Goal: Task Accomplishment & Management: Use online tool/utility

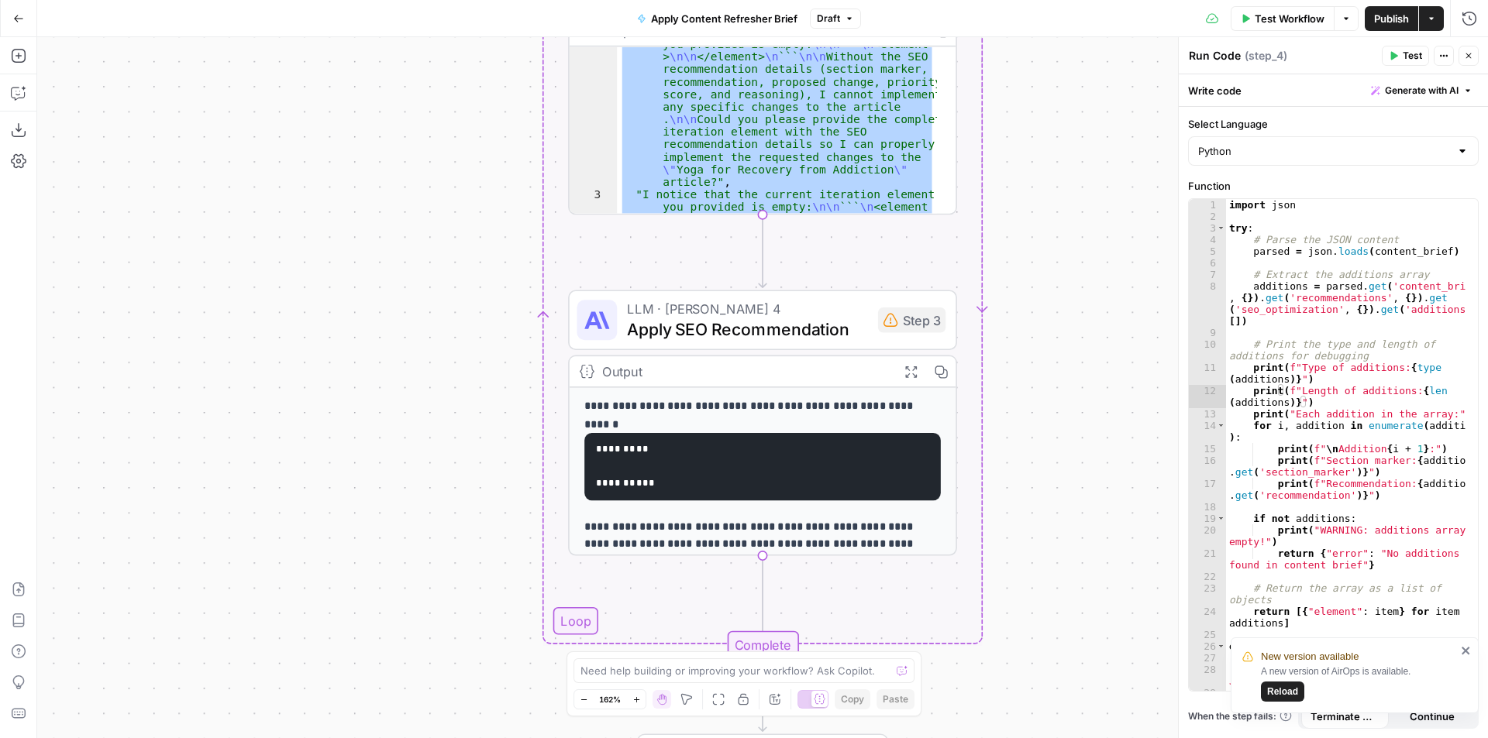
drag, startPoint x: 779, startPoint y: 182, endPoint x: 1071, endPoint y: 490, distance: 424.2
click at [779, 182] on div ""I notice that the current iteration element you provided is empty: \n\n ``` \n…" at bounding box center [777, 129] width 320 height 167
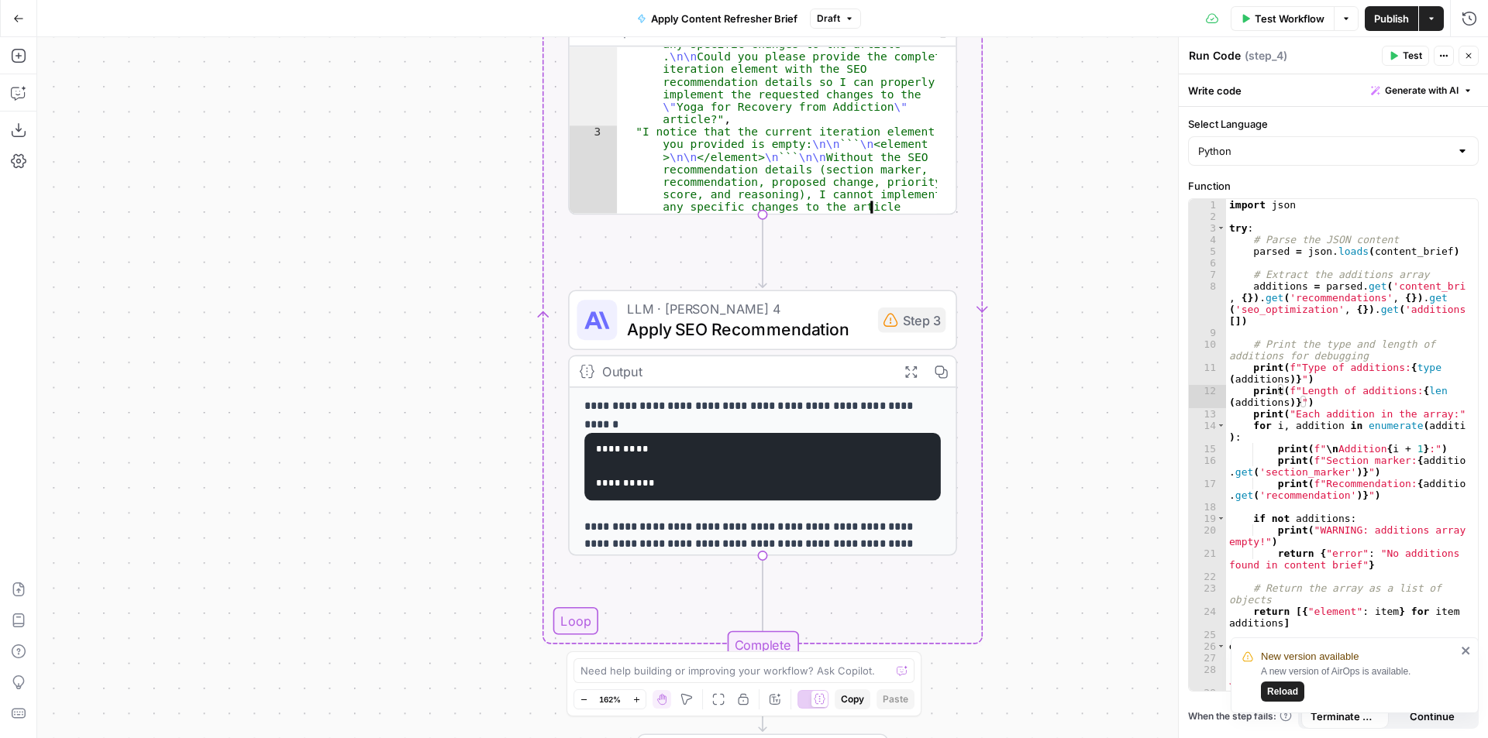
type textarea "**********"
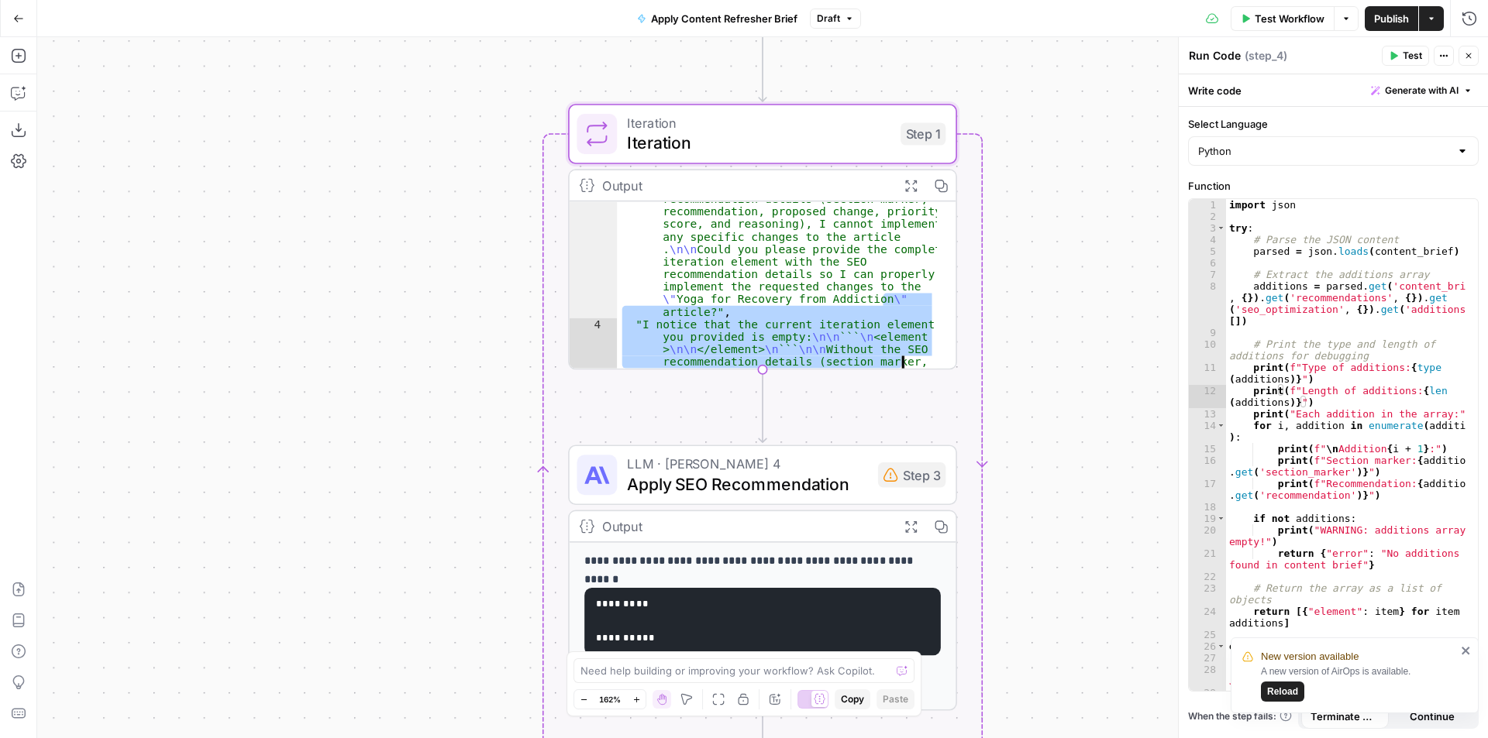
click at [855, 343] on div ""I notice that the current iteration element you provided is empty: \n\n ``` \n…" at bounding box center [777, 402] width 320 height 493
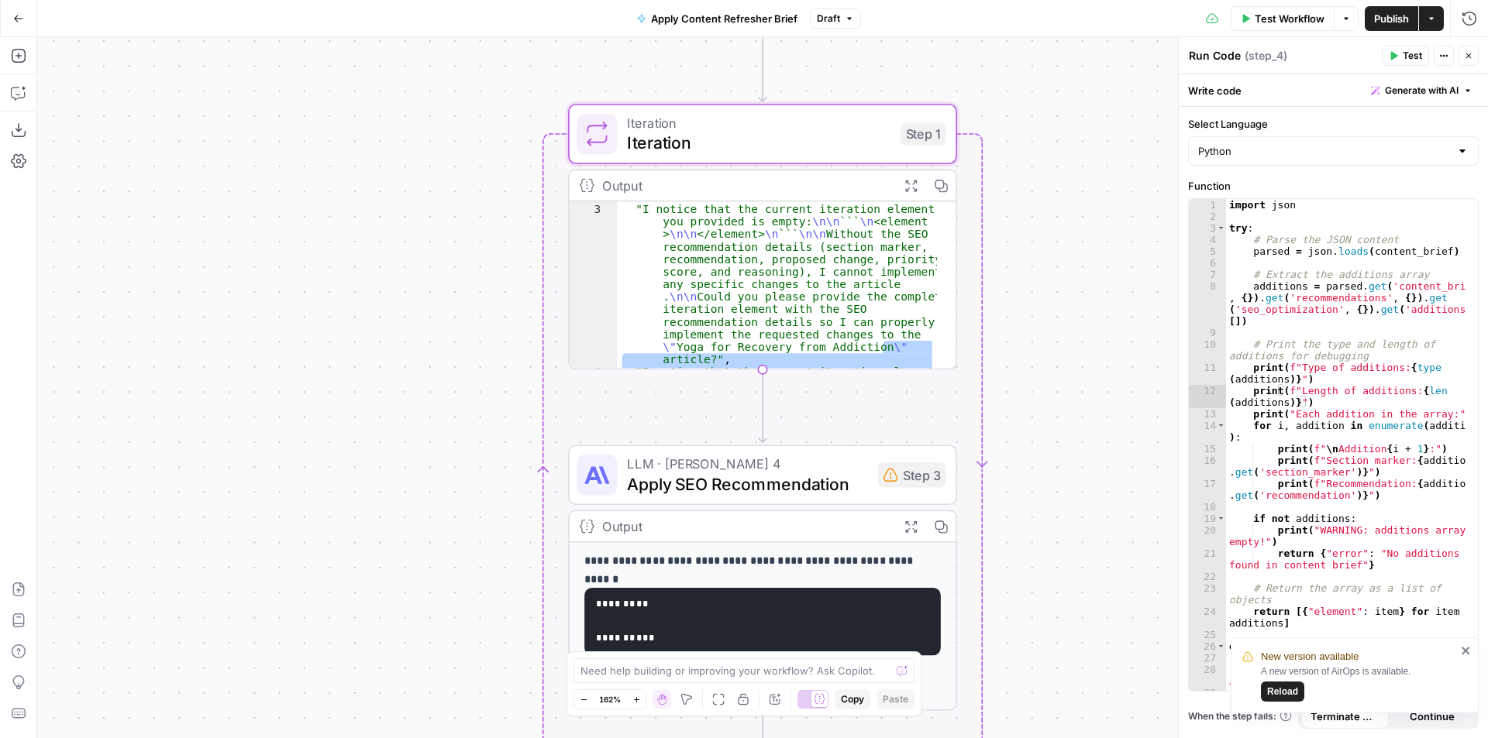
scroll to position [215, 0]
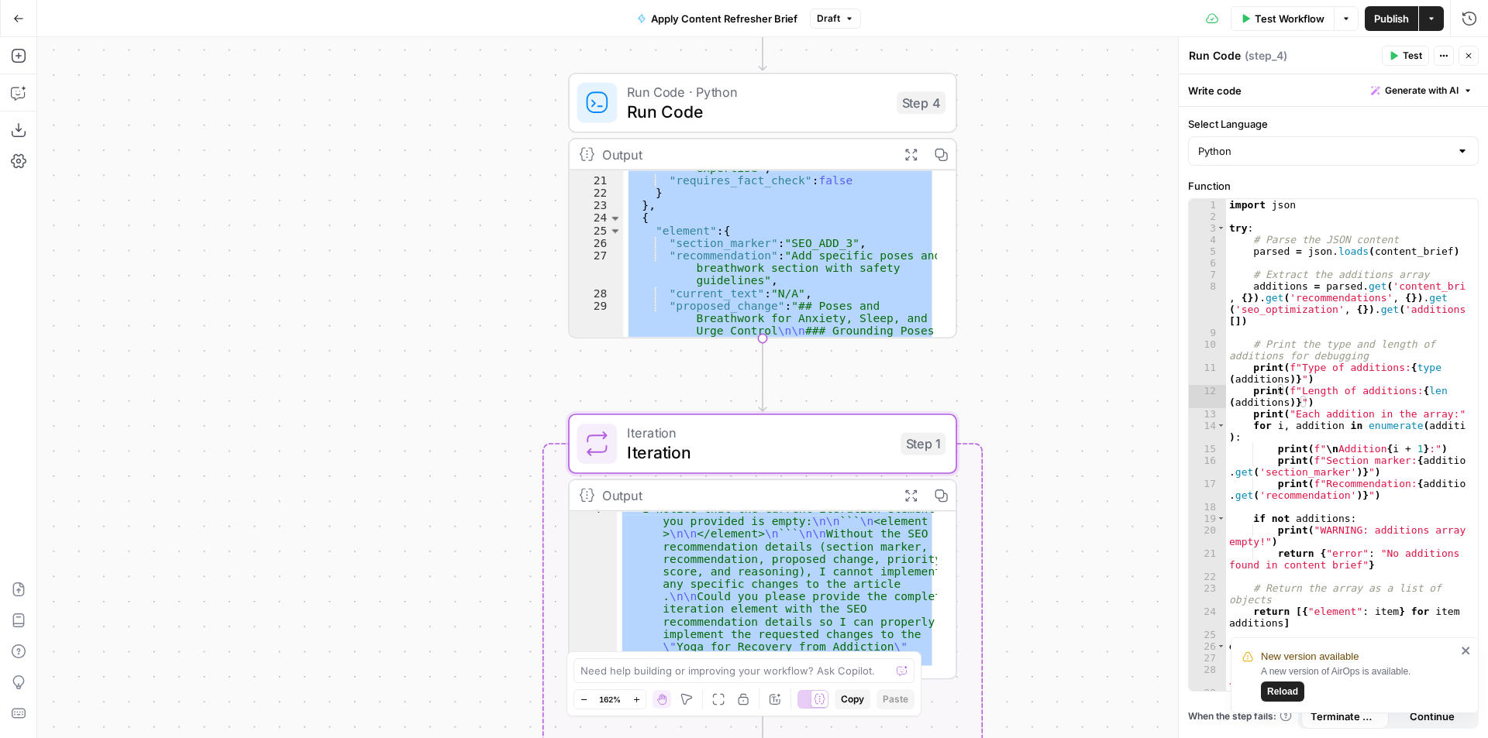
click at [783, 294] on div ""reasoning" : "Addresses high-value local search intent while connecting to WRI…" at bounding box center [780, 253] width 314 height 167
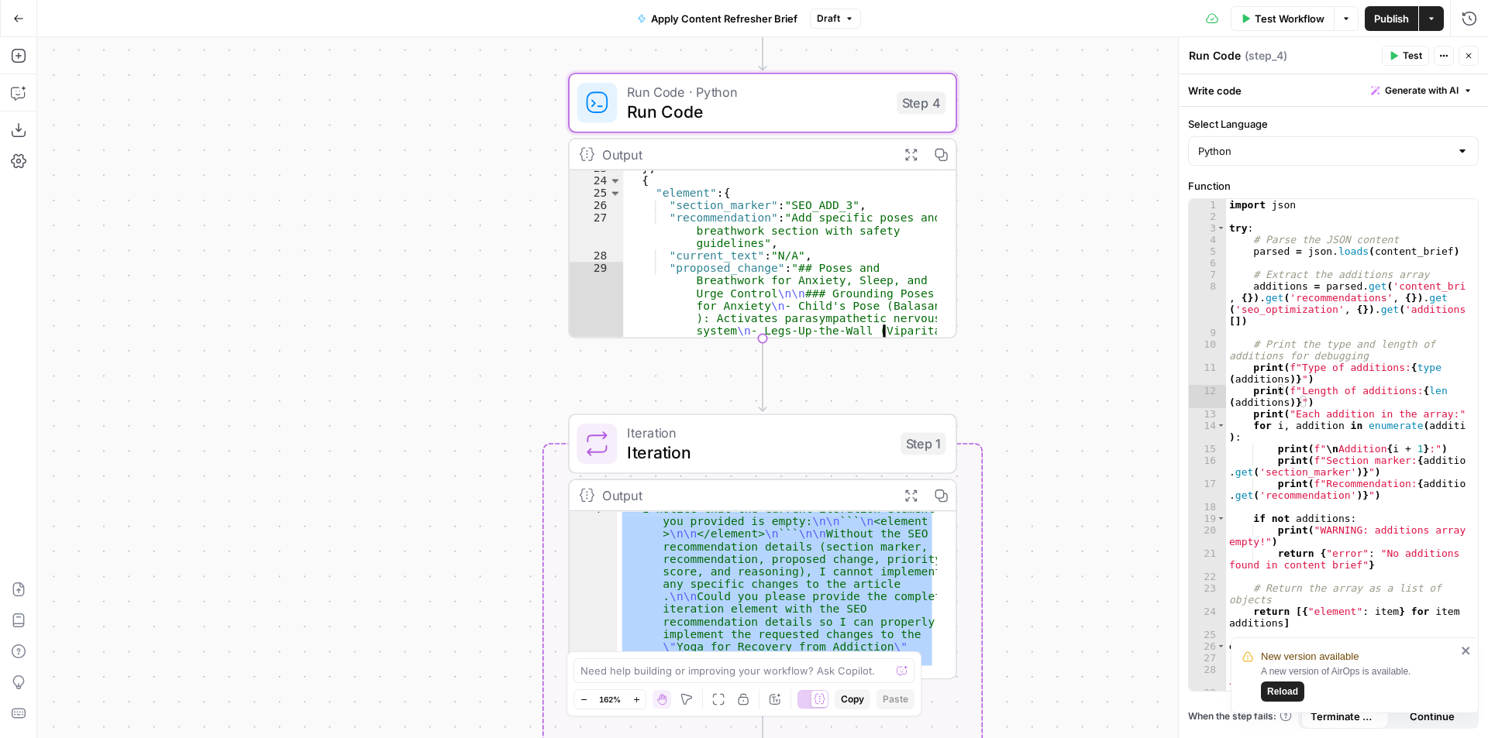
scroll to position [478, 0]
click at [739, 249] on div "} , { "element" : { "section_marker" : "SEO_ADD_3" , "recommendation" : "Add sp…" at bounding box center [780, 364] width 314 height 405
click at [656, 191] on div "} , { "element" : { "section_marker" : "SEO_ADD_3" , "recommendation" : "Add sp…" at bounding box center [780, 364] width 314 height 405
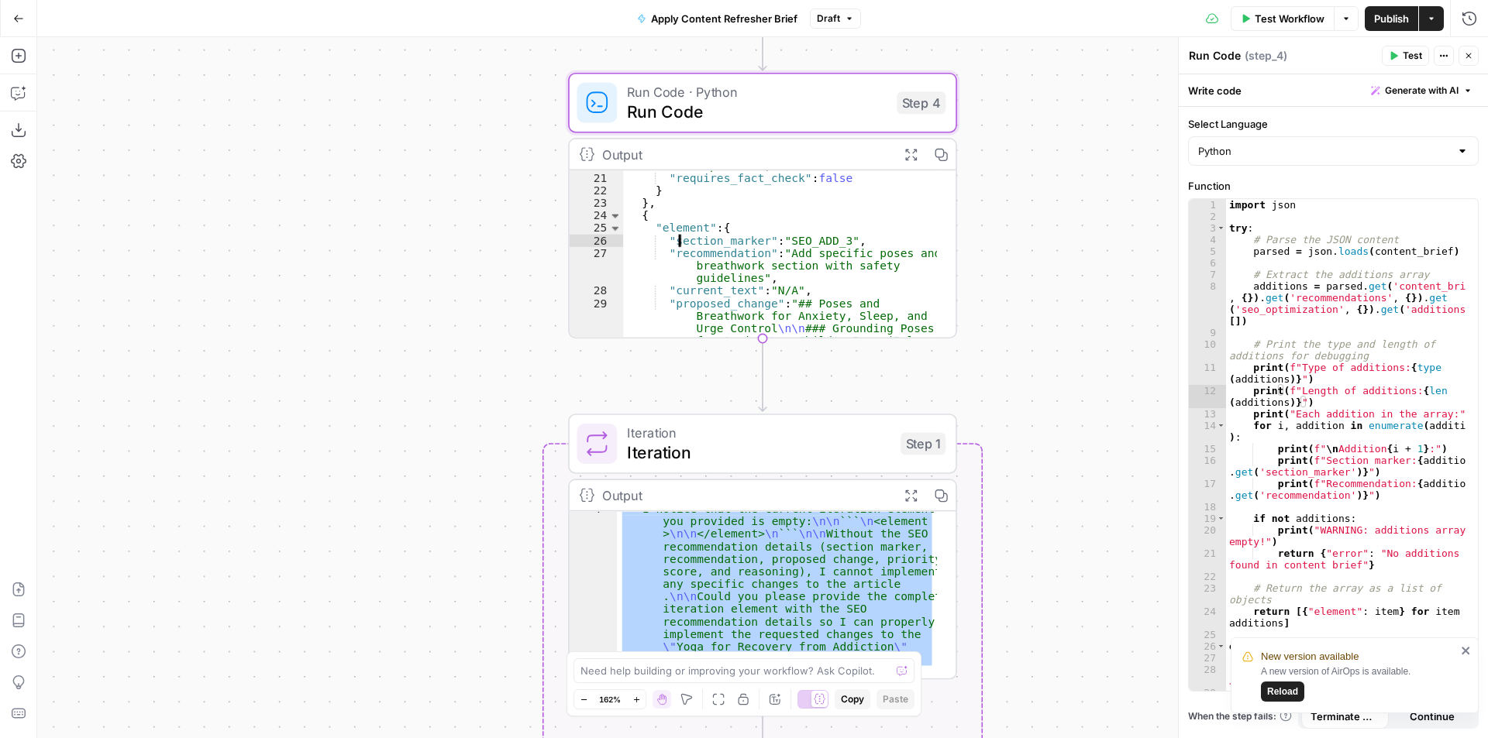
scroll to position [456, 0]
click at [664, 238] on div ""reasoning" : "Addresses high-value local search intent while connecting to WRI…" at bounding box center [780, 343] width 314 height 442
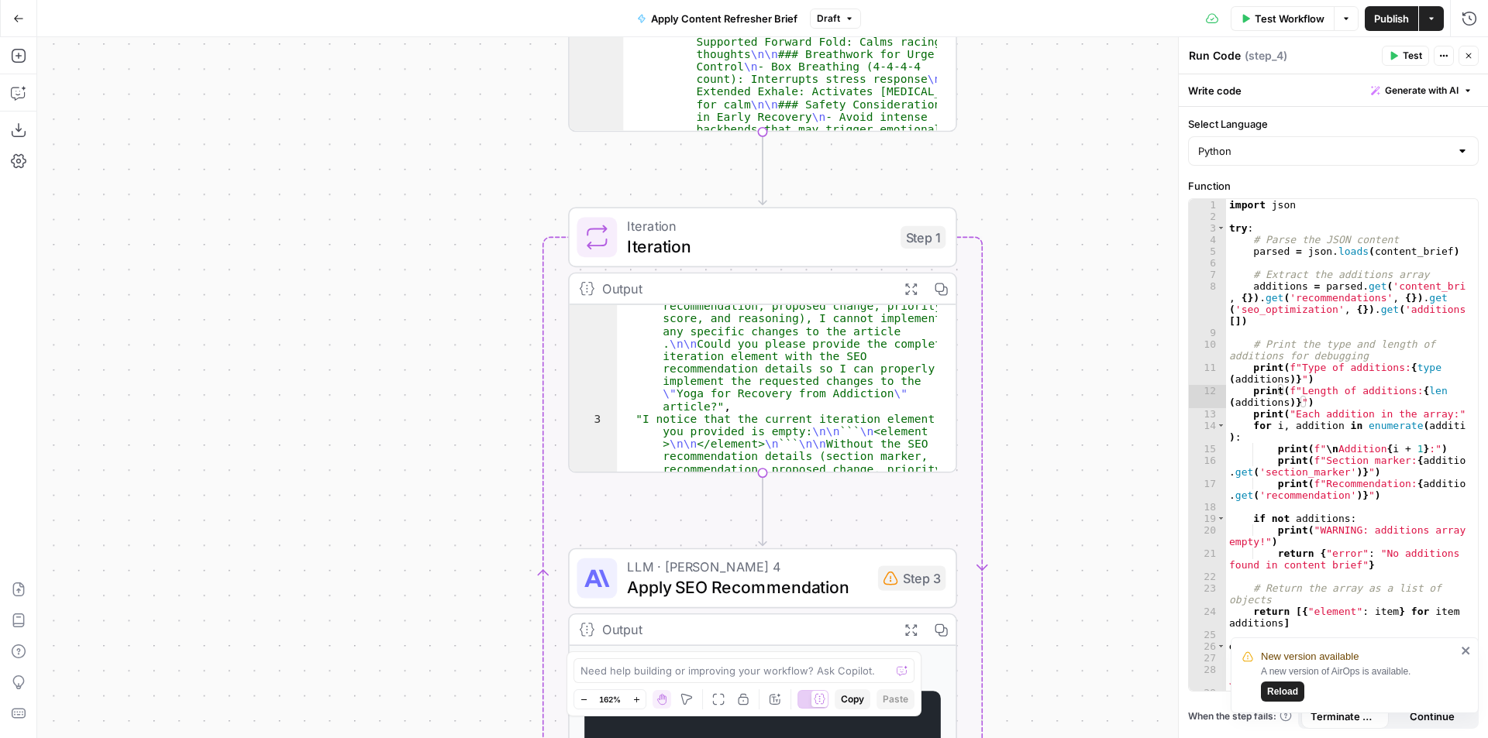
scroll to position [0, 0]
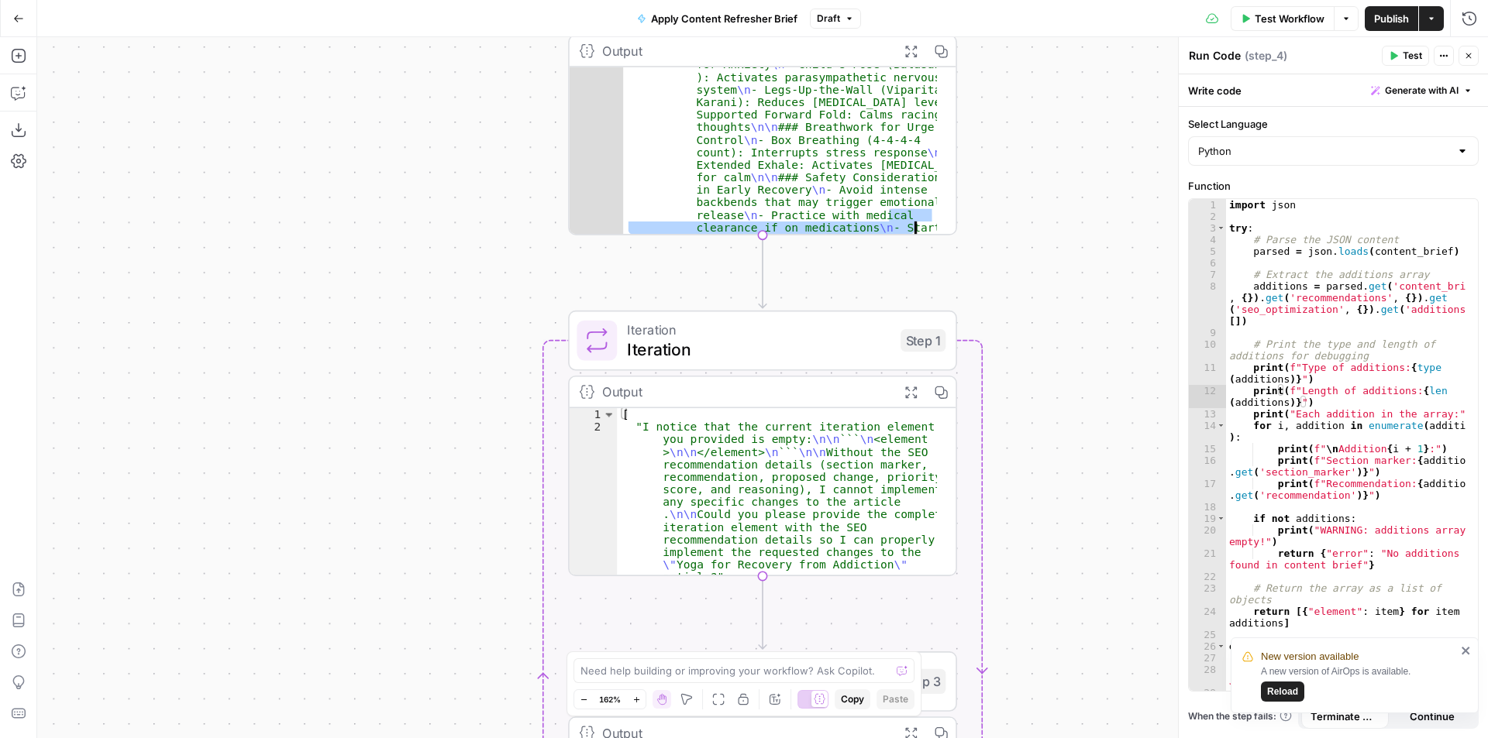
click at [815, 175] on div ""proposed_change" : "## Poses and Breathwork for Anxiety, Sleep, and Urge Contr…" at bounding box center [780, 330] width 314 height 618
type textarea "**********"
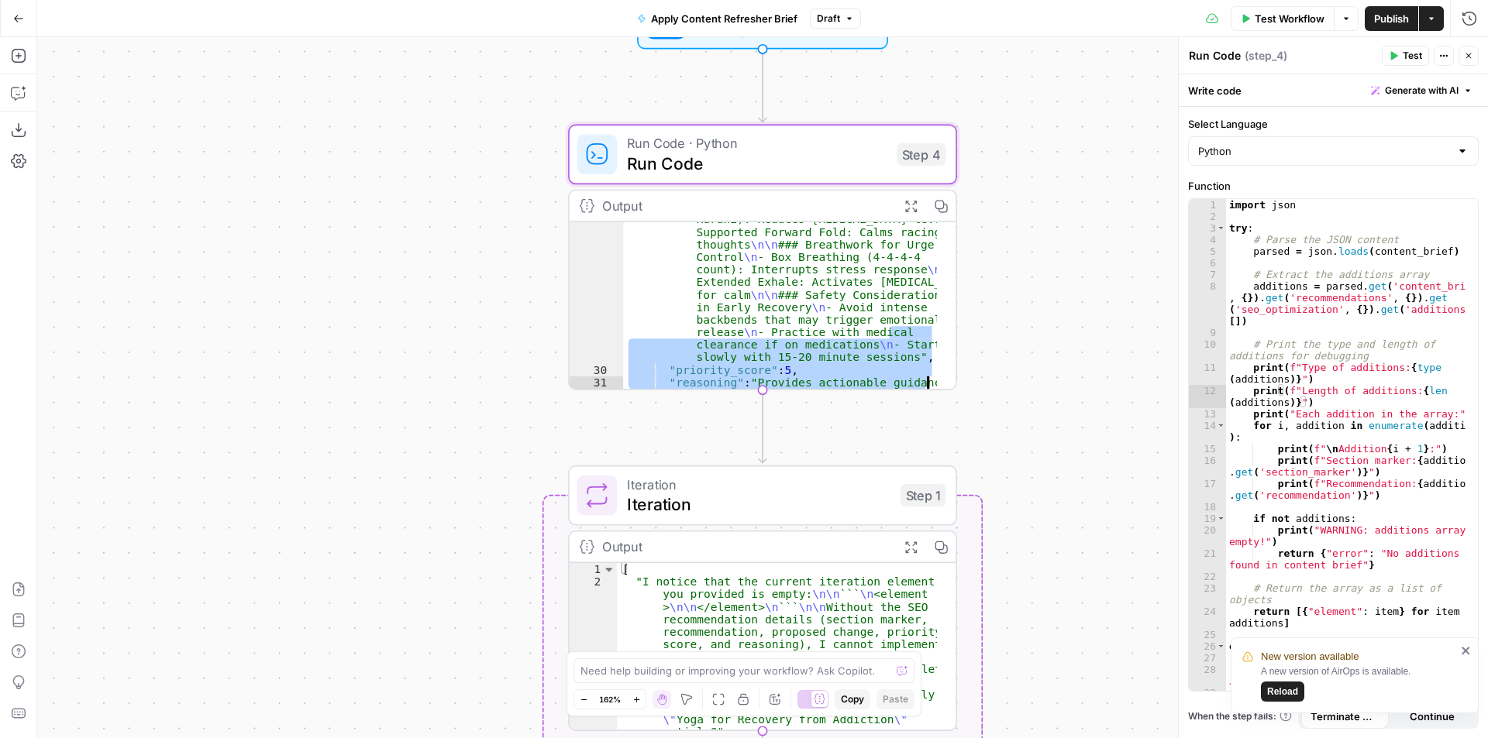
click at [670, 208] on div "Output" at bounding box center [745, 206] width 286 height 20
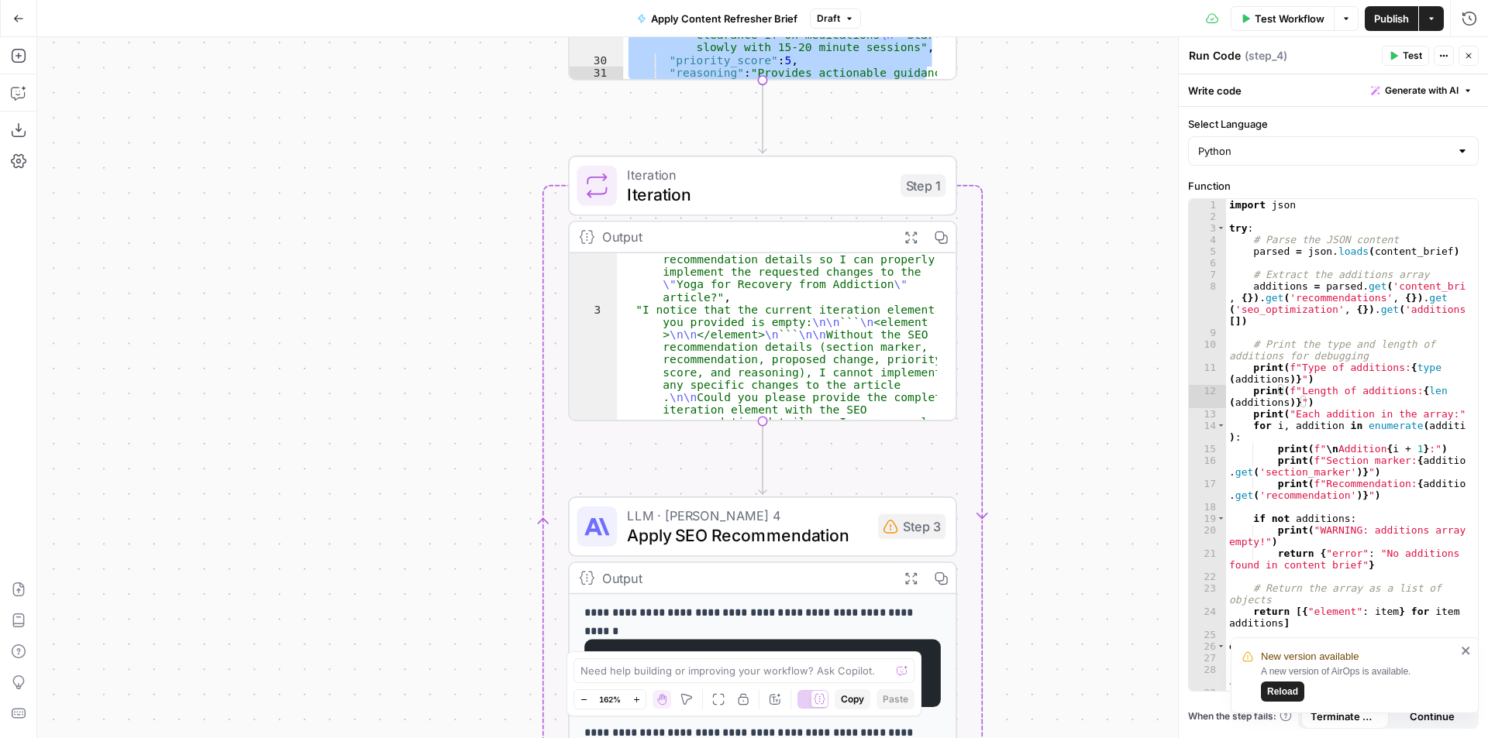
scroll to position [72, 0]
type textarea "**********"
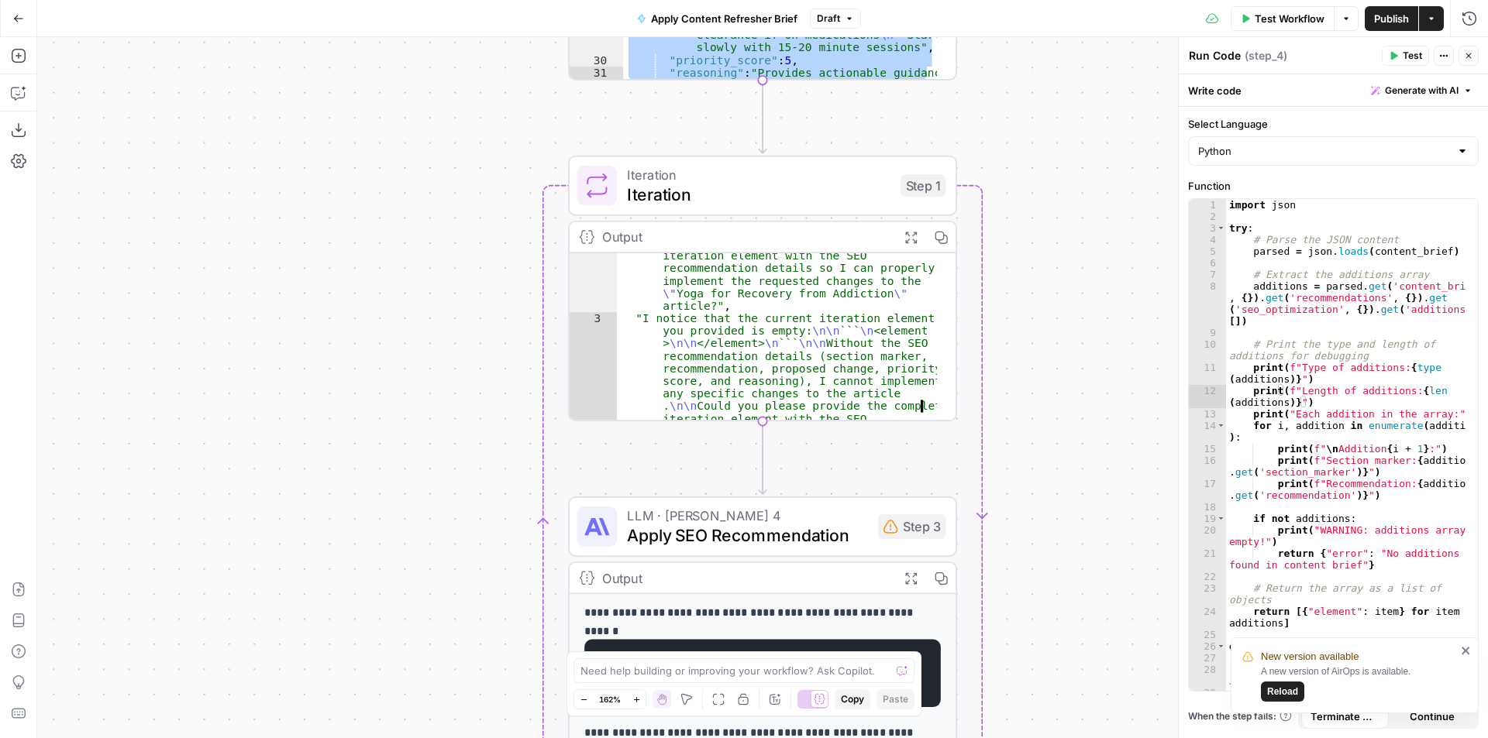
click at [832, 348] on div ""I notice that the current iteration element you provided is empty: \n\n ``` \n…" at bounding box center [777, 396] width 320 height 493
click at [811, 310] on div ""I notice that the current iteration element you provided is empty: \n\n ``` \n…" at bounding box center [777, 396] width 320 height 493
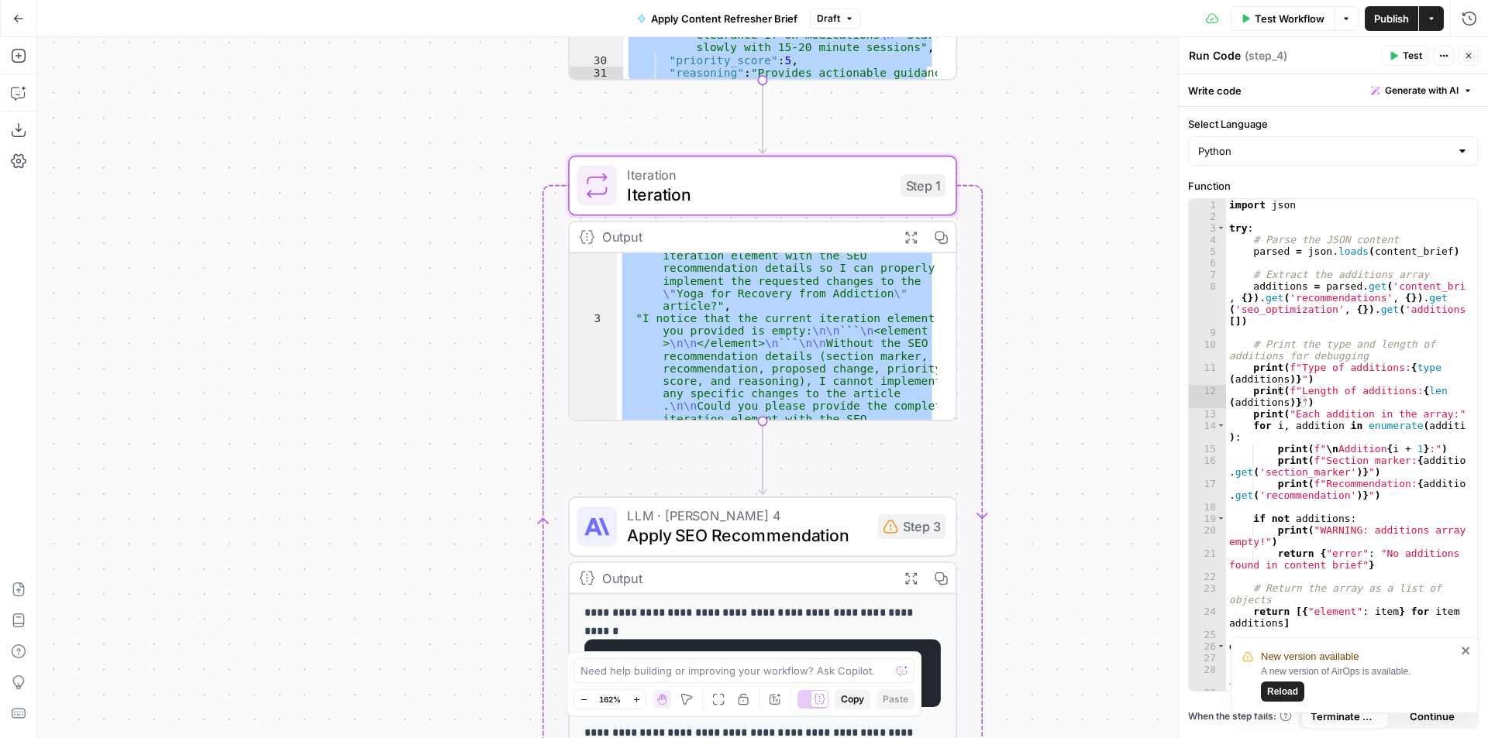
click at [735, 235] on div "Output" at bounding box center [745, 237] width 286 height 20
click at [1300, 442] on div "import json try : # Parse the JSON content parsed = json . loads ( content_brie…" at bounding box center [1346, 456] width 240 height 515
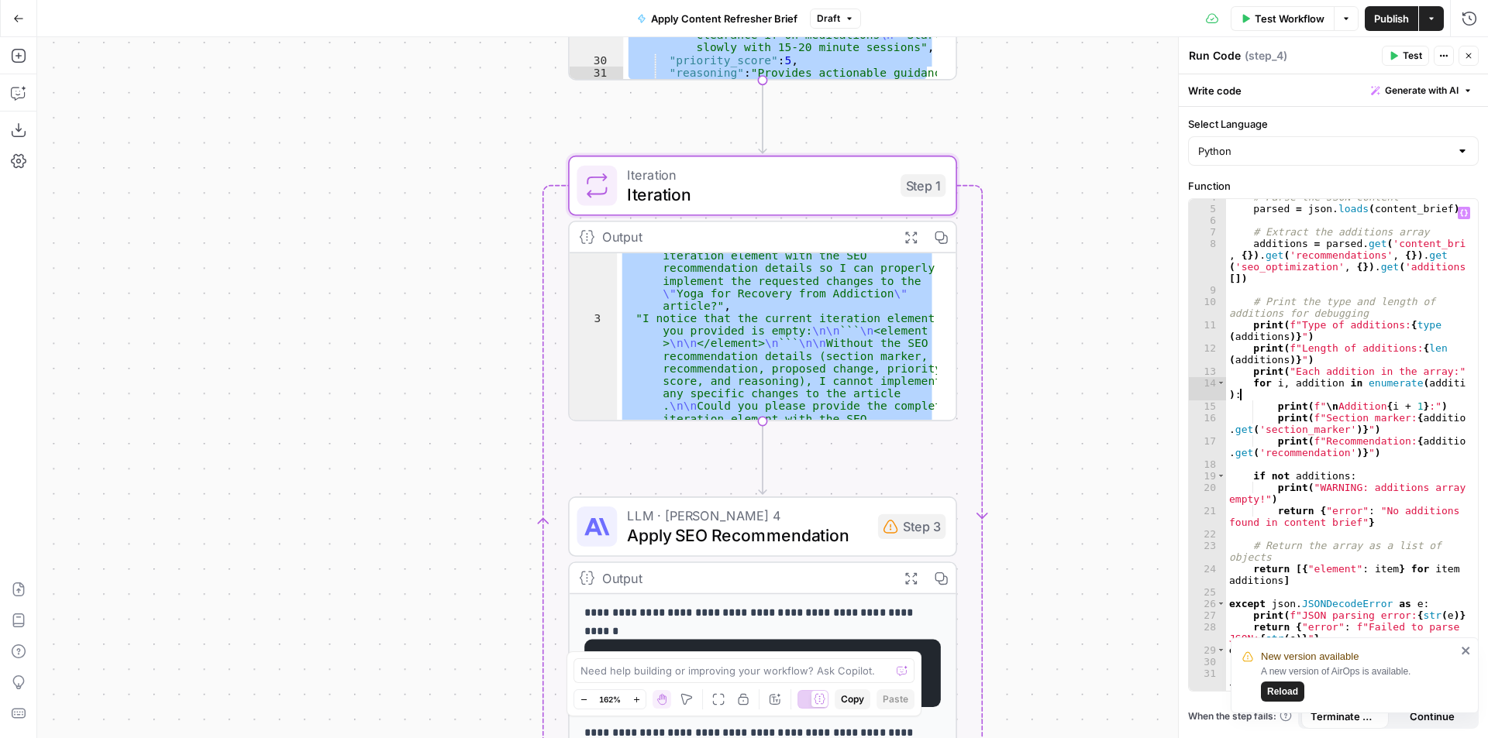
click at [1465, 649] on icon "close" at bounding box center [1466, 651] width 11 height 12
click at [1361, 521] on div "# Parse the JSON content parsed = json . loads ( content_brief ) # Extract the …" at bounding box center [1346, 454] width 240 height 527
type textarea "**********"
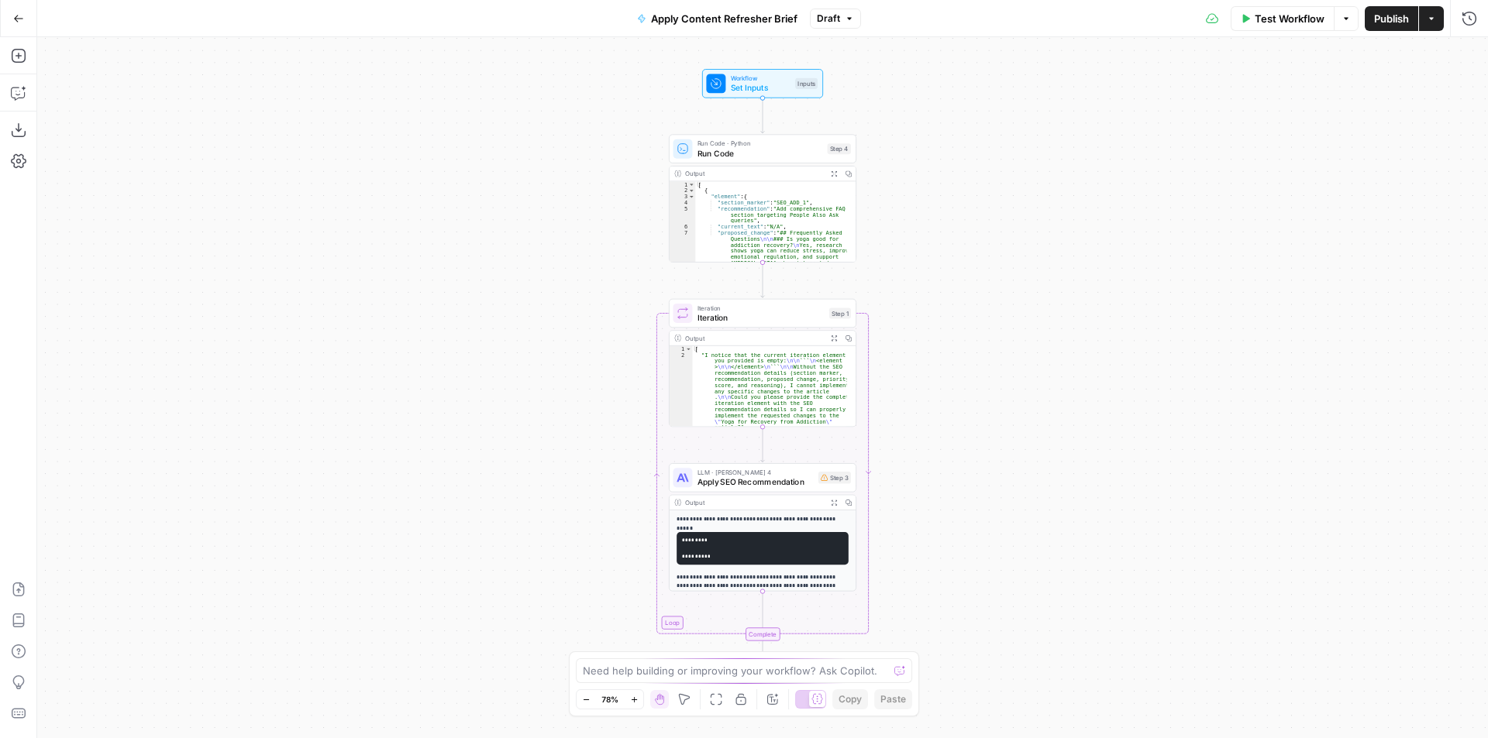
click at [632, 701] on icon "button" at bounding box center [634, 700] width 9 height 9
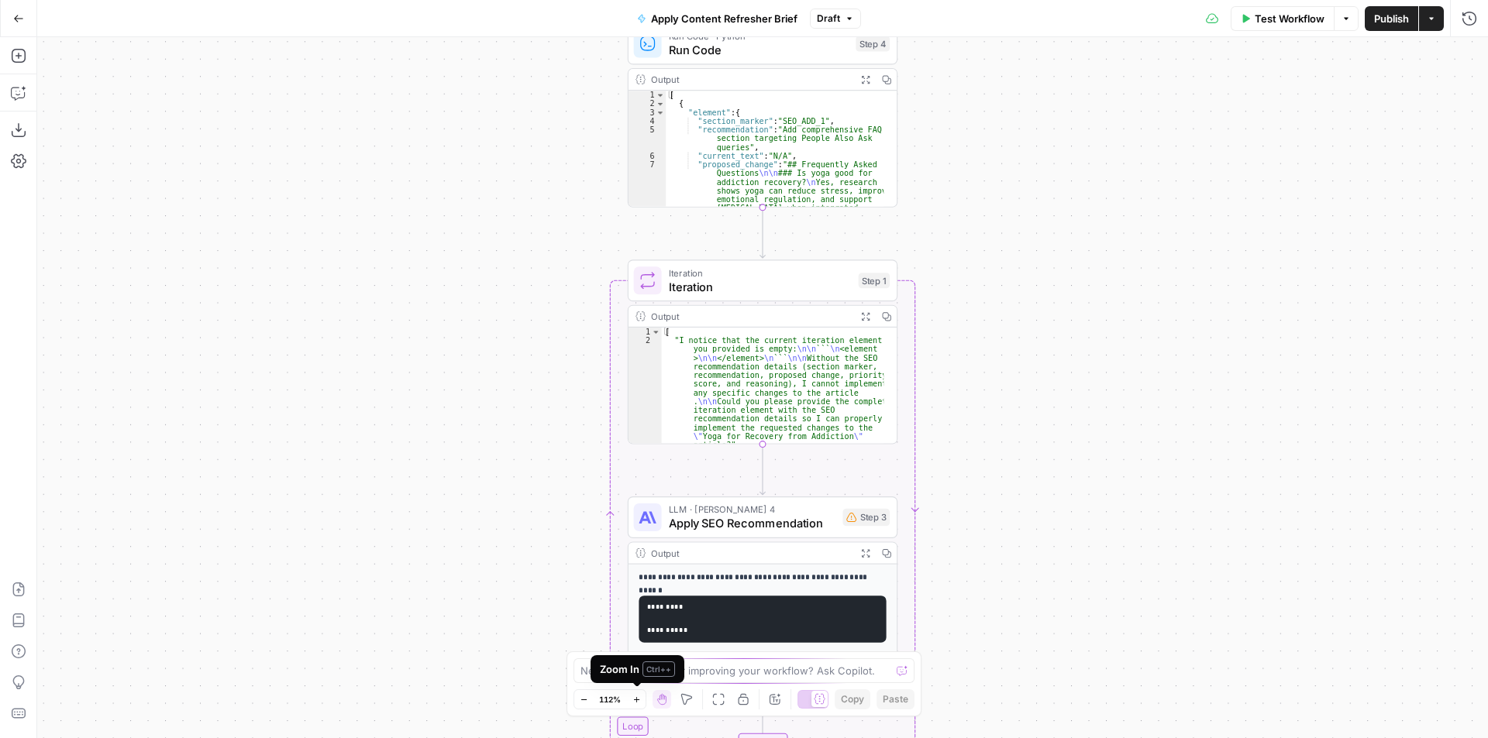
click at [634, 701] on icon "button" at bounding box center [636, 700] width 9 height 9
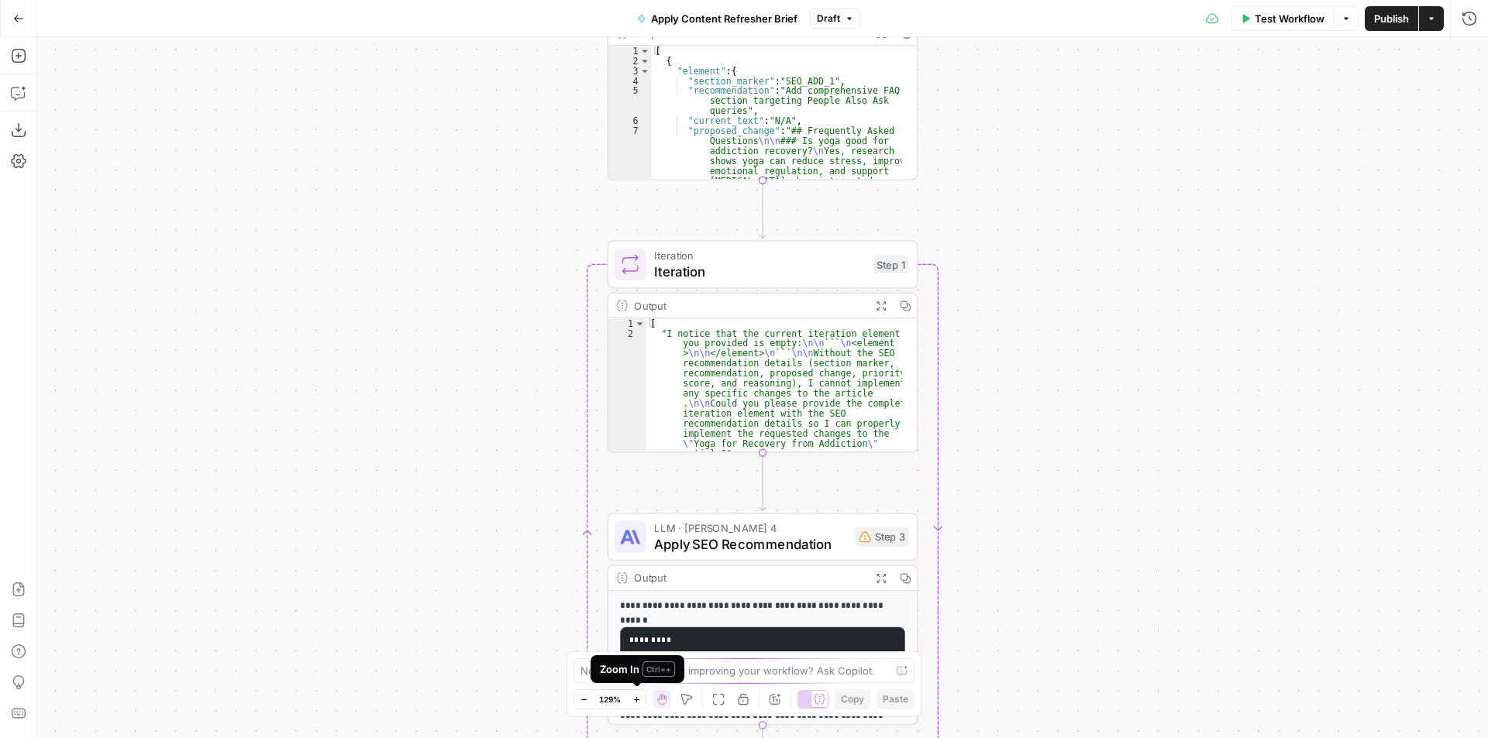
click at [634, 701] on icon "button" at bounding box center [636, 700] width 9 height 9
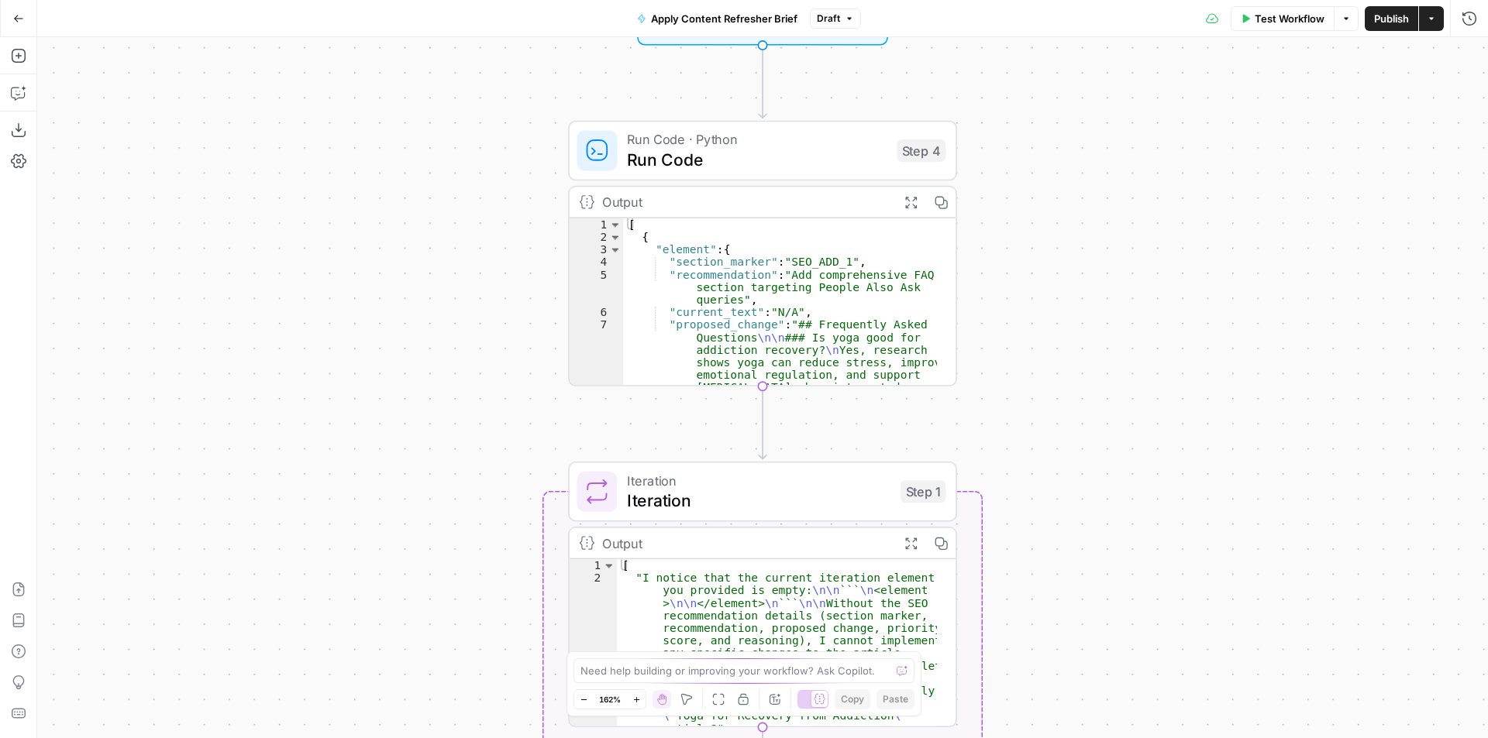
click at [799, 271] on div "[ { "element" : { "section_marker" : "SEO_ADD_1" , "recommendation" : "Add comp…" at bounding box center [780, 428] width 314 height 418
click at [730, 201] on div "Output" at bounding box center [745, 202] width 286 height 20
click at [739, 198] on div "Output" at bounding box center [745, 202] width 286 height 20
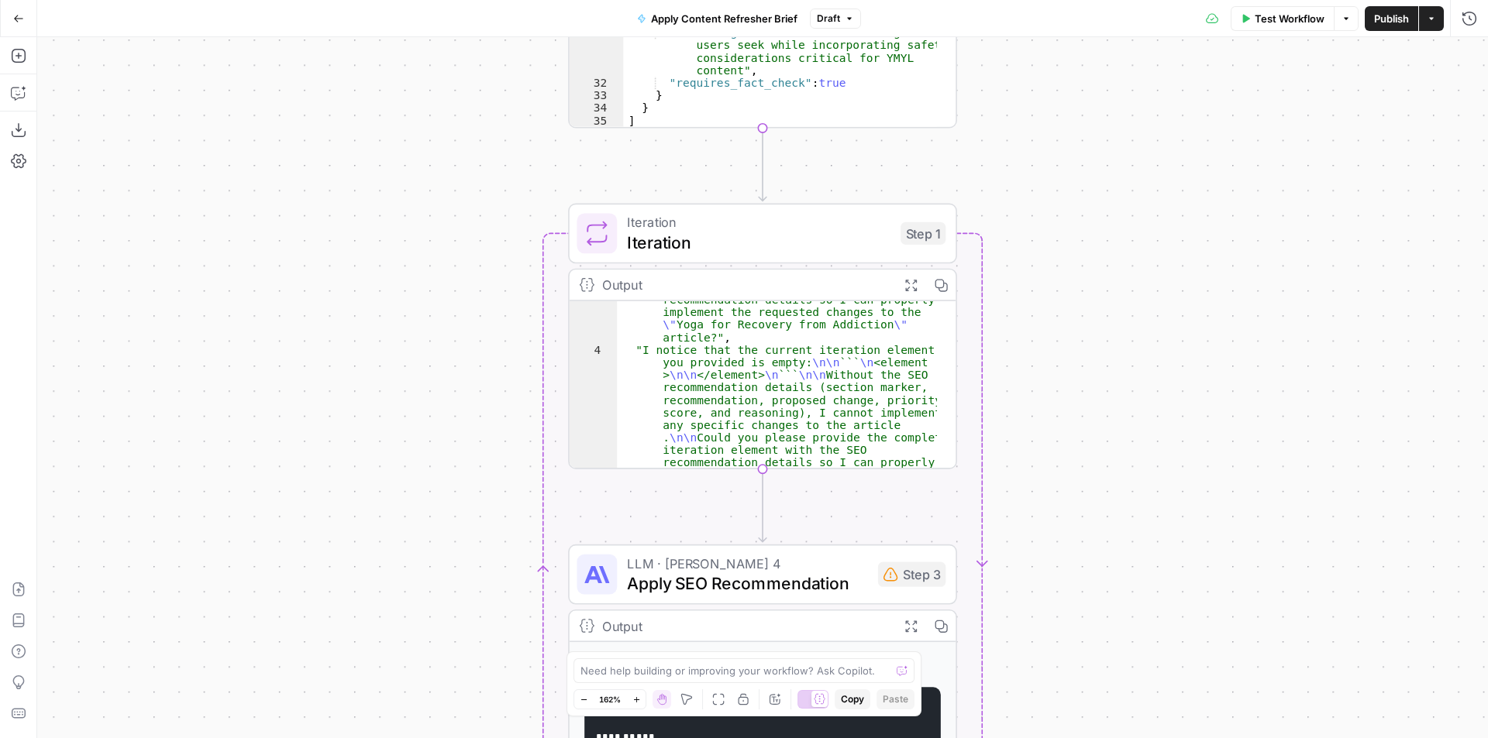
scroll to position [215, 0]
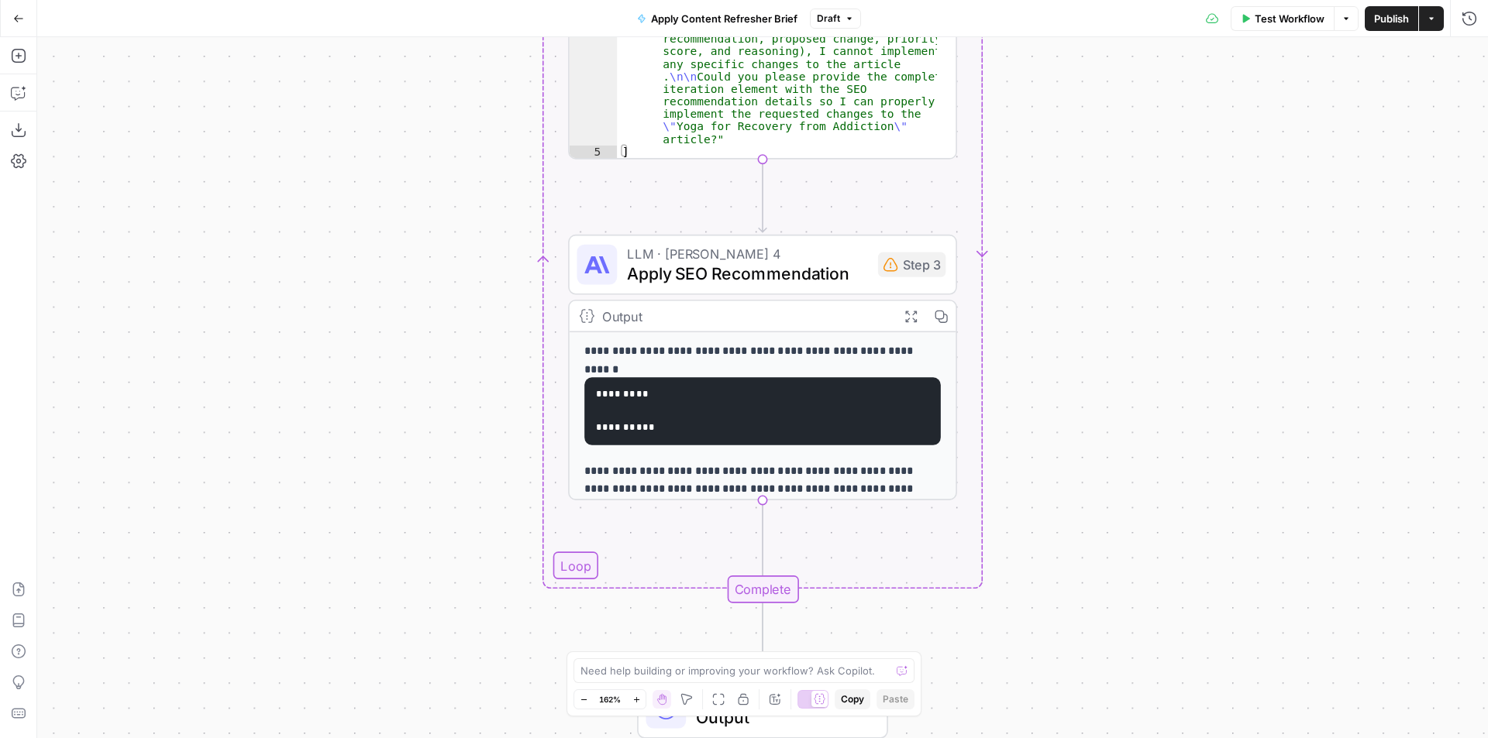
click at [735, 312] on div "Output" at bounding box center [745, 316] width 286 height 20
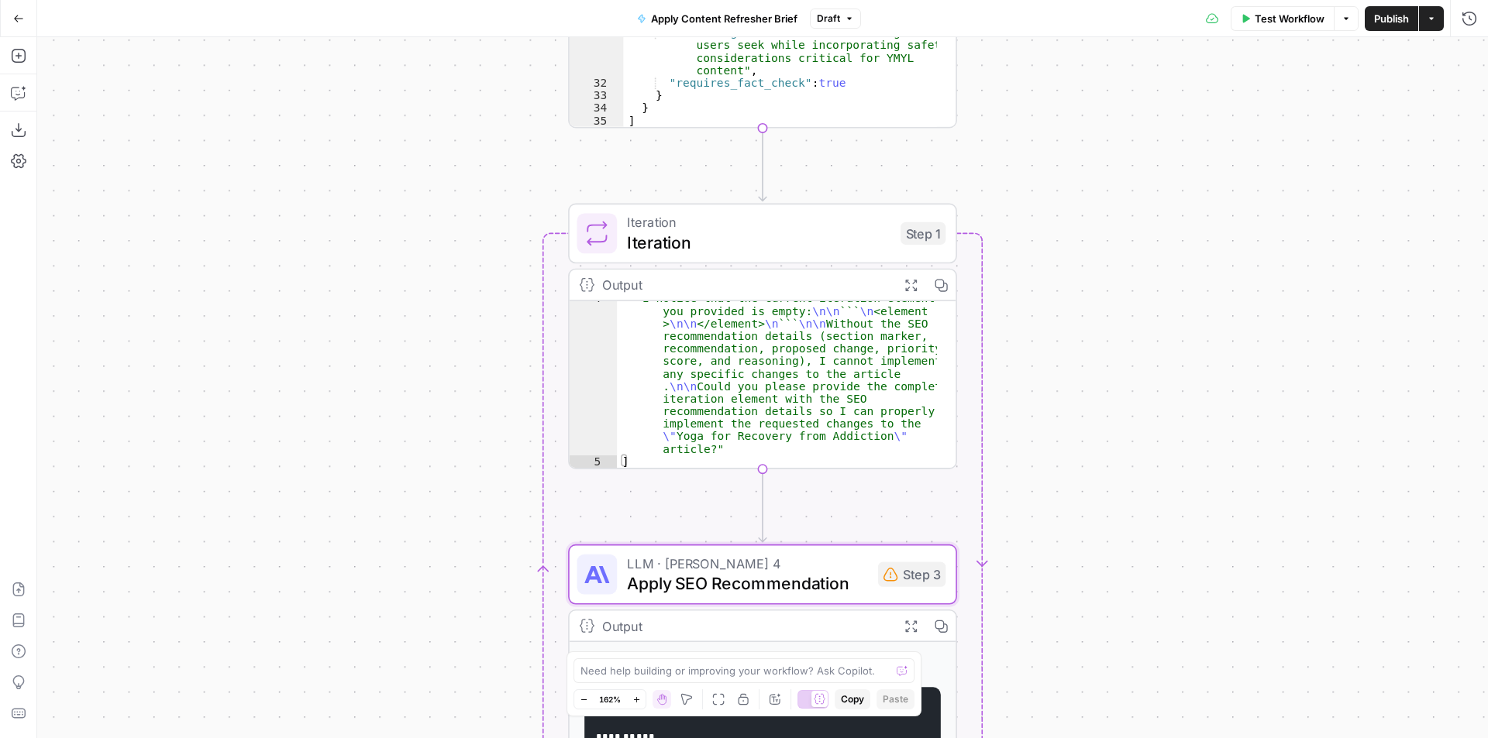
click at [706, 287] on div "Output" at bounding box center [745, 285] width 286 height 20
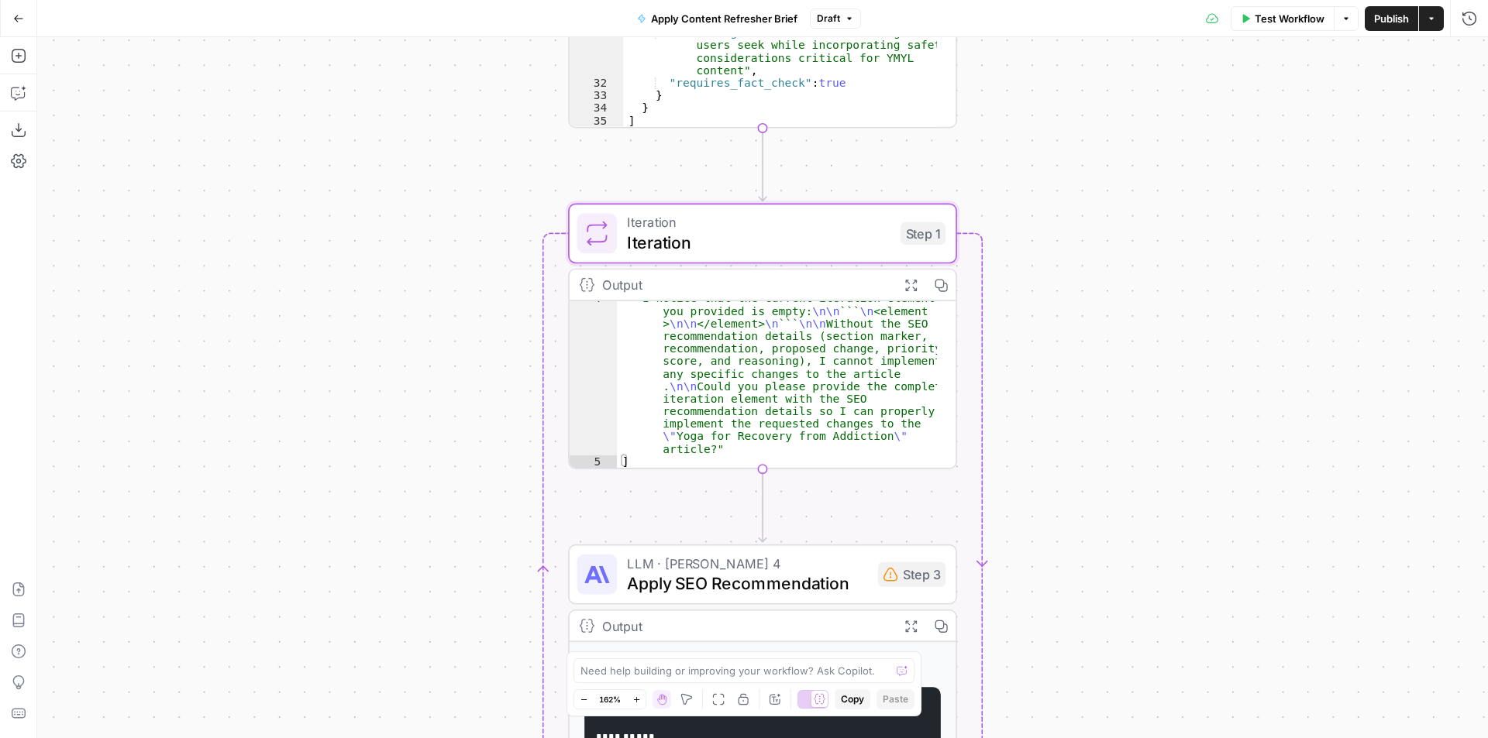
click at [706, 287] on div "Output" at bounding box center [745, 285] width 286 height 20
click at [705, 239] on span "Iteration" at bounding box center [758, 242] width 263 height 25
click at [753, 247] on span "Iteration" at bounding box center [758, 242] width 263 height 25
click at [728, 287] on div "Output" at bounding box center [745, 285] width 286 height 20
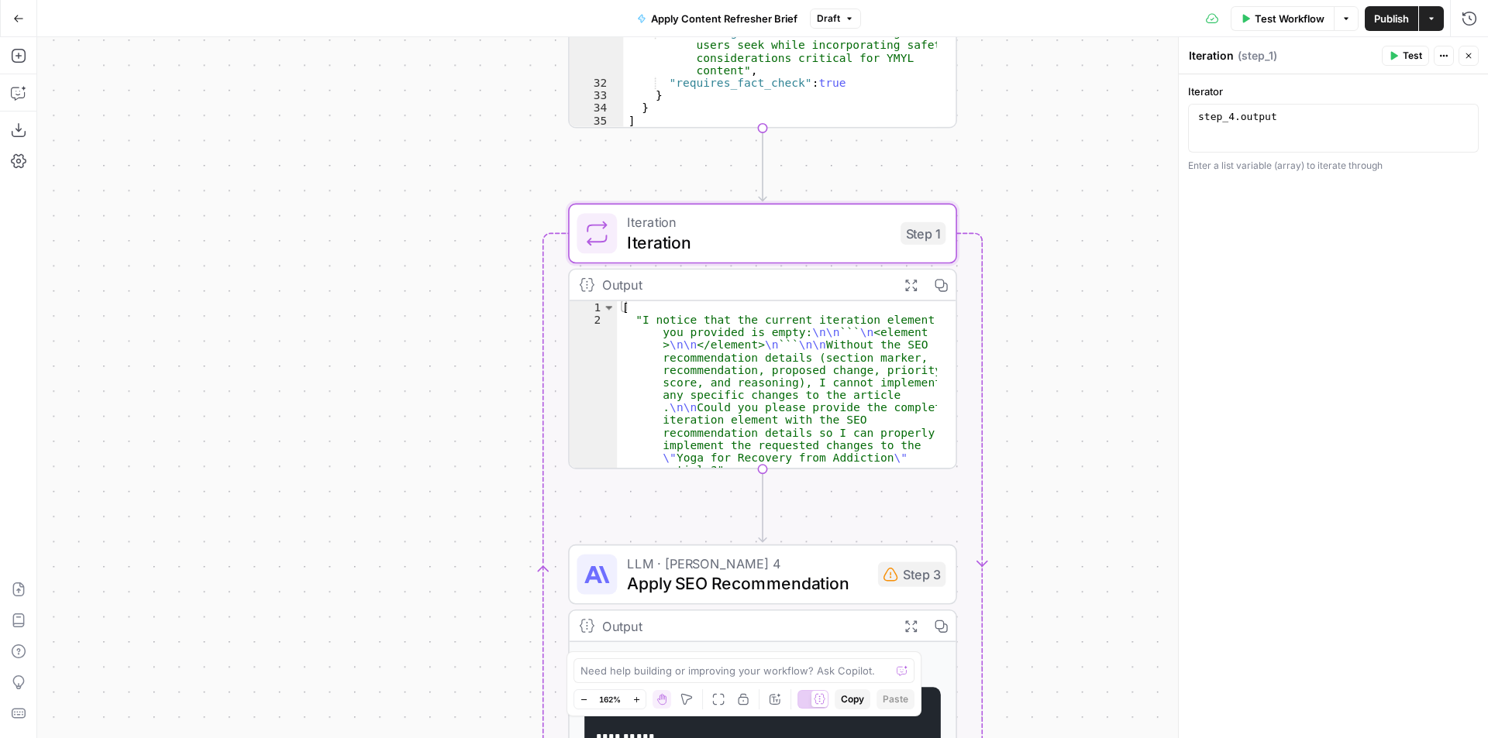
scroll to position [0, 0]
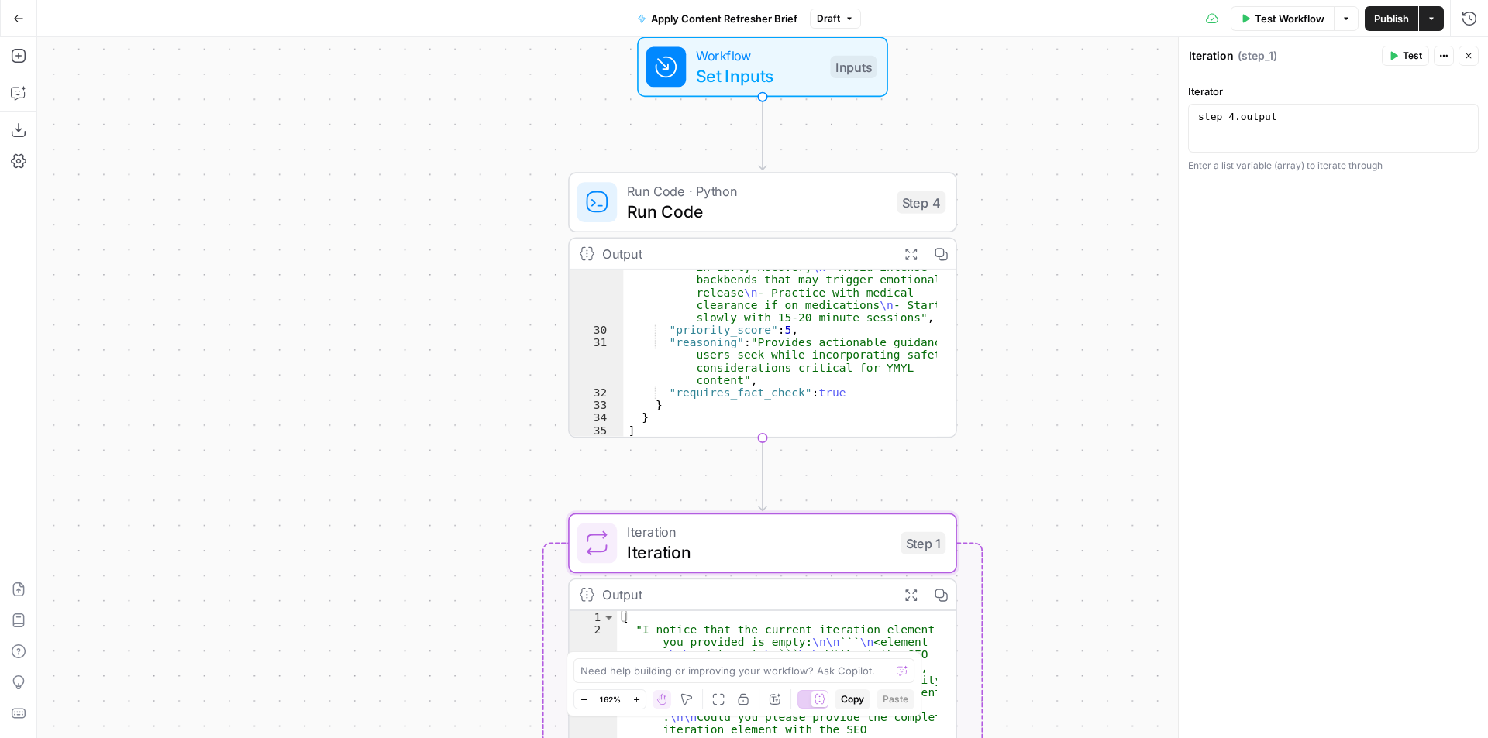
click at [781, 367] on div ""proposed_change" : "## Poses and Breathwork for Anxiety, Sleep, and Urge Contr…" at bounding box center [780, 300] width 314 height 405
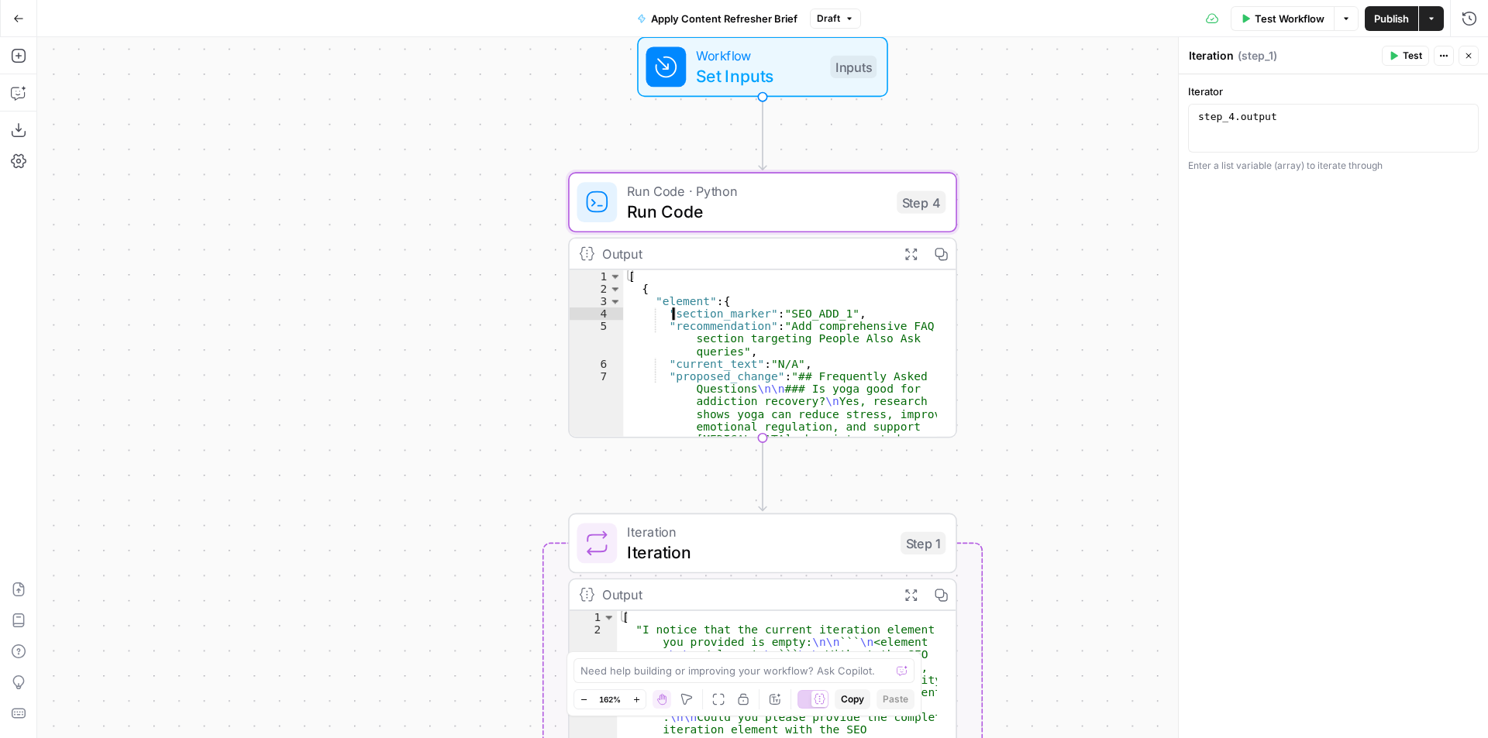
click at [653, 299] on div "[ { "element" : { "section_marker" : "SEO_ADD_1" , "recommendation" : "Add comp…" at bounding box center [780, 479] width 314 height 418
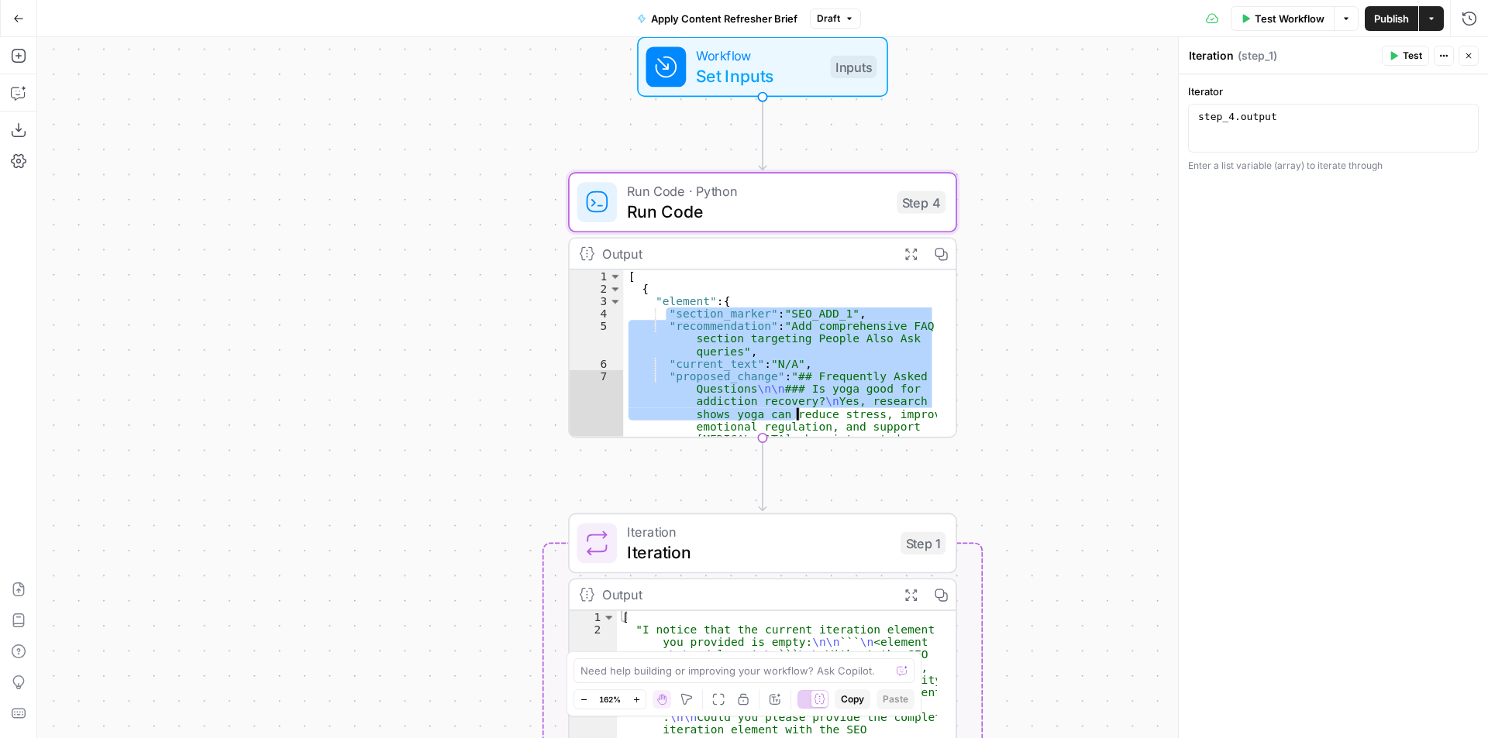
drag, startPoint x: 649, startPoint y: 297, endPoint x: 735, endPoint y: 367, distance: 110.7
click at [734, 365] on div "[ { "element" : { "section_marker" : "SEO_ADD_1" , "recommendation" : "Add comp…" at bounding box center [780, 479] width 314 height 418
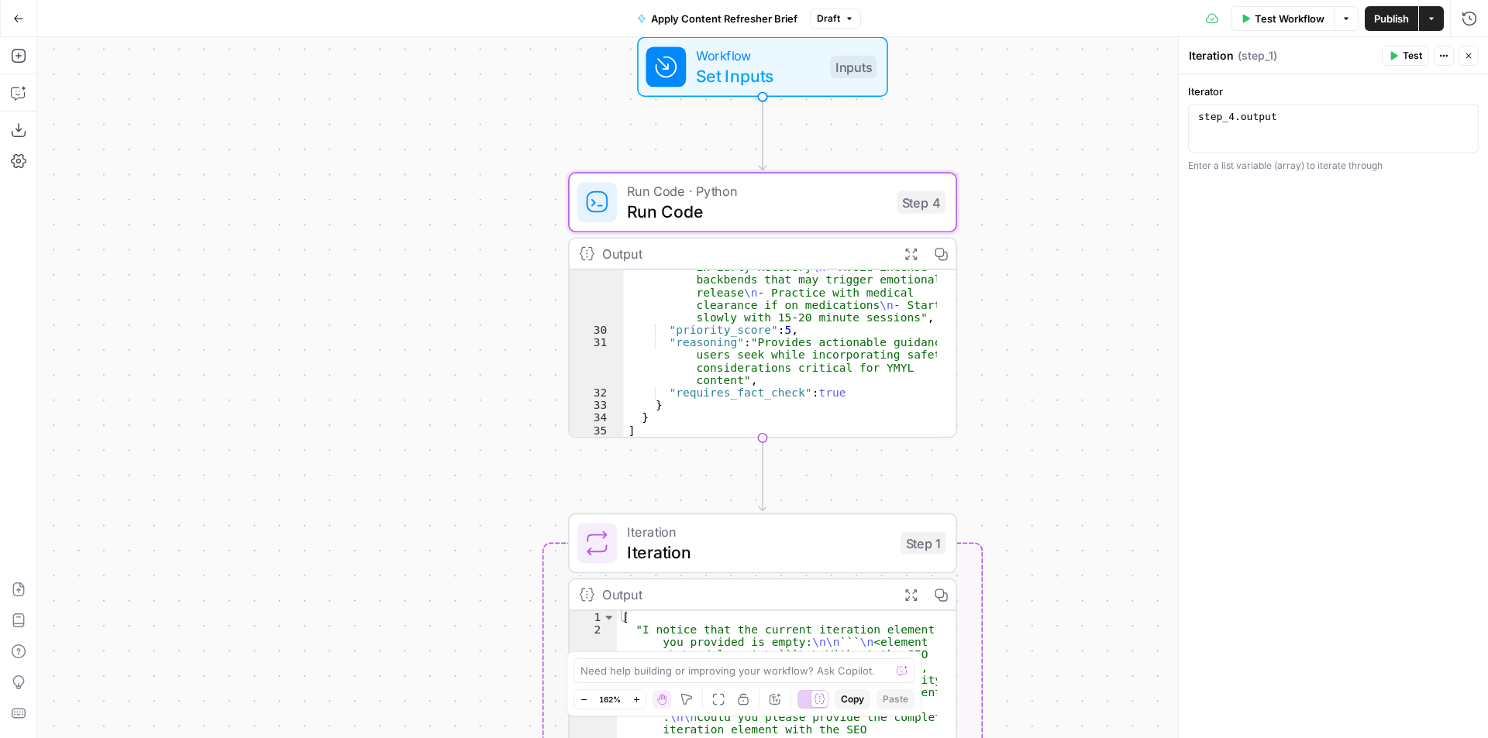
scroll to position [641, 0]
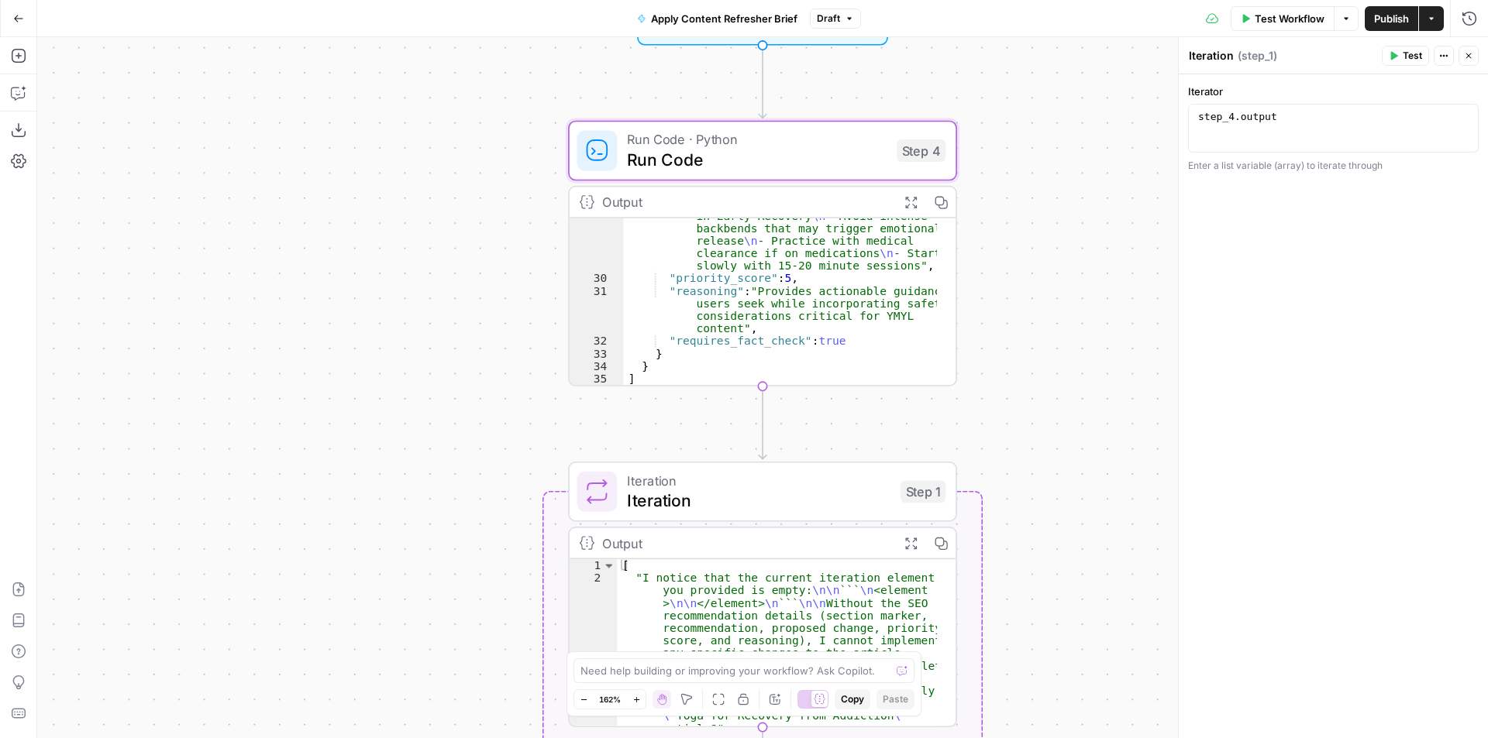
click at [822, 353] on div ""proposed_change" : "## Poses and Breathwork for Anxiety, Sleep, and Urge Contr…" at bounding box center [780, 248] width 314 height 405
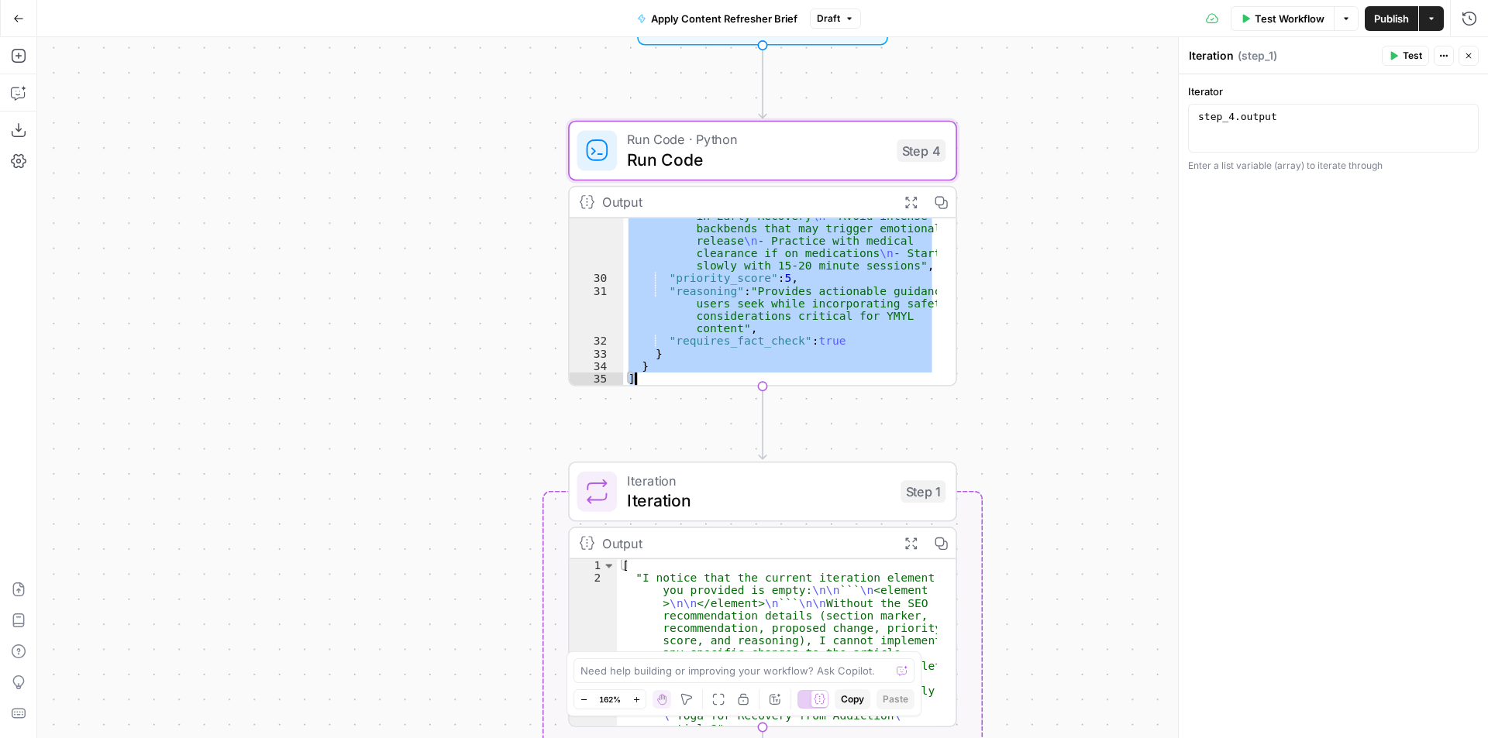
scroll to position [0, 0]
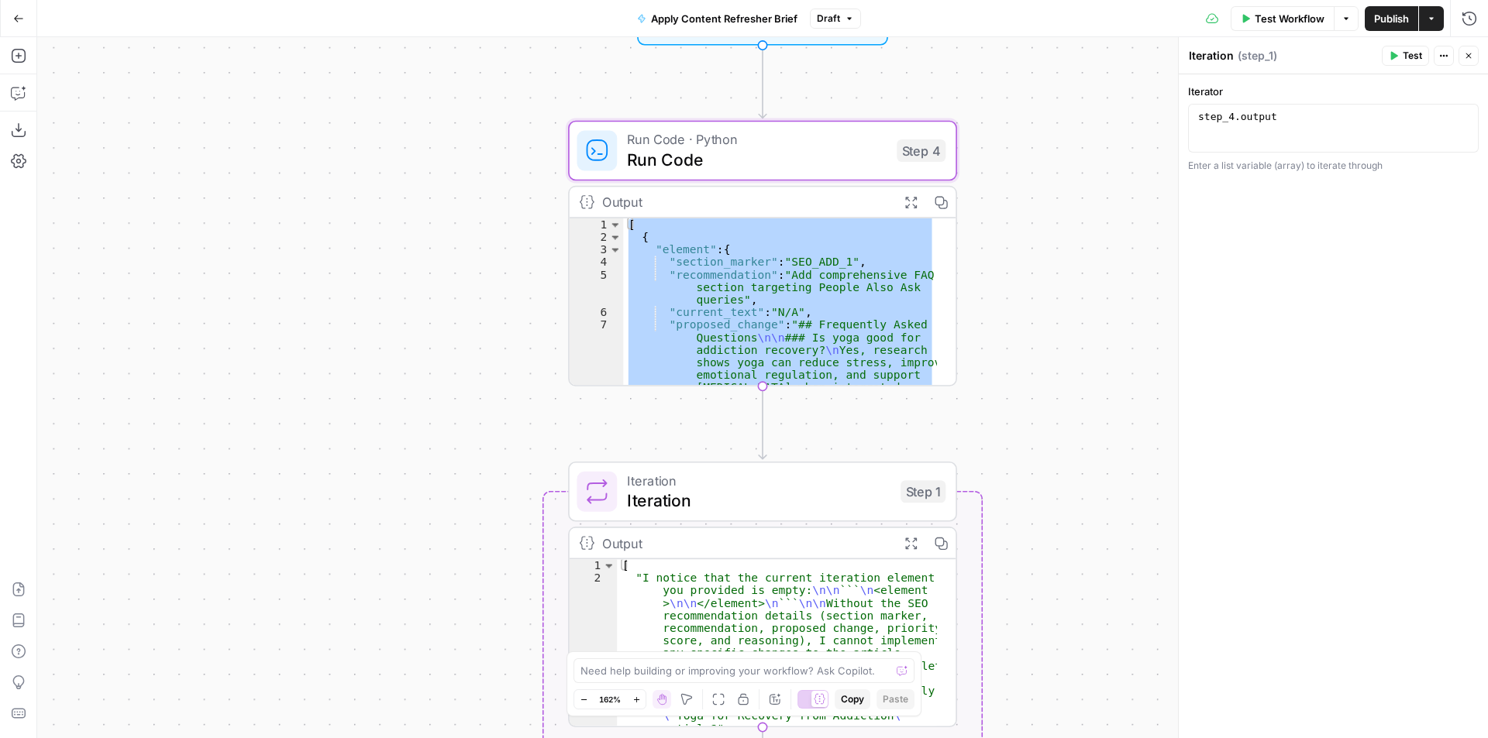
click at [795, 304] on div "[ { "element" : { "section_marker" : "SEO_ADD_1" , "recommendation" : "Add comp…" at bounding box center [780, 302] width 314 height 167
click at [794, 303] on div "[ { "element" : { "section_marker" : "SEO_ADD_1" , "recommendation" : "Add comp…" at bounding box center [780, 302] width 314 height 167
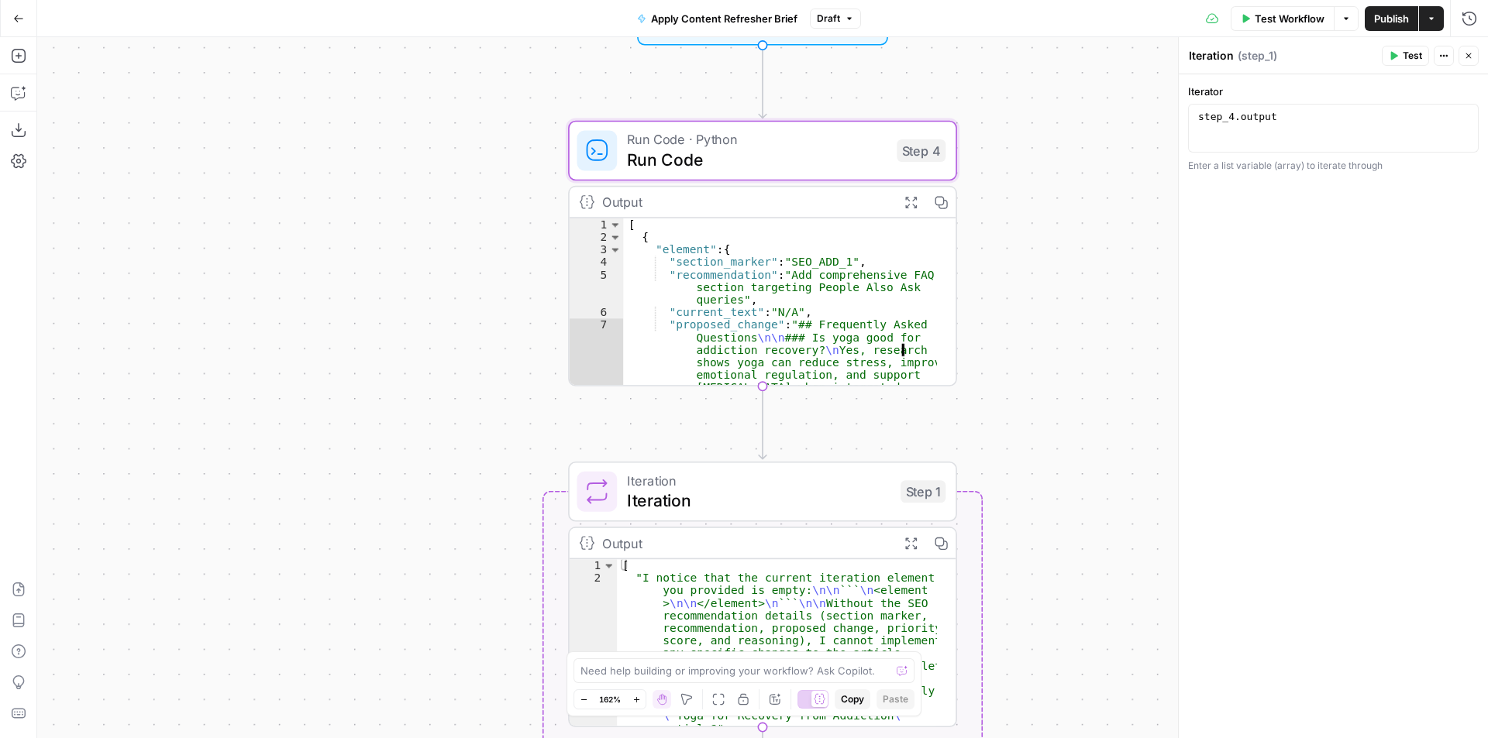
click at [785, 200] on div "Output" at bounding box center [745, 202] width 286 height 20
type textarea "**********"
click at [758, 273] on div "[ { "element" : { "section_marker" : "SEO_ADD_1" , "recommendation" : "Add comp…" at bounding box center [780, 428] width 314 height 418
click at [747, 146] on span "Run Code · Python" at bounding box center [757, 139] width 260 height 20
click at [783, 158] on span "Run Code" at bounding box center [757, 159] width 260 height 25
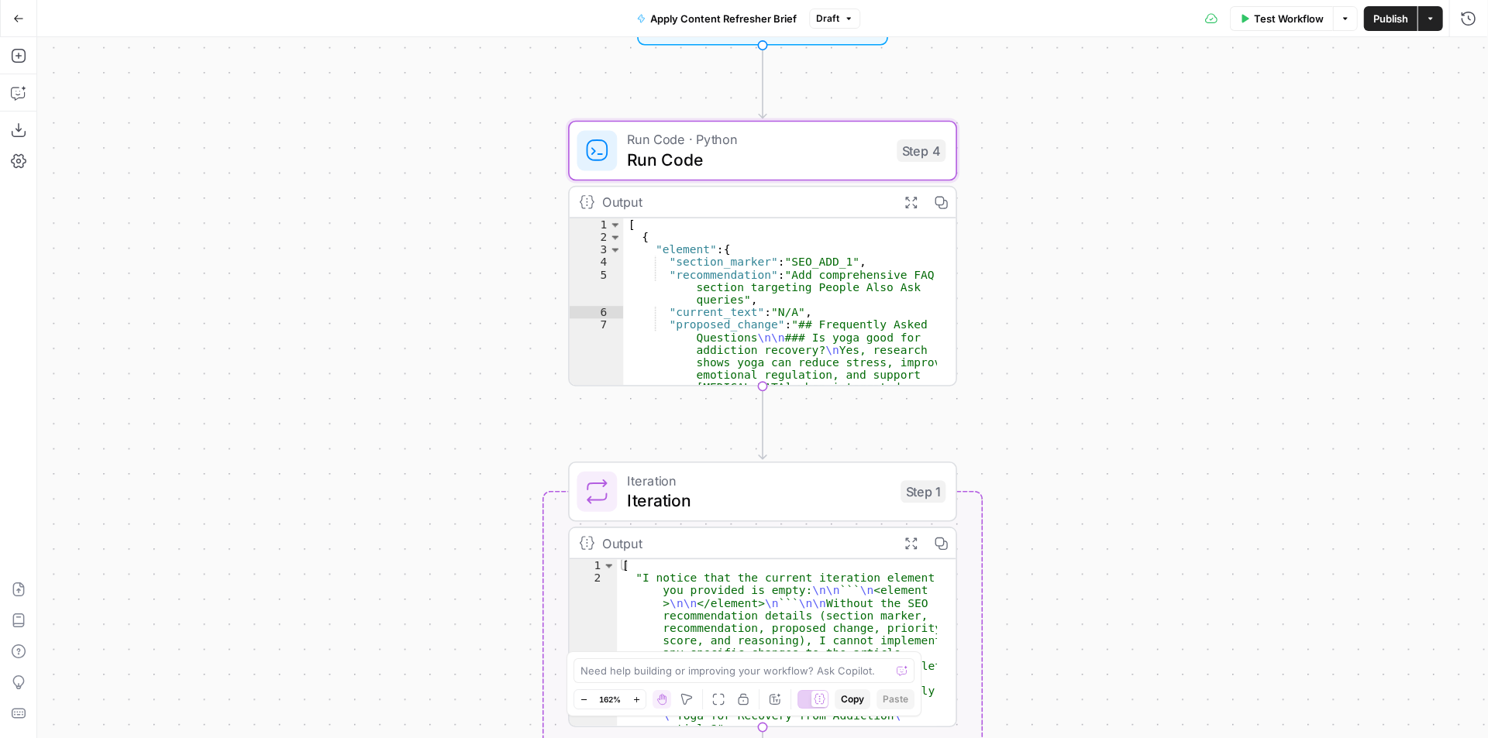
click at [783, 158] on span "Run Code" at bounding box center [757, 159] width 260 height 25
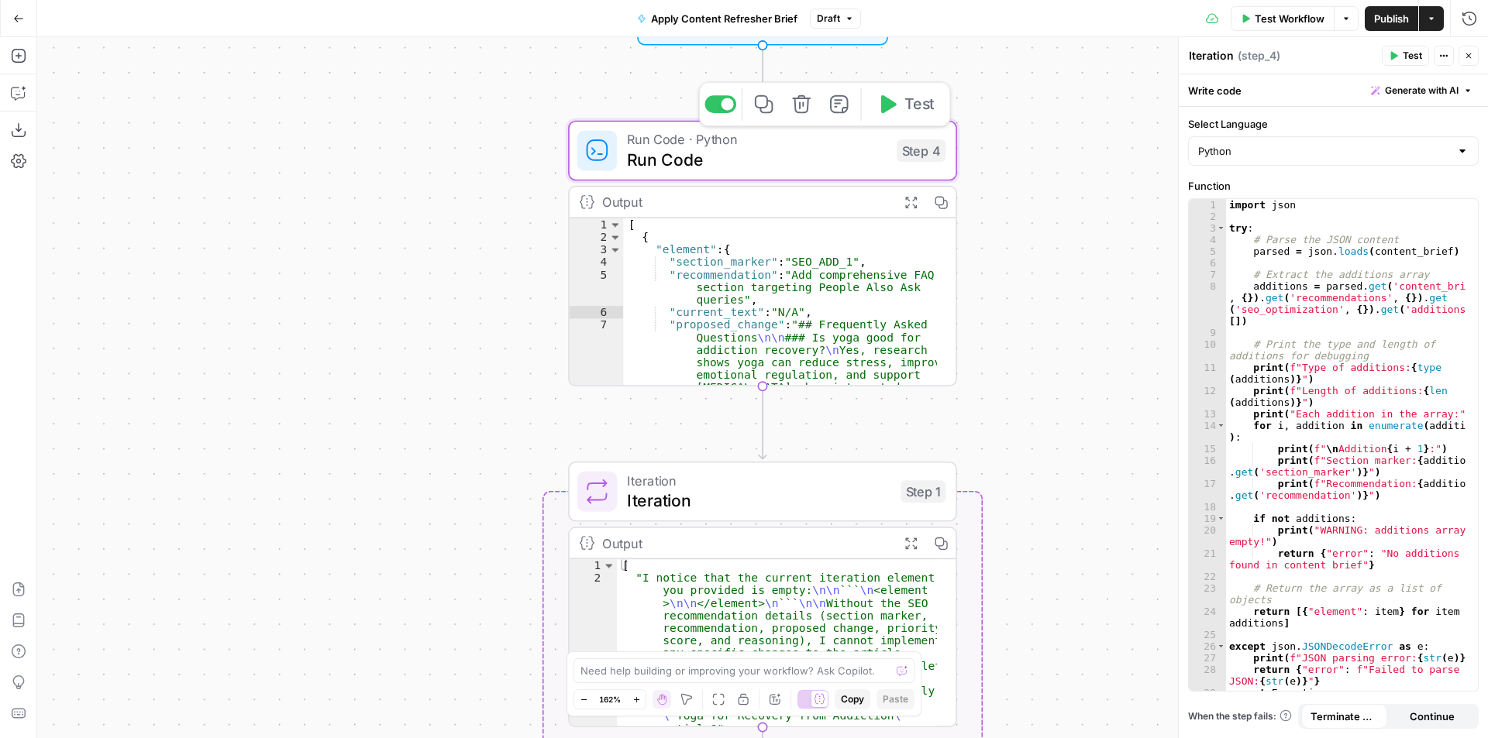
type textarea "Run Code"
click at [1327, 429] on div "import json try : # Parse the JSON content parsed = json . loads ( content_brie…" at bounding box center [1346, 456] width 240 height 515
click at [1351, 425] on div "import json try : # Parse the JSON content parsed = json . loads ( content_brie…" at bounding box center [1346, 456] width 240 height 515
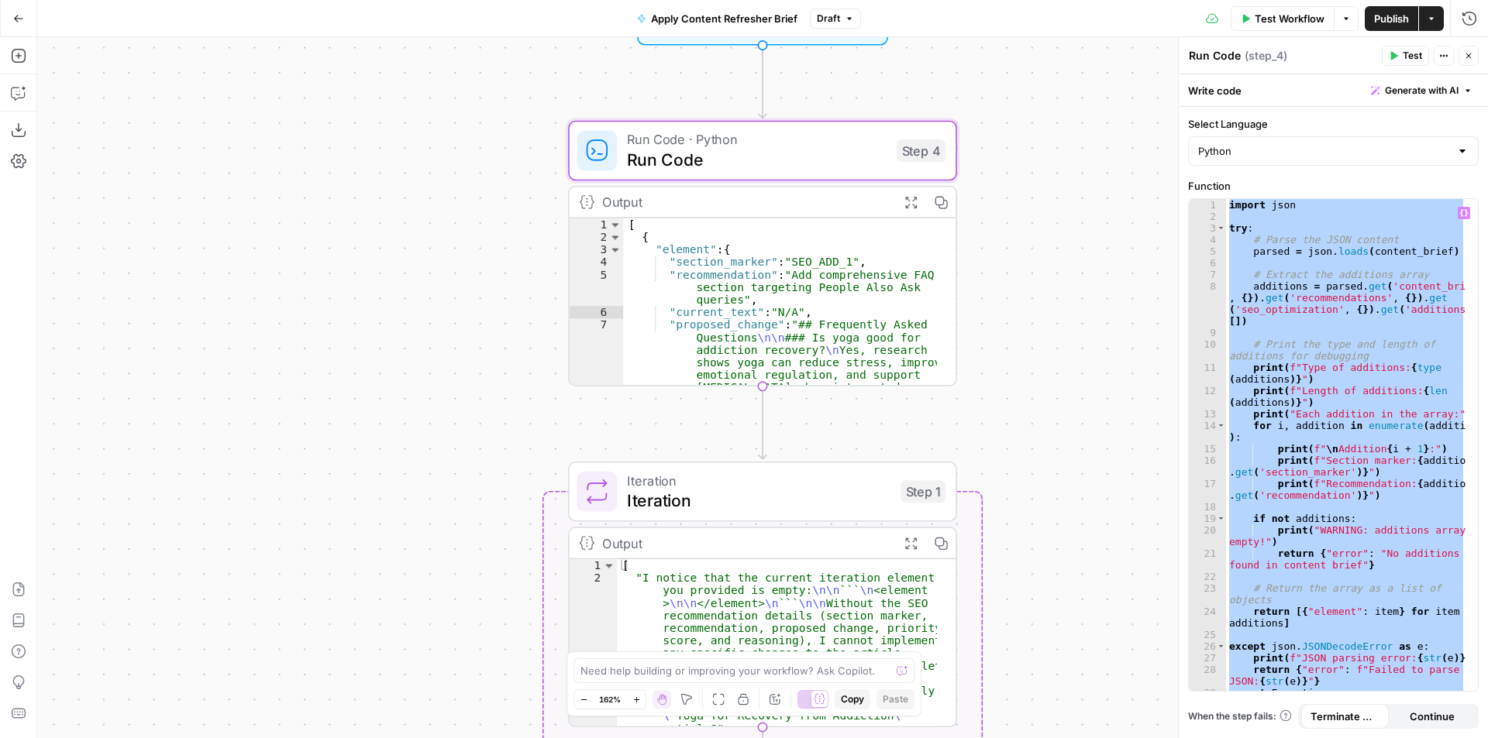
click at [1292, 439] on div "import json try : # Parse the JSON content parsed = json . loads ( content_brie…" at bounding box center [1346, 445] width 240 height 492
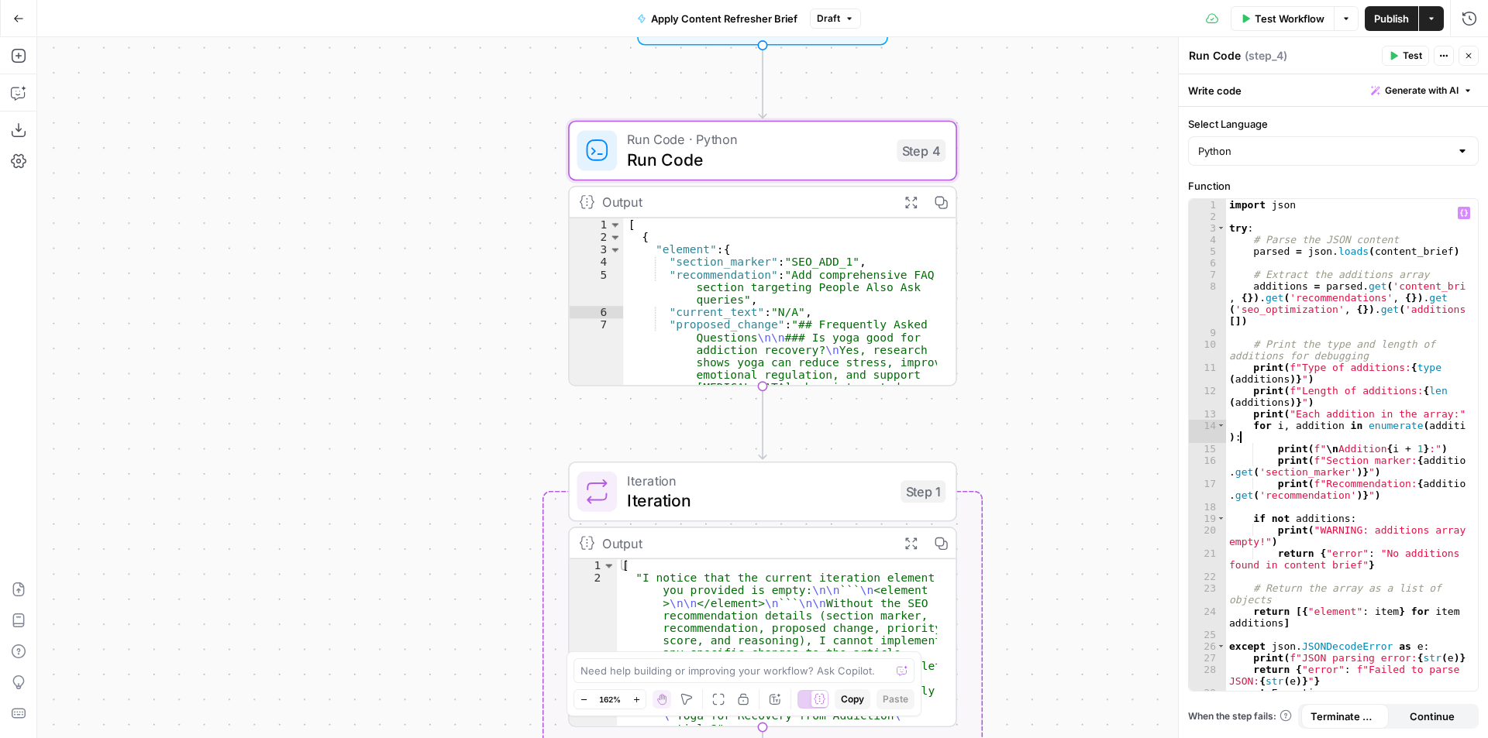
click at [1336, 398] on div "import json try : # Parse the JSON content parsed = json . loads ( content_brie…" at bounding box center [1346, 456] width 240 height 515
type textarea "**********"
click at [1299, 159] on div "Python" at bounding box center [1333, 150] width 291 height 29
click at [1349, 322] on div "import json try : # Parse the JSON content parsed = json . loads ( content_brie…" at bounding box center [1346, 456] width 240 height 515
type input "Python"
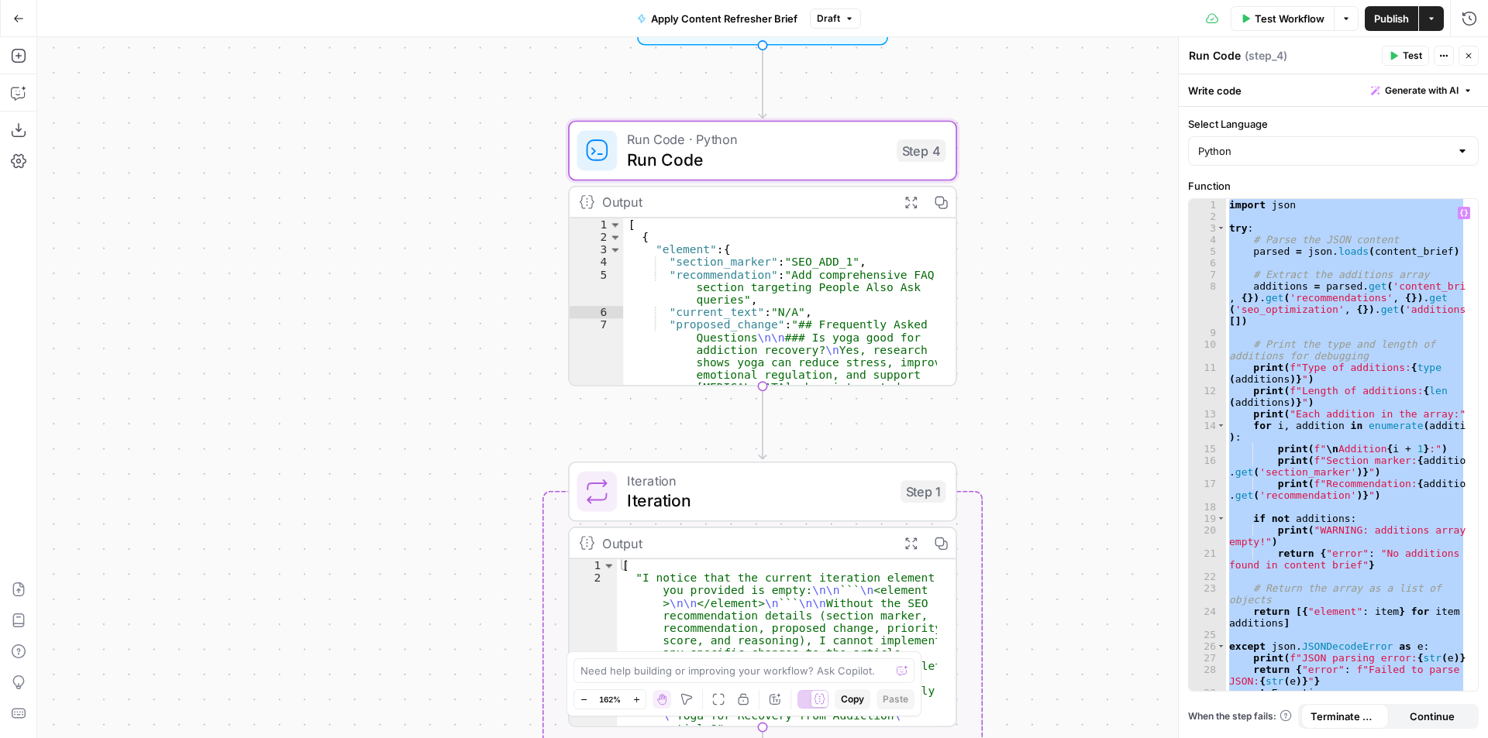
click at [1334, 307] on div "import json try : # Parse the JSON content parsed = json . loads ( content_brie…" at bounding box center [1346, 445] width 240 height 492
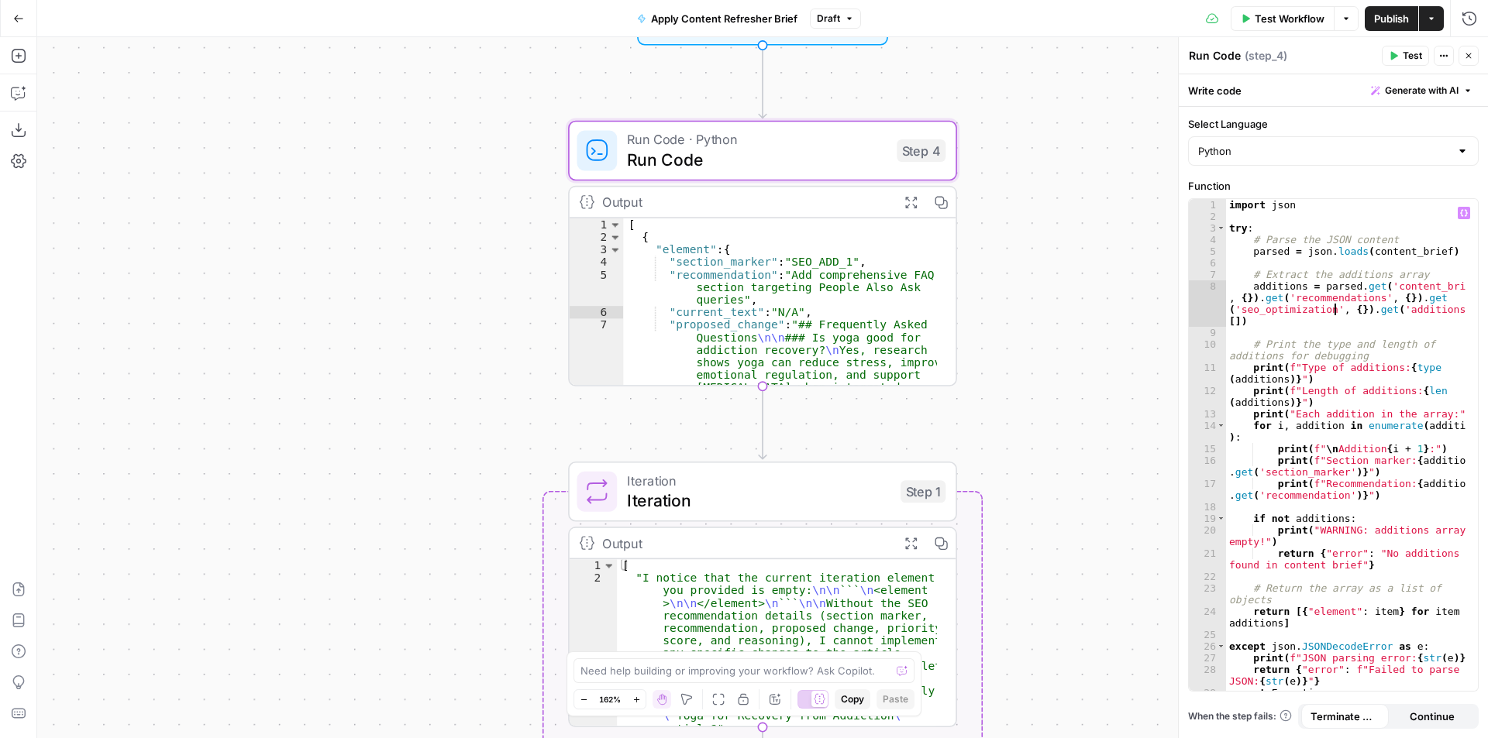
type textarea "**********"
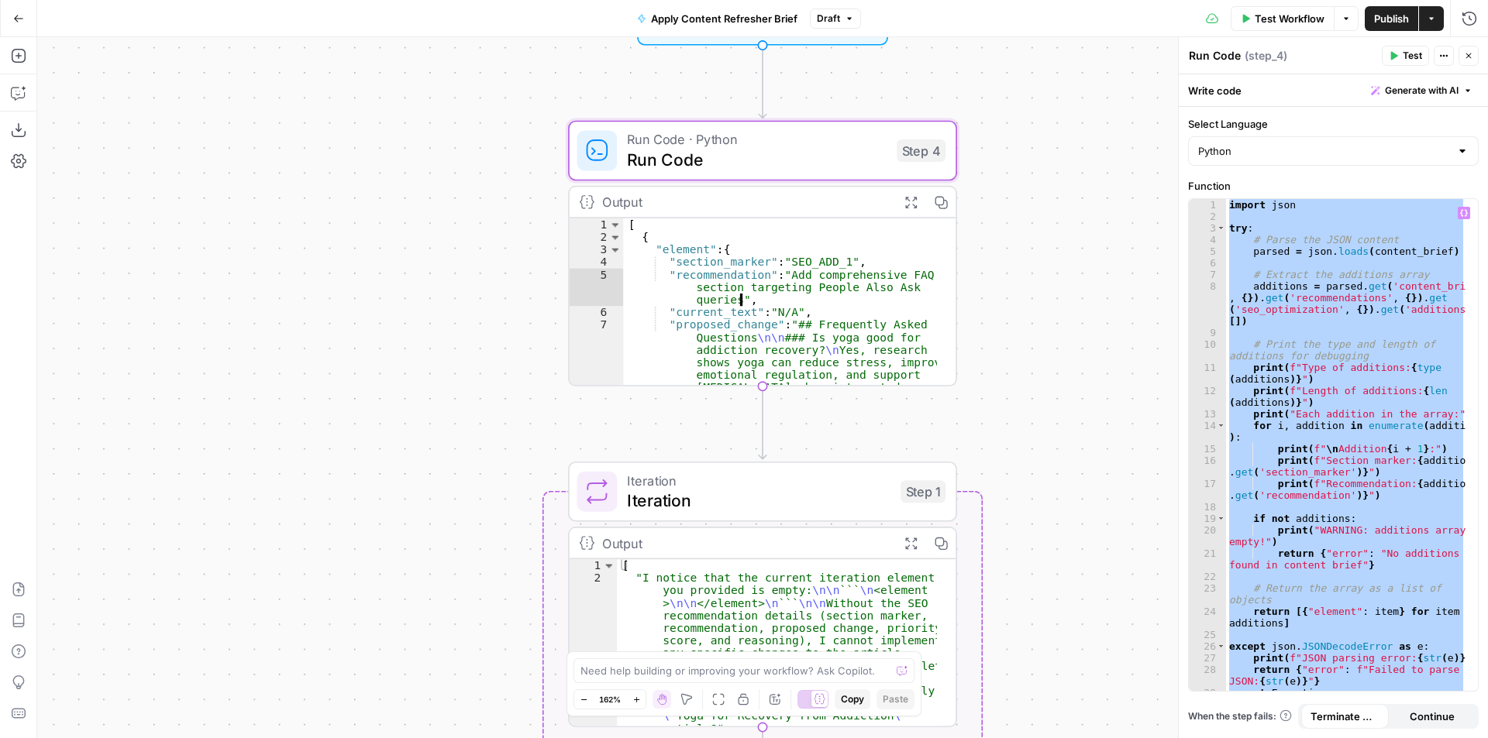
click at [694, 265] on div "[ { "element" : { "section_marker" : "SEO_ADD_1" , "recommendation" : "Add comp…" at bounding box center [780, 428] width 314 height 418
type textarea "* *"
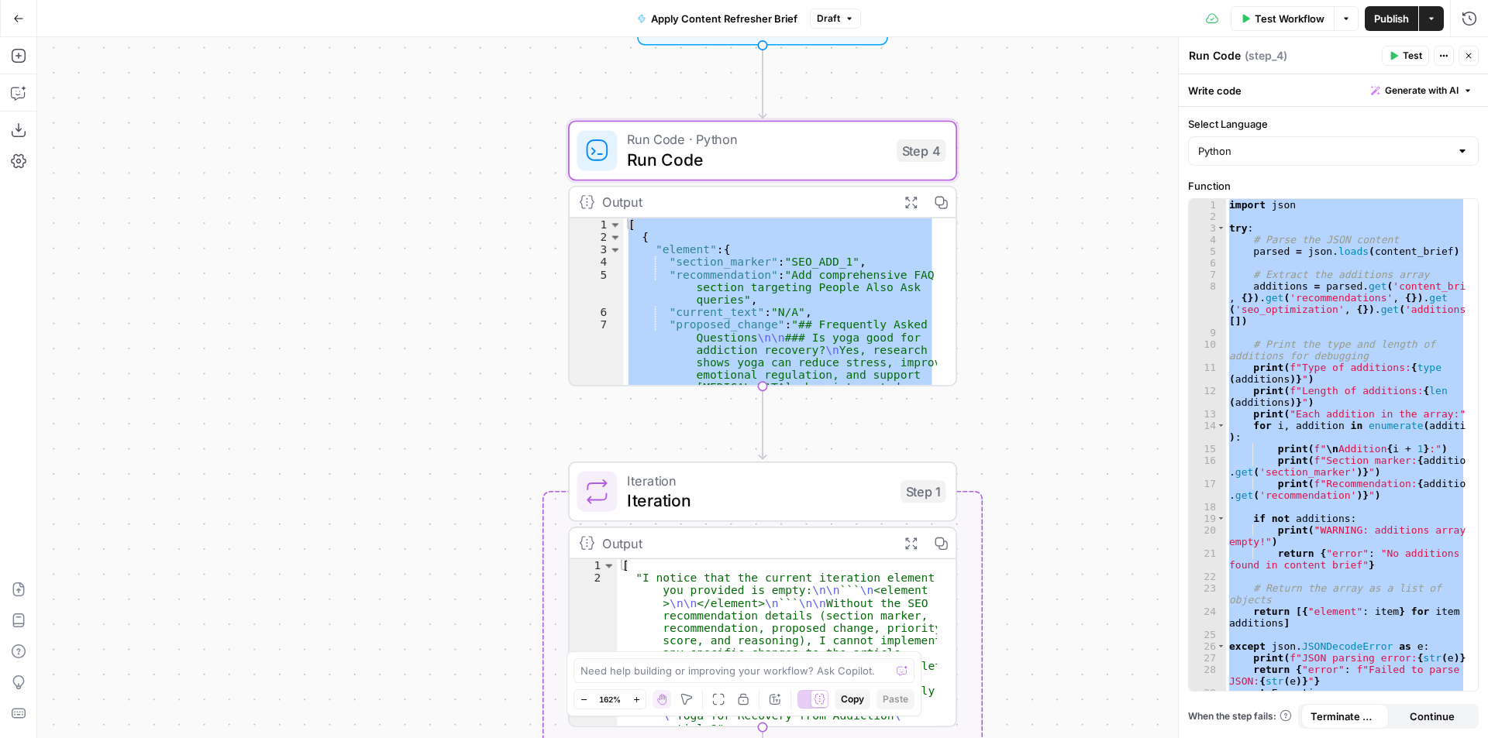
click at [1070, 488] on div "Workflow Set Inputs Inputs Run Code · Python Run Code Step 4 Output Expand Outp…" at bounding box center [762, 387] width 1451 height 701
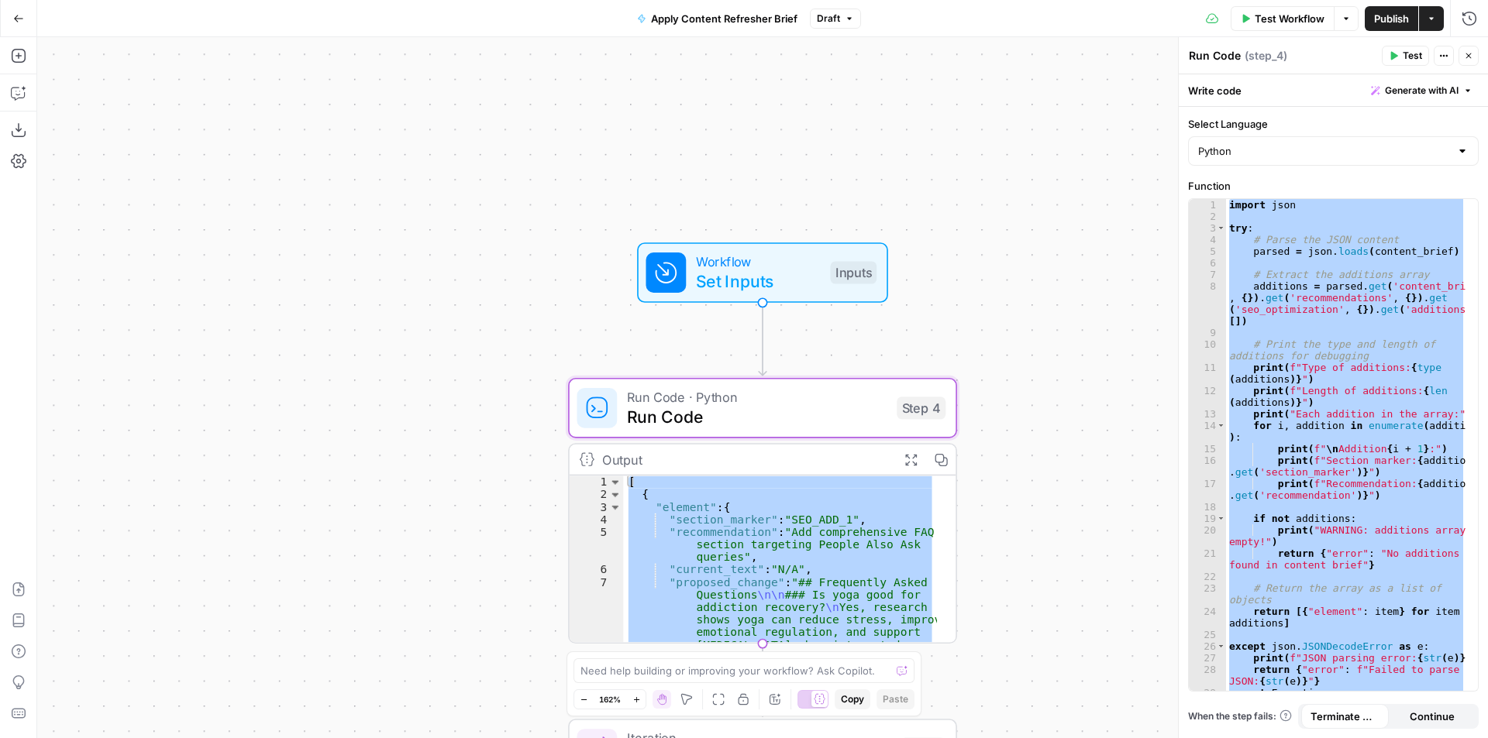
click at [1301, 381] on div "import json try : # Parse the JSON content parsed = json . loads ( content_brie…" at bounding box center [1346, 445] width 240 height 492
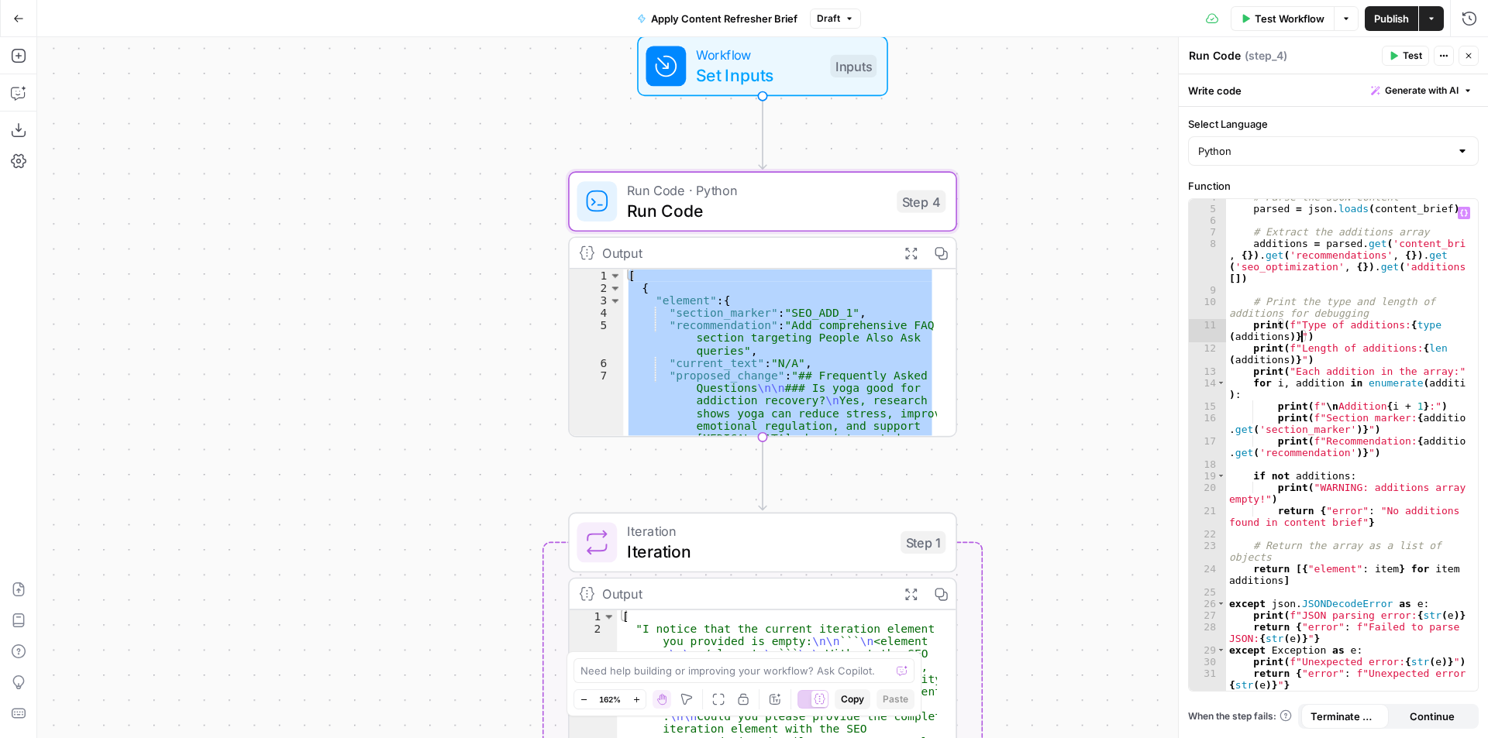
scroll to position [43, 0]
drag, startPoint x: 1248, startPoint y: 569, endPoint x: 1303, endPoint y: 581, distance: 55.6
click at [1303, 581] on div "# Parse the JSON content parsed = json . loads ( content_brief ) # Extract the …" at bounding box center [1346, 454] width 240 height 527
paste textarea
type textarea "**********"
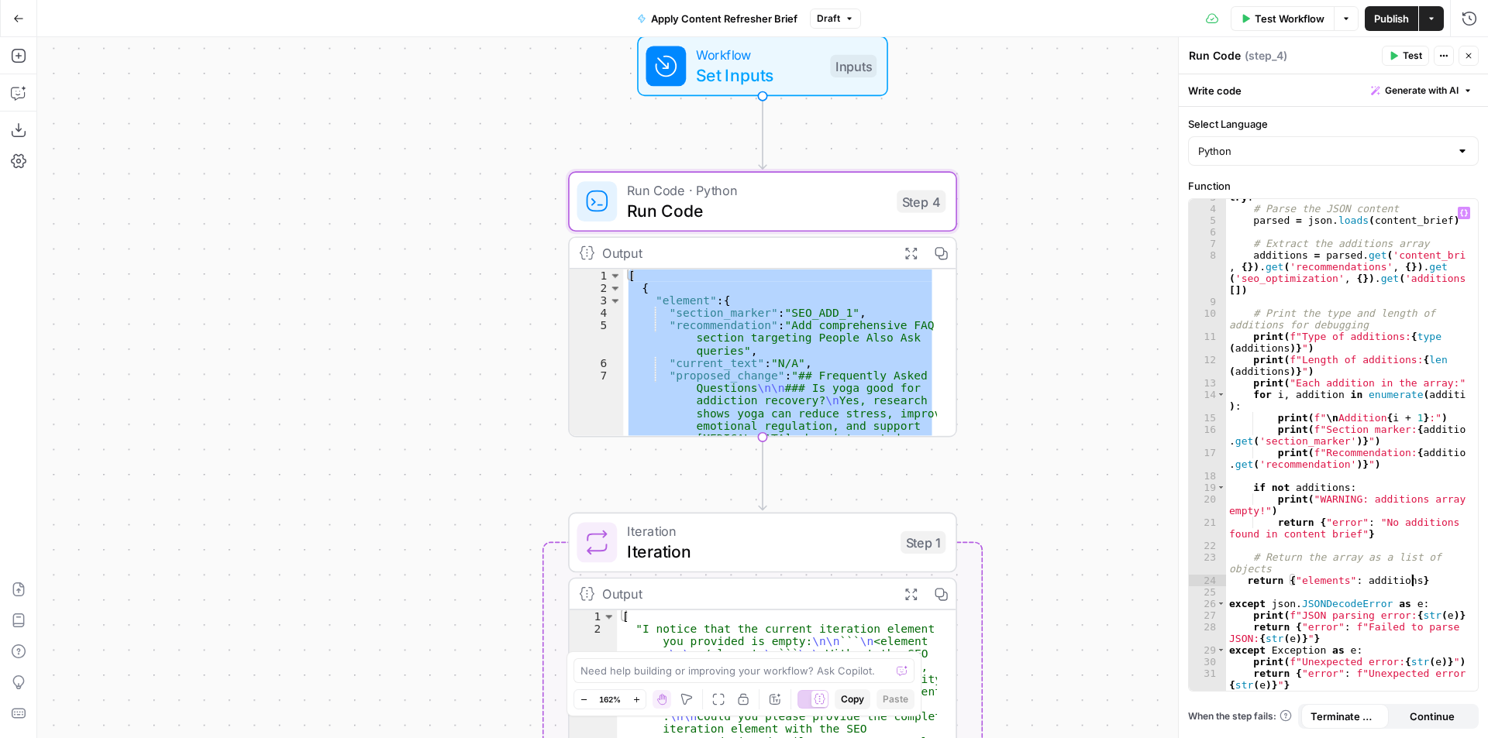
scroll to position [31, 0]
click at [1114, 442] on div "Workflow Set Inputs Inputs Run Code · Python Run Code Step 4 Output Expand Outp…" at bounding box center [762, 387] width 1451 height 701
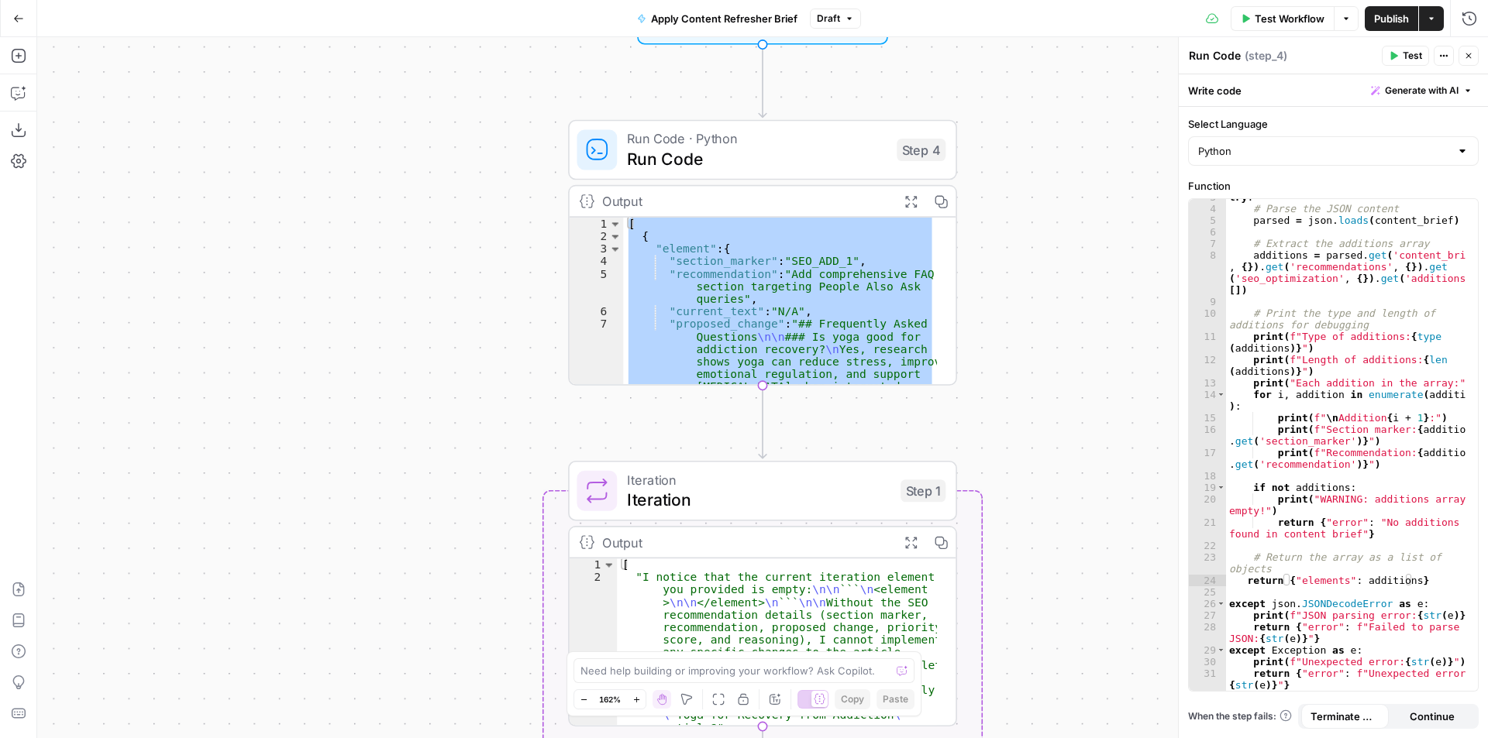
click at [724, 296] on div "[ { "element" : { "section_marker" : "SEO_ADD_1" , "recommendation" : "Add comp…" at bounding box center [780, 301] width 314 height 167
type textarea "**********"
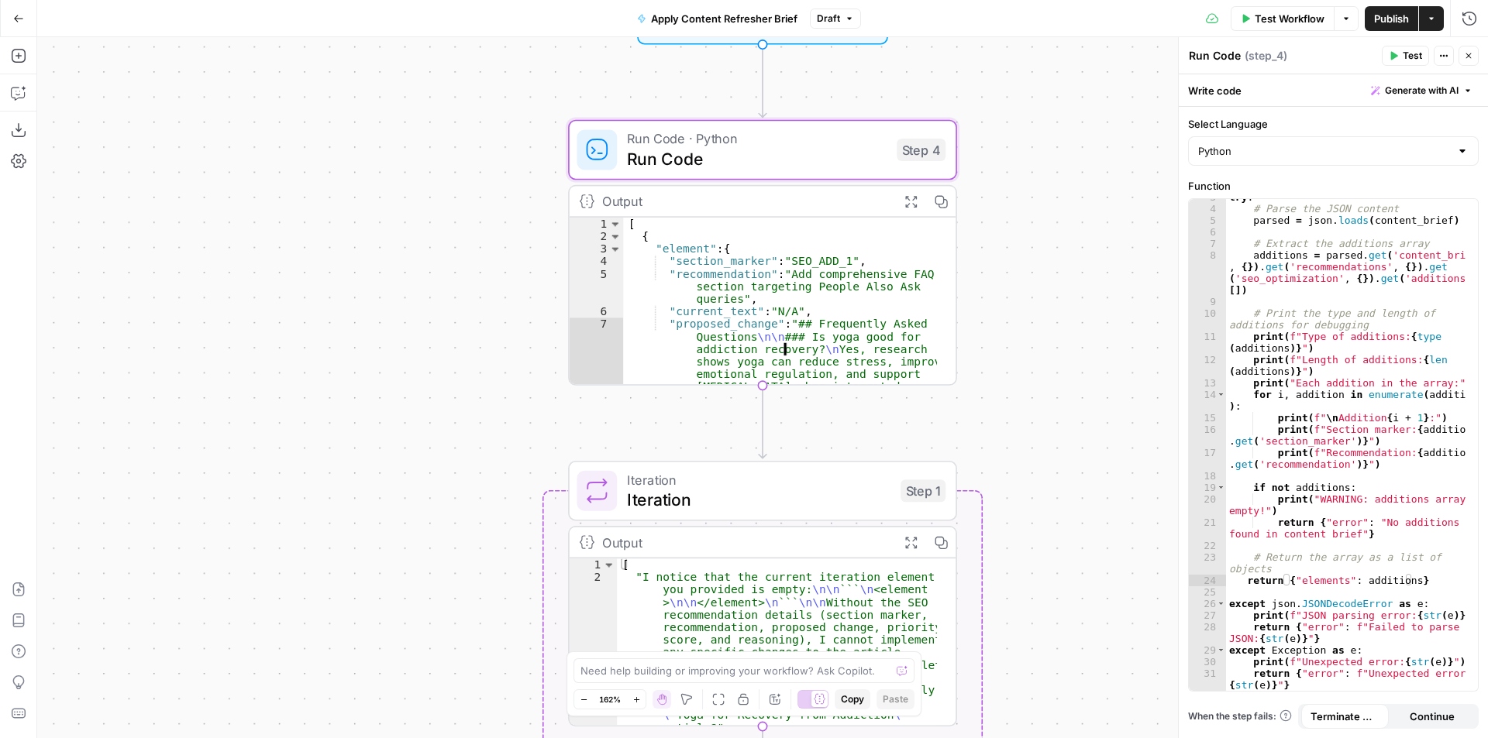
click at [775, 280] on div "[ { "element" : { "section_marker" : "SEO_ADD_1" , "recommendation" : "Add comp…" at bounding box center [780, 427] width 314 height 418
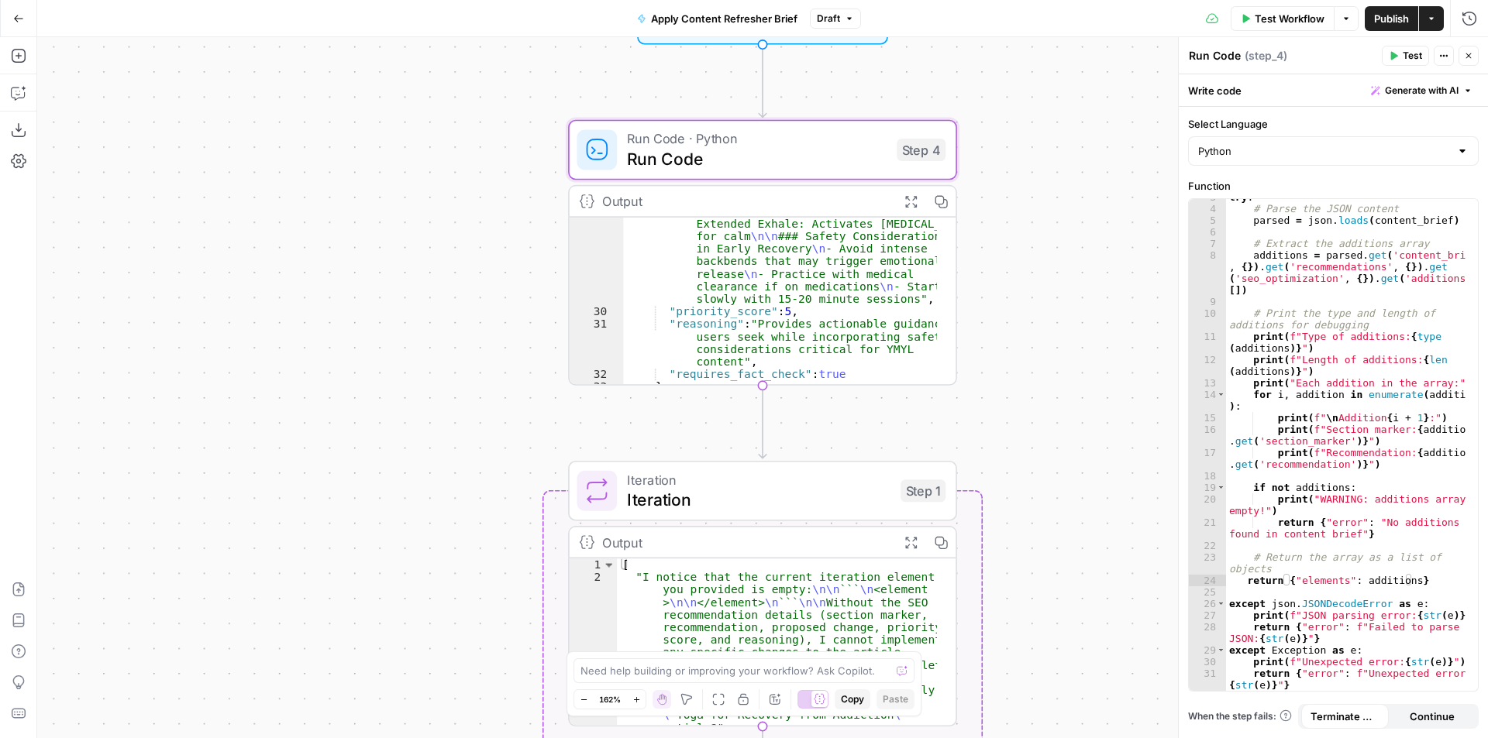
scroll to position [641, 0]
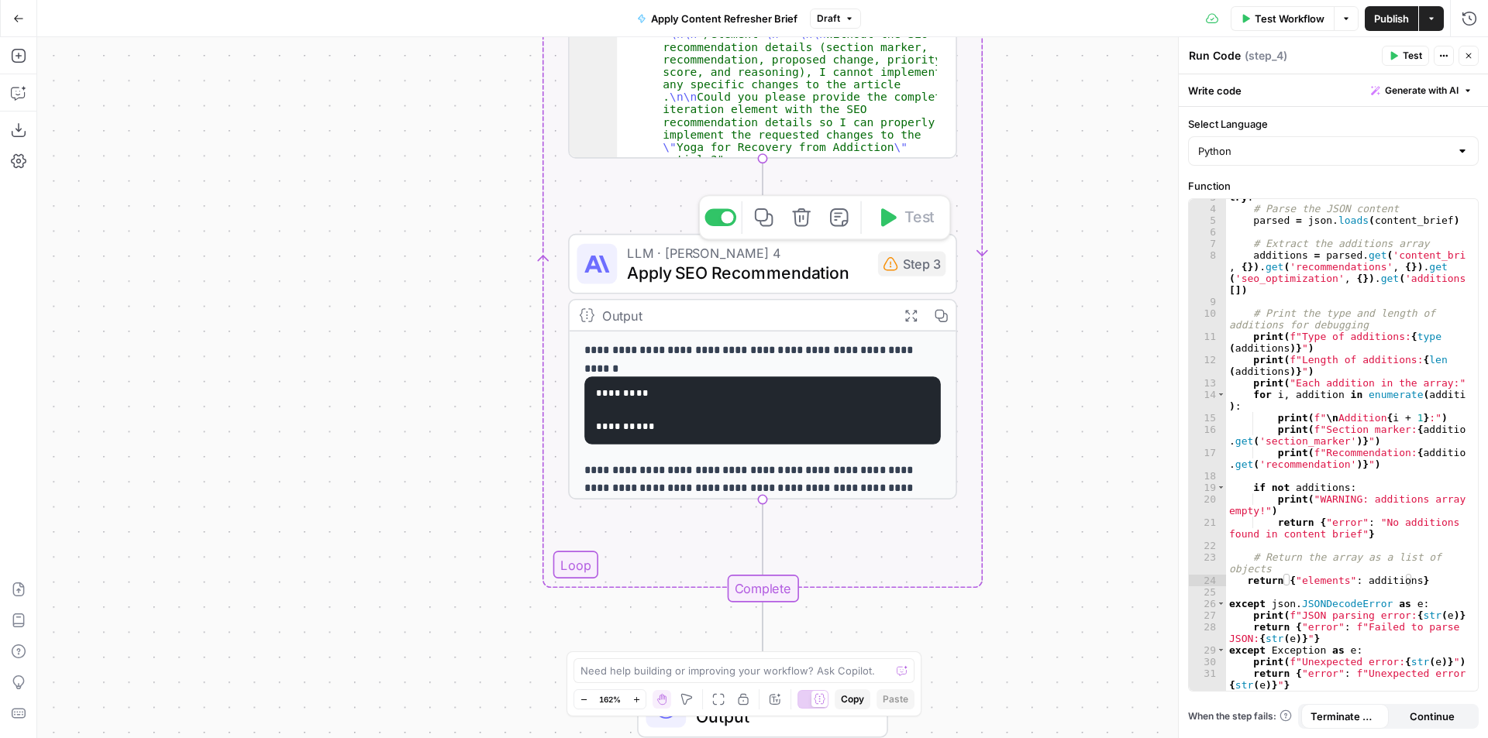
click at [775, 272] on span "Apply SEO Recommendation" at bounding box center [747, 272] width 241 height 25
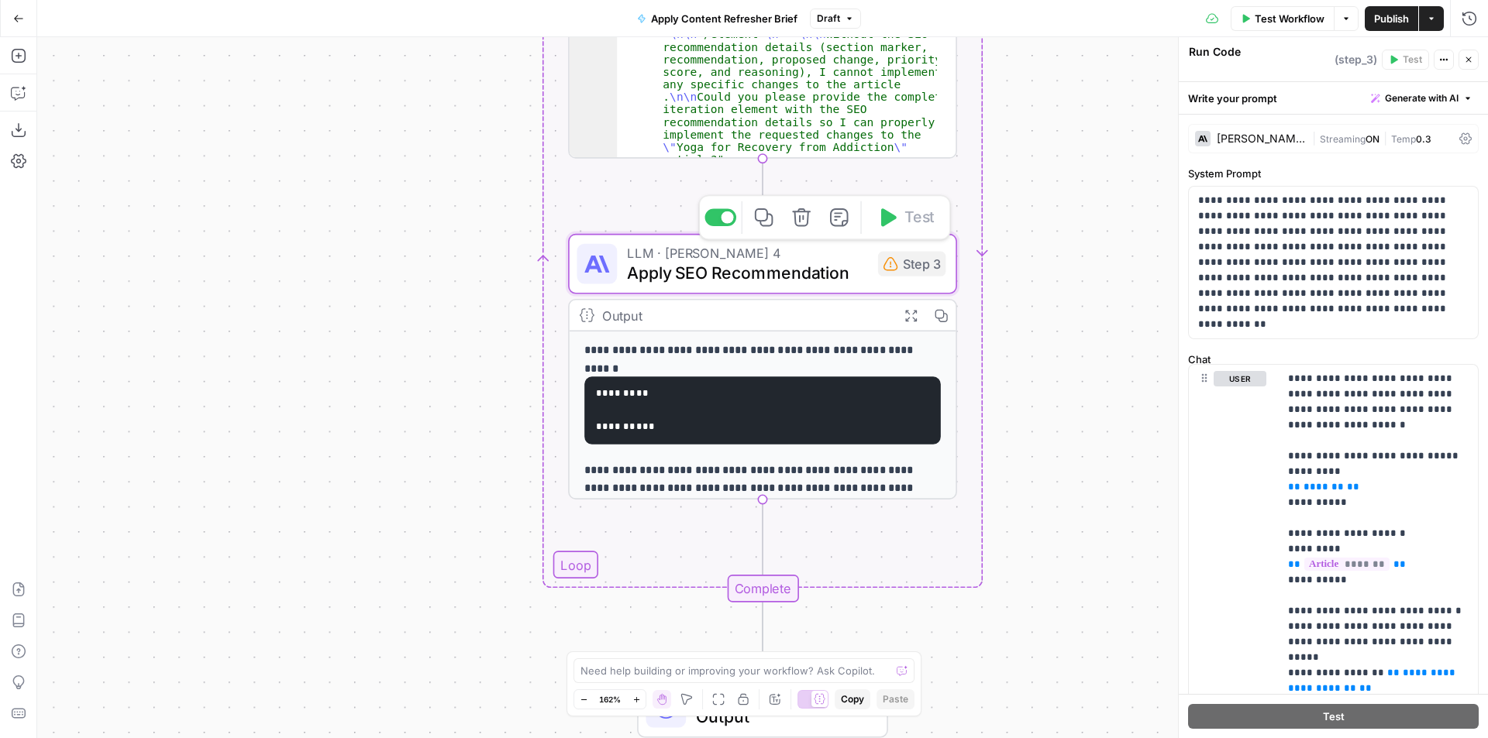
type textarea "Apply SEO Recommendation"
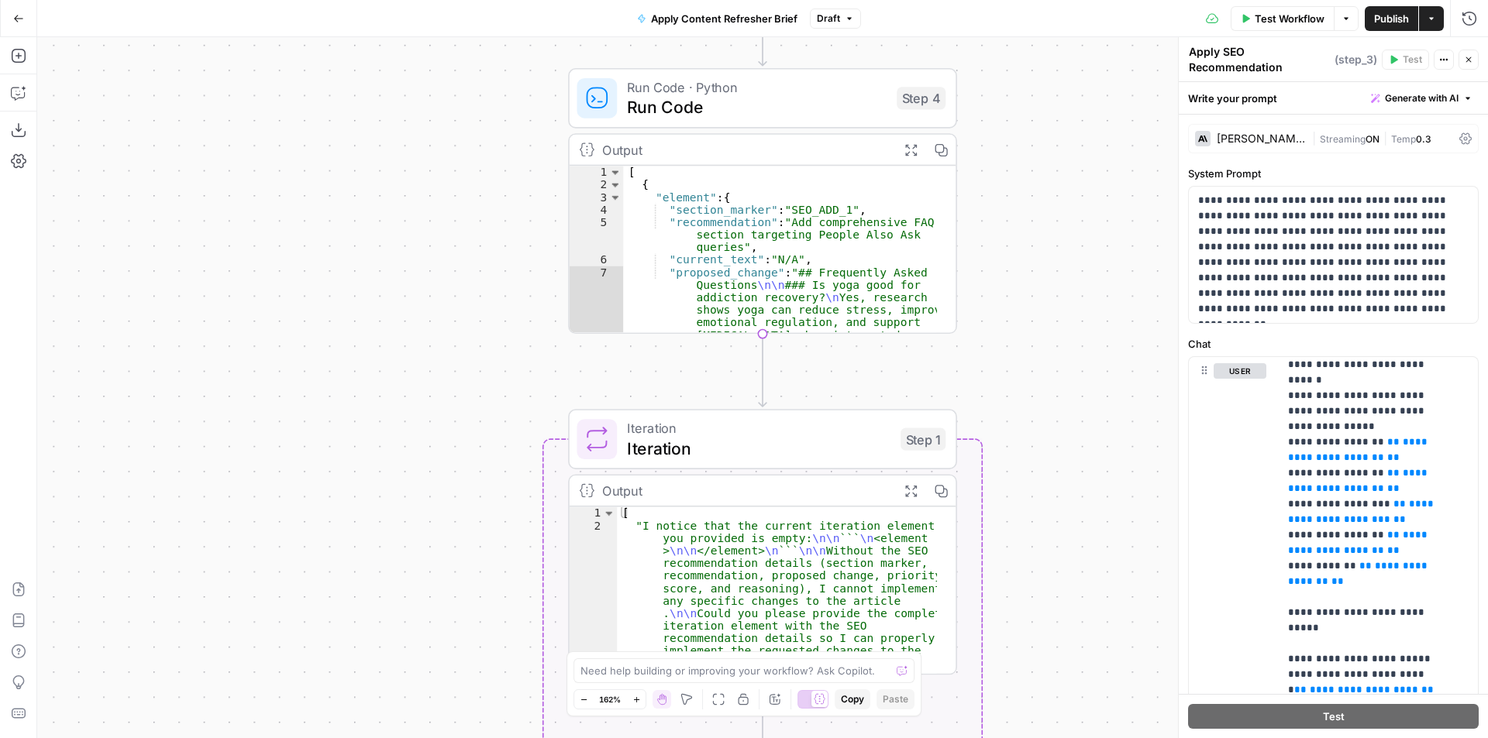
scroll to position [0, 0]
click at [717, 95] on span "Run Code" at bounding box center [757, 107] width 260 height 25
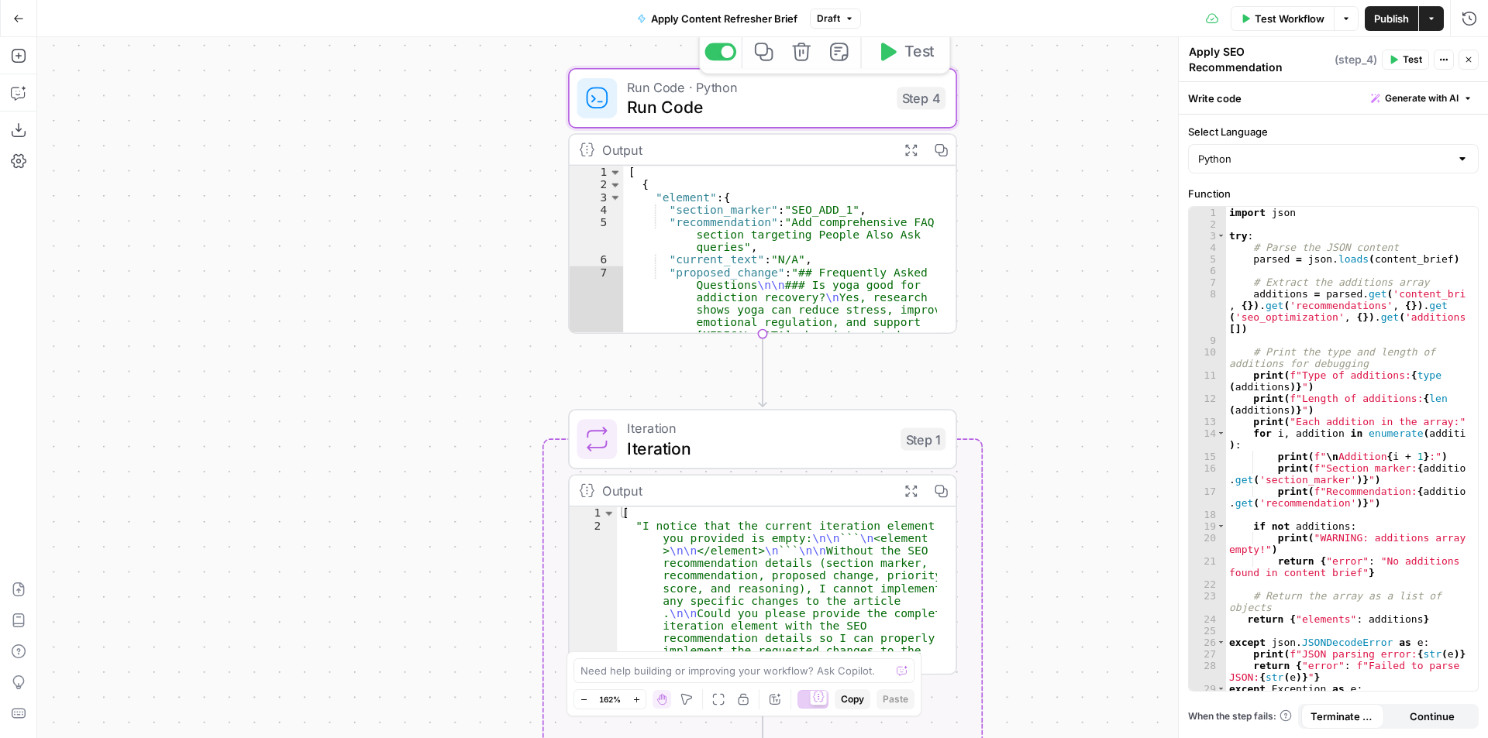
type textarea "Run Code"
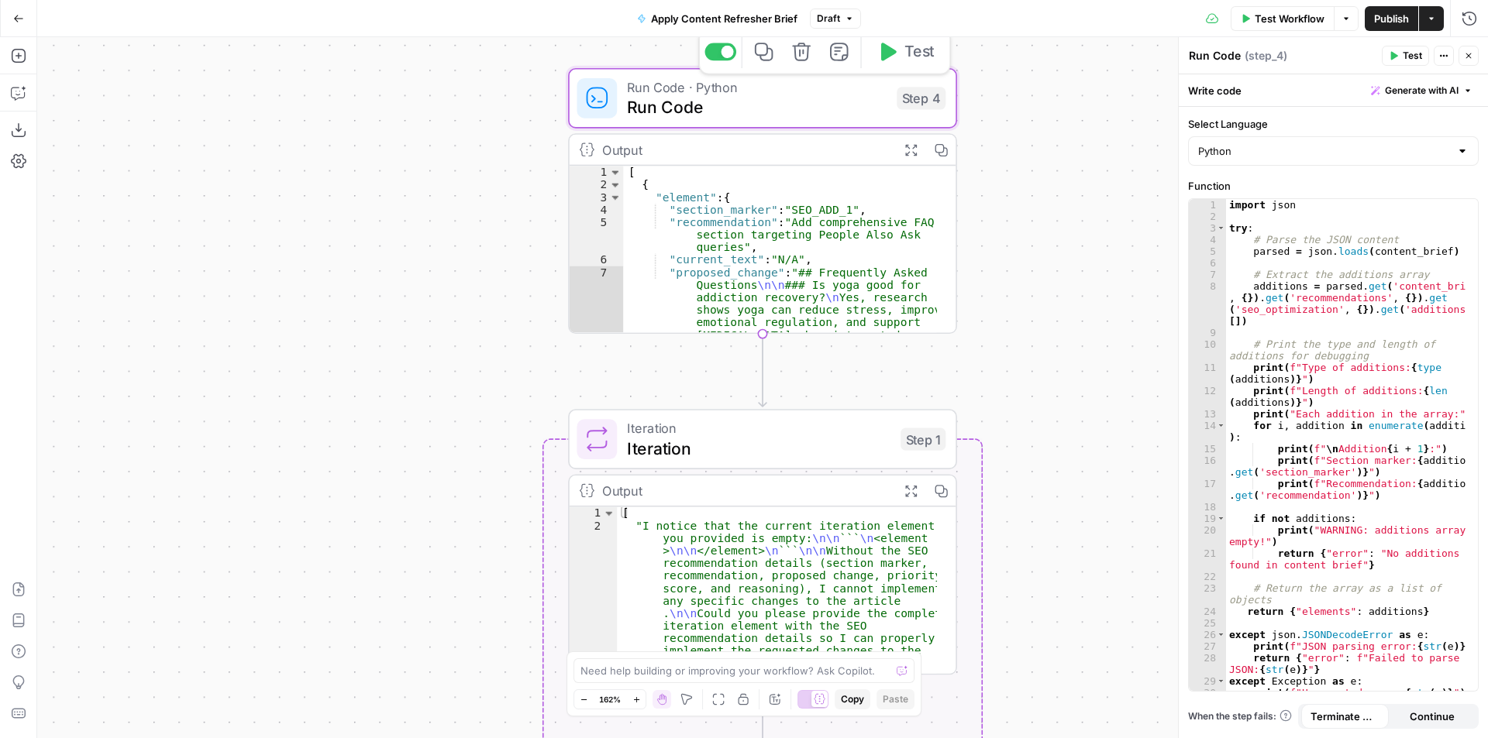
click at [800, 108] on span "Run Code" at bounding box center [757, 107] width 260 height 25
click at [1323, 320] on div "import json try : # Parse the JSON content parsed = json . loads ( content_brie…" at bounding box center [1346, 462] width 240 height 527
type textarea "**********"
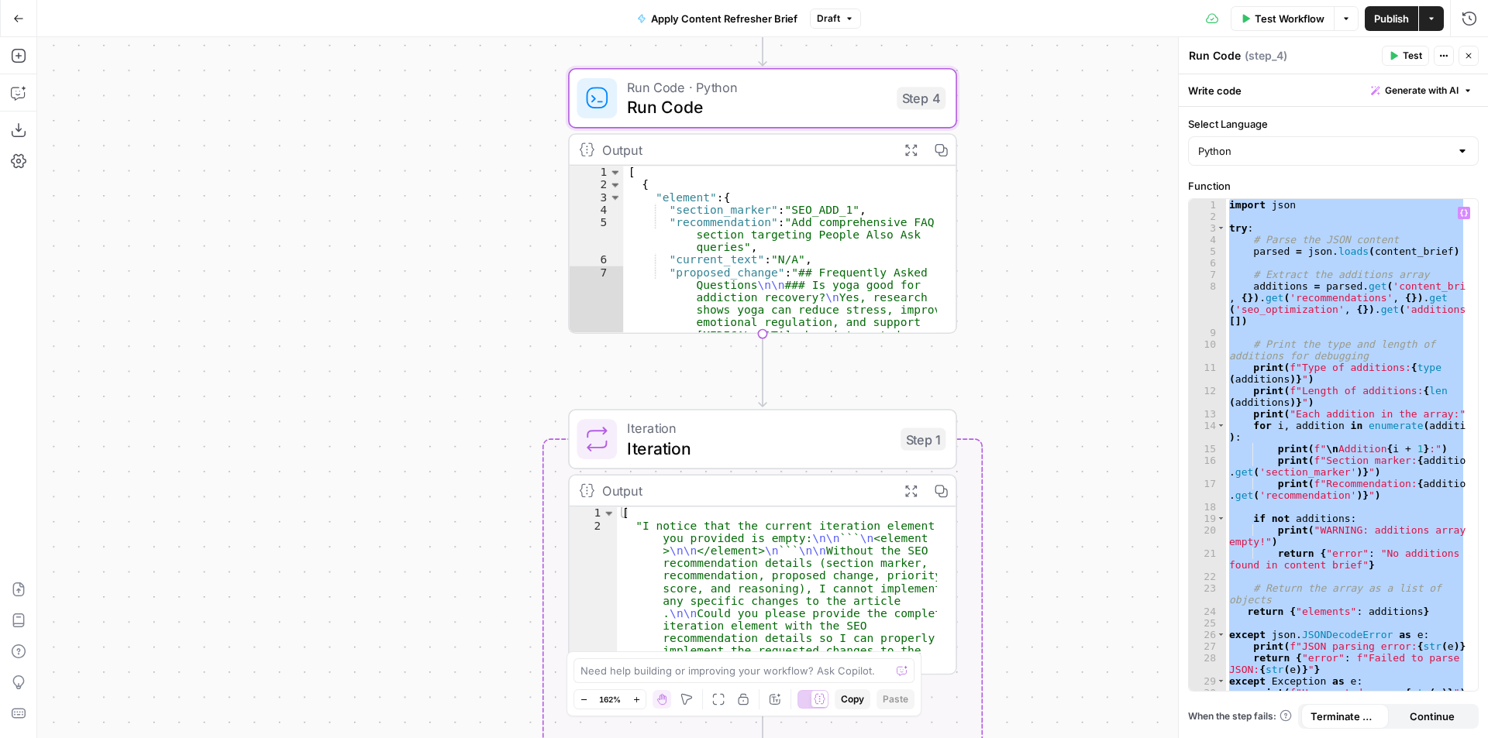
paste textarea
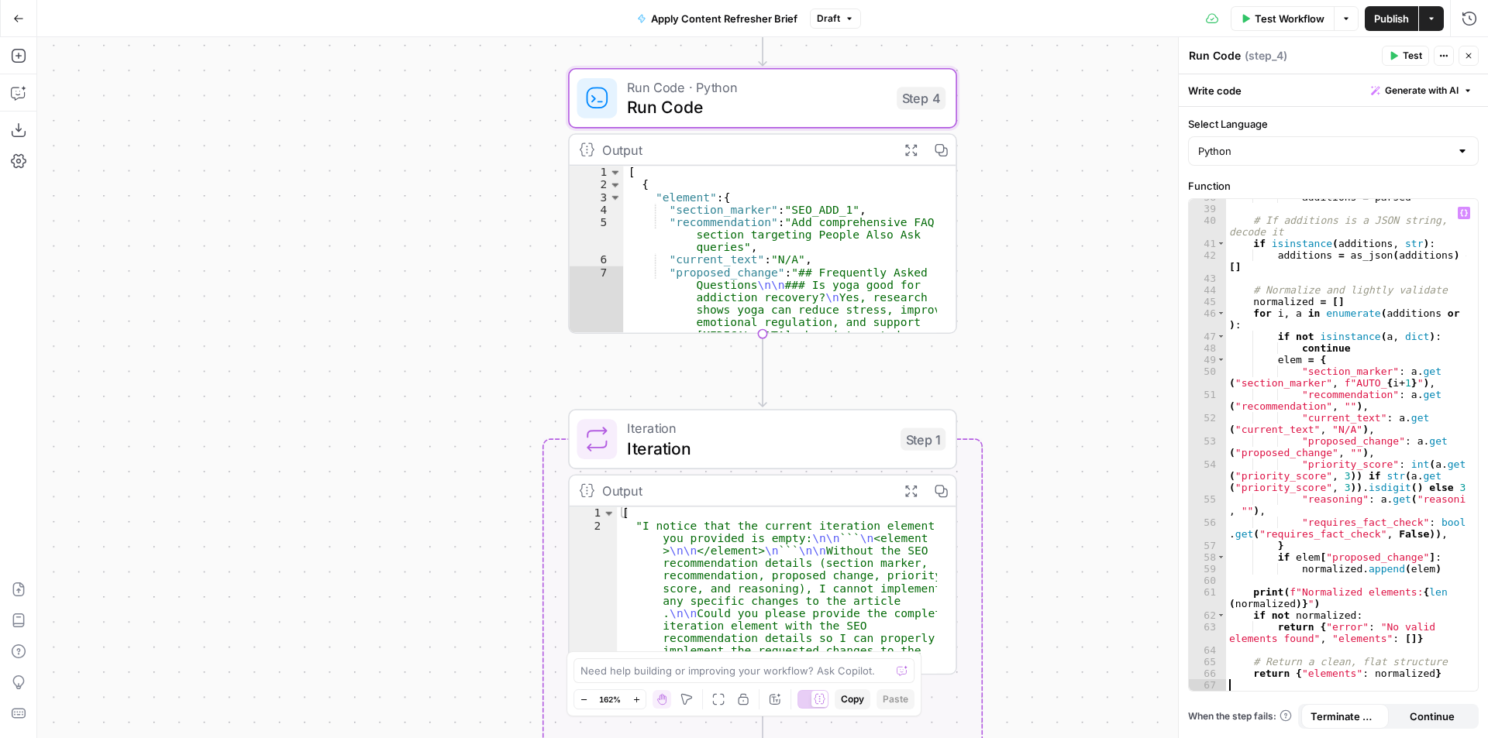
scroll to position [577, 0]
click at [1435, 15] on icon "button" at bounding box center [1431, 18] width 9 height 9
click at [1144, 220] on div "**********" at bounding box center [762, 387] width 1451 height 701
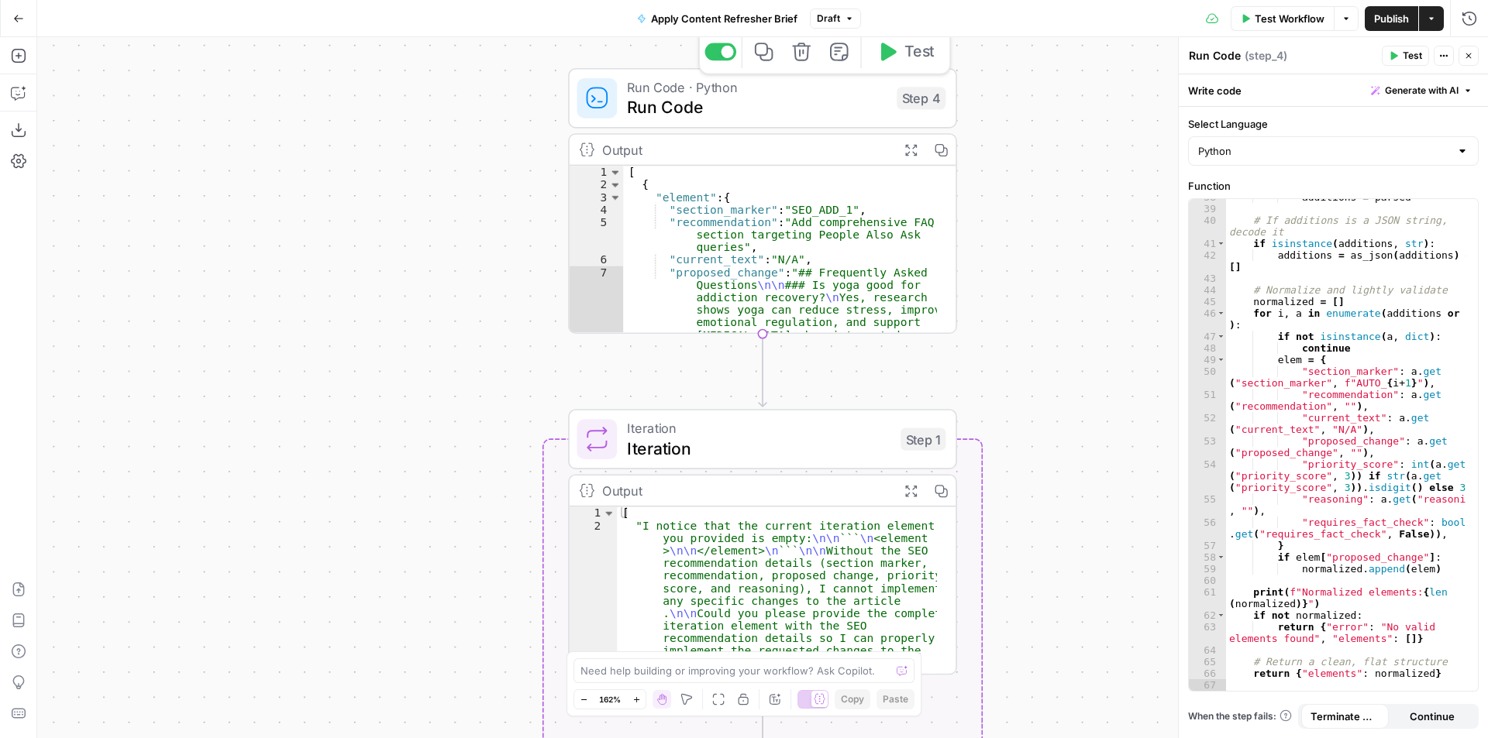
click at [844, 21] on div "Add Note" at bounding box center [839, 14] width 44 height 15
click at [1048, 160] on div "**********" at bounding box center [762, 387] width 1451 height 701
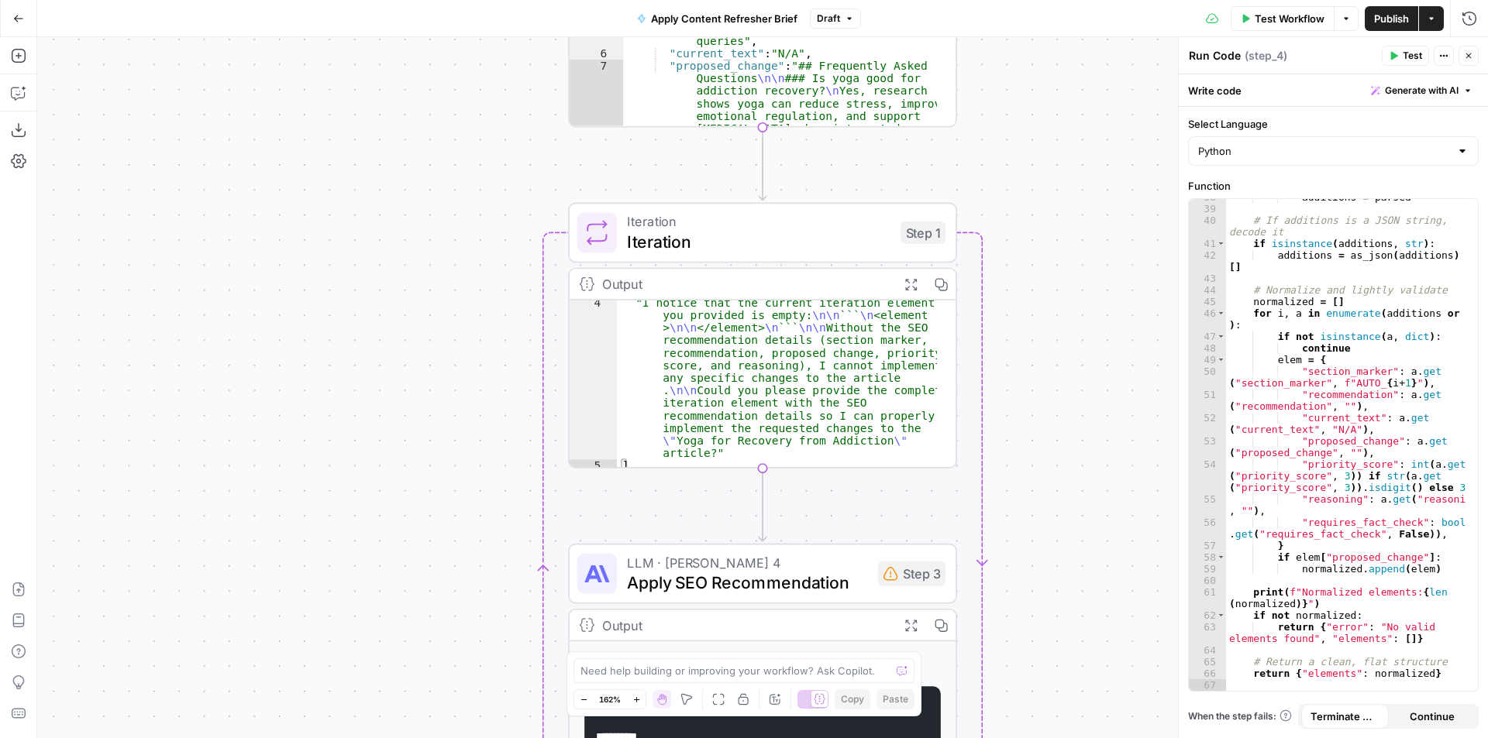
scroll to position [215, 0]
click at [799, 250] on span "Iteration" at bounding box center [758, 241] width 263 height 25
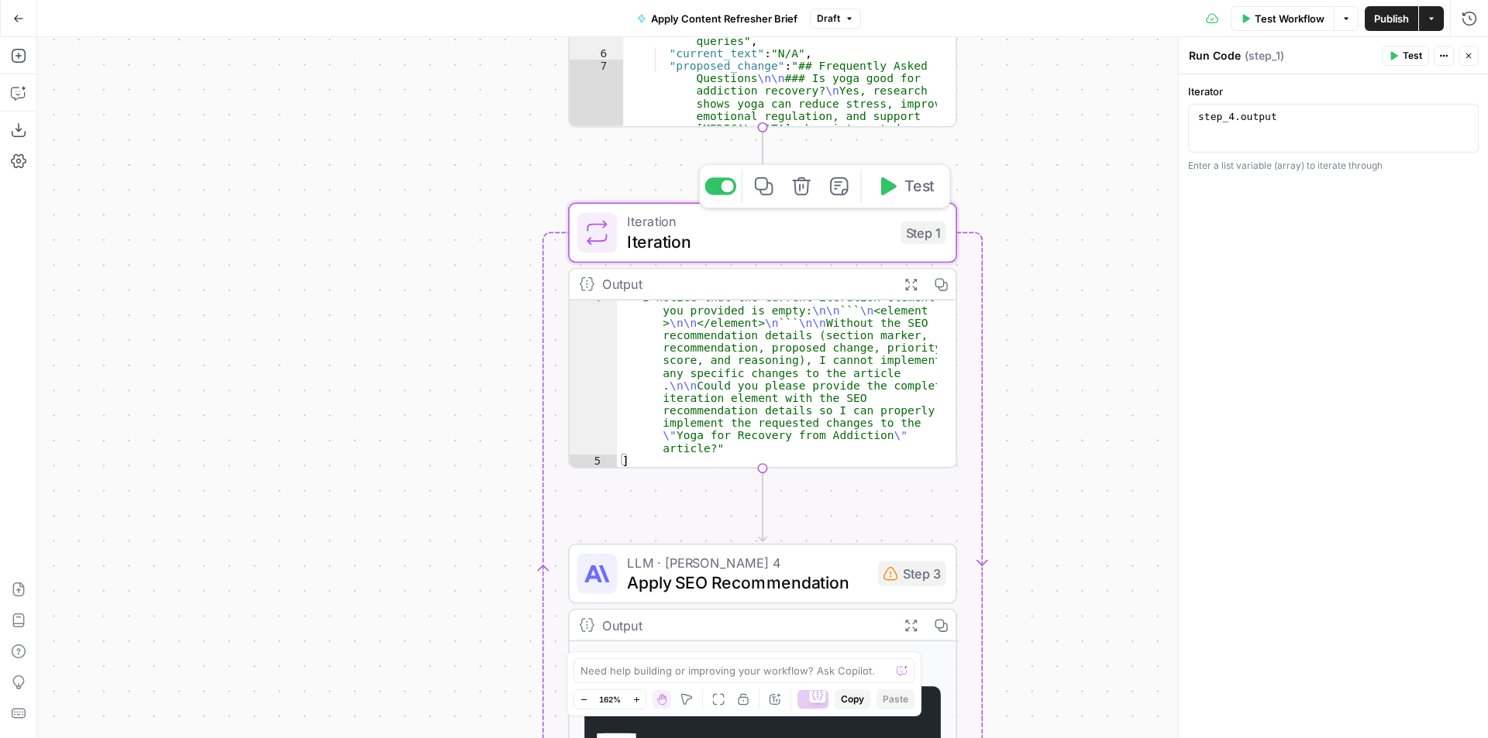
type textarea "Iteration"
drag, startPoint x: 1230, startPoint y: 95, endPoint x: 1187, endPoint y: 91, distance: 42.7
click at [1187, 91] on div "Iterator 1 step_4 . output XXXXXXXXXXXXXXXXXXXXXXXXXXXXXXXXXXXXXXXXXXXXXXXXXXXX…" at bounding box center [1333, 406] width 309 height 664
copy label "Iterator"
click at [1055, 522] on div "**********" at bounding box center [762, 387] width 1451 height 701
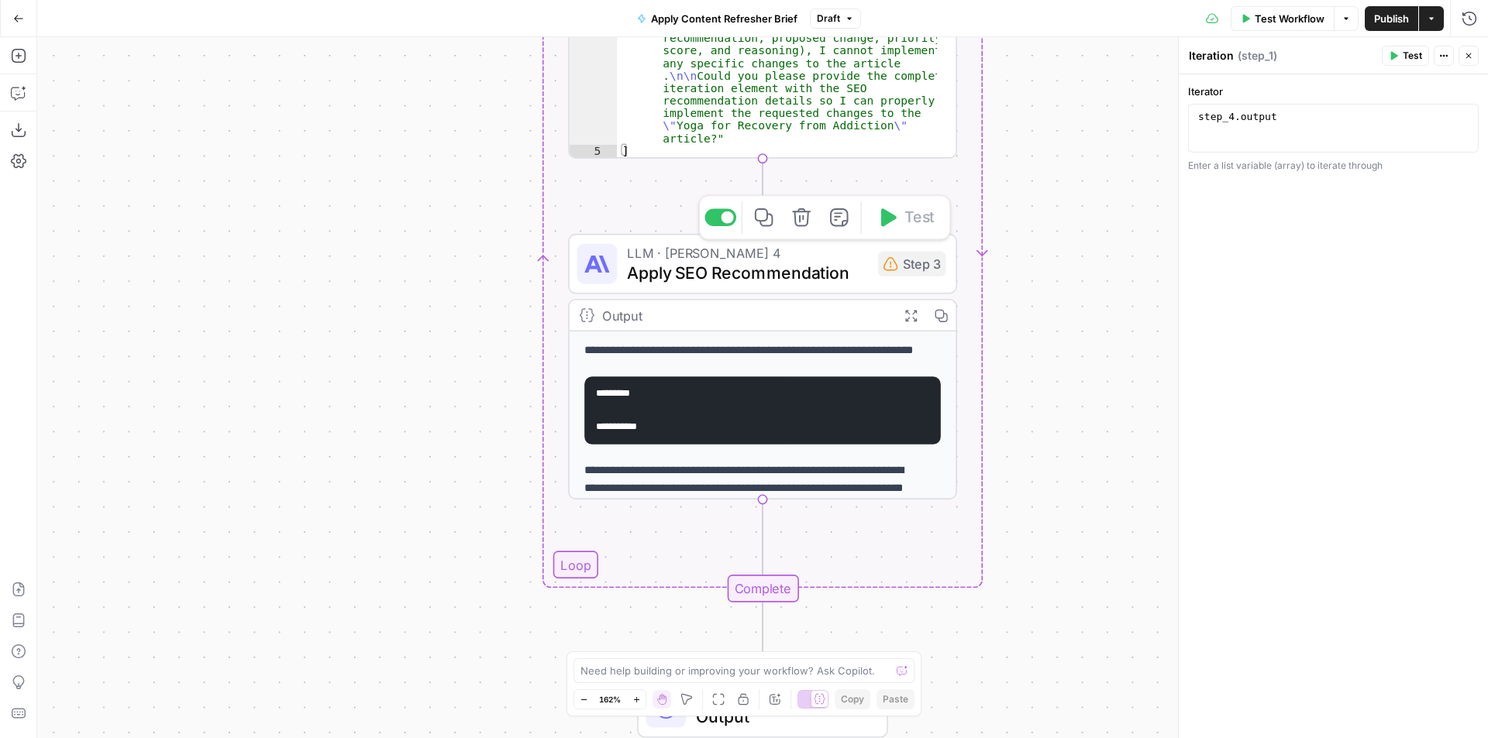
click at [765, 263] on span "Apply SEO Recommendation" at bounding box center [747, 272] width 241 height 25
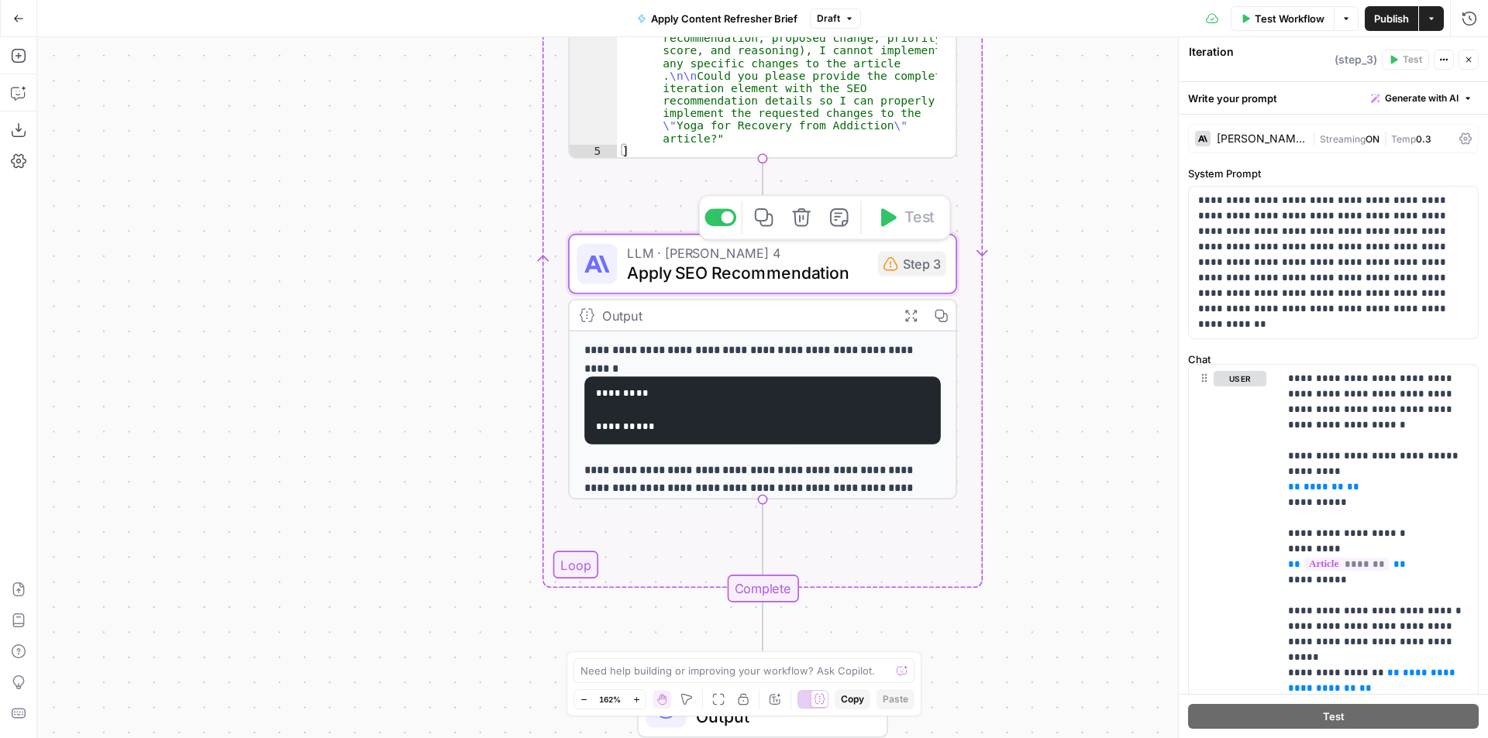
type textarea "Apply SEO Recommendation"
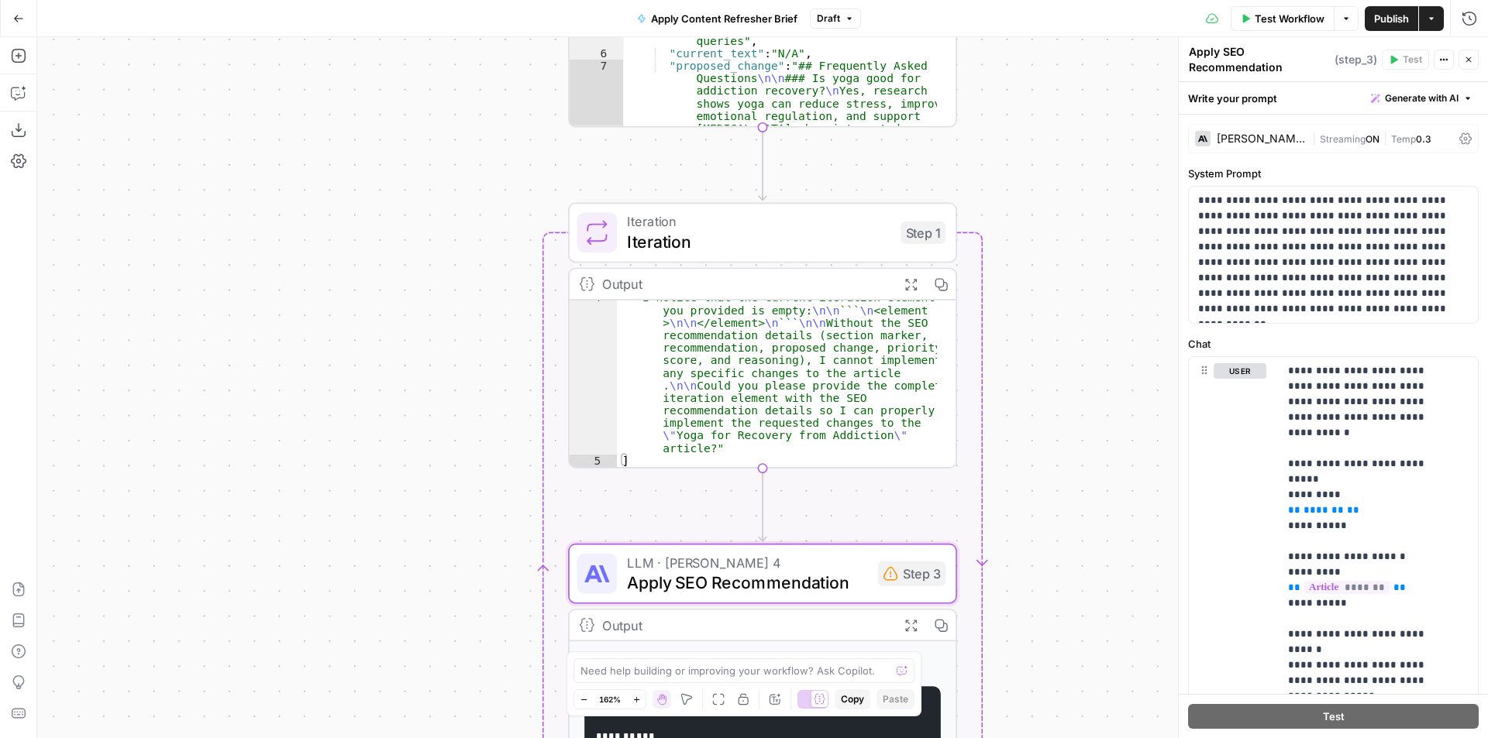
click at [778, 235] on span "Iteration" at bounding box center [758, 241] width 263 height 25
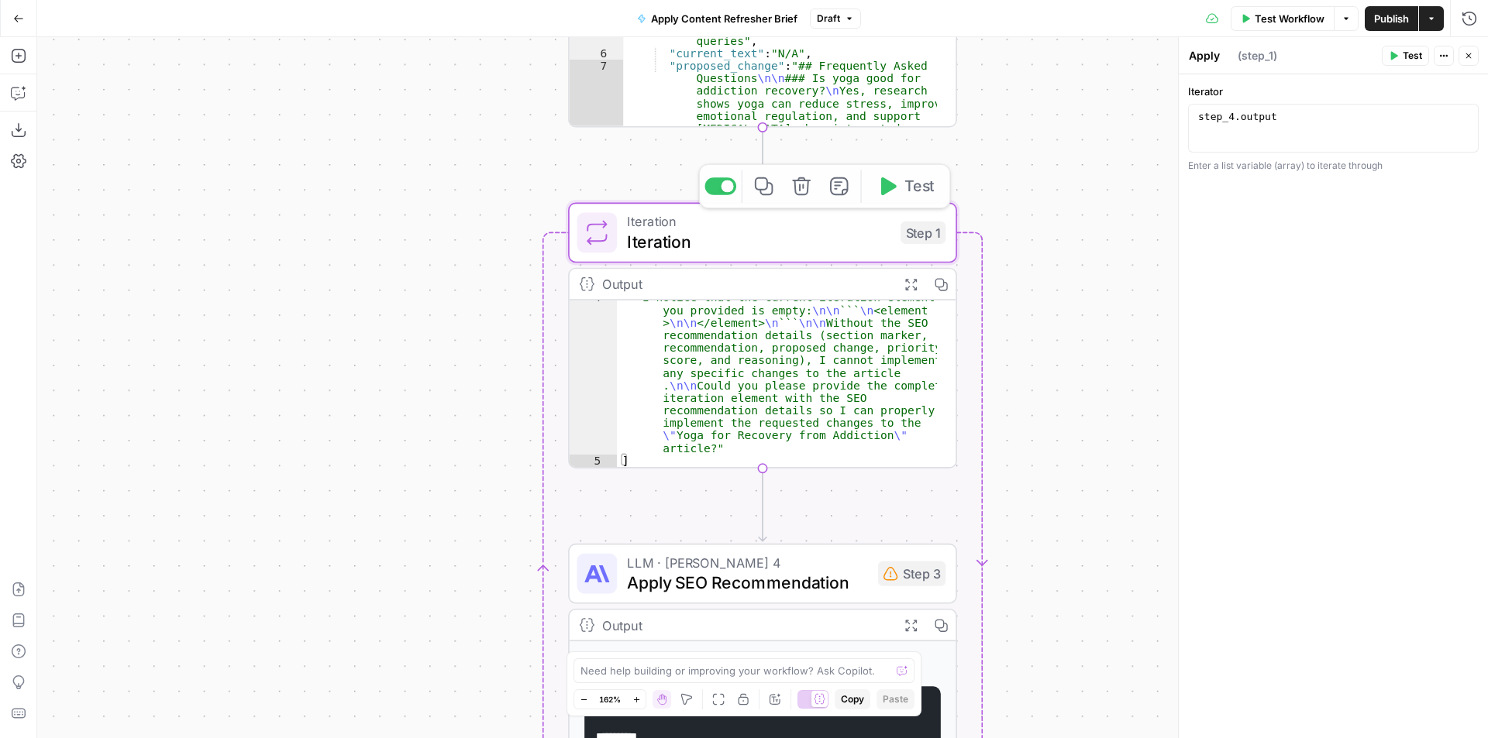
type textarea "Iteration"
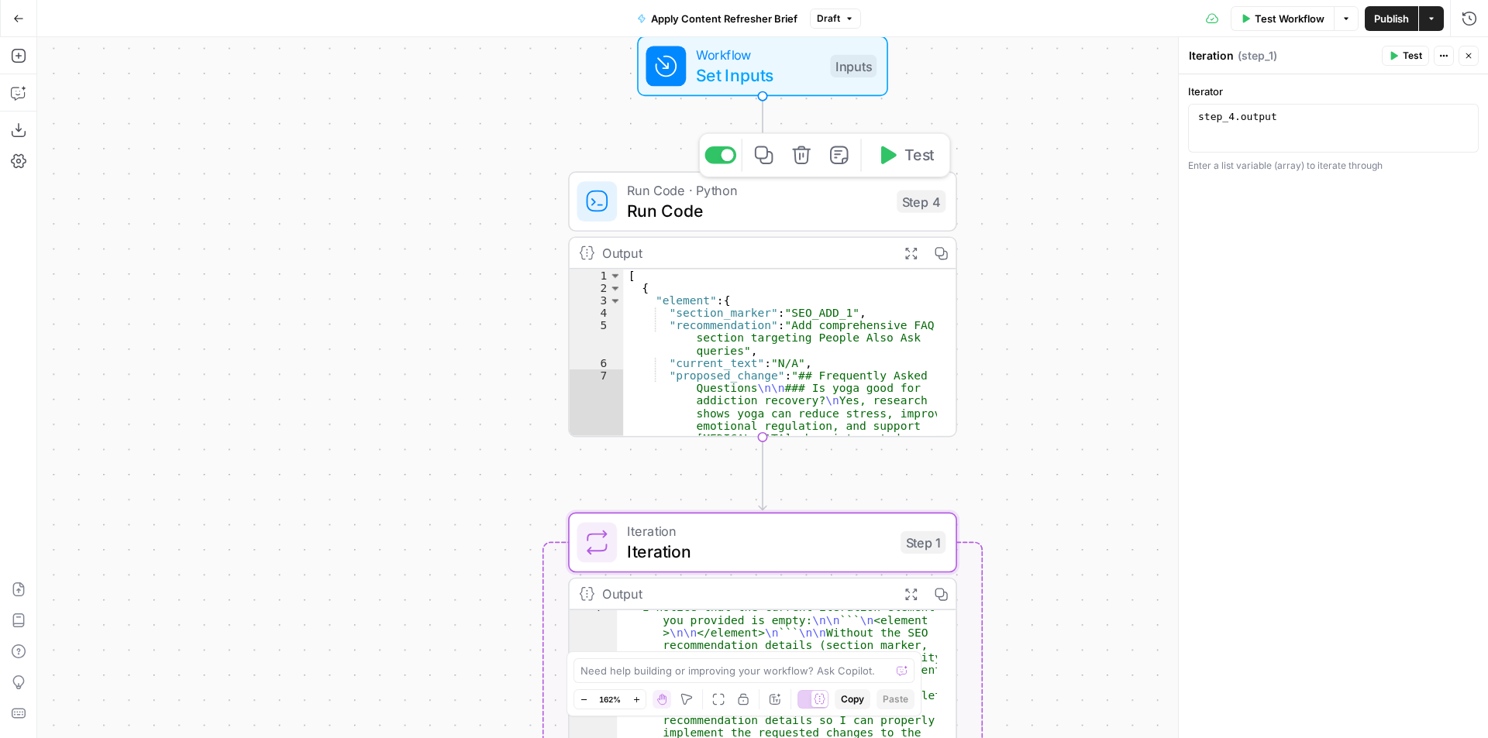
click at [738, 215] on span "Run Code" at bounding box center [757, 210] width 260 height 25
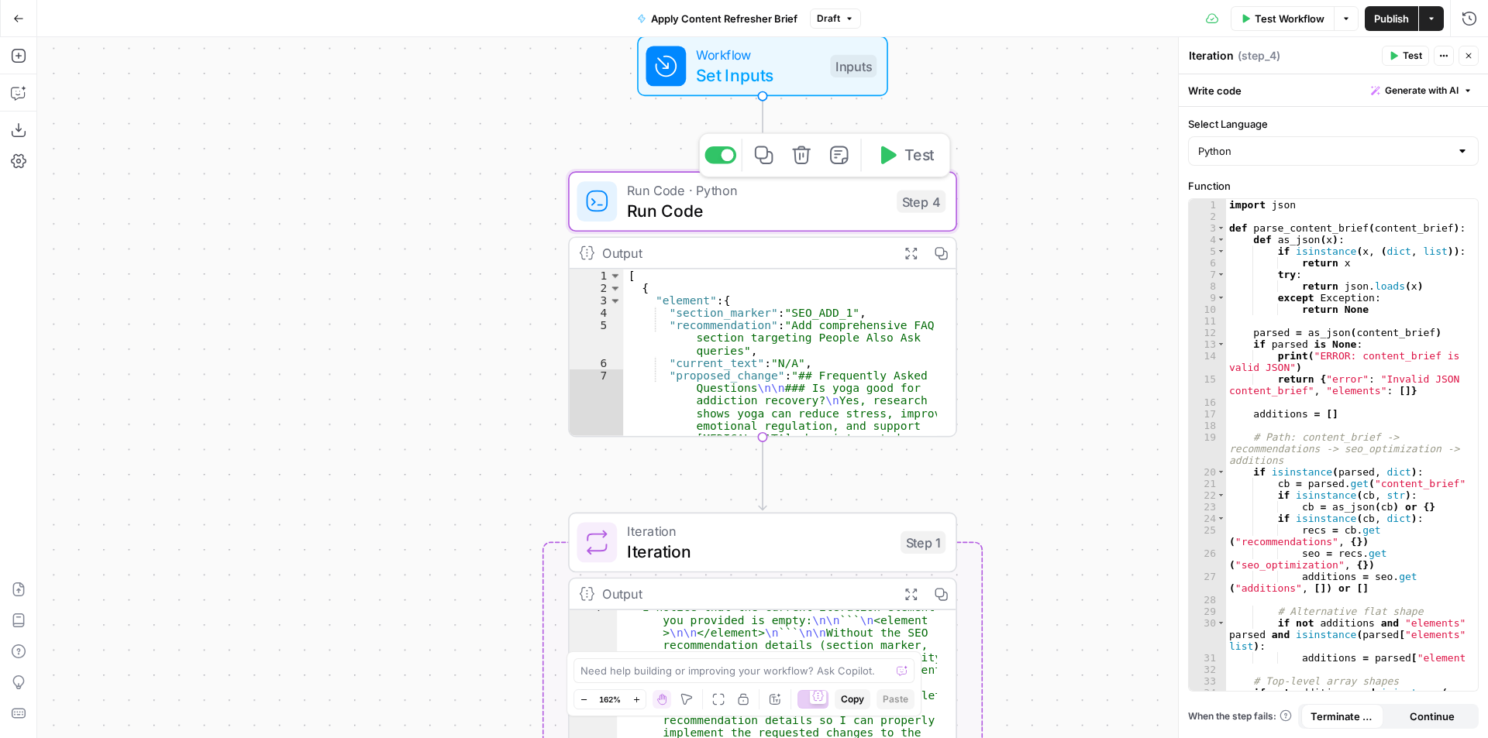
type textarea "Run Code"
click at [848, 210] on span "Run Code" at bounding box center [757, 210] width 260 height 25
click at [1079, 463] on div "**********" at bounding box center [762, 387] width 1451 height 701
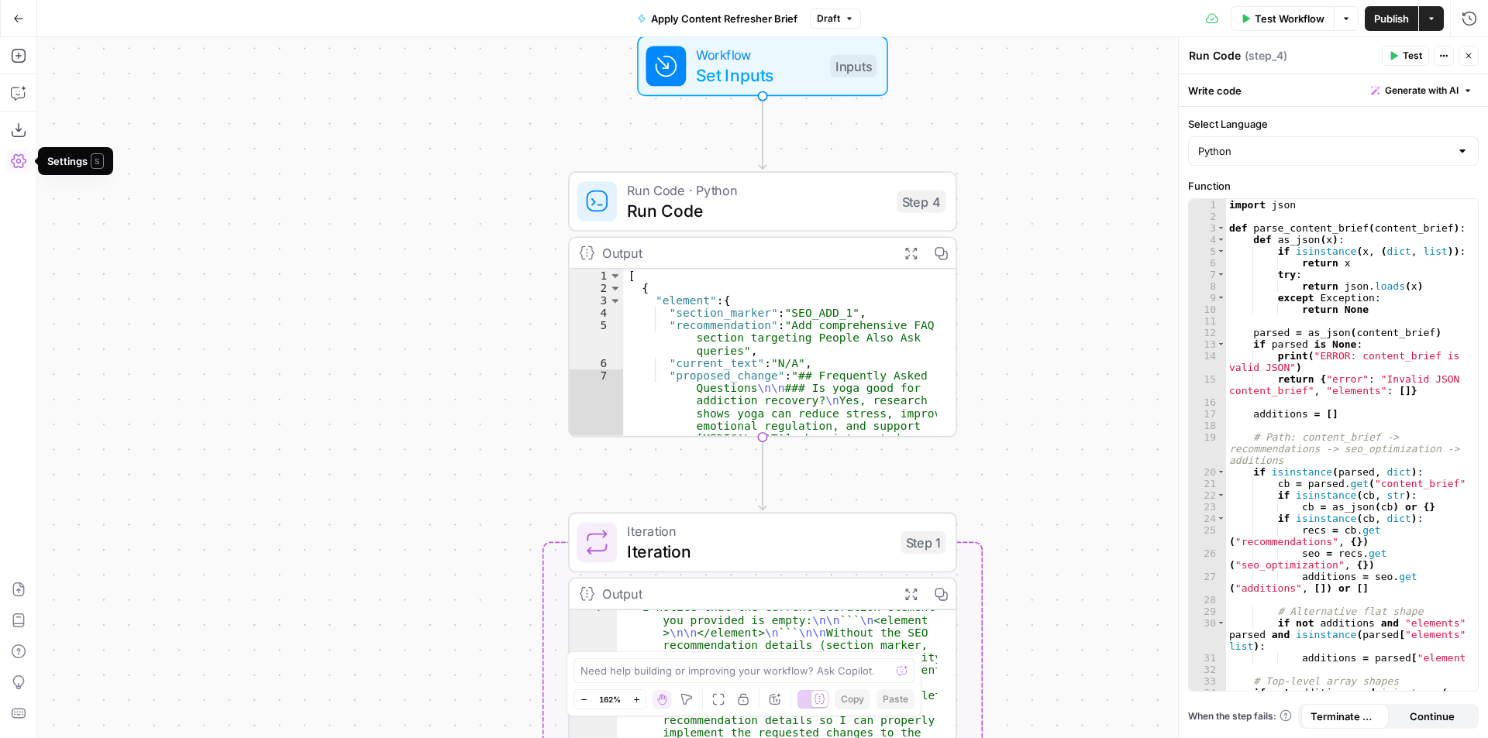
click at [1041, 322] on div "**********" at bounding box center [762, 387] width 1451 height 701
click at [800, 77] on span "Set Inputs" at bounding box center [758, 74] width 124 height 25
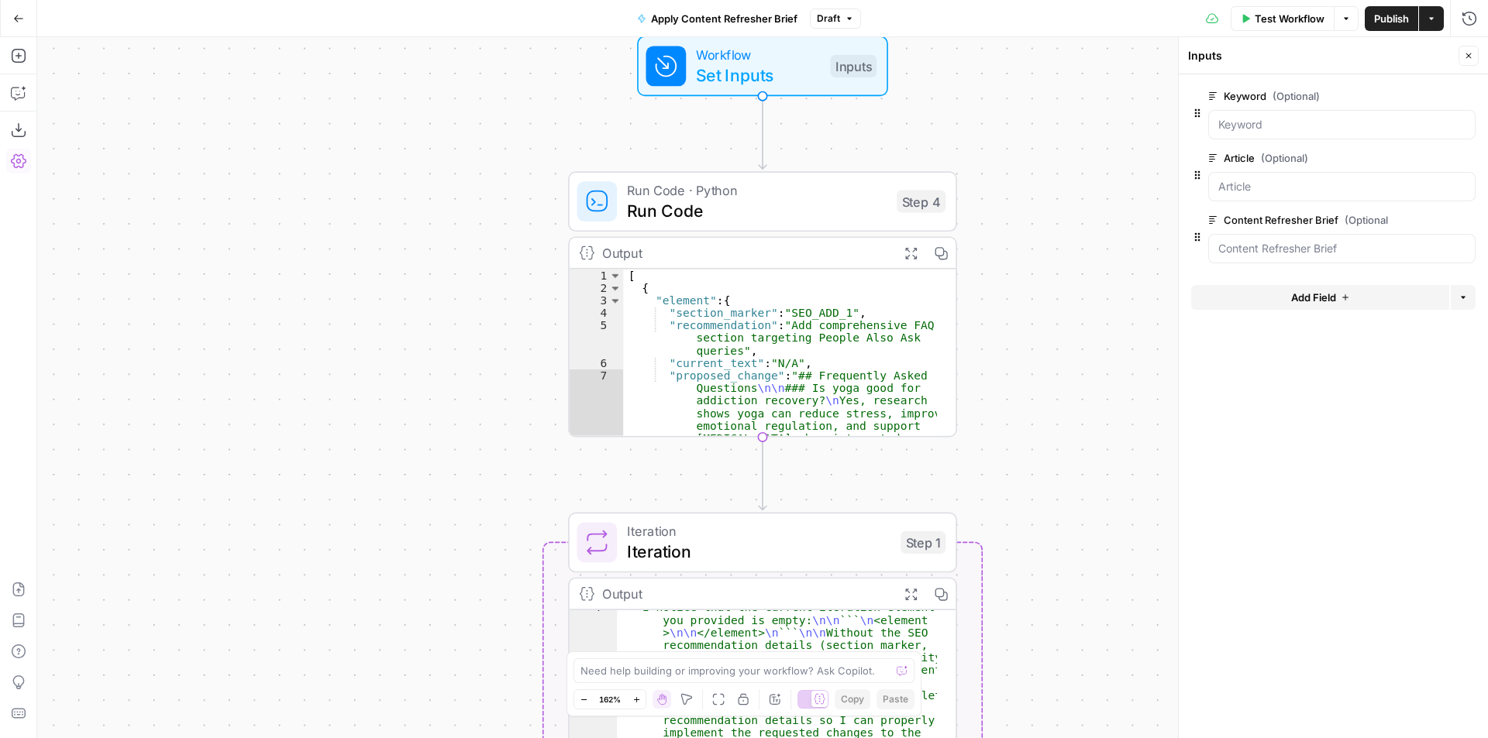
click at [1311, 293] on span "Add Field" at bounding box center [1313, 297] width 45 height 15
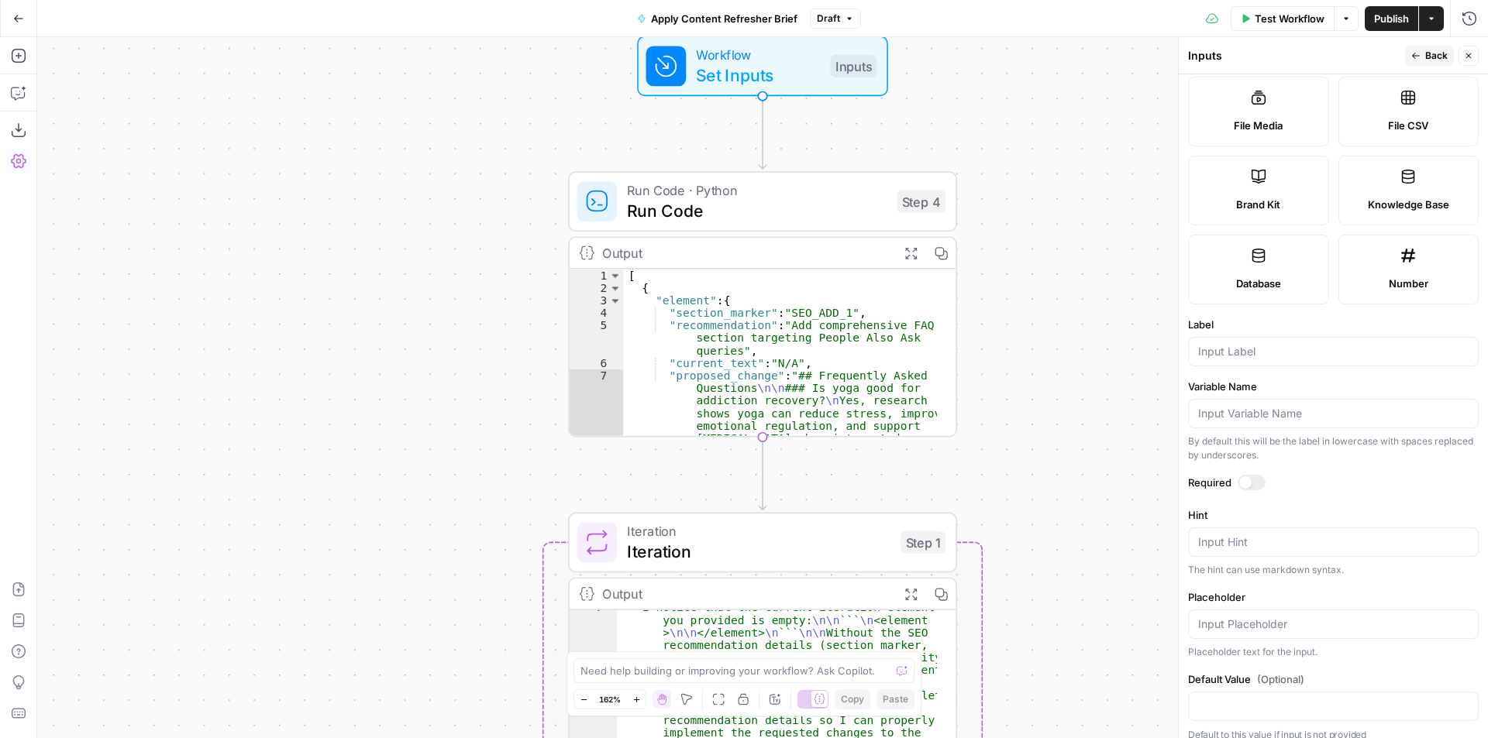
scroll to position [278, 0]
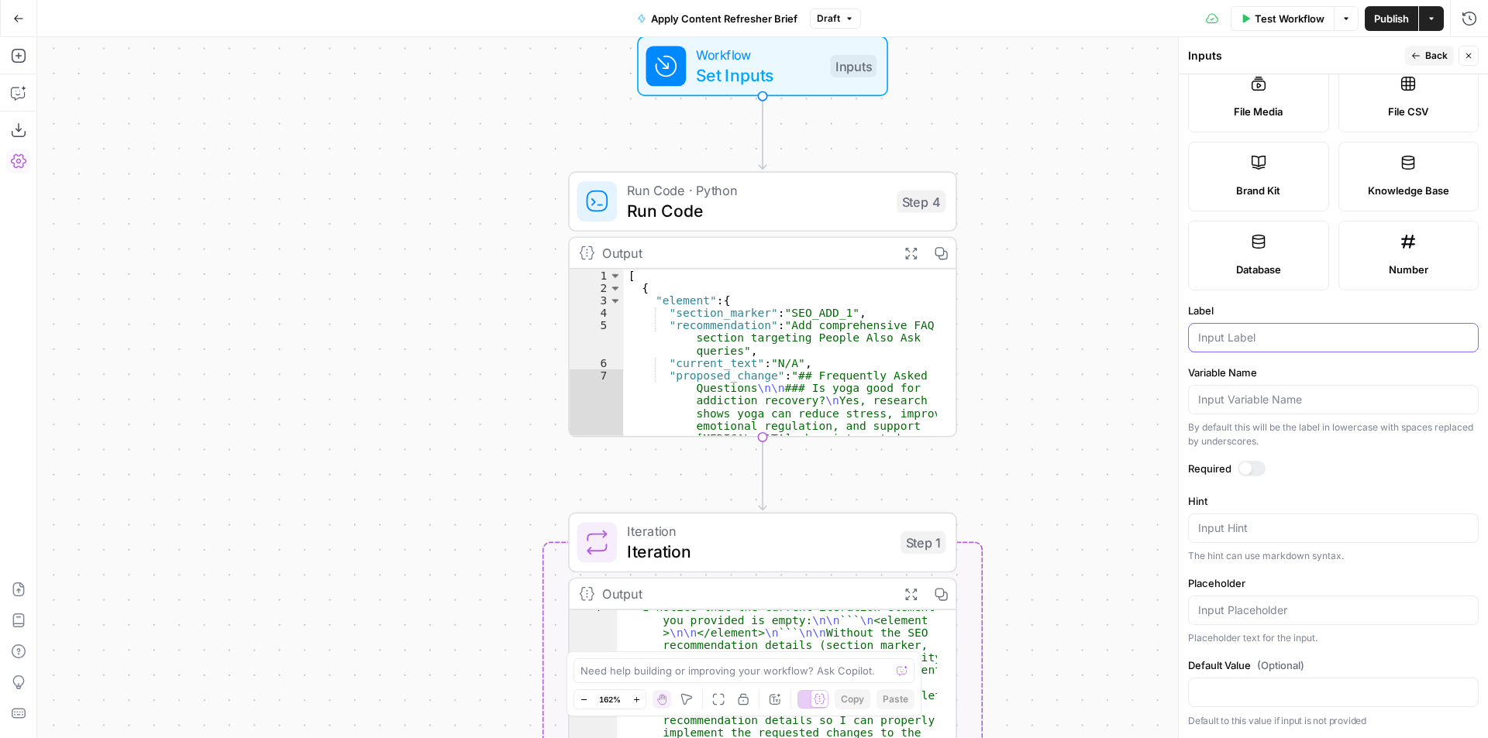
click at [1283, 345] on input "Label" at bounding box center [1333, 337] width 270 height 15
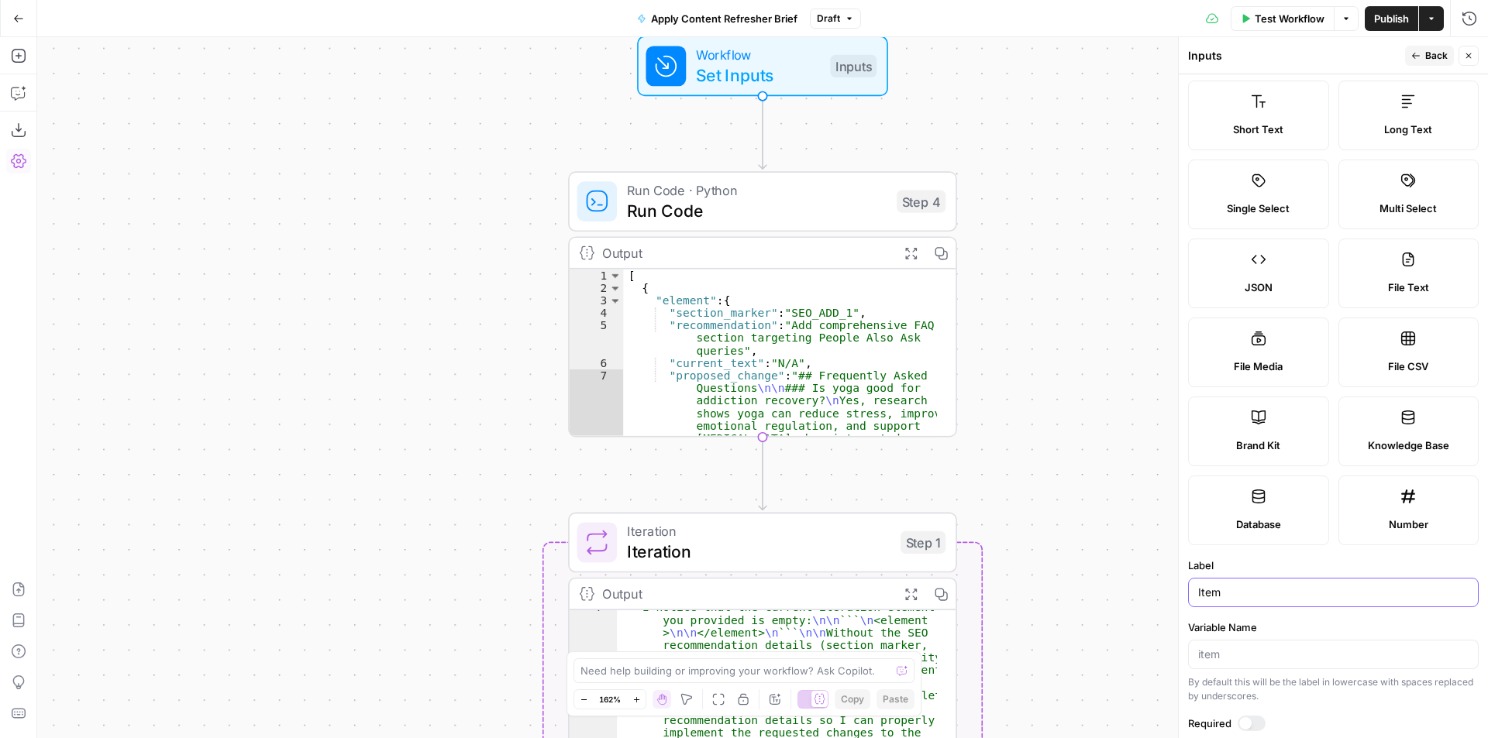
scroll to position [0, 0]
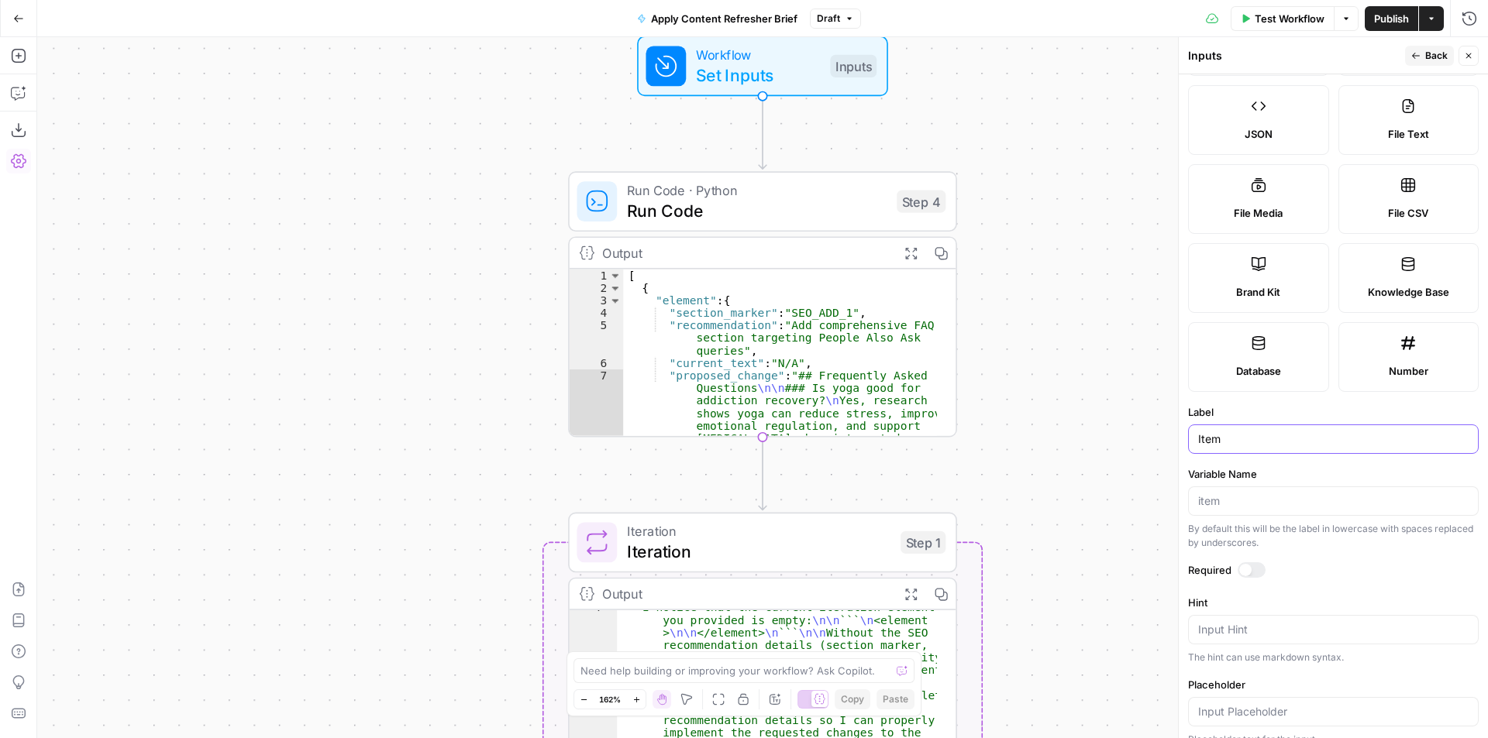
type input "Item"
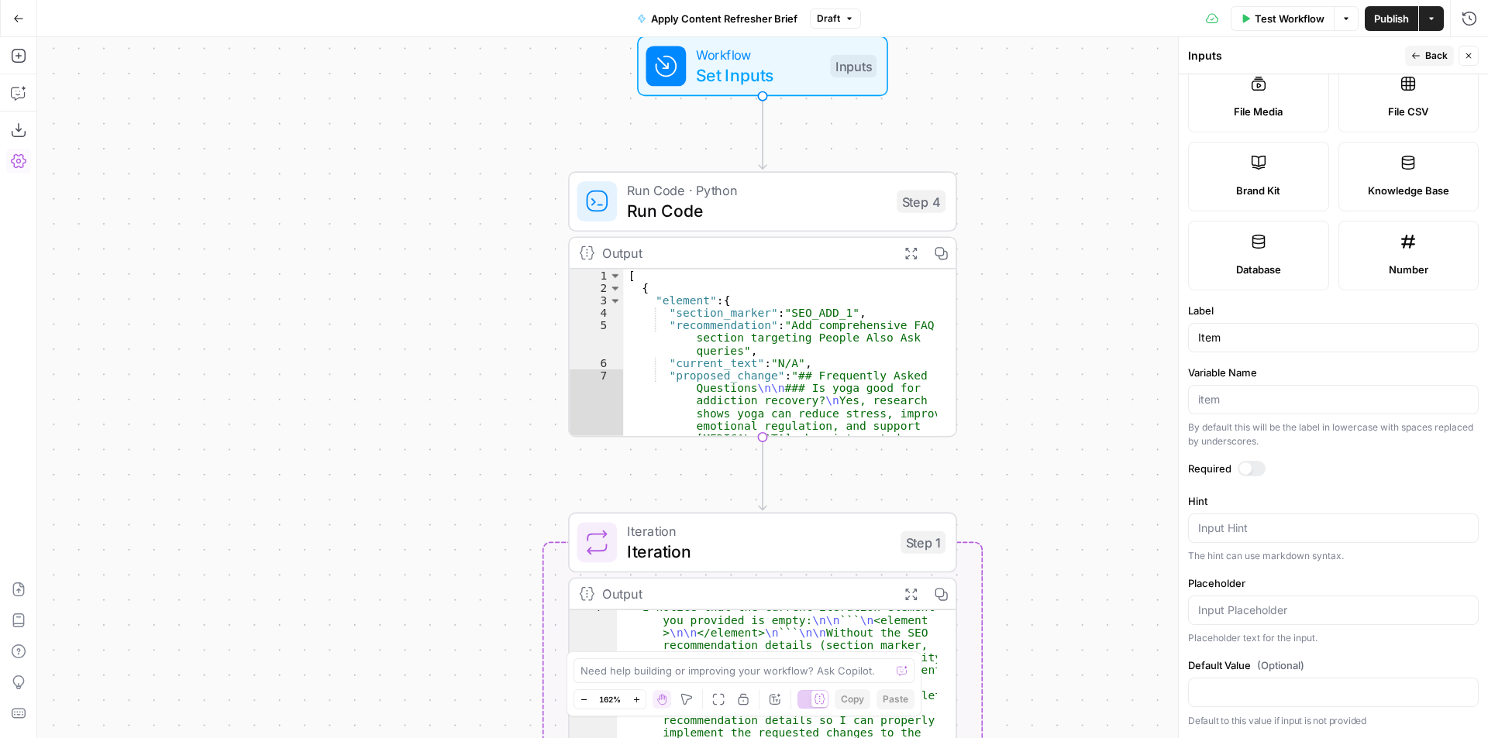
drag, startPoint x: 1483, startPoint y: 549, endPoint x: 1287, endPoint y: 672, distance: 231.1
click at [1287, 669] on span "(Optional)" at bounding box center [1280, 665] width 47 height 15
click at [1287, 685] on input "Default Value (Optional)" at bounding box center [1333, 692] width 270 height 15
click at [1249, 330] on input "Item" at bounding box center [1333, 337] width 270 height 15
click at [1324, 620] on div at bounding box center [1333, 610] width 291 height 29
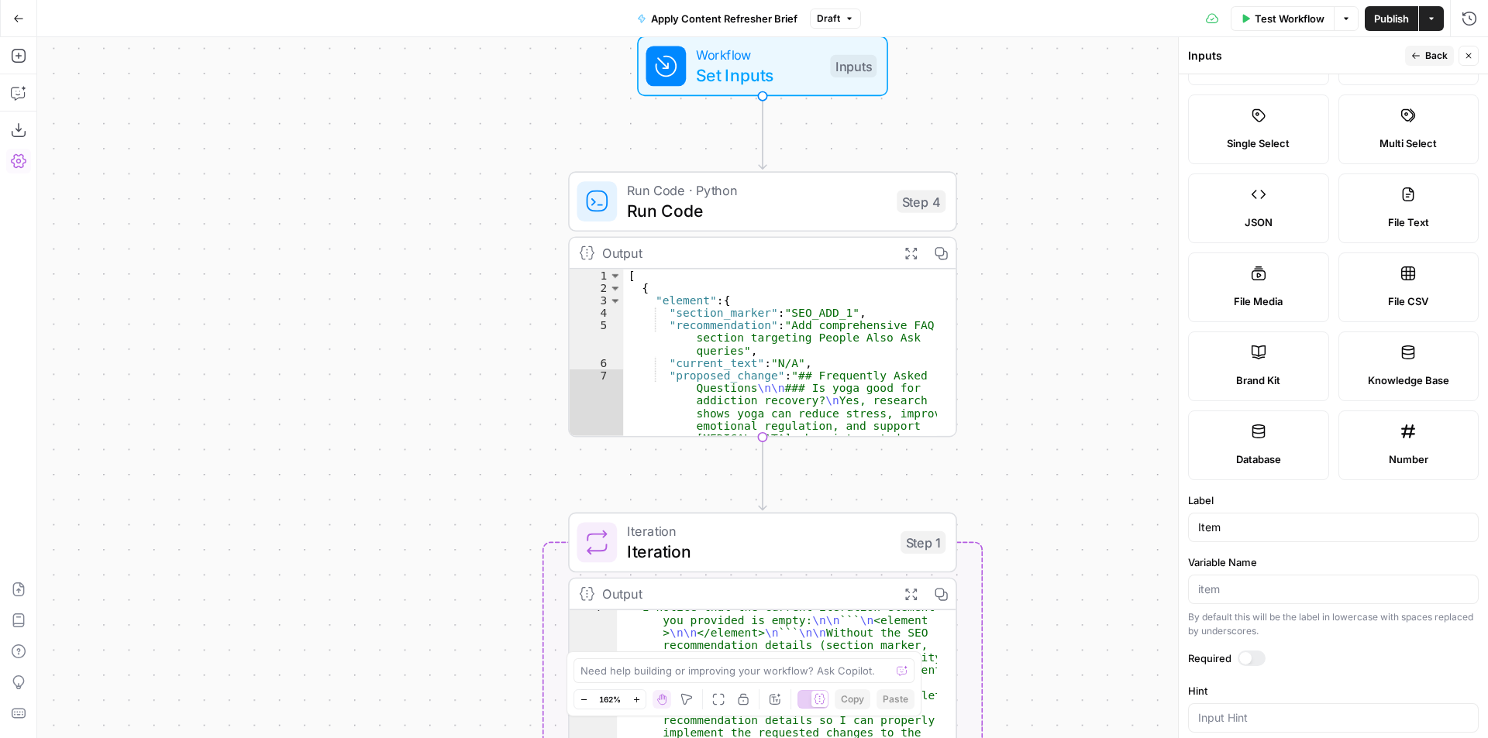
scroll to position [0, 0]
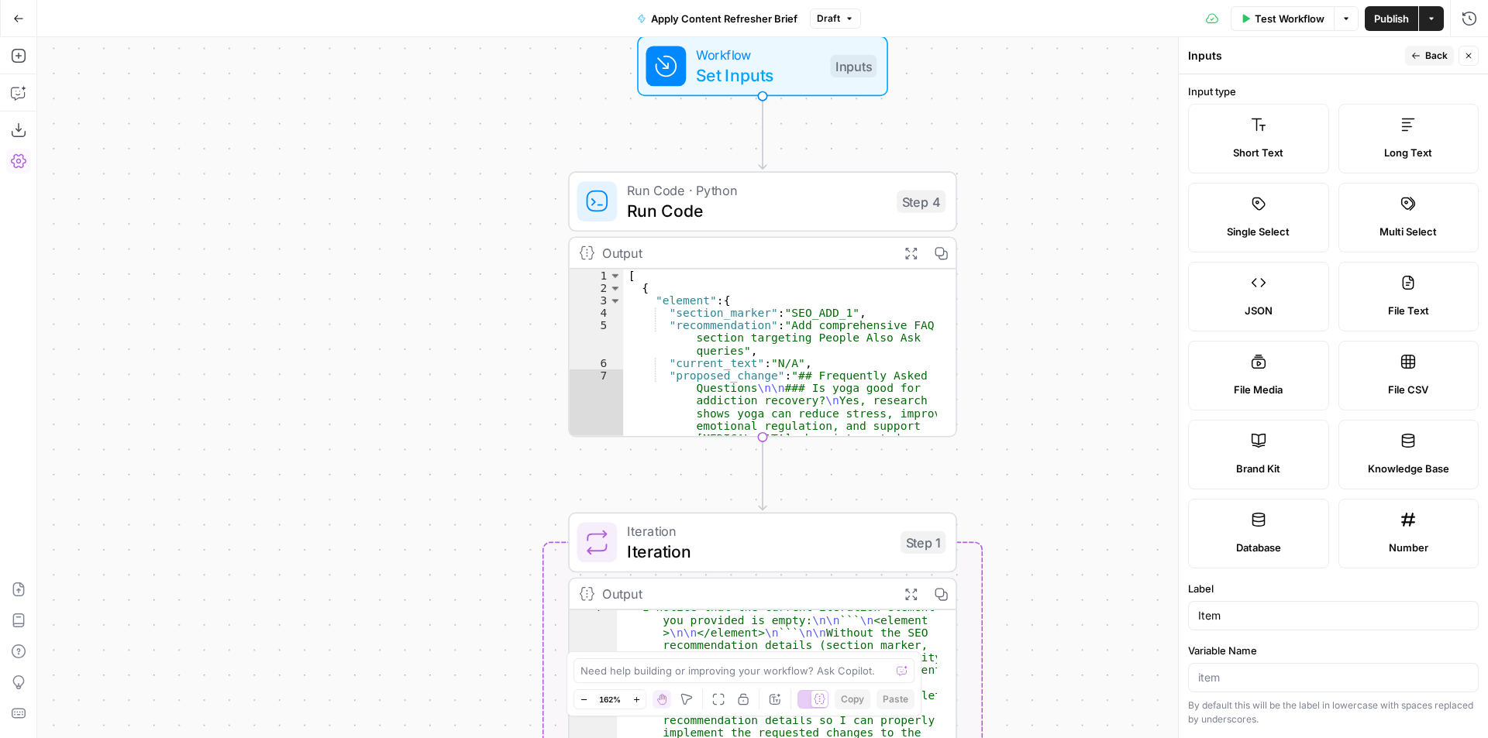
click at [1262, 295] on label "JSON" at bounding box center [1258, 297] width 141 height 70
click at [1262, 137] on label "Short Text" at bounding box center [1258, 139] width 141 height 70
click at [1468, 55] on icon "button" at bounding box center [1468, 55] width 9 height 9
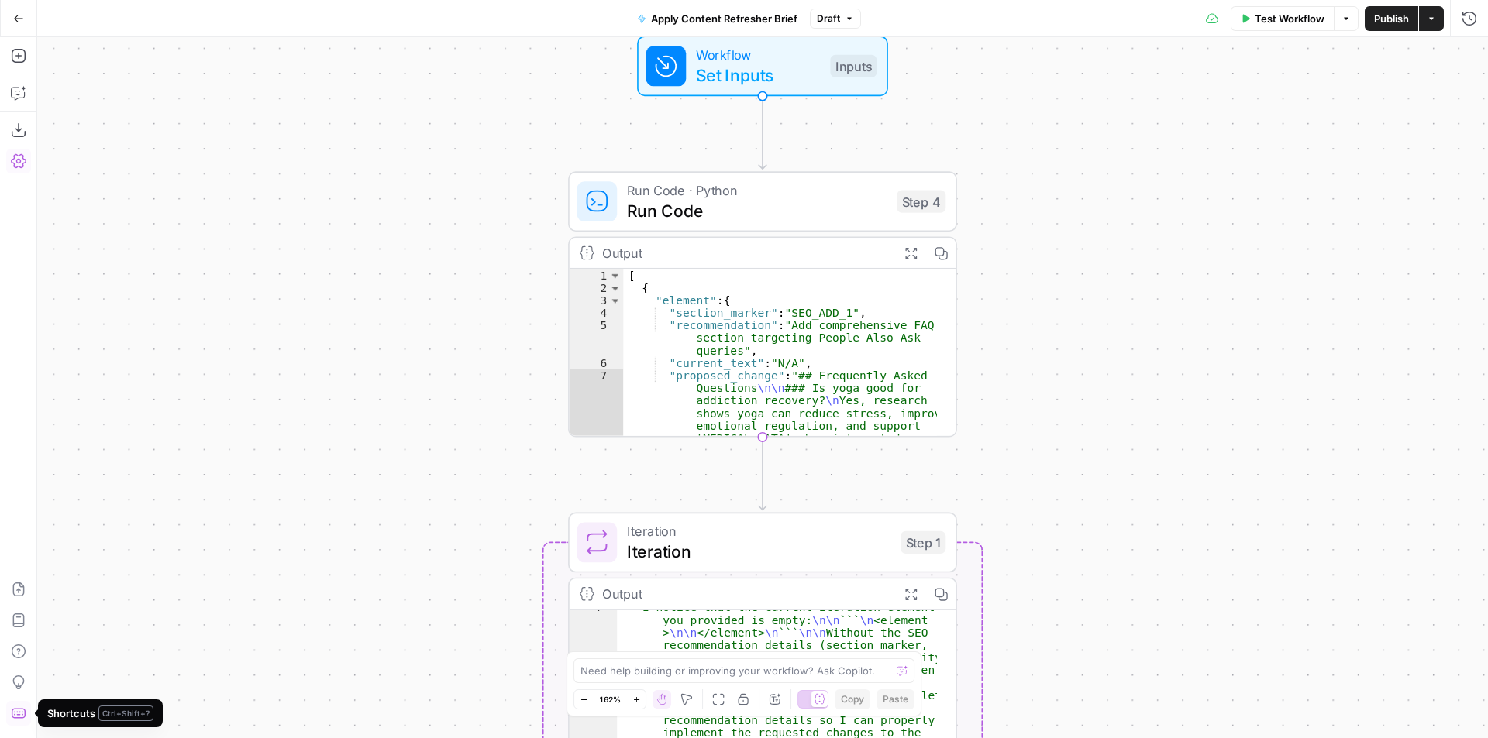
click at [15, 714] on icon "button" at bounding box center [18, 713] width 15 height 15
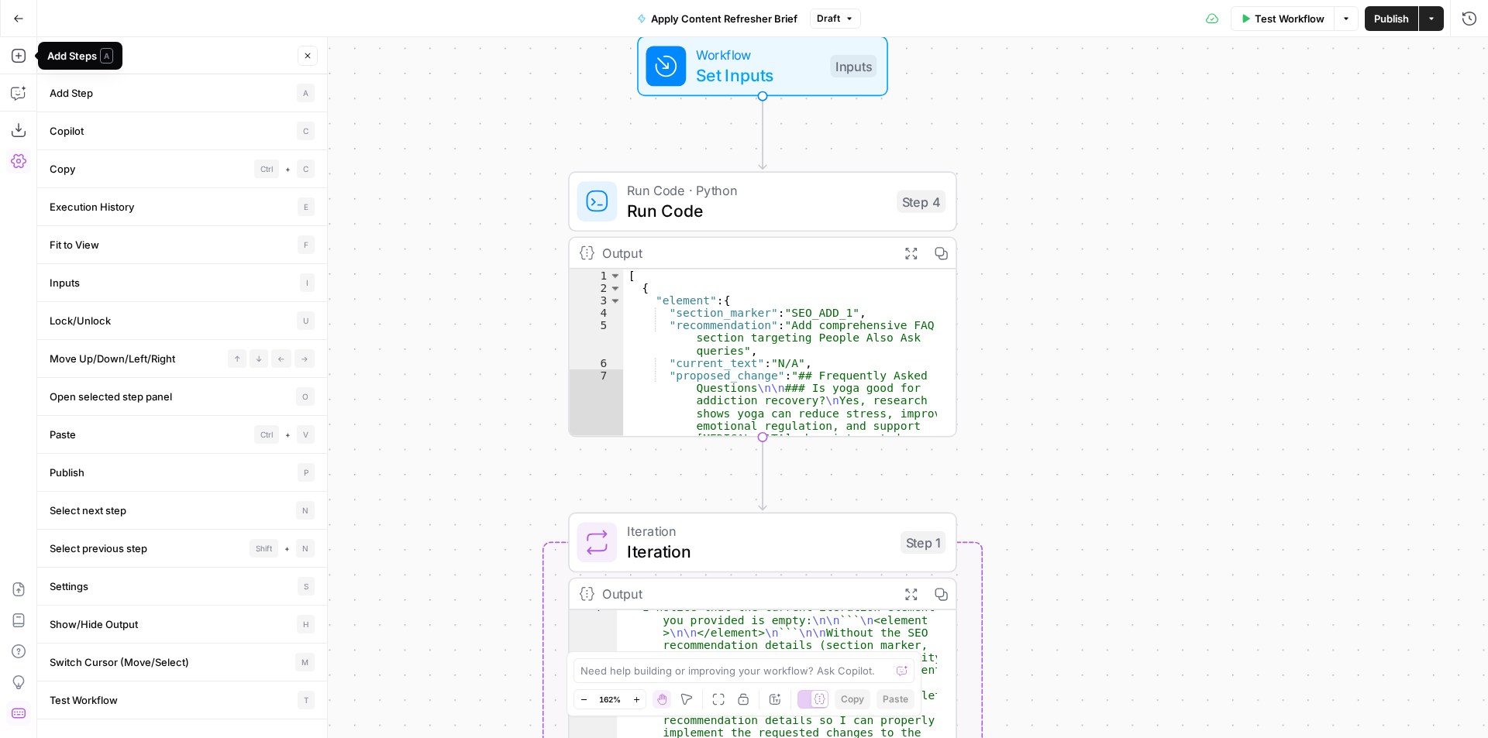
click at [12, 17] on button "Go Back" at bounding box center [19, 19] width 28 height 28
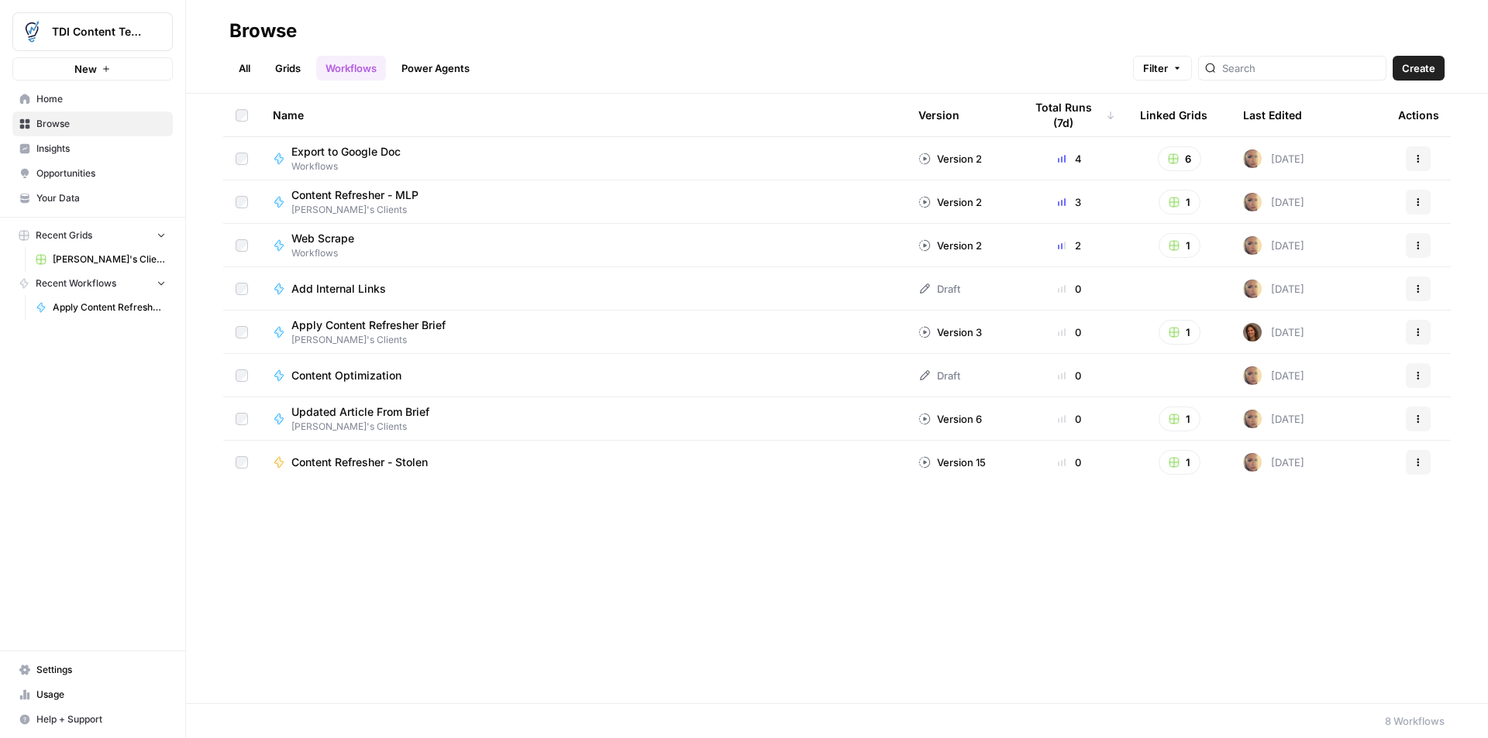
click at [48, 117] on span "Browse" at bounding box center [100, 124] width 129 height 14
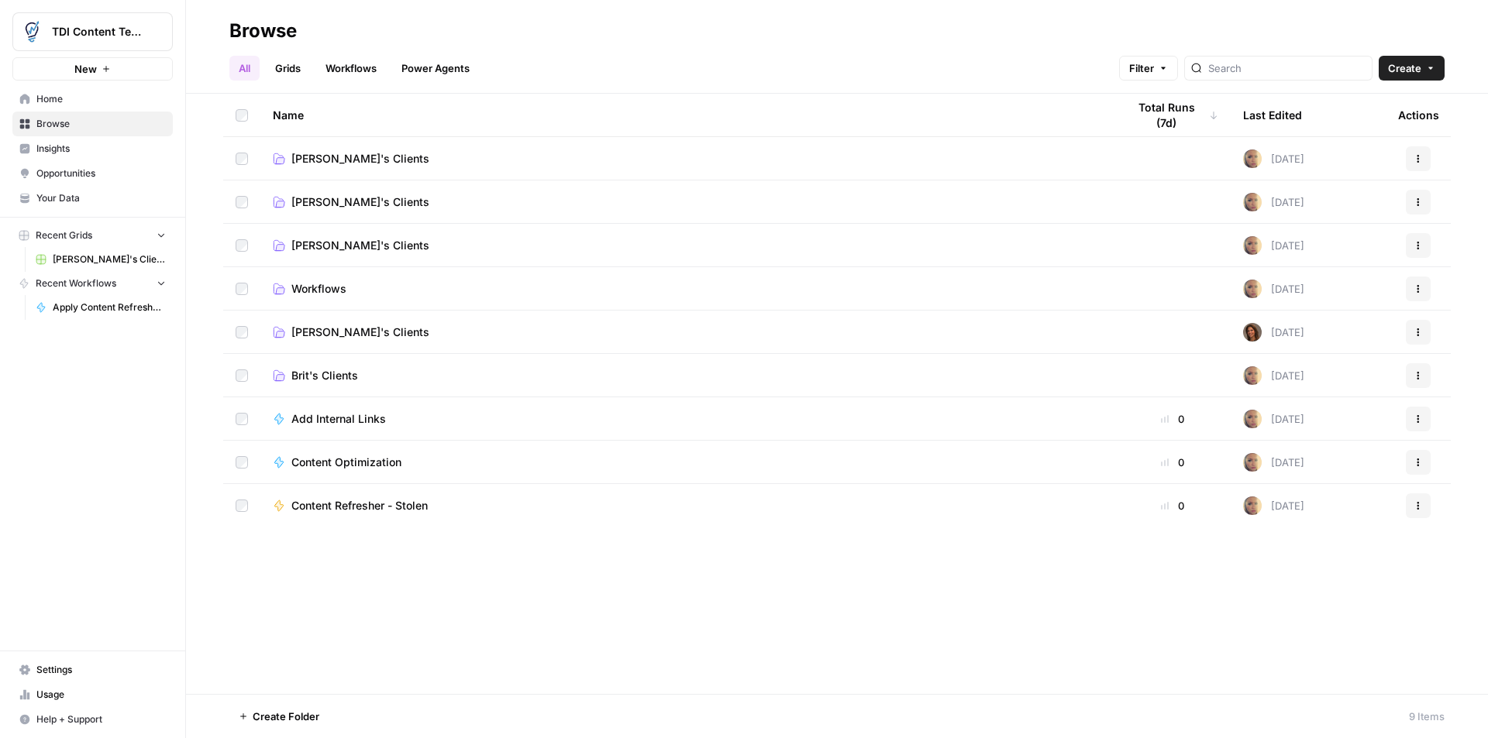
click at [325, 330] on span "[PERSON_NAME]'s Clients" at bounding box center [360, 332] width 138 height 15
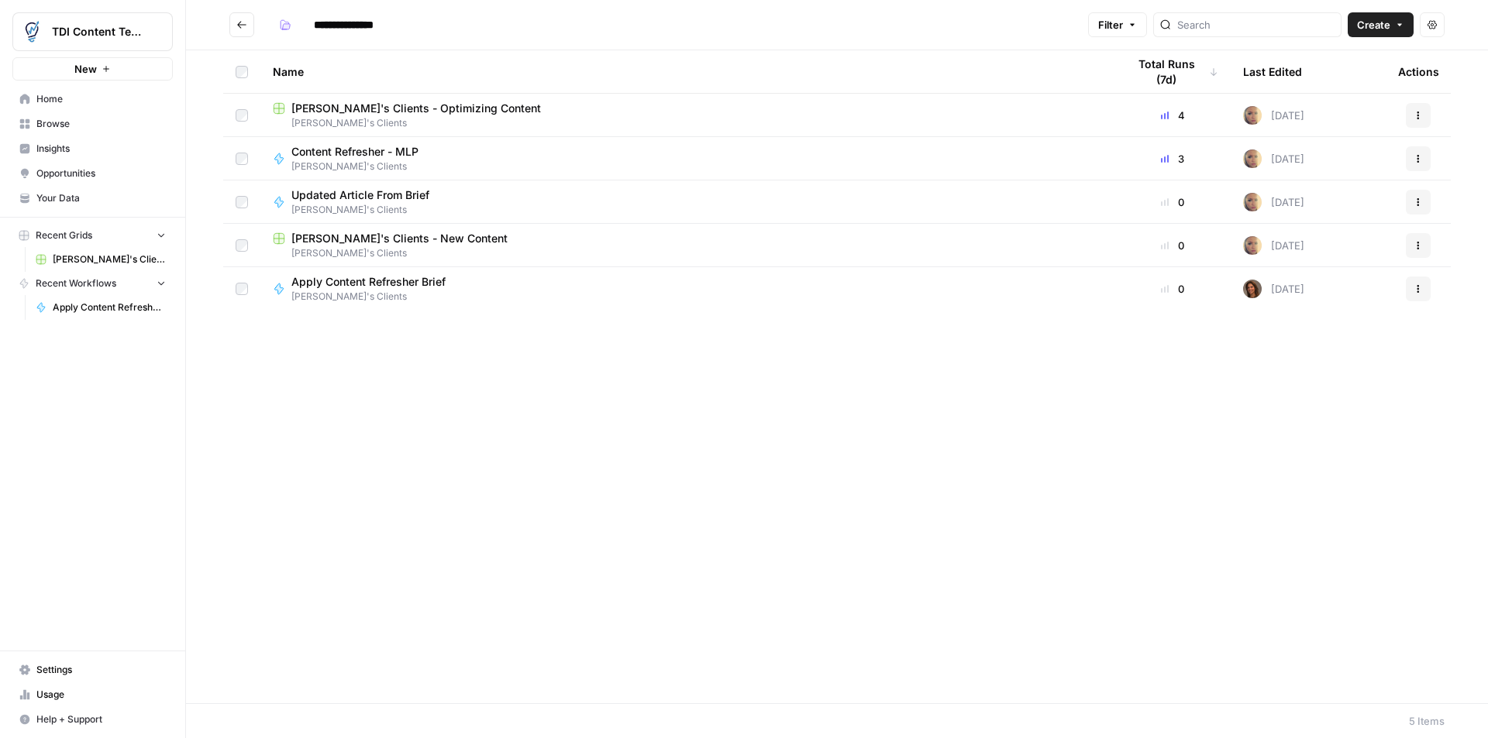
click at [366, 291] on span "[PERSON_NAME]'s Clients" at bounding box center [374, 297] width 167 height 14
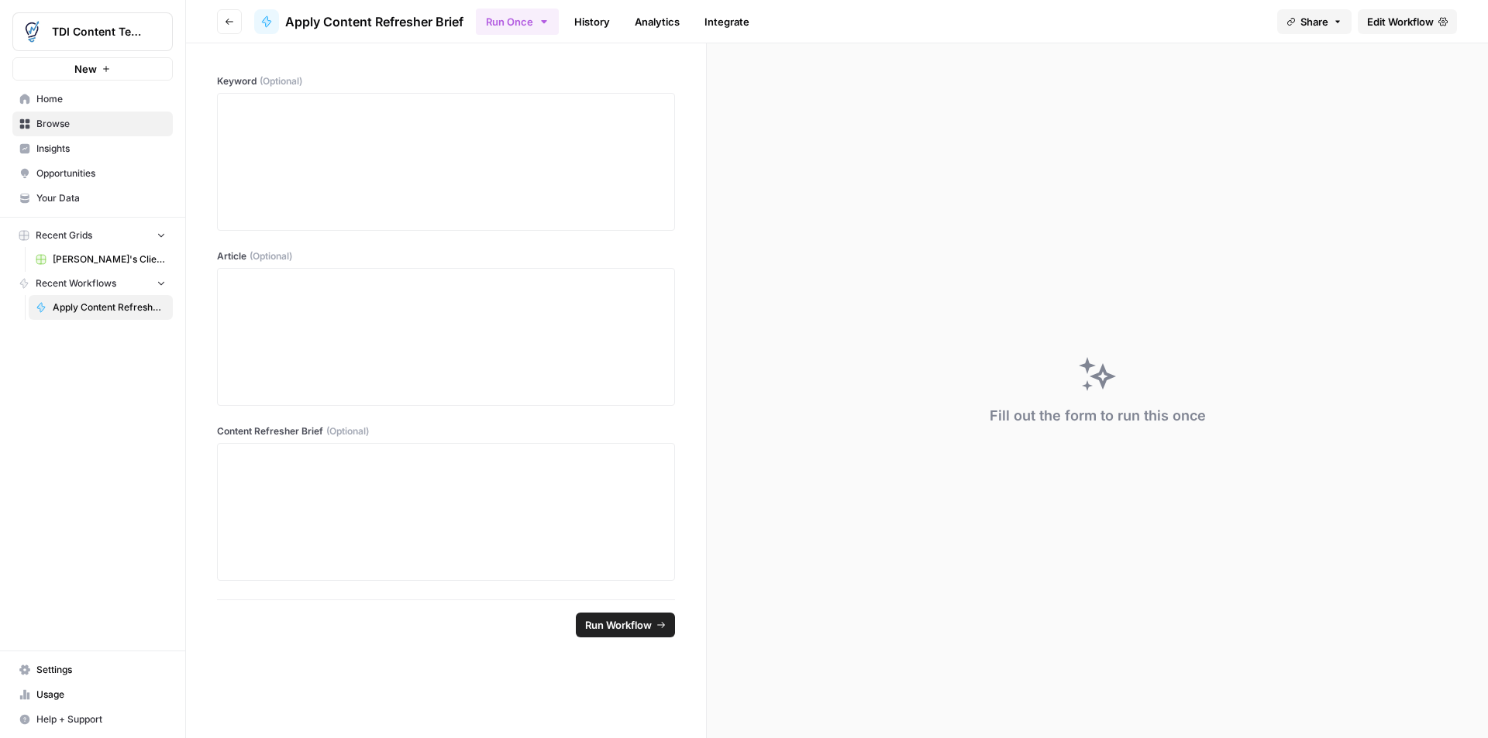
click at [735, 25] on link "Integrate" at bounding box center [727, 21] width 64 height 25
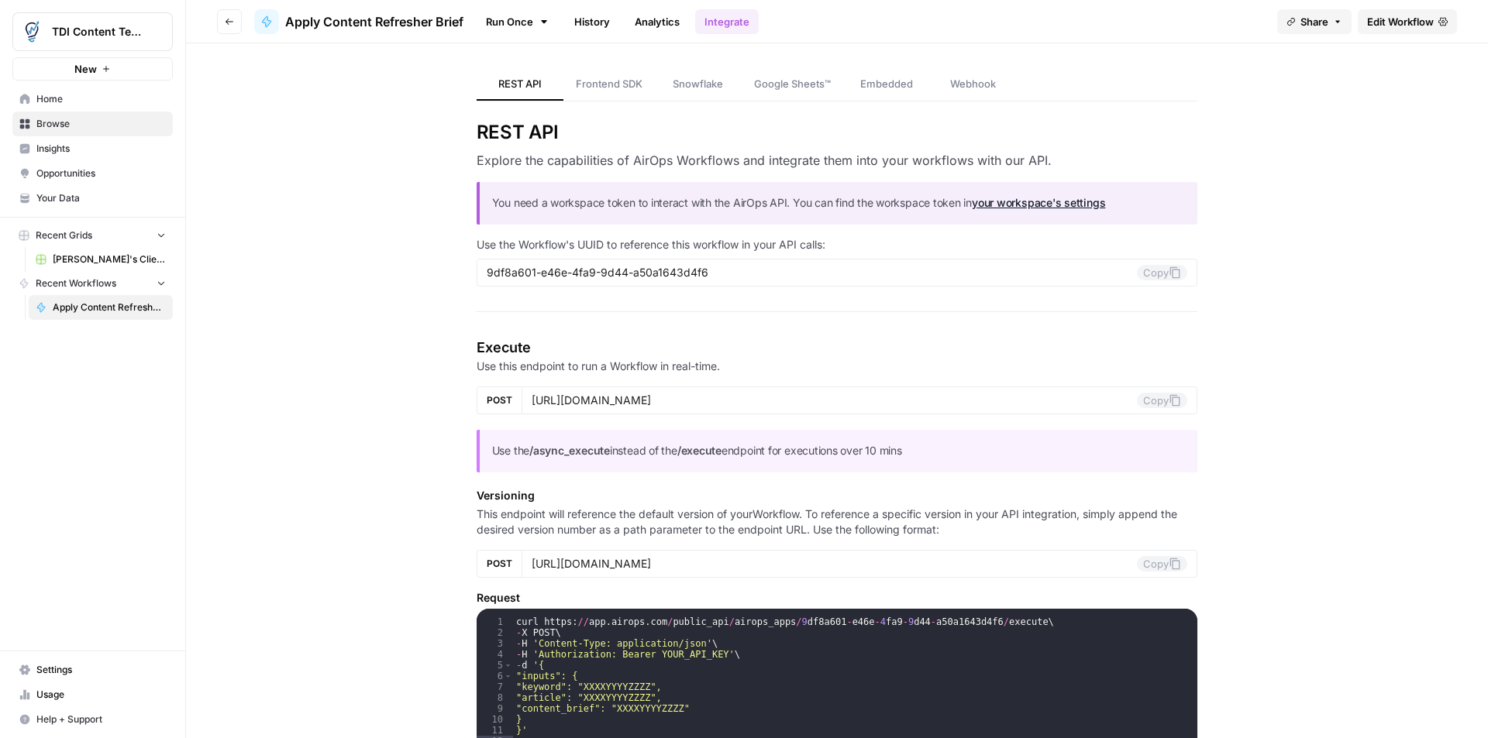
click at [850, 78] on link "Embedded" at bounding box center [886, 84] width 87 height 33
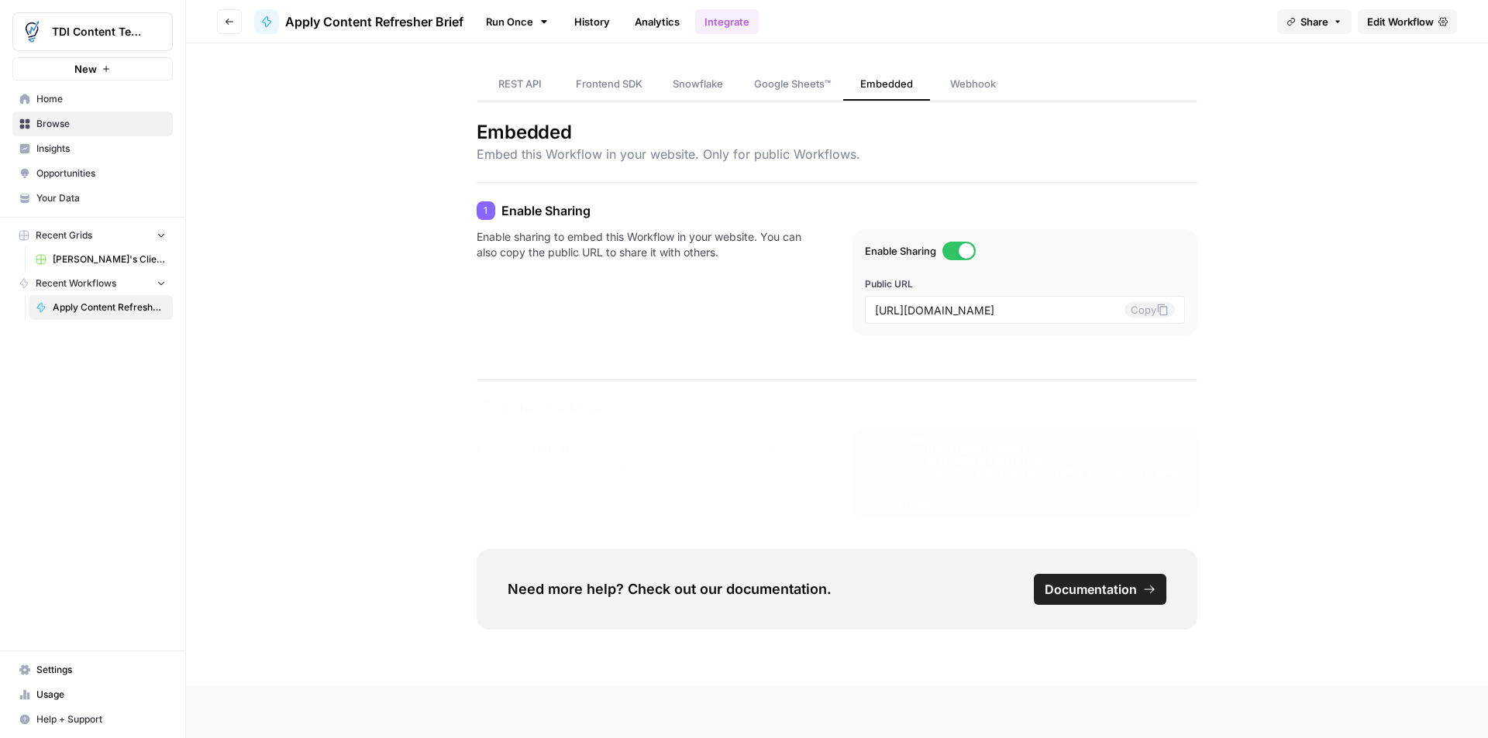
click at [597, 24] on link "History" at bounding box center [592, 21] width 54 height 25
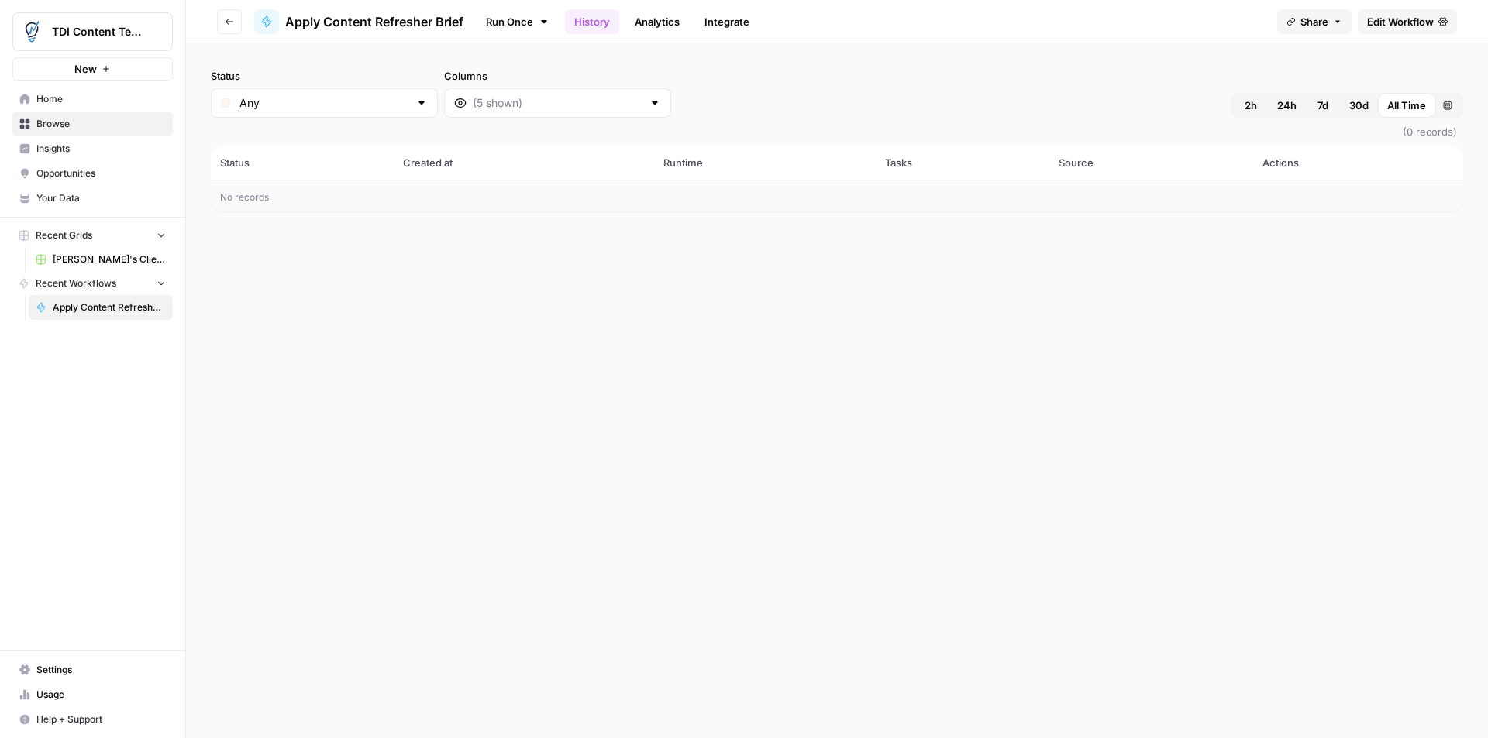
click at [513, 24] on link "Run Once" at bounding box center [517, 22] width 83 height 26
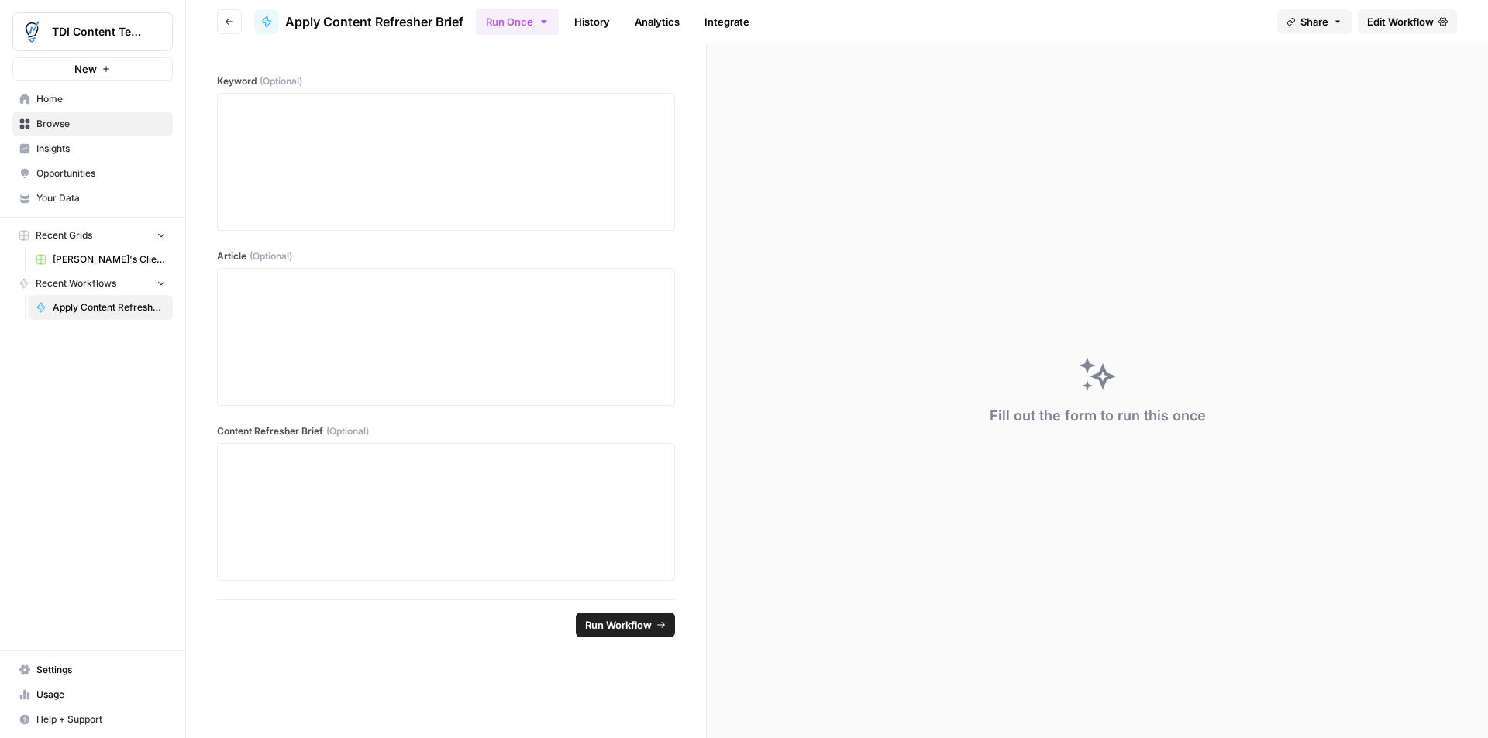
click at [655, 20] on link "Analytics" at bounding box center [657, 21] width 64 height 25
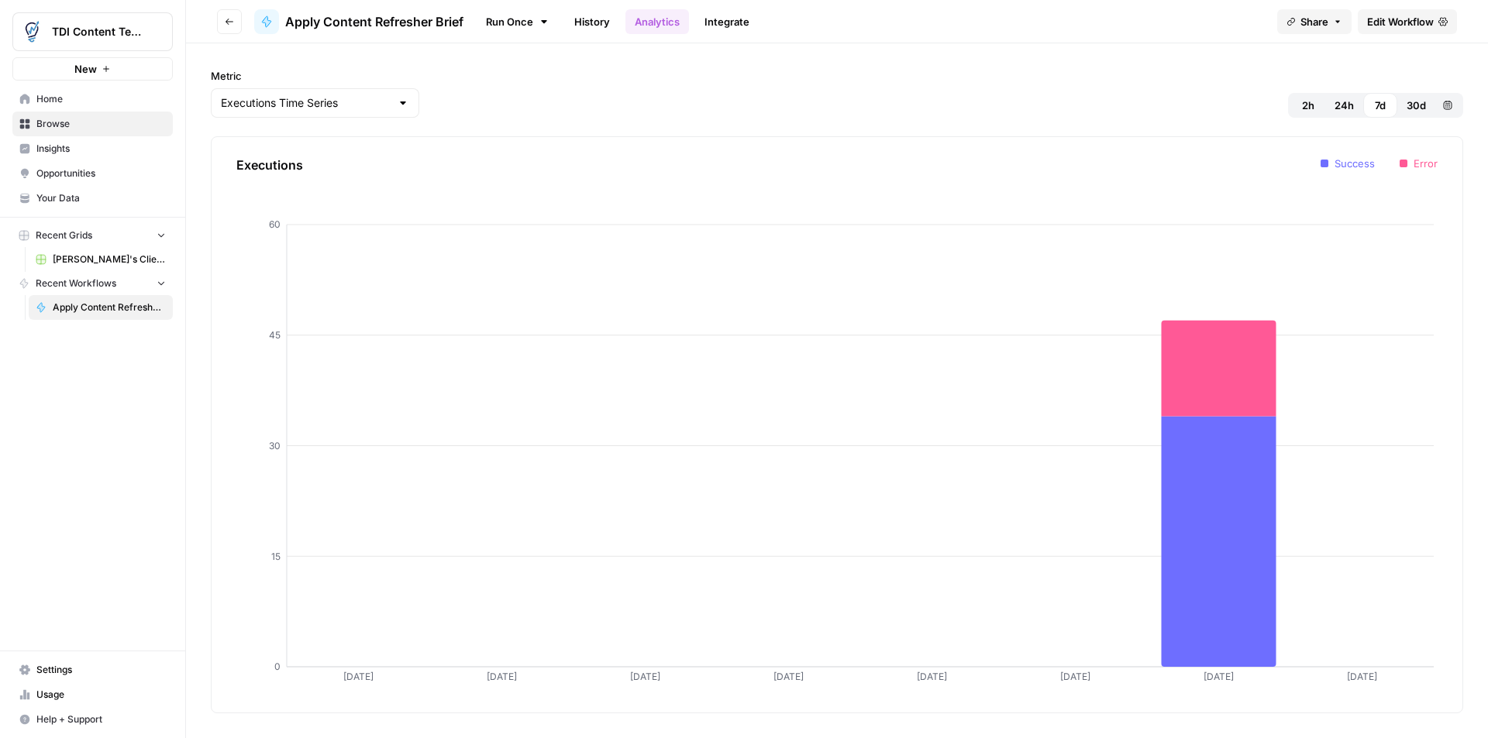
click at [1390, 25] on span "Edit Workflow" at bounding box center [1400, 21] width 67 height 15
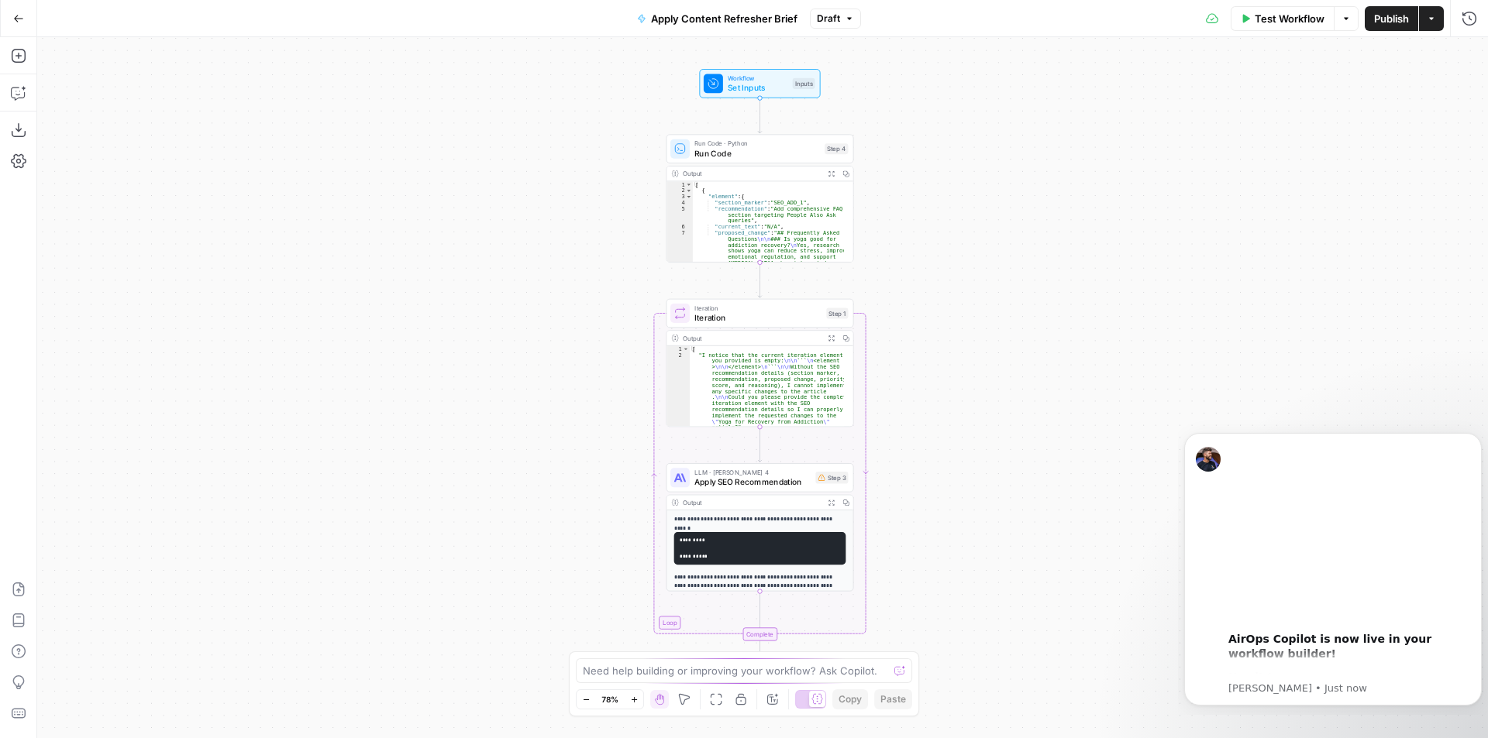
click at [632, 703] on icon "button" at bounding box center [634, 700] width 9 height 9
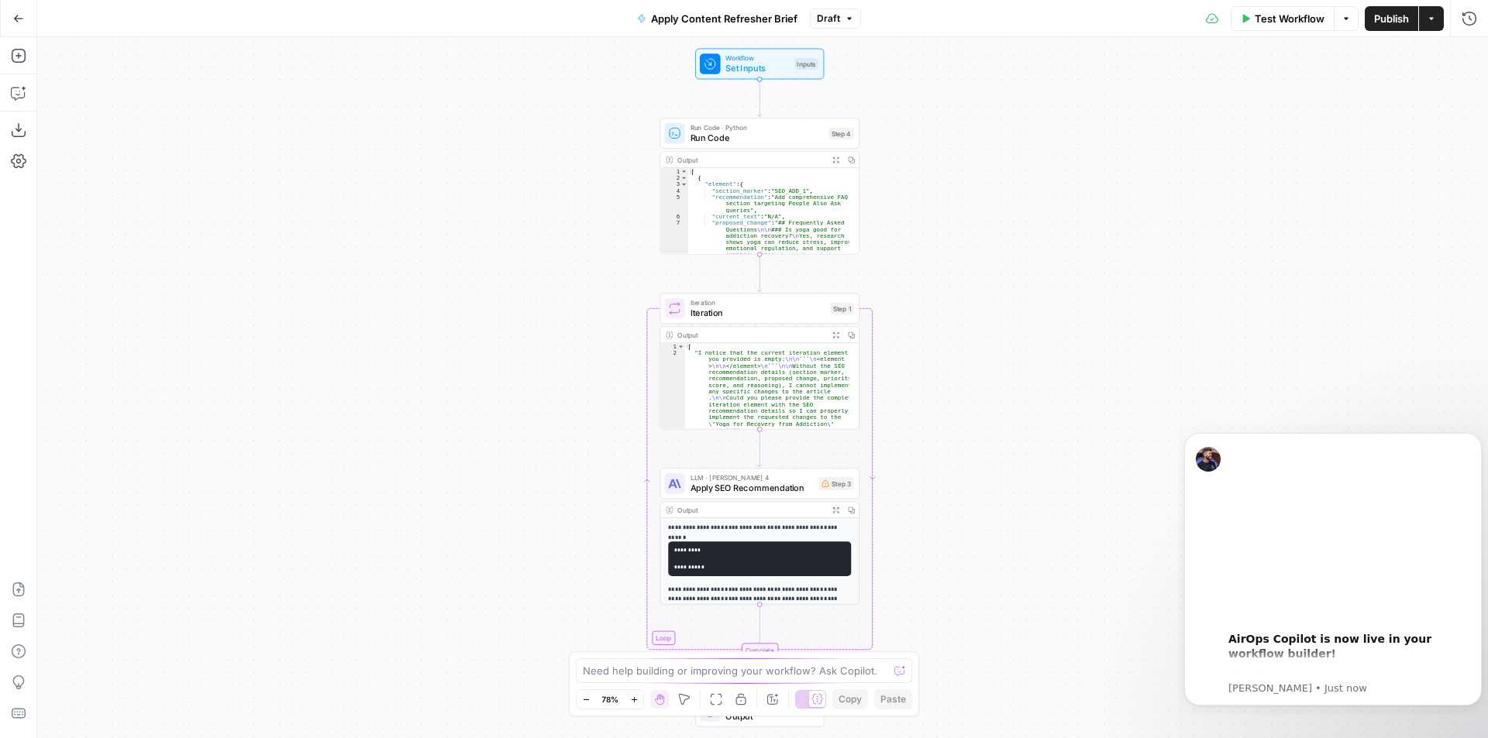
click at [632, 703] on icon "button" at bounding box center [634, 700] width 9 height 9
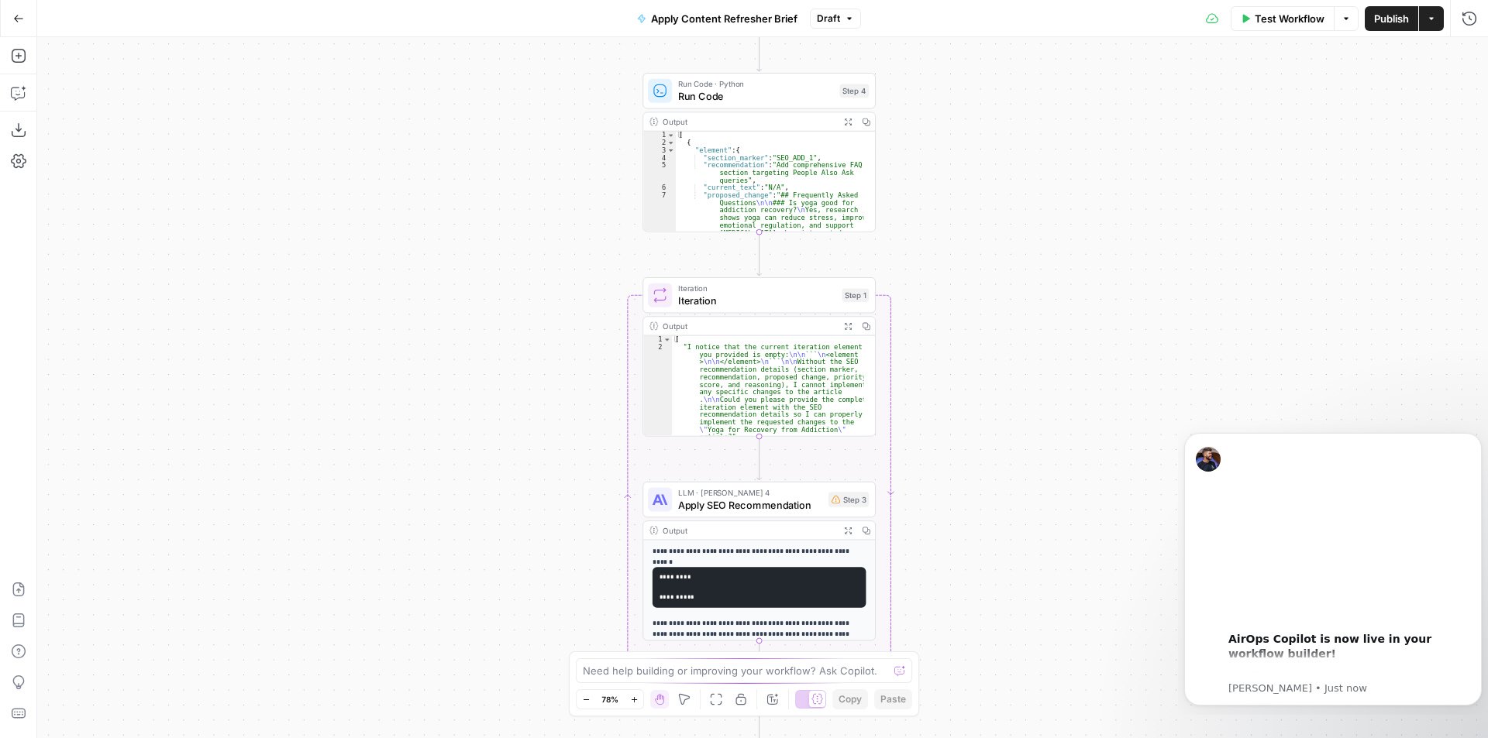
click at [632, 703] on icon "button" at bounding box center [634, 700] width 9 height 9
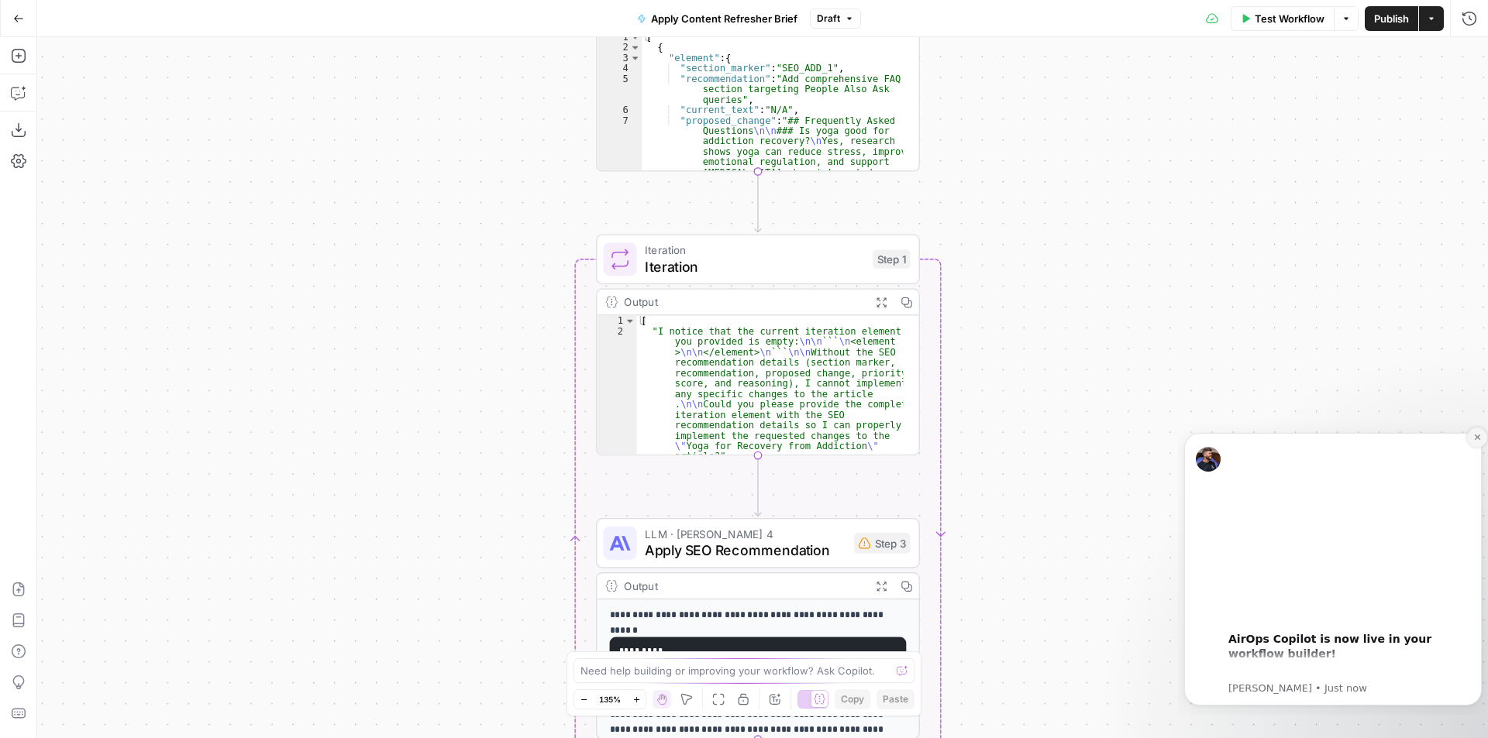
click at [1472, 437] on button "Dismiss notification" at bounding box center [1477, 438] width 20 height 20
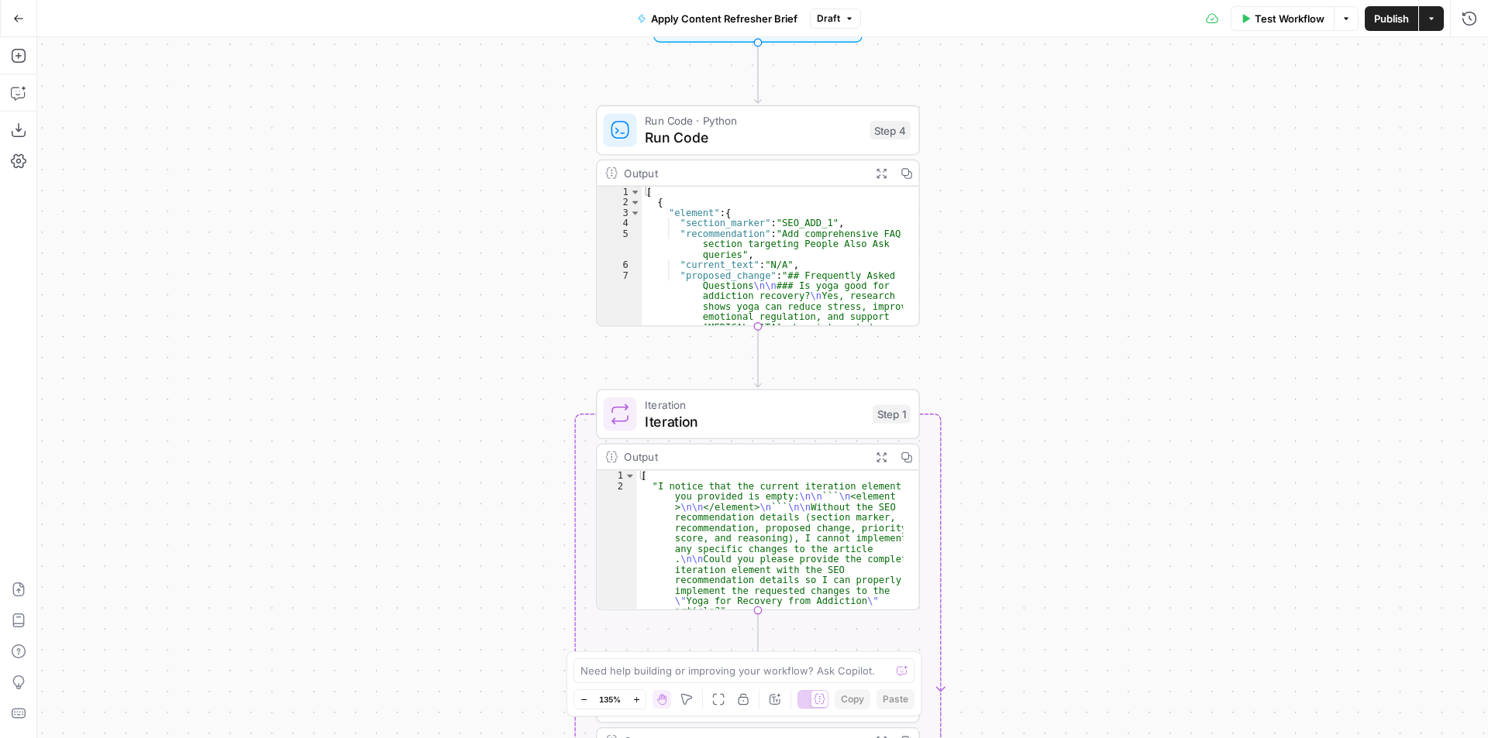
click at [771, 134] on span "Run Code" at bounding box center [753, 137] width 216 height 21
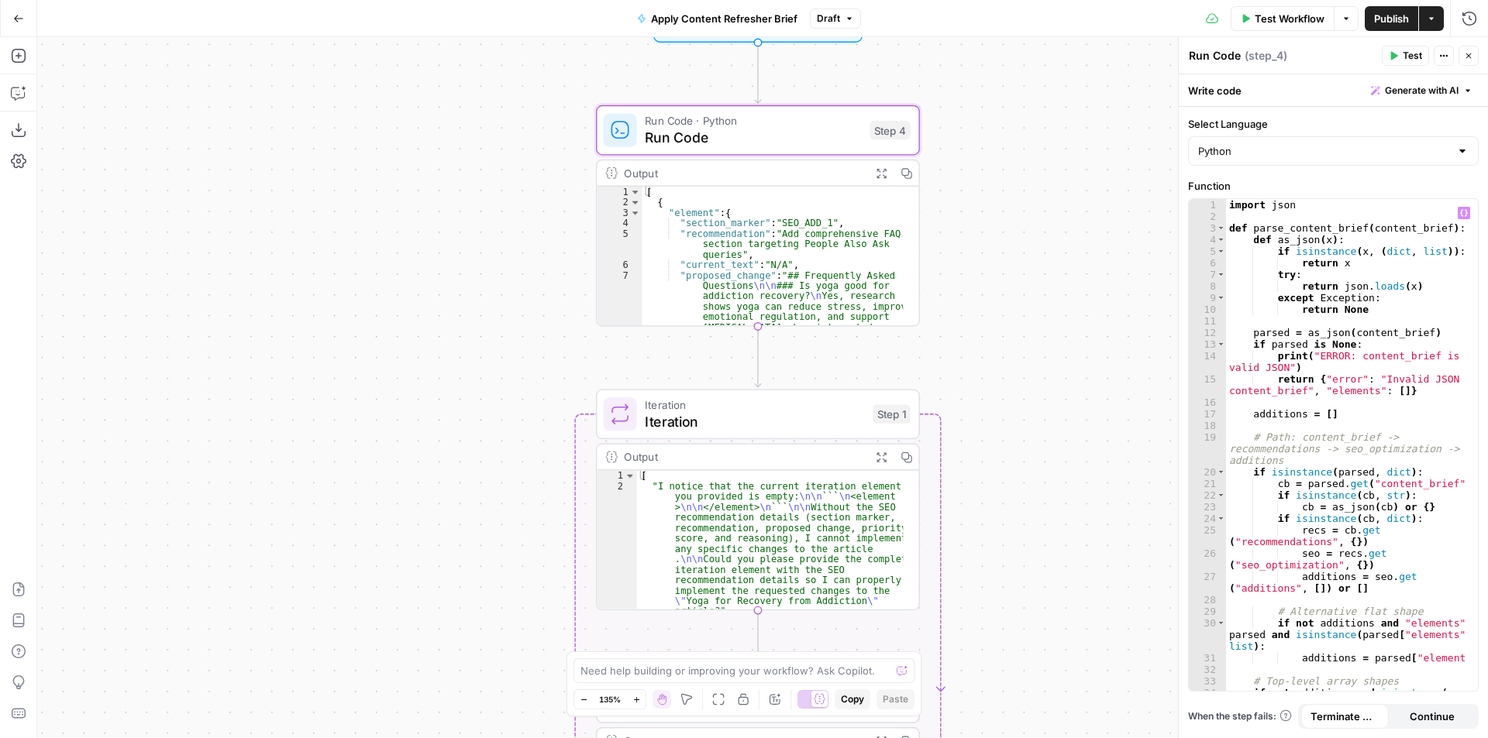
click at [1296, 292] on div "import json def parse_content_brief ( content_brief ) : def as_json ( x ) : if …" at bounding box center [1346, 462] width 240 height 527
type textarea "**********"
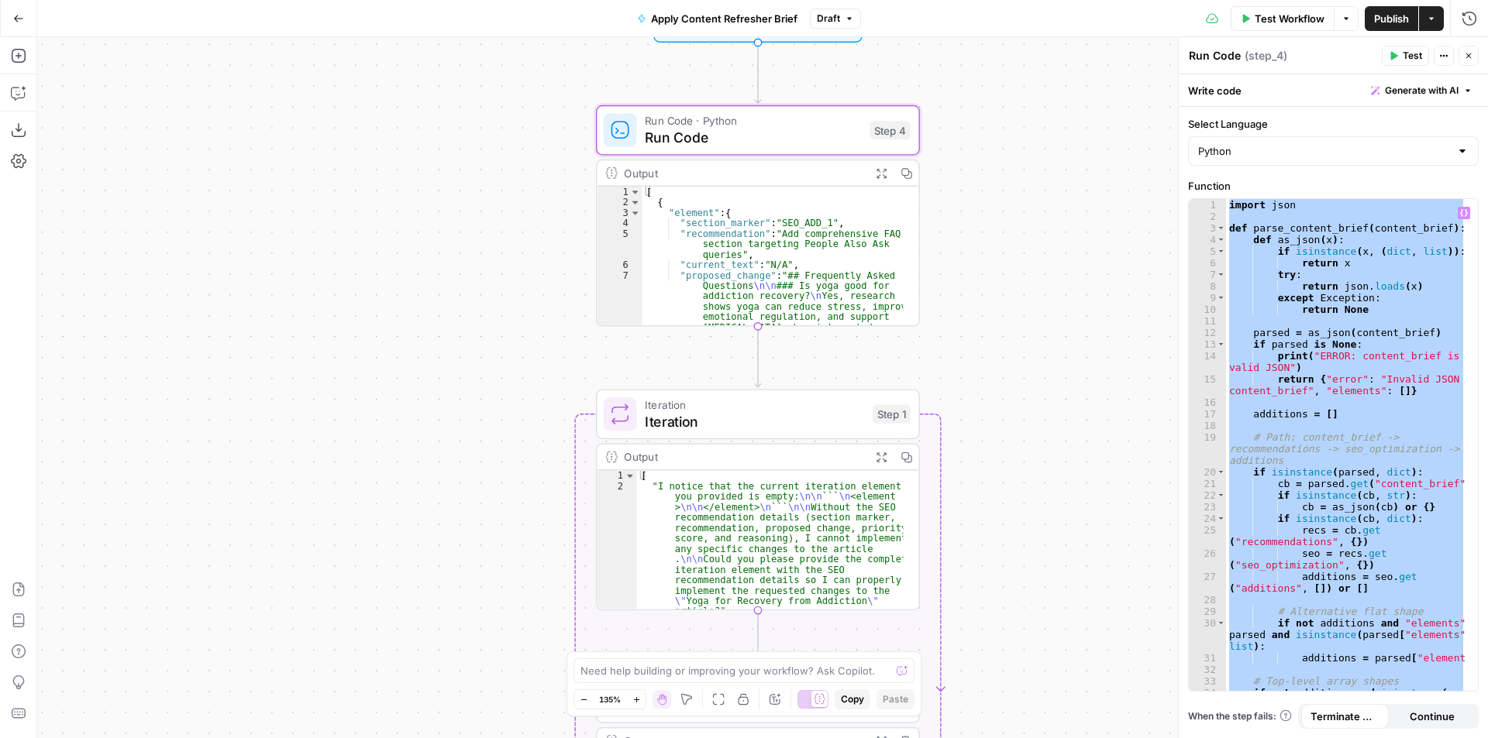
paste textarea
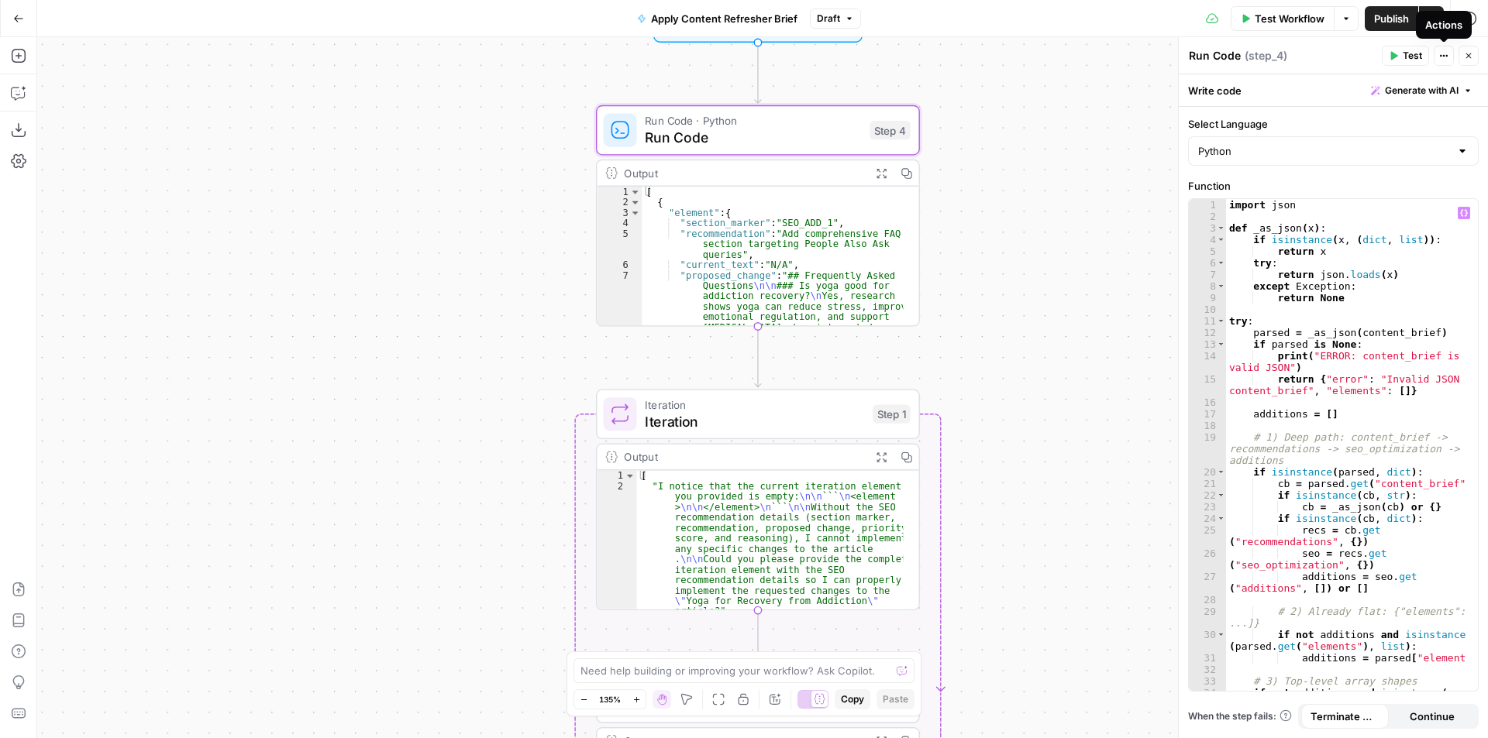
click at [1441, 59] on icon "button" at bounding box center [1443, 55] width 9 height 9
click at [1131, 166] on div "Workflow Set Inputs Inputs Run Code · Python Run Code Step 4 Output Expand Outp…" at bounding box center [762, 387] width 1451 height 701
click at [781, 139] on span "Run Code" at bounding box center [753, 137] width 216 height 21
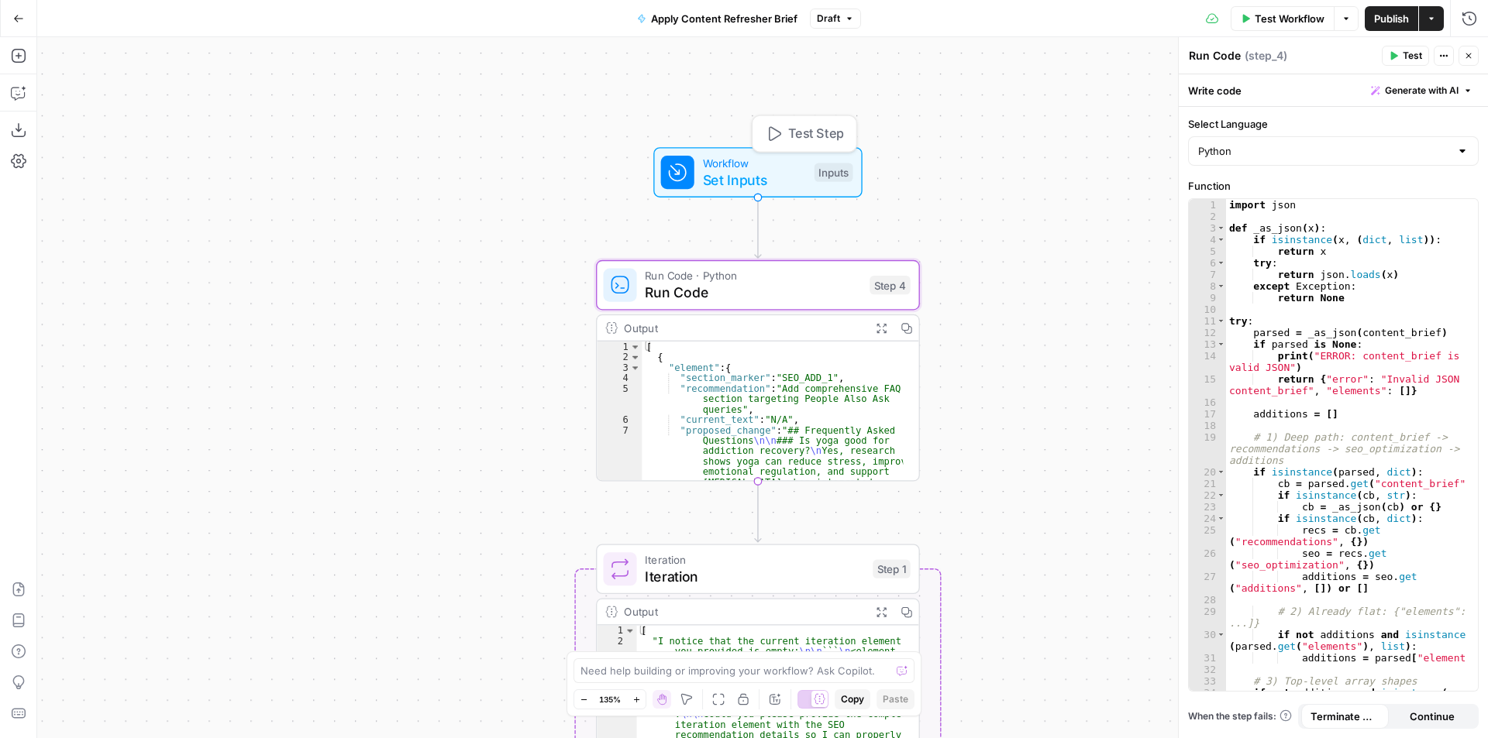
click at [772, 171] on span "Set Inputs" at bounding box center [754, 180] width 103 height 21
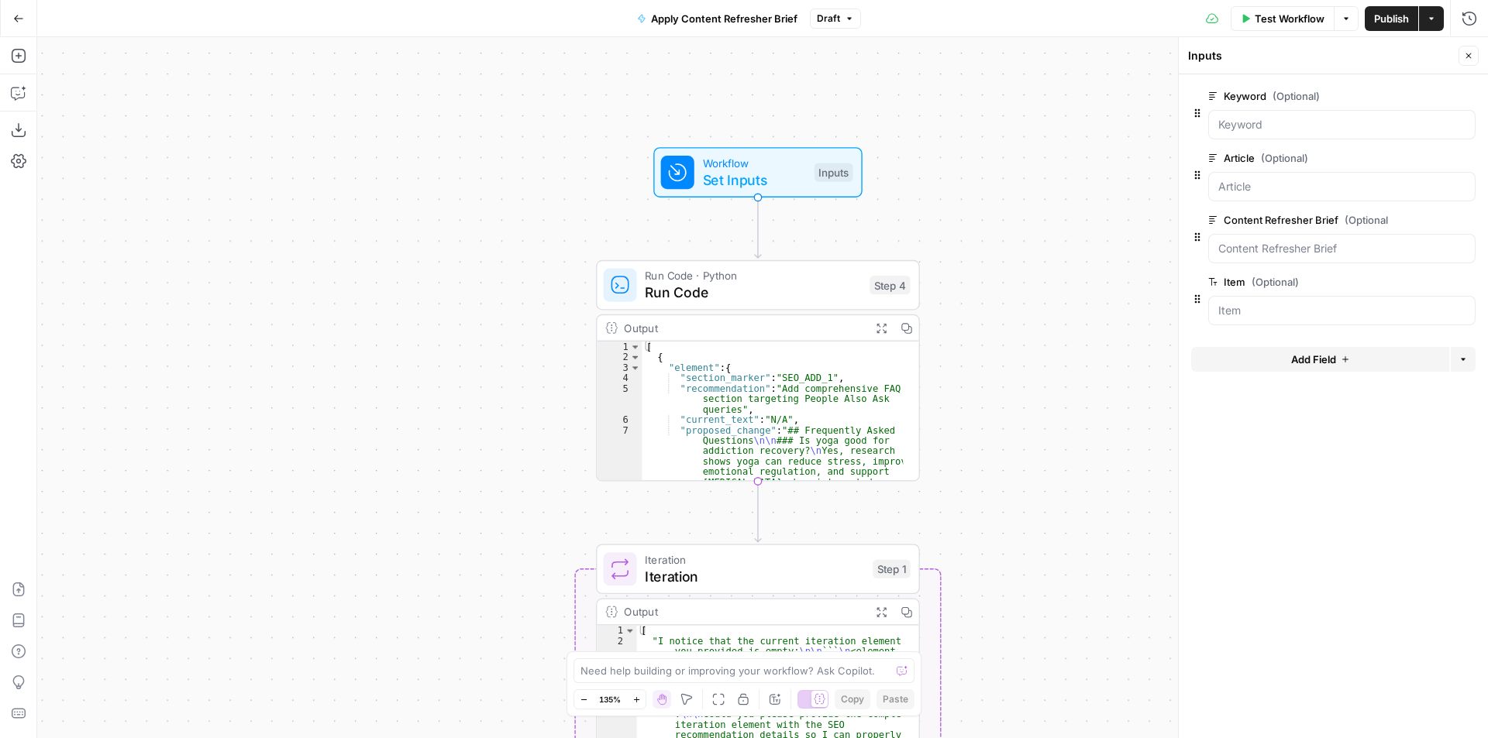
click at [1441, 281] on icon "button" at bounding box center [1443, 282] width 9 height 8
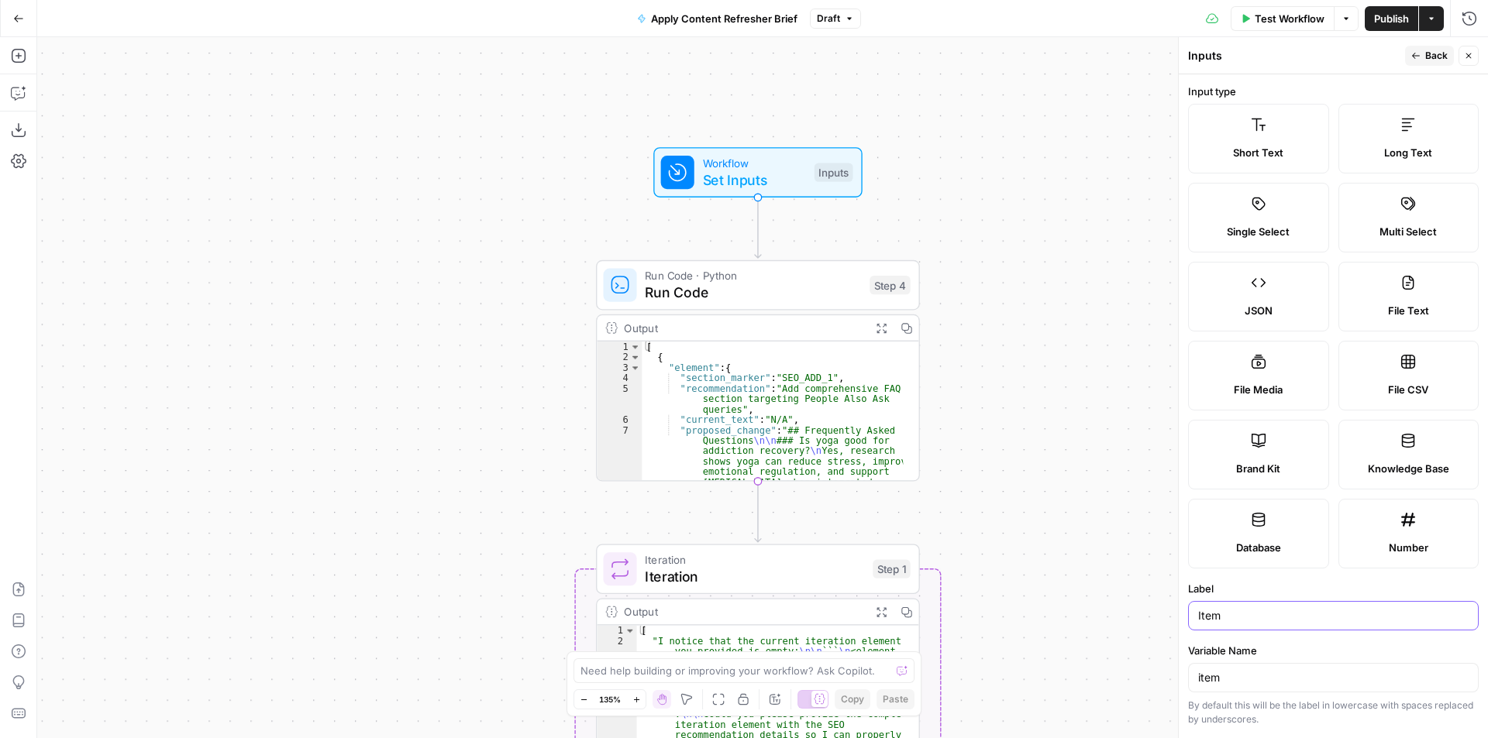
click at [1241, 618] on input "Item" at bounding box center [1333, 615] width 270 height 15
click at [1467, 55] on icon "button" at bounding box center [1468, 55] width 9 height 9
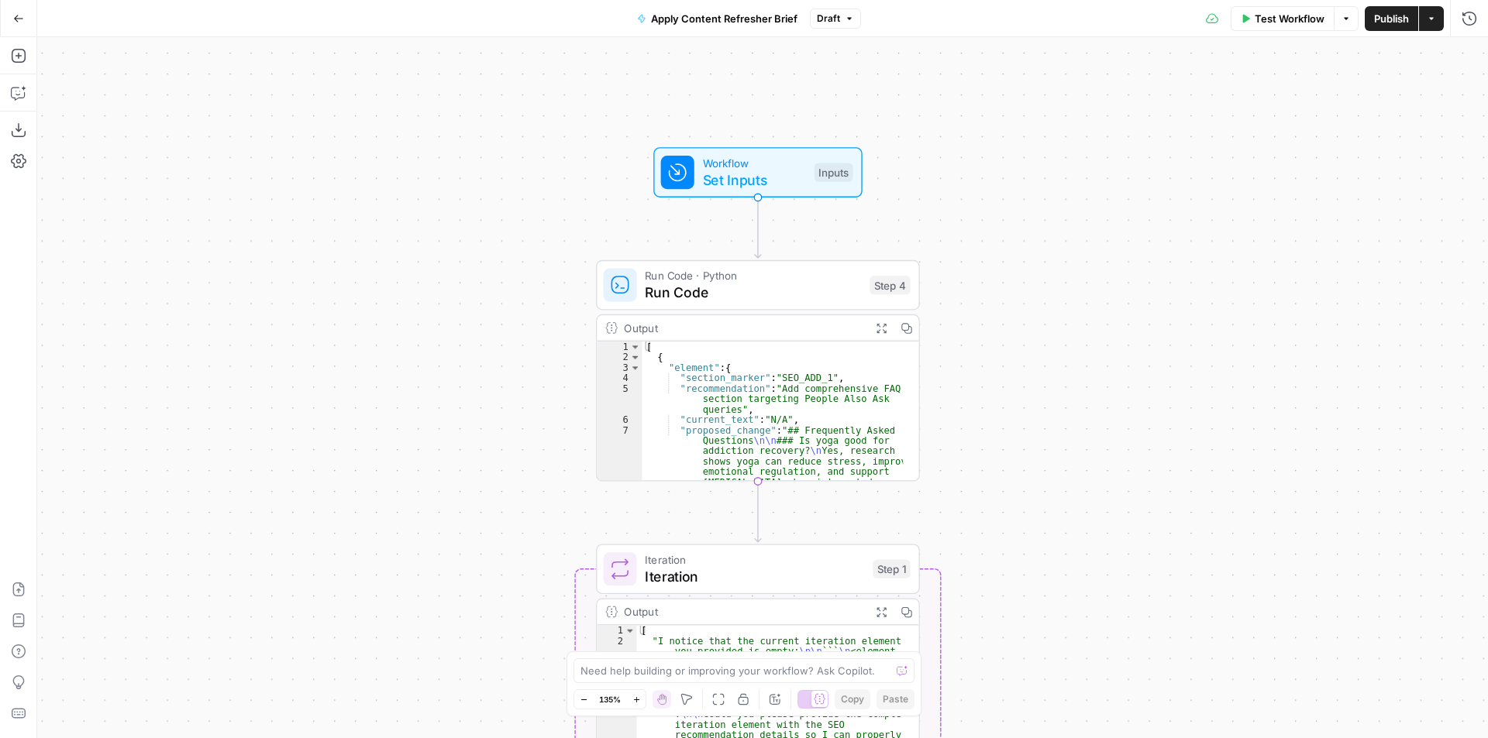
click at [752, 177] on span "Set Inputs" at bounding box center [754, 180] width 103 height 21
click at [1465, 287] on button "Delete group" at bounding box center [1466, 282] width 19 height 19
click at [801, 292] on span "Run Code" at bounding box center [753, 292] width 216 height 21
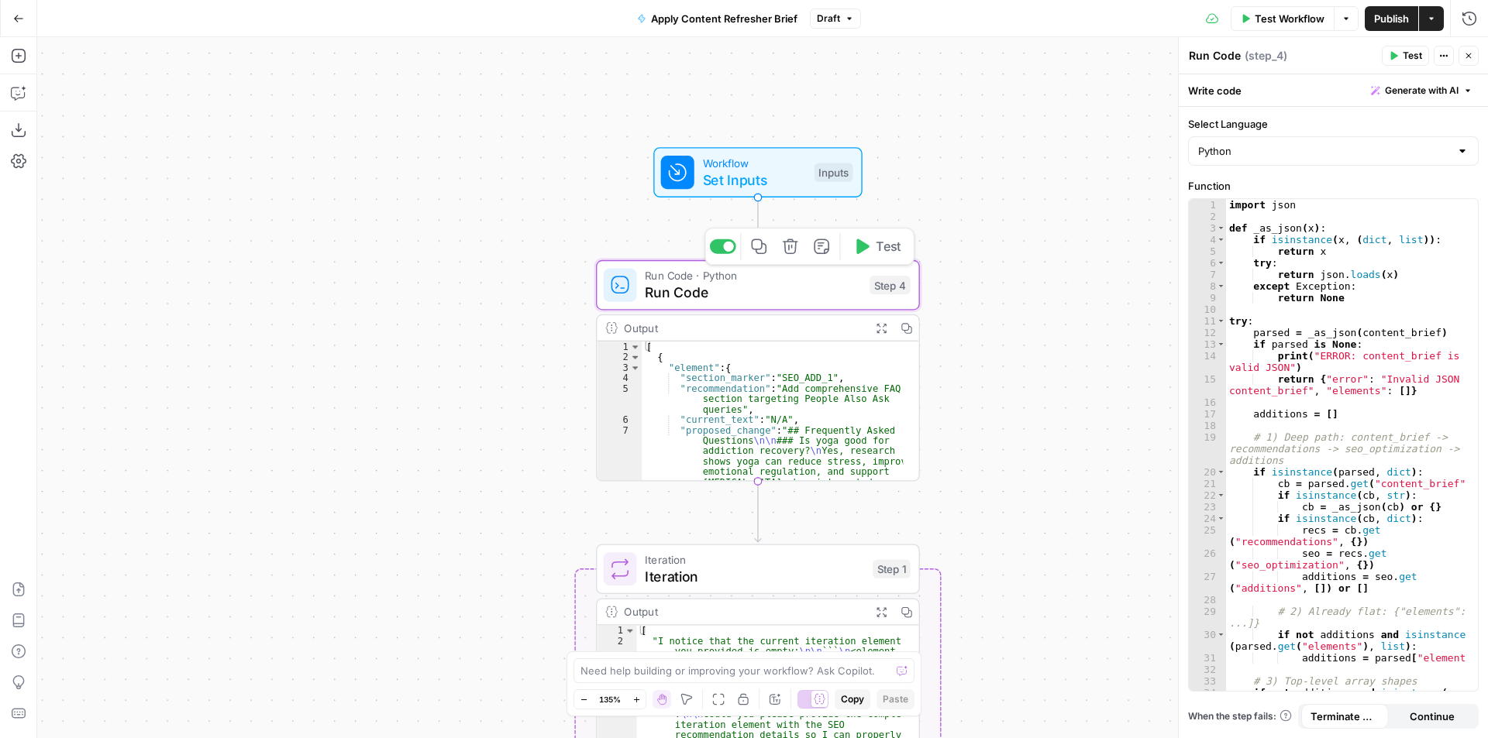
type textarea "Run Code"
click at [1346, 24] on button "Options" at bounding box center [1346, 18] width 25 height 25
click at [1158, 143] on div "Workflow Set Inputs Inputs Run Code · Python Run Code Step 4 Output Expand Outp…" at bounding box center [762, 387] width 1451 height 701
click at [846, 19] on icon "button" at bounding box center [849, 18] width 9 height 9
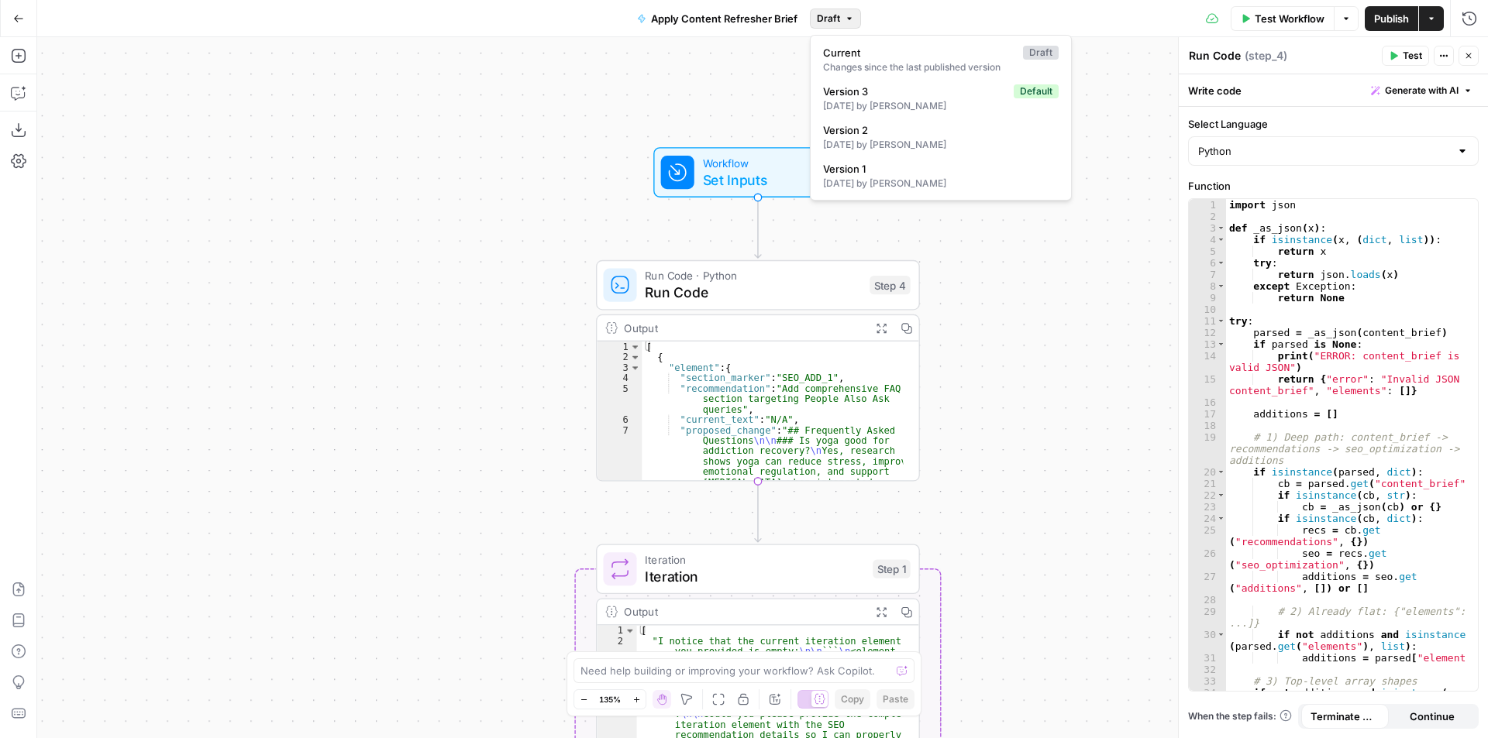
click at [997, 285] on div "Workflow Set Inputs Inputs Run Code · Python Run Code Step 4 Output Expand Outp…" at bounding box center [762, 387] width 1451 height 701
click at [1101, 474] on div "Workflow Set Inputs Inputs Run Code · Python Run Code Step 4 Output Expand Outp…" at bounding box center [762, 387] width 1451 height 701
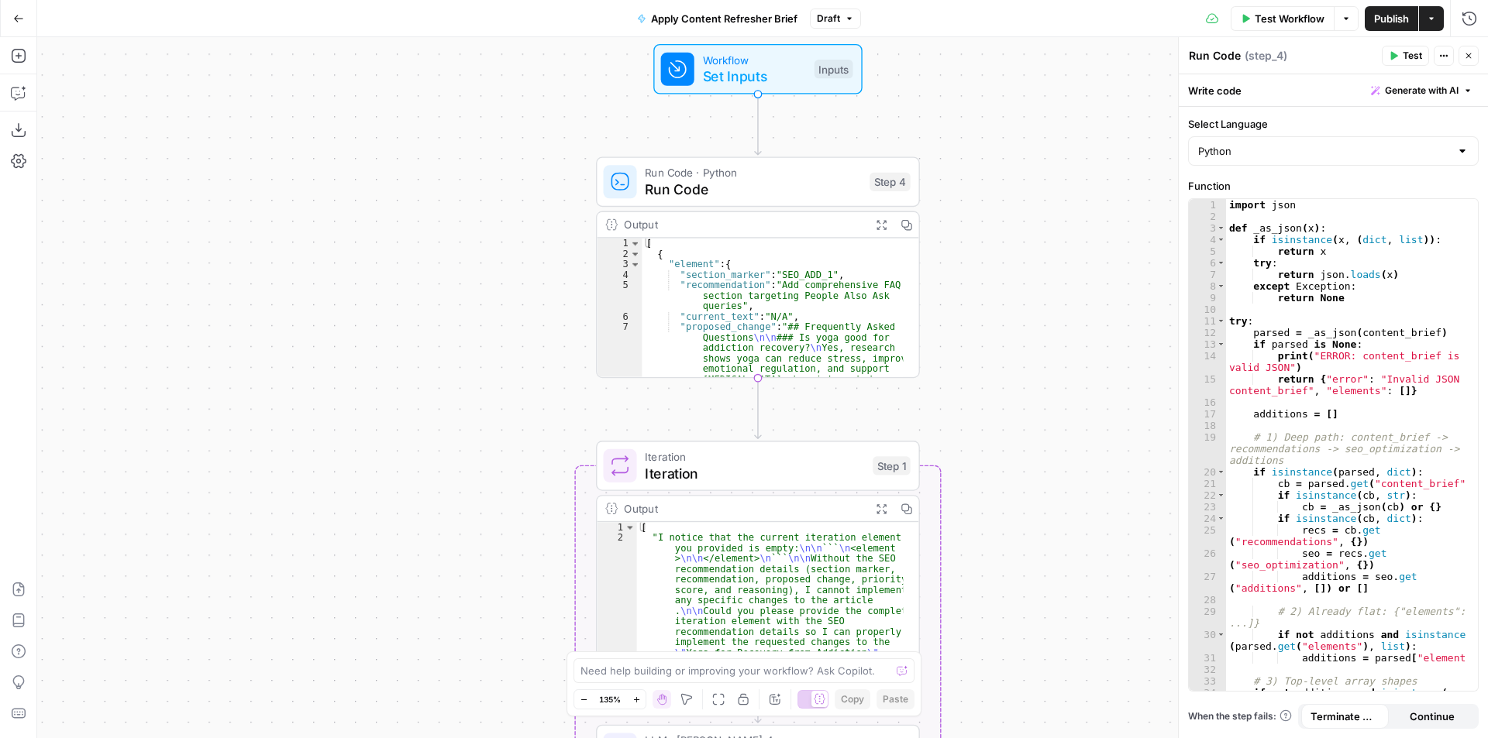
click at [1465, 151] on div at bounding box center [1462, 150] width 12 height 15
type input "Python"
click at [1109, 277] on div "Workflow Set Inputs Inputs Run Code · Python Run Code Step 4 Output Expand Outp…" at bounding box center [762, 387] width 1451 height 701
click at [784, 56] on span "Workflow" at bounding box center [754, 59] width 103 height 17
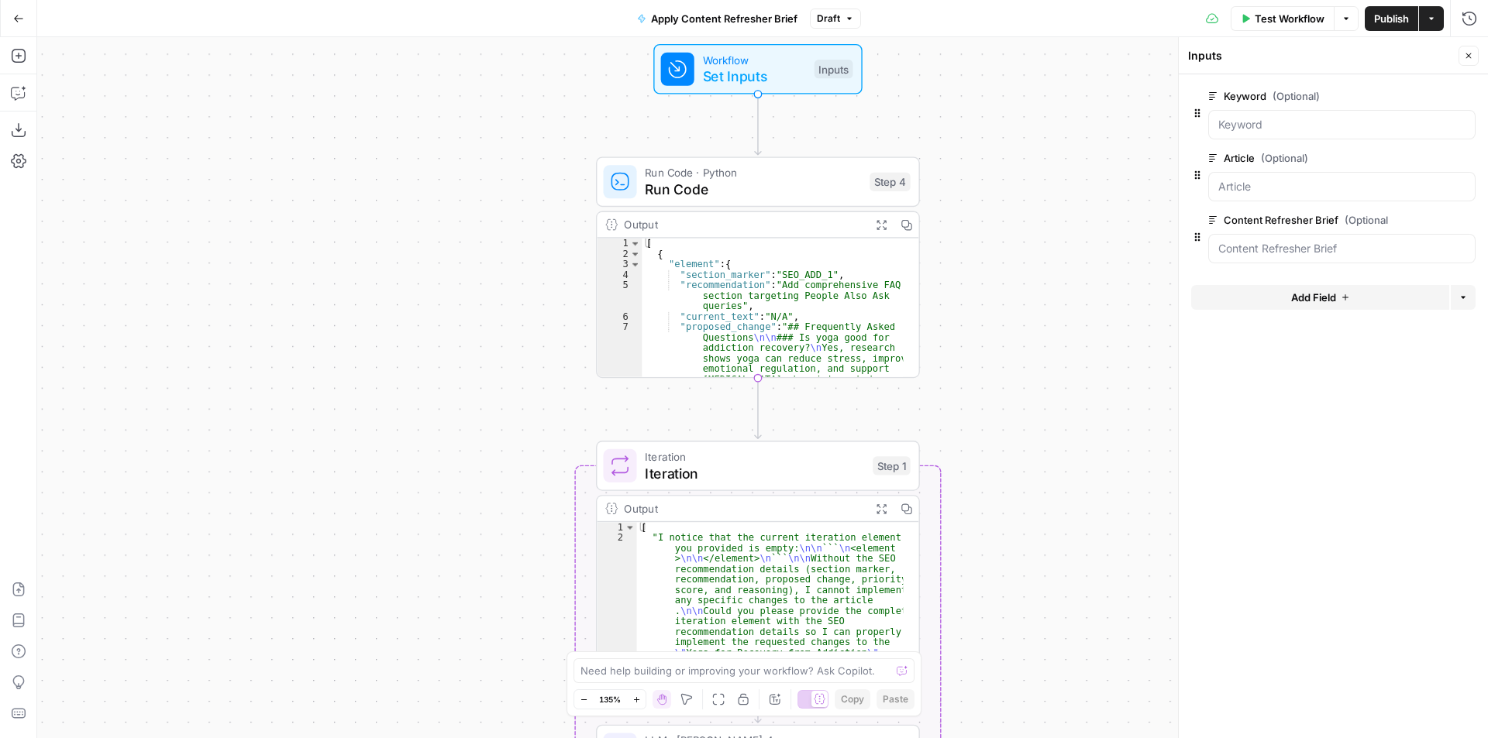
click at [819, 192] on span "Run Code" at bounding box center [753, 189] width 216 height 21
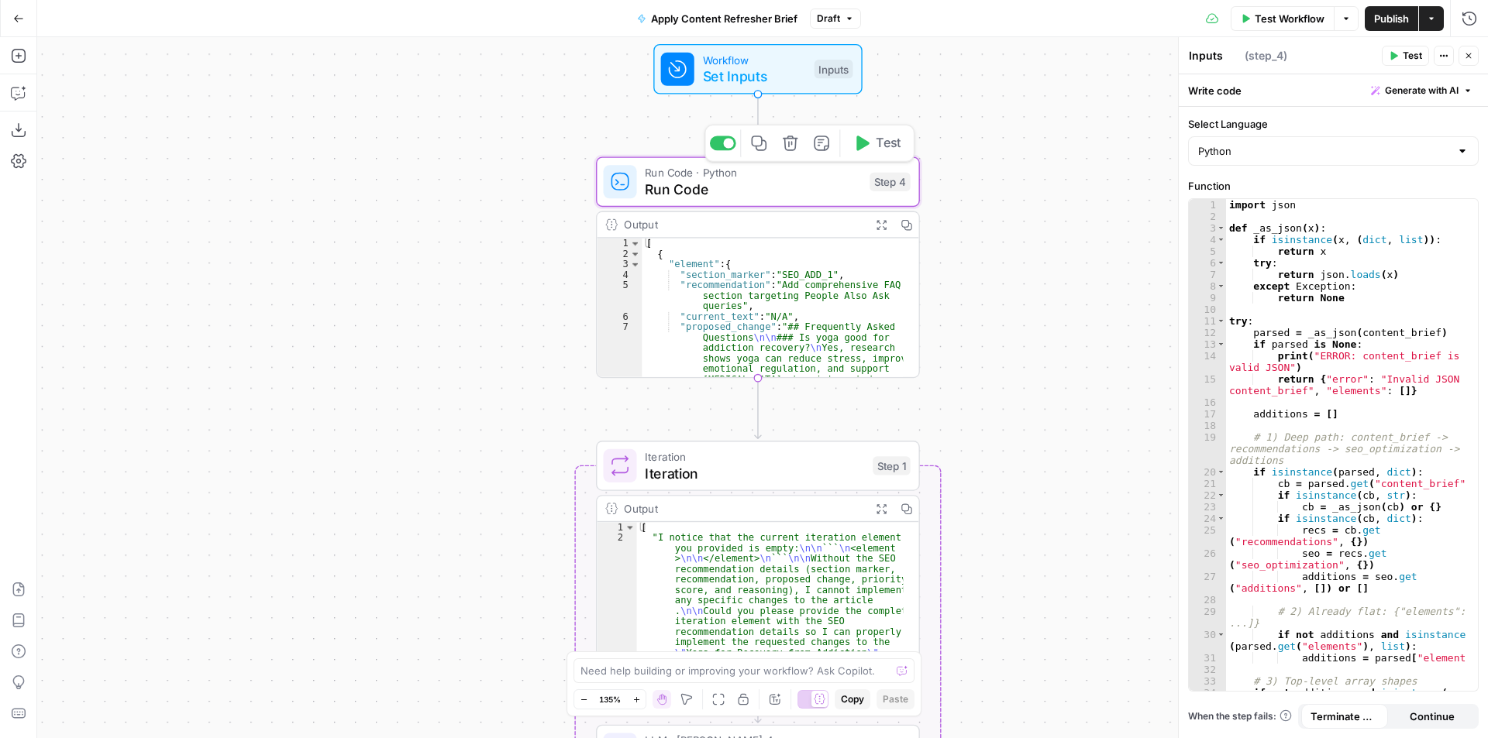
type textarea "Run Code"
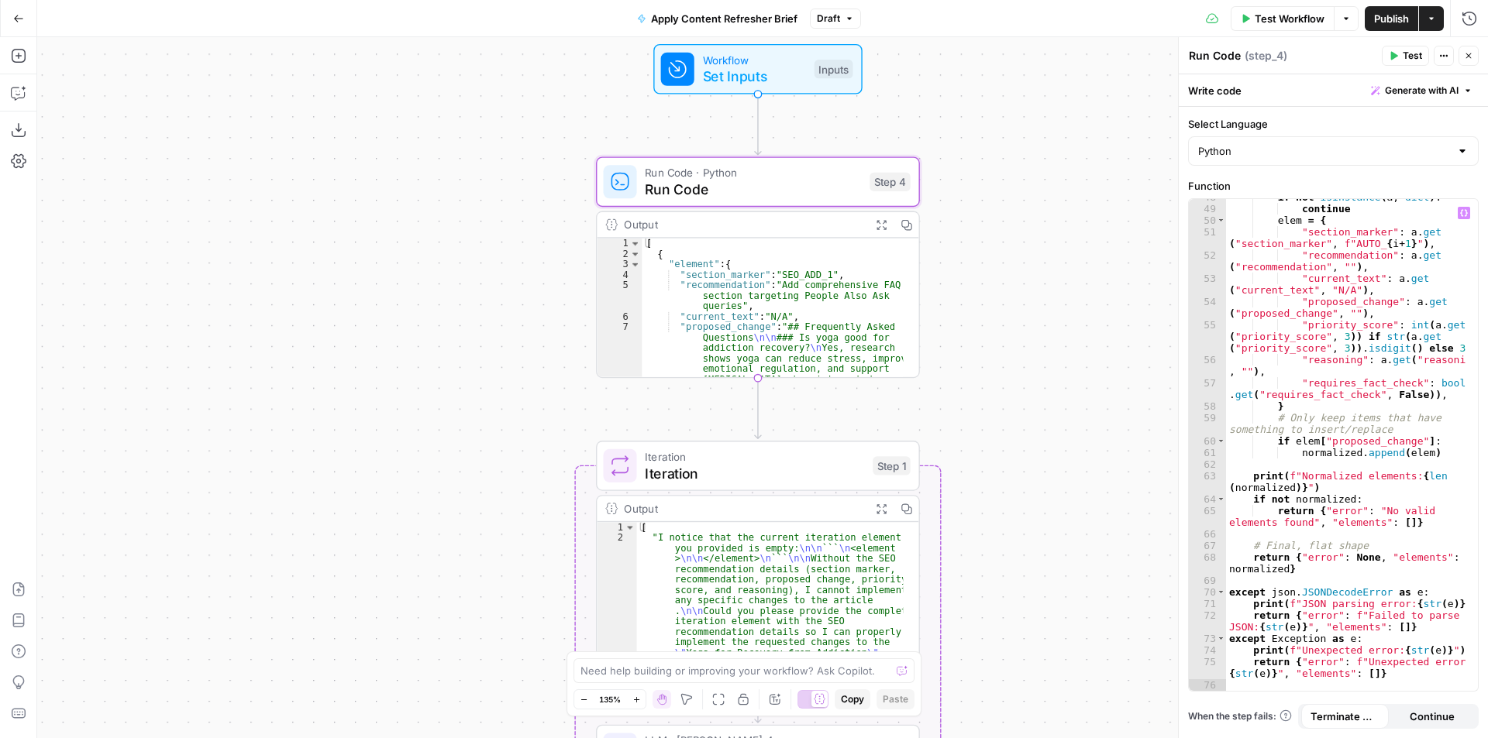
scroll to position [740, 0]
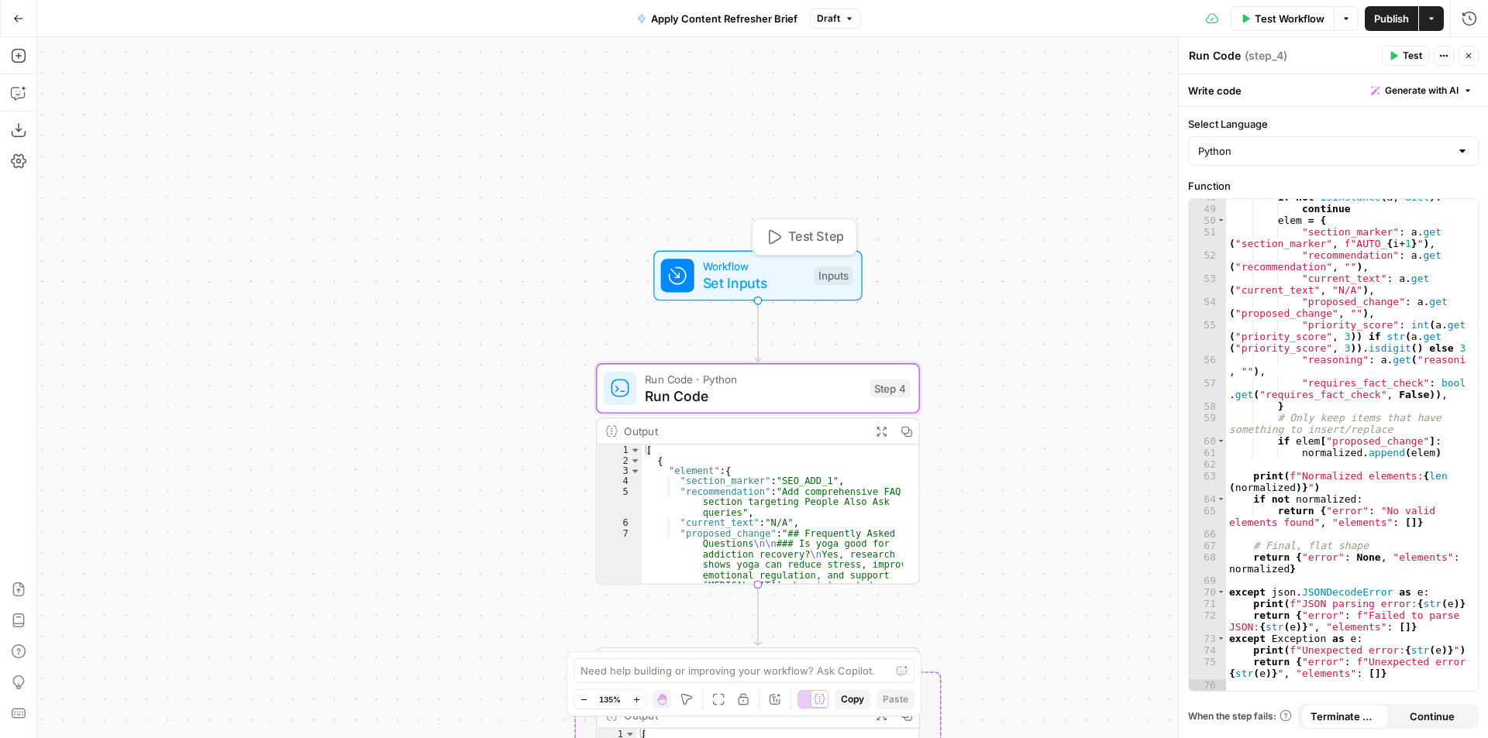
click at [757, 275] on span "Set Inputs" at bounding box center [754, 283] width 103 height 21
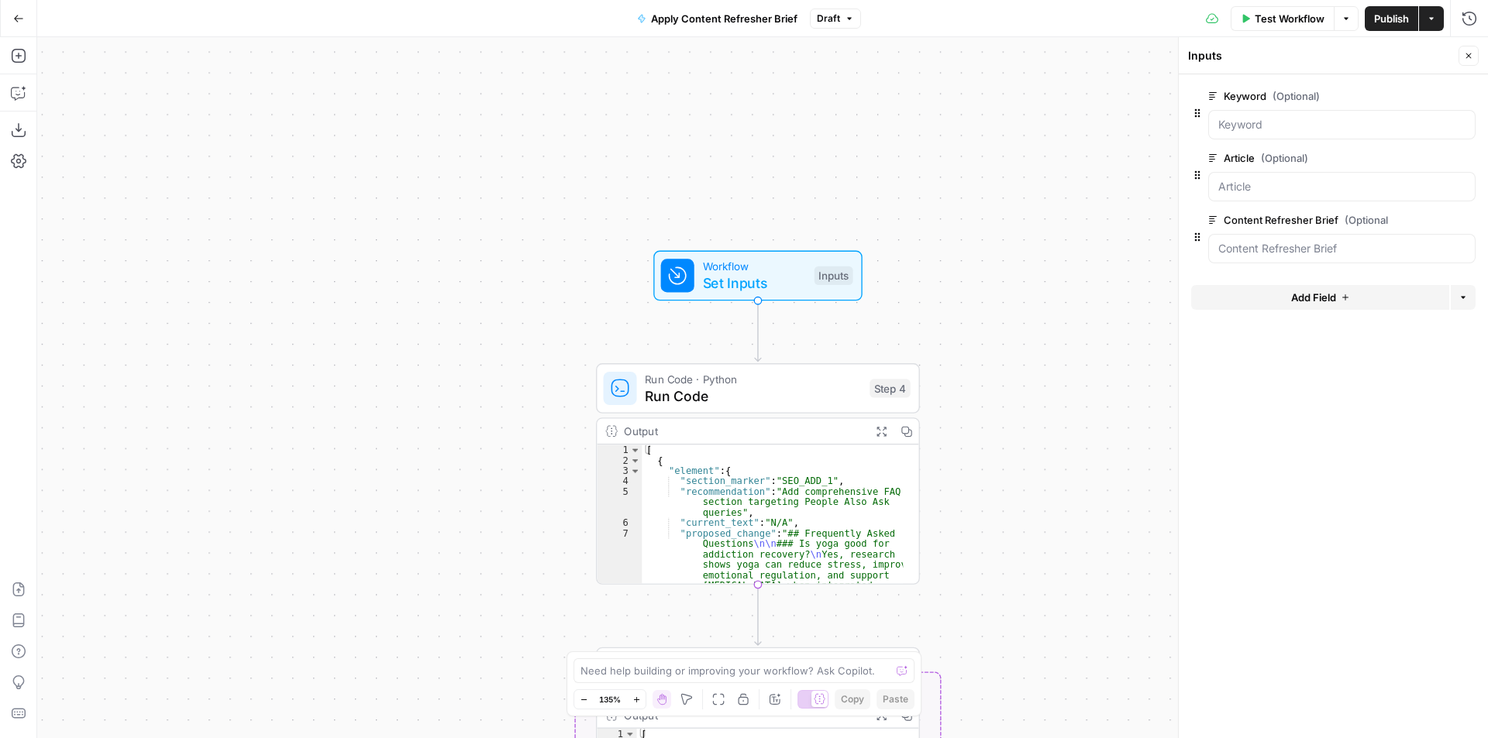
click at [796, 406] on span "Run Code" at bounding box center [753, 395] width 216 height 21
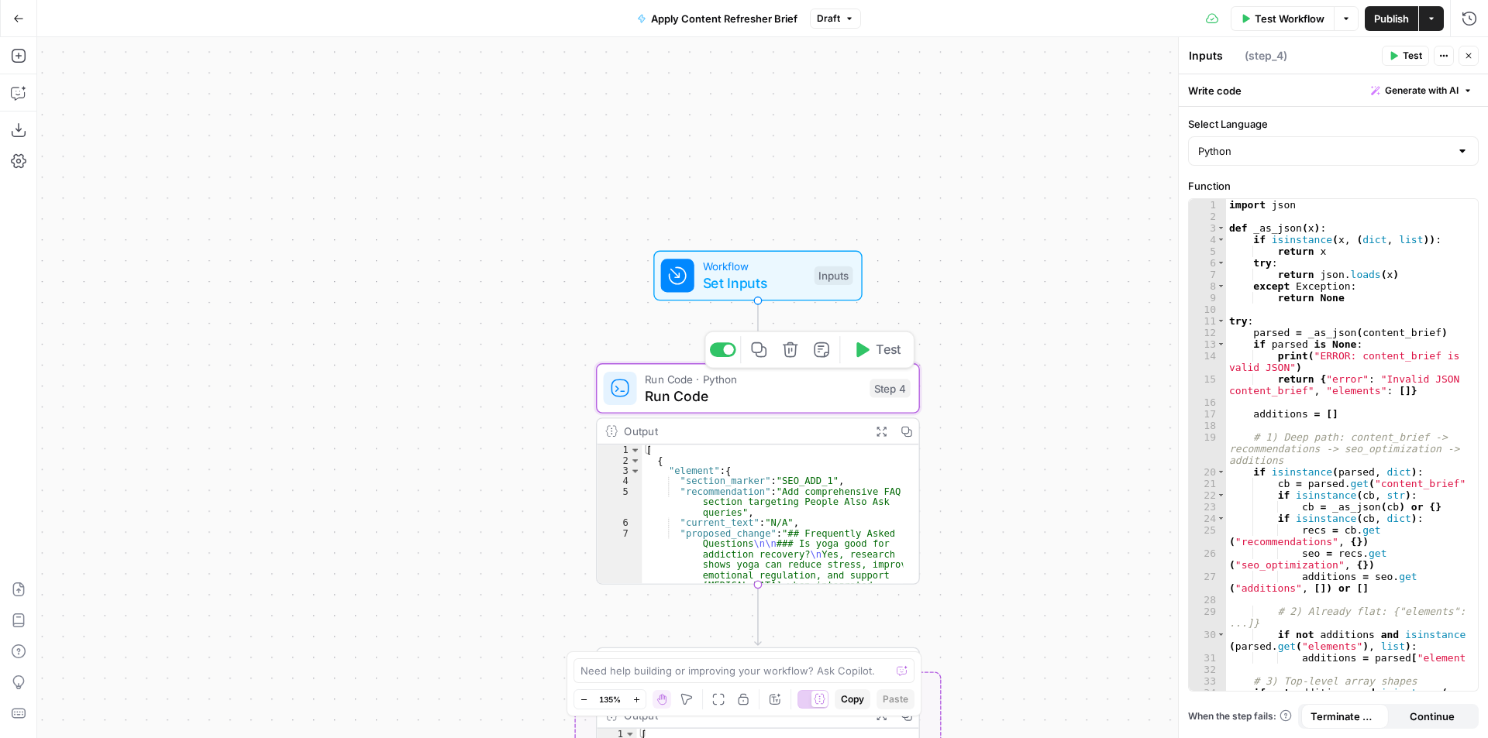
type textarea "Run Code"
click at [1466, 152] on div at bounding box center [1462, 150] width 12 height 15
click at [1074, 125] on div "Workflow Set Inputs Inputs Run Code · Python Run Code Step 4 Output Expand Outp…" at bounding box center [762, 387] width 1451 height 701
type input "Python"
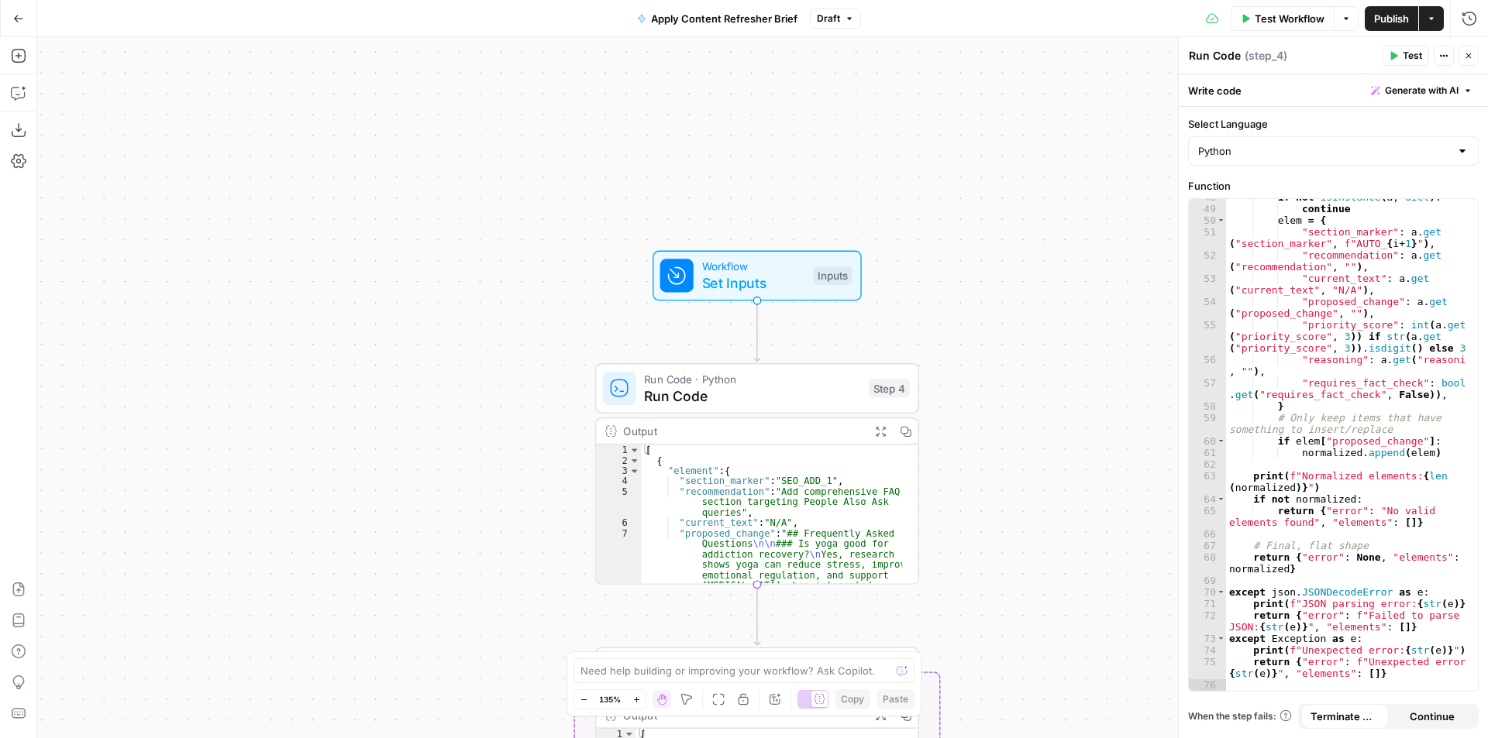
click at [793, 280] on span "Set Inputs" at bounding box center [753, 283] width 103 height 21
click at [711, 271] on span "Workflow" at bounding box center [753, 266] width 103 height 17
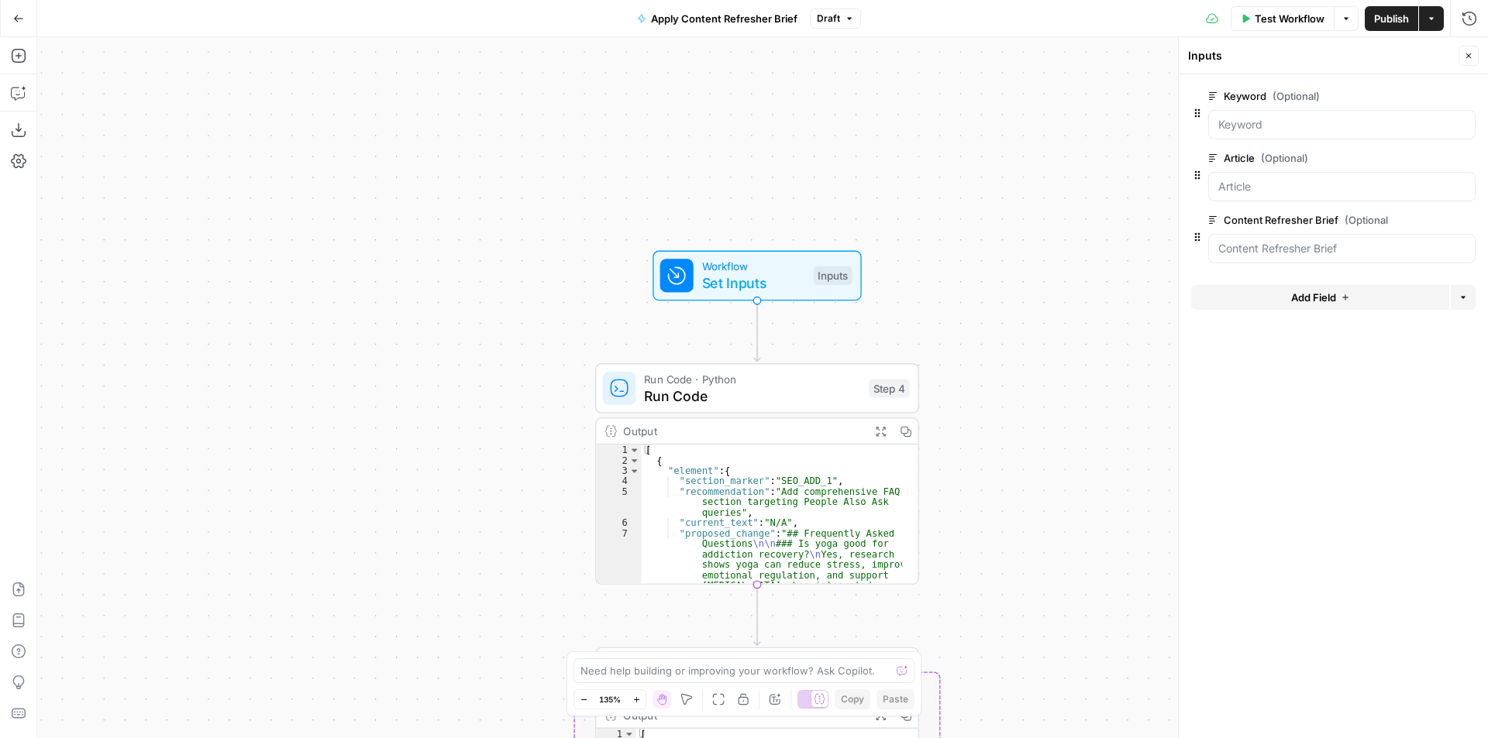
click at [1326, 300] on span "Add Field" at bounding box center [1313, 297] width 45 height 15
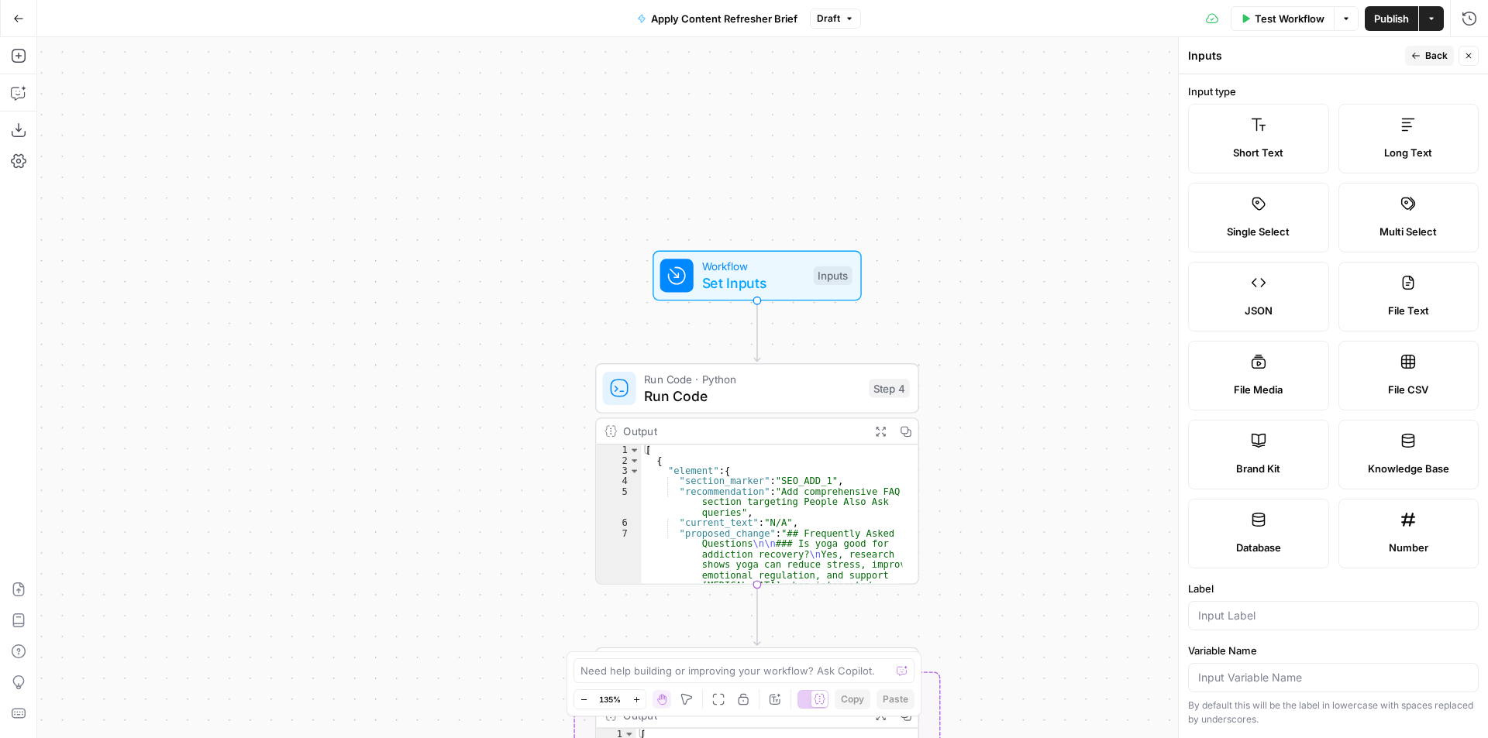
click at [1262, 301] on label "JSON" at bounding box center [1258, 297] width 141 height 70
click at [1251, 676] on input "Variable Name" at bounding box center [1333, 677] width 270 height 15
paste input "{{ Parse Content Brief.output.elements }}"
type input "{{ Parse Content Brief.output.elements }}"
click at [1269, 614] on input "Label" at bounding box center [1333, 615] width 270 height 15
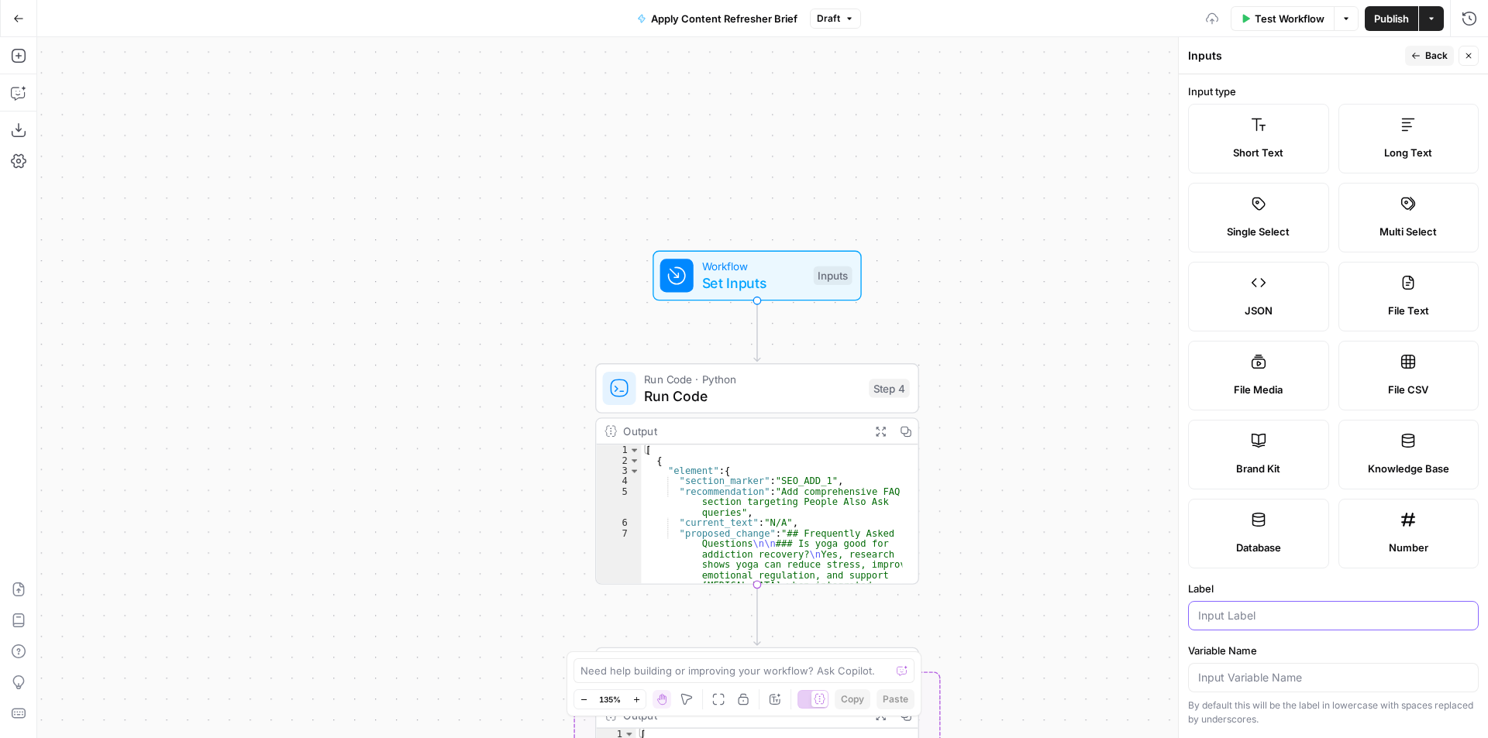
paste input "{{ Parse Content Brief.output.elements }}"
type input "{{ Parse Content Brief.output.elements }}"
click at [1368, 678] on input "Variable Name" at bounding box center [1333, 677] width 270 height 15
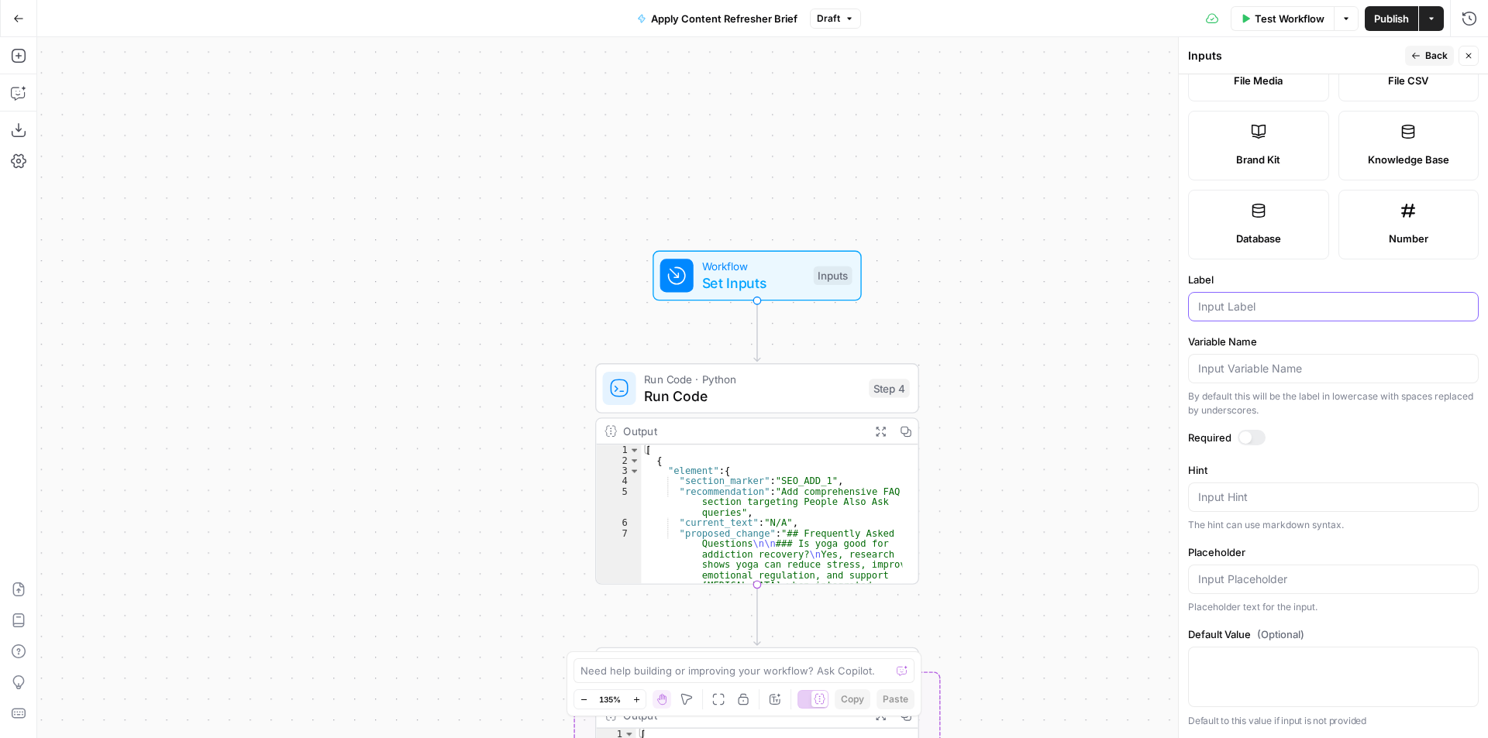
click at [1256, 311] on input "Label" at bounding box center [1333, 306] width 270 height 15
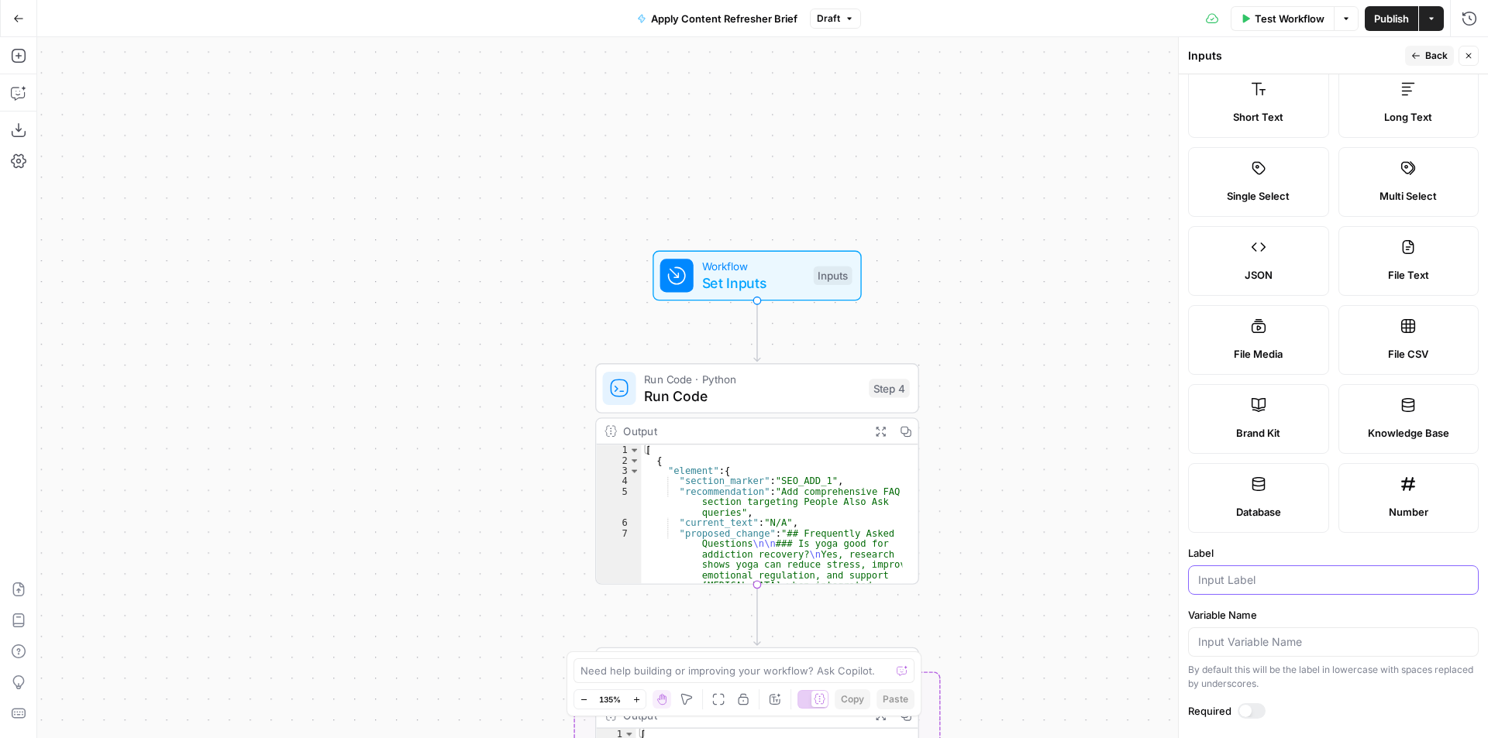
scroll to position [0, 0]
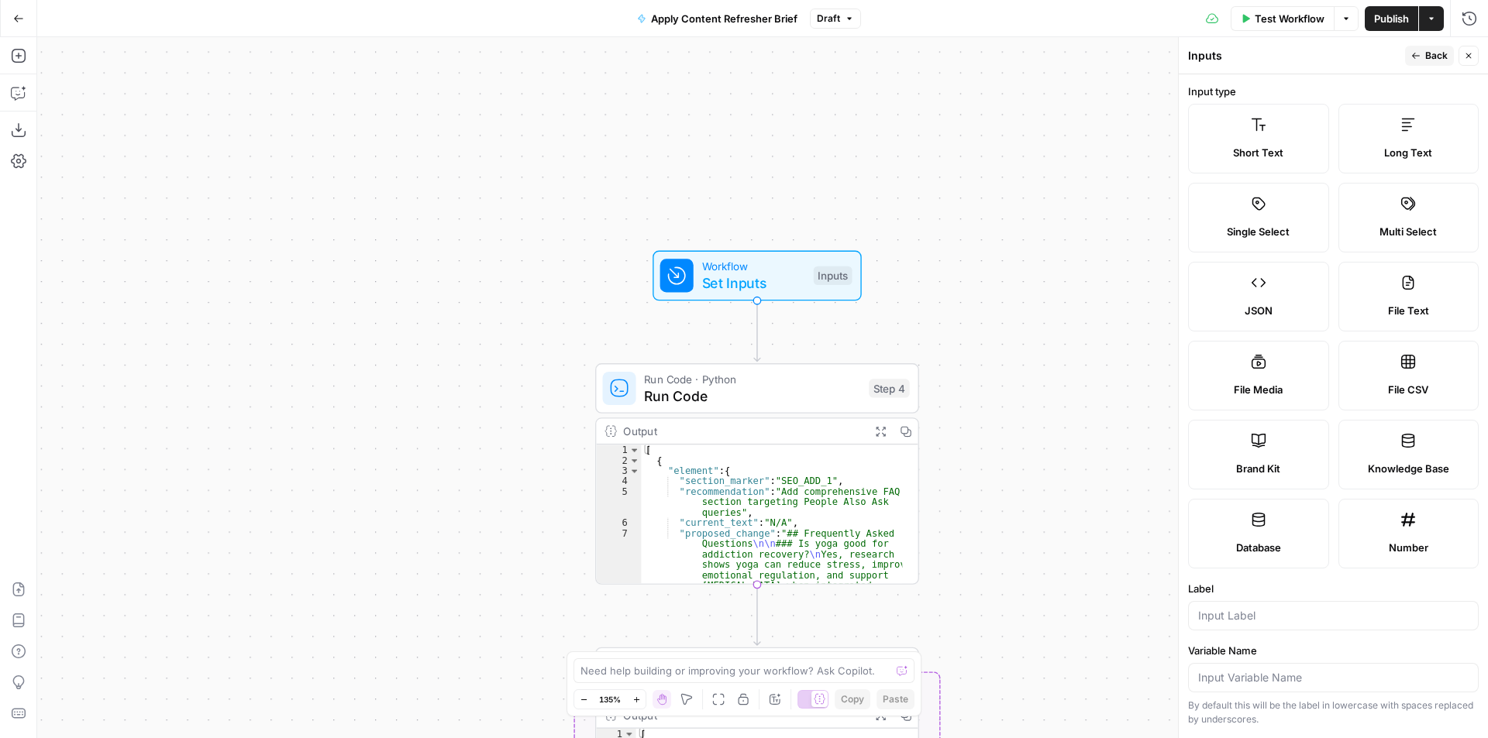
click at [1440, 53] on span "Back" at bounding box center [1436, 56] width 22 height 14
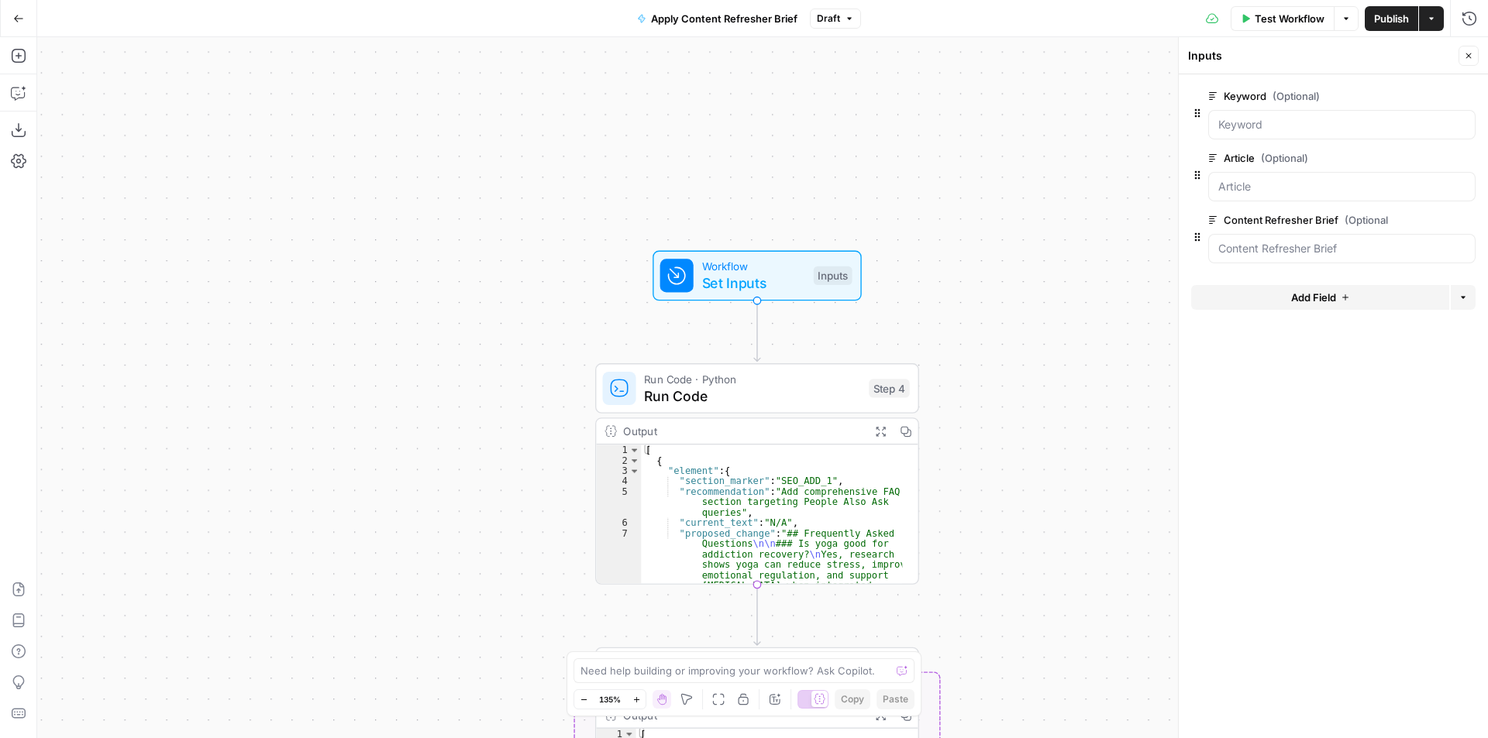
click at [1468, 294] on button "Options" at bounding box center [1463, 297] width 25 height 25
click at [1288, 369] on form "Keyword (Optional) edit field Delete group Article (Optional) edit field Delete…" at bounding box center [1333, 406] width 309 height 664
click at [1323, 294] on span "Add Field" at bounding box center [1313, 297] width 45 height 15
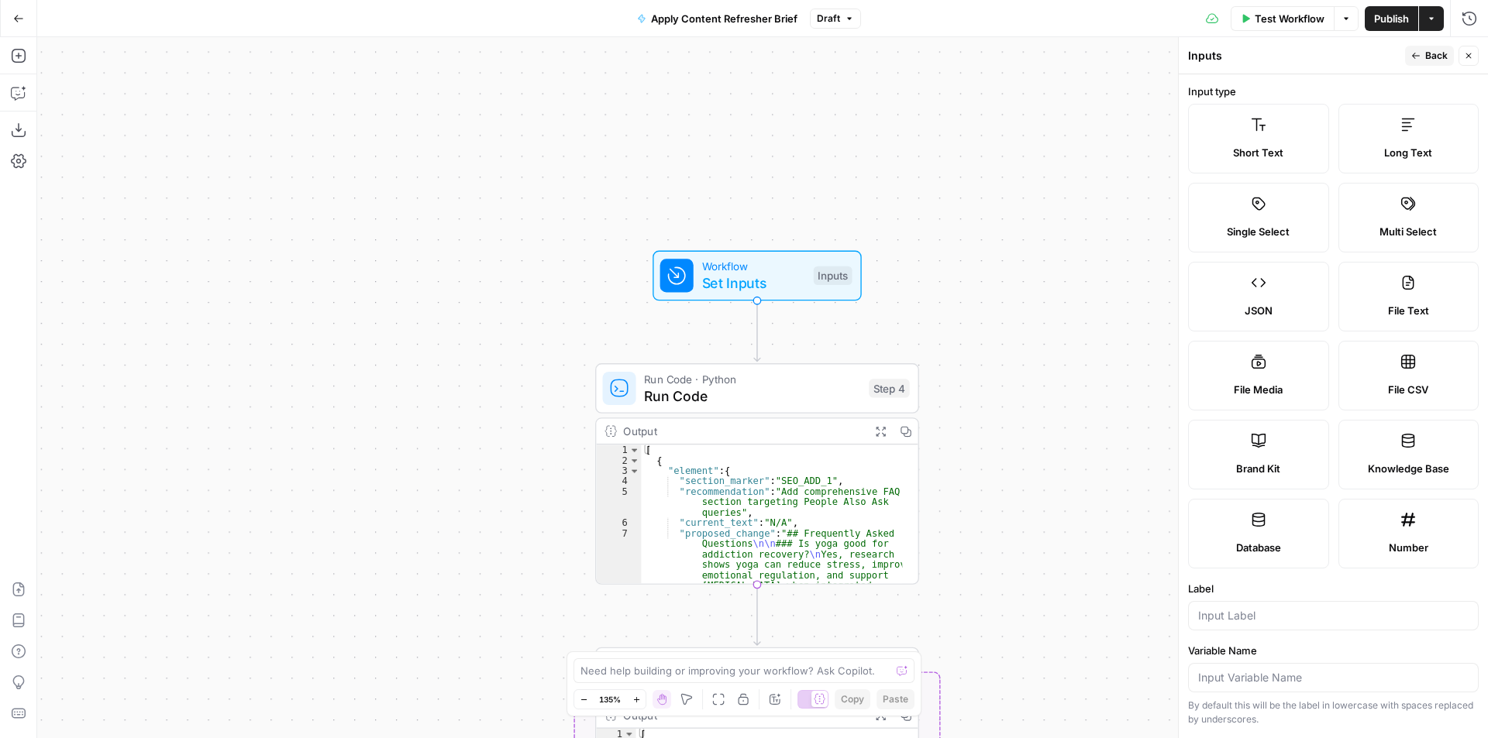
click at [1274, 199] on label "Single Select" at bounding box center [1258, 218] width 141 height 70
click at [1269, 116] on label "Short Text" at bounding box center [1258, 139] width 141 height 70
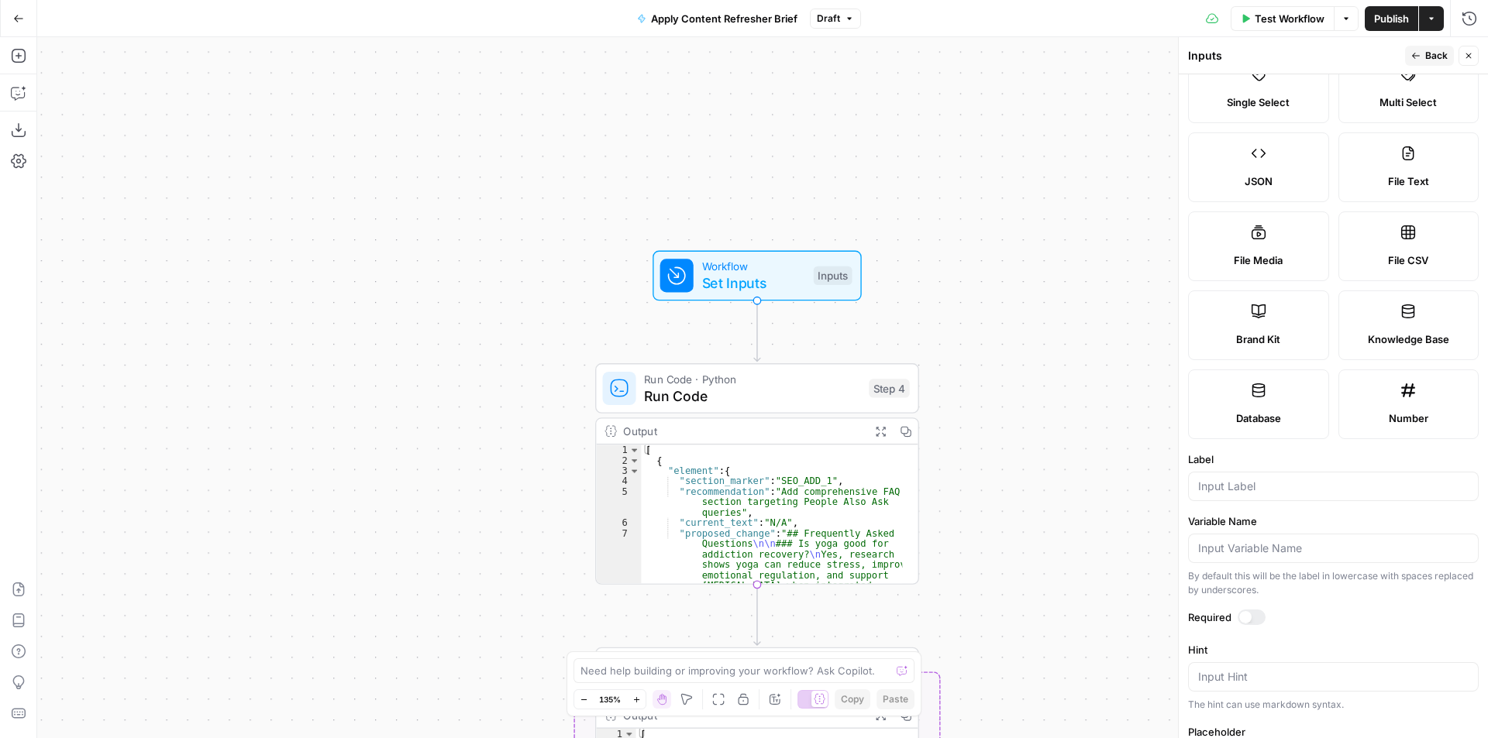
scroll to position [103, 0]
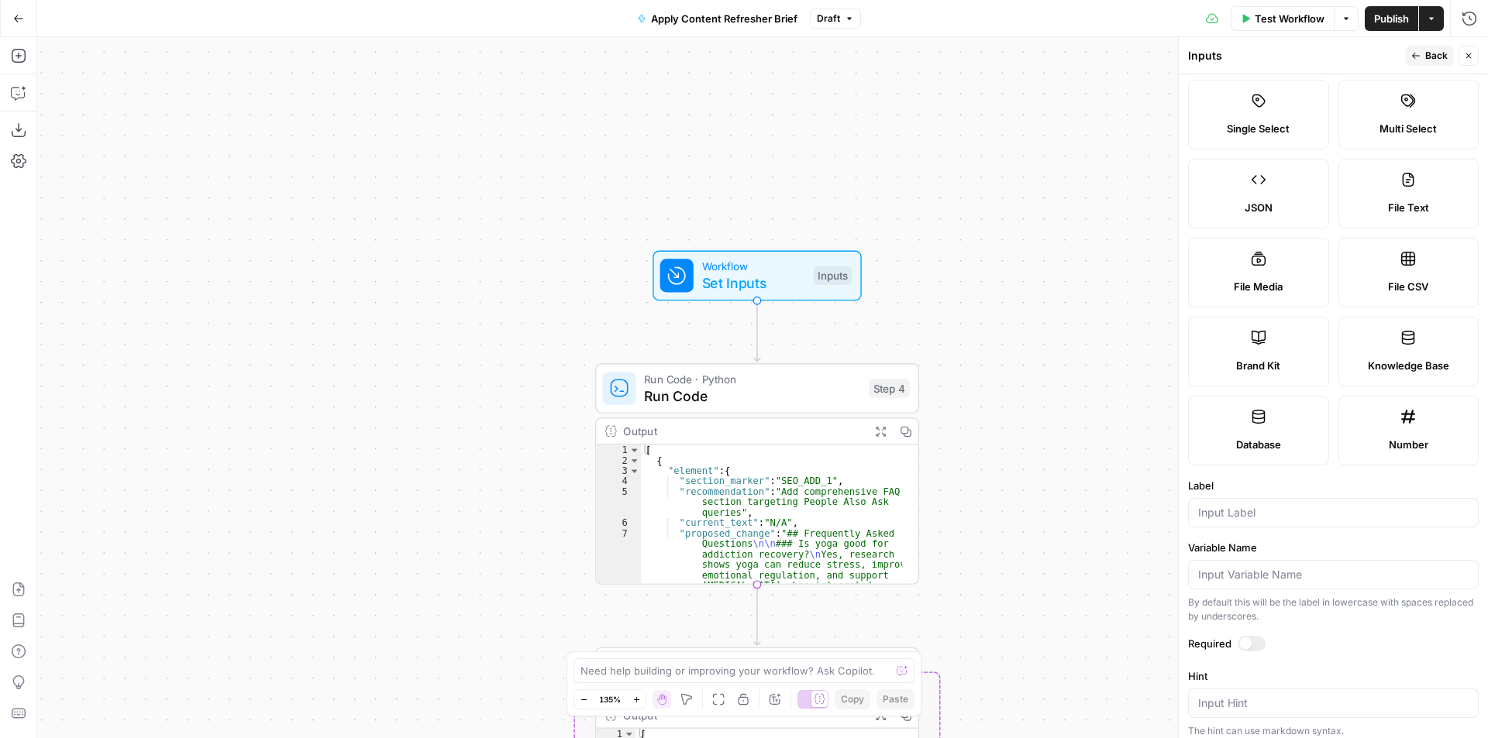
click at [1403, 357] on label "Knowledge Base" at bounding box center [1408, 352] width 141 height 70
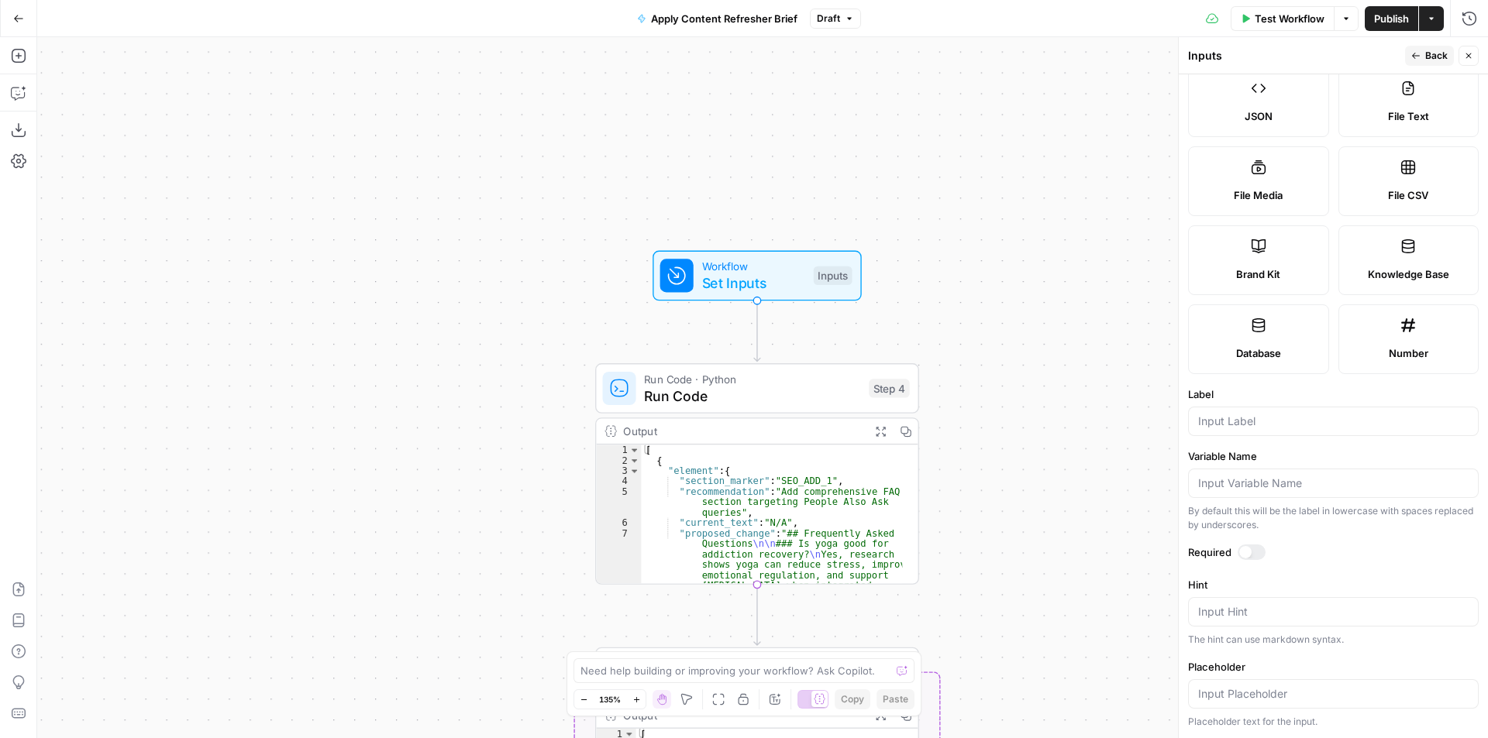
scroll to position [0, 0]
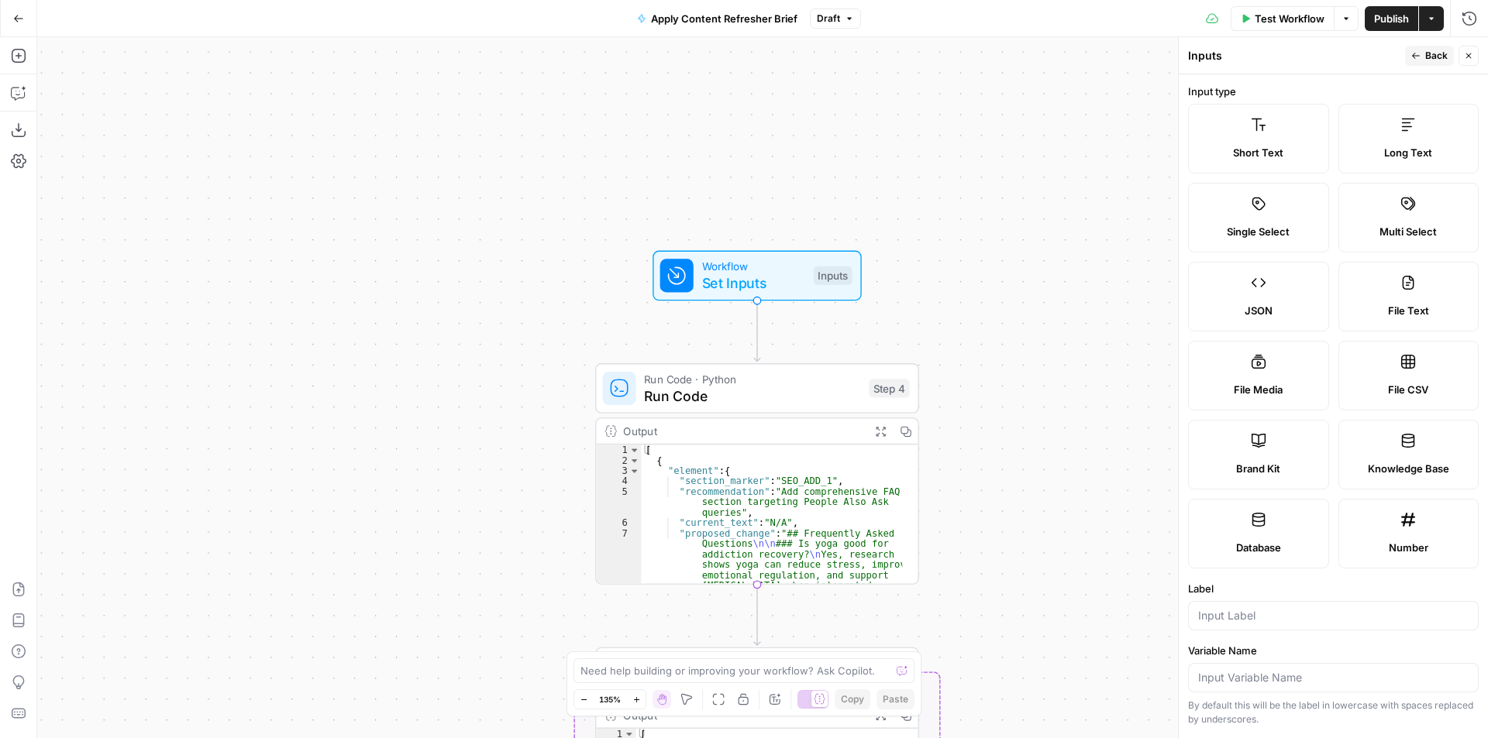
click at [1255, 442] on icon at bounding box center [1258, 441] width 14 height 14
click at [1261, 382] on span "File Media" at bounding box center [1258, 389] width 49 height 15
click at [1242, 300] on label "JSON" at bounding box center [1258, 297] width 141 height 70
click at [1474, 57] on button "Close" at bounding box center [1468, 56] width 20 height 20
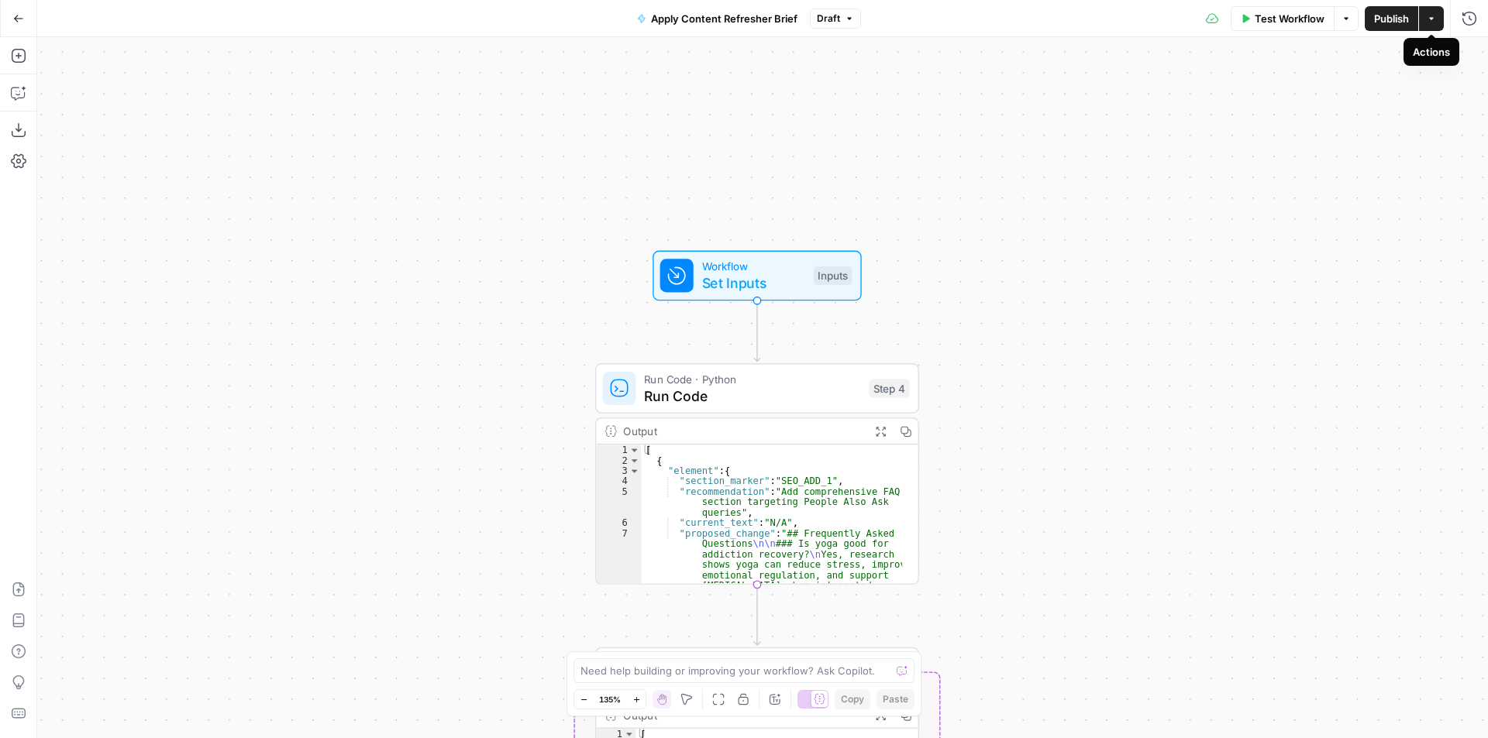
click at [1427, 19] on icon "button" at bounding box center [1431, 18] width 9 height 9
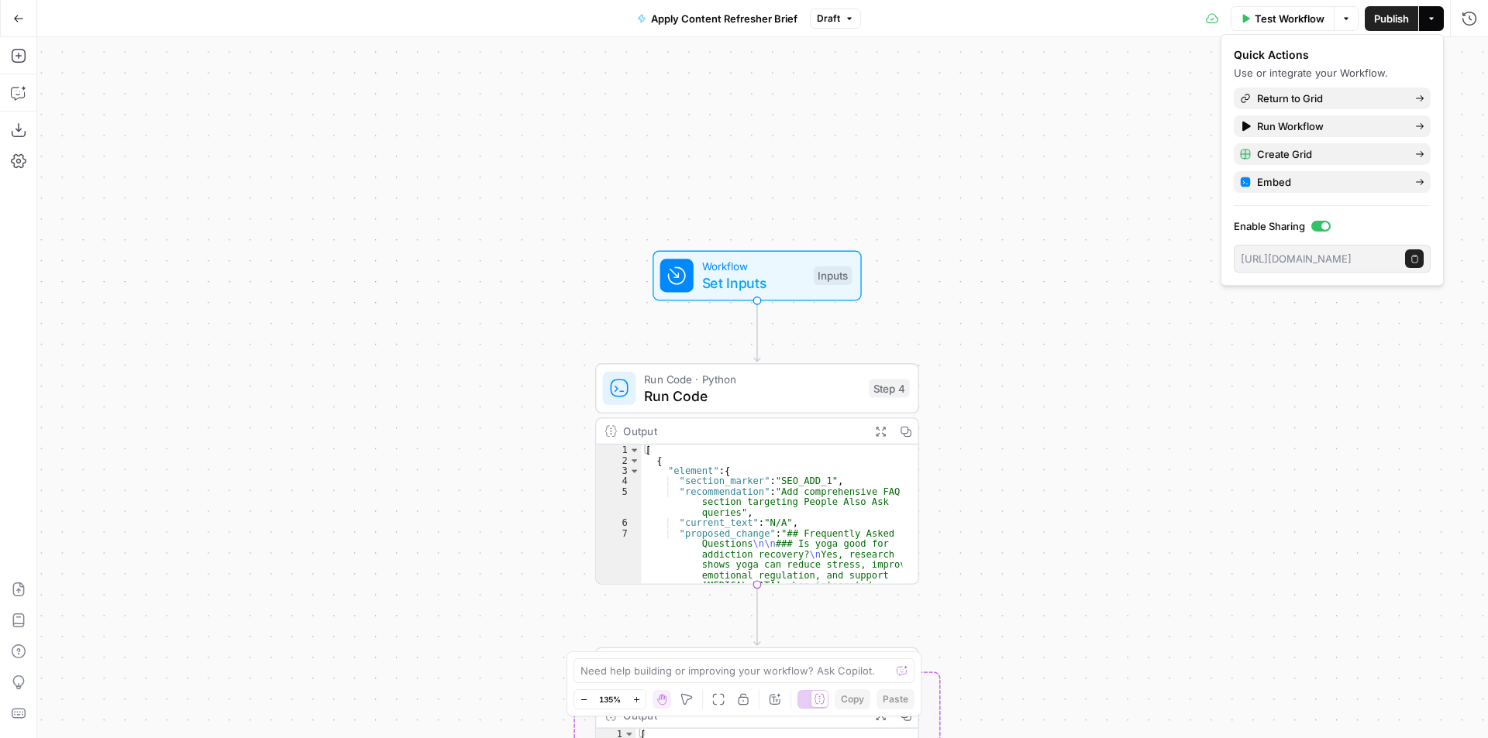
click at [1288, 314] on div "Workflow Set Inputs Inputs Run Code · Python Run Code Step 4 Output Expand Outp…" at bounding box center [762, 387] width 1451 height 701
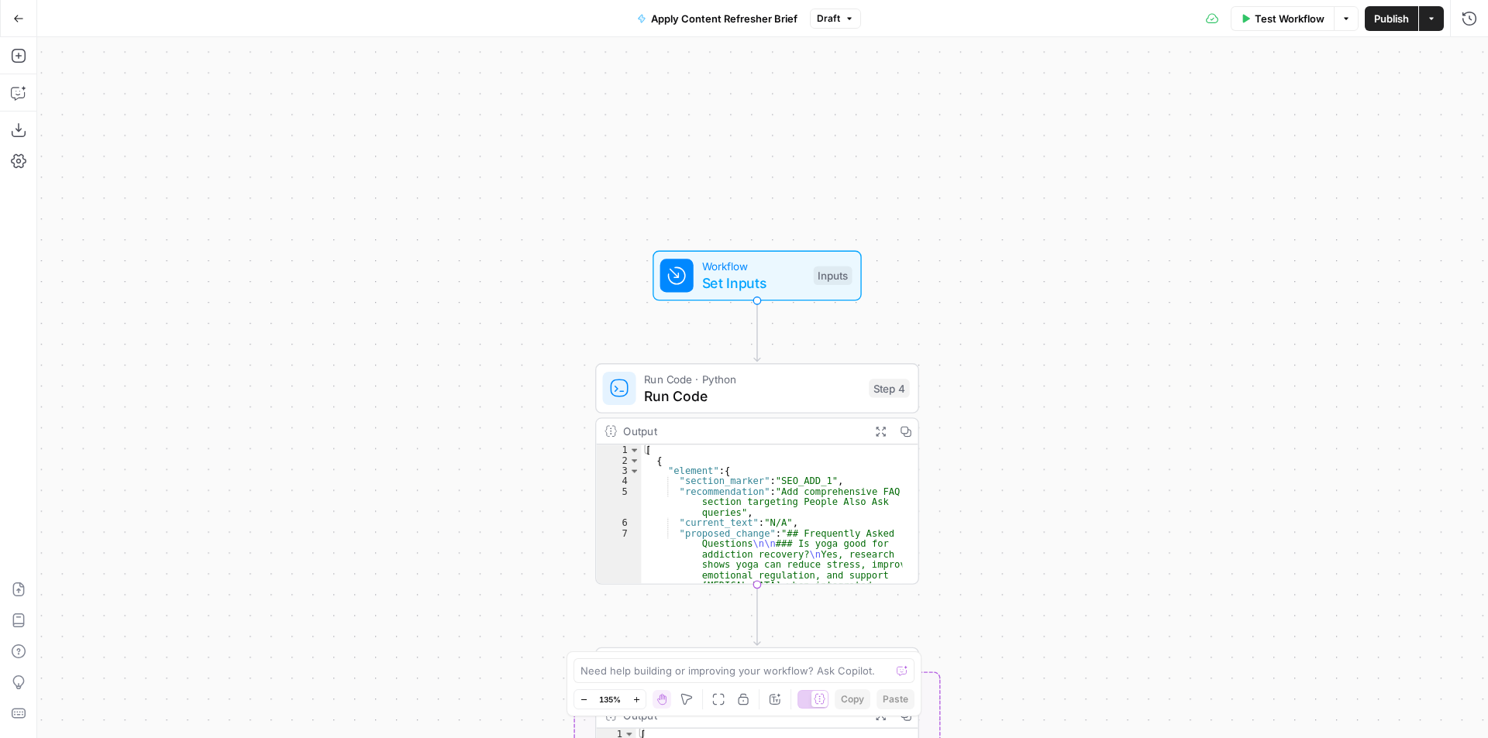
click at [1378, 29] on button "Publish" at bounding box center [1391, 18] width 53 height 25
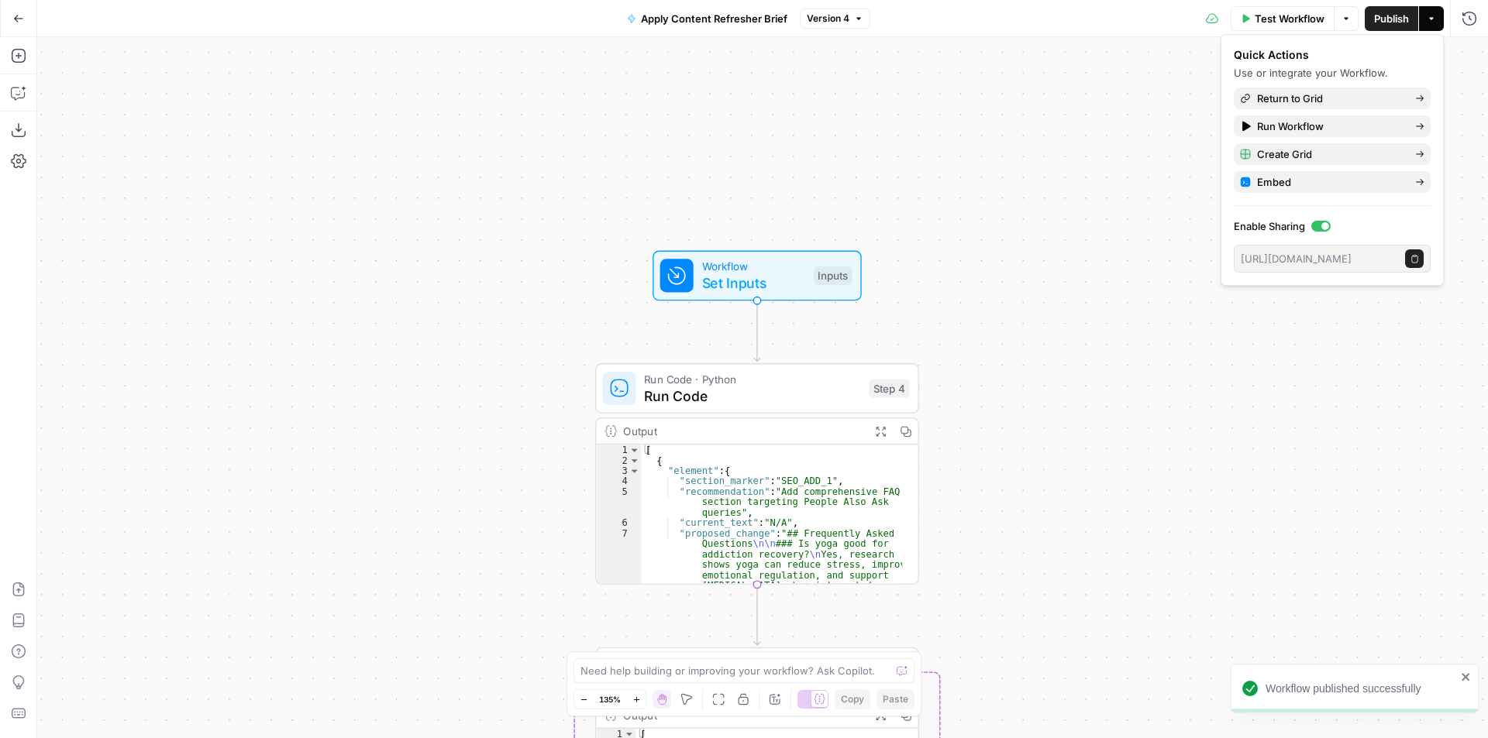
click at [857, 19] on icon "button" at bounding box center [858, 18] width 5 height 2
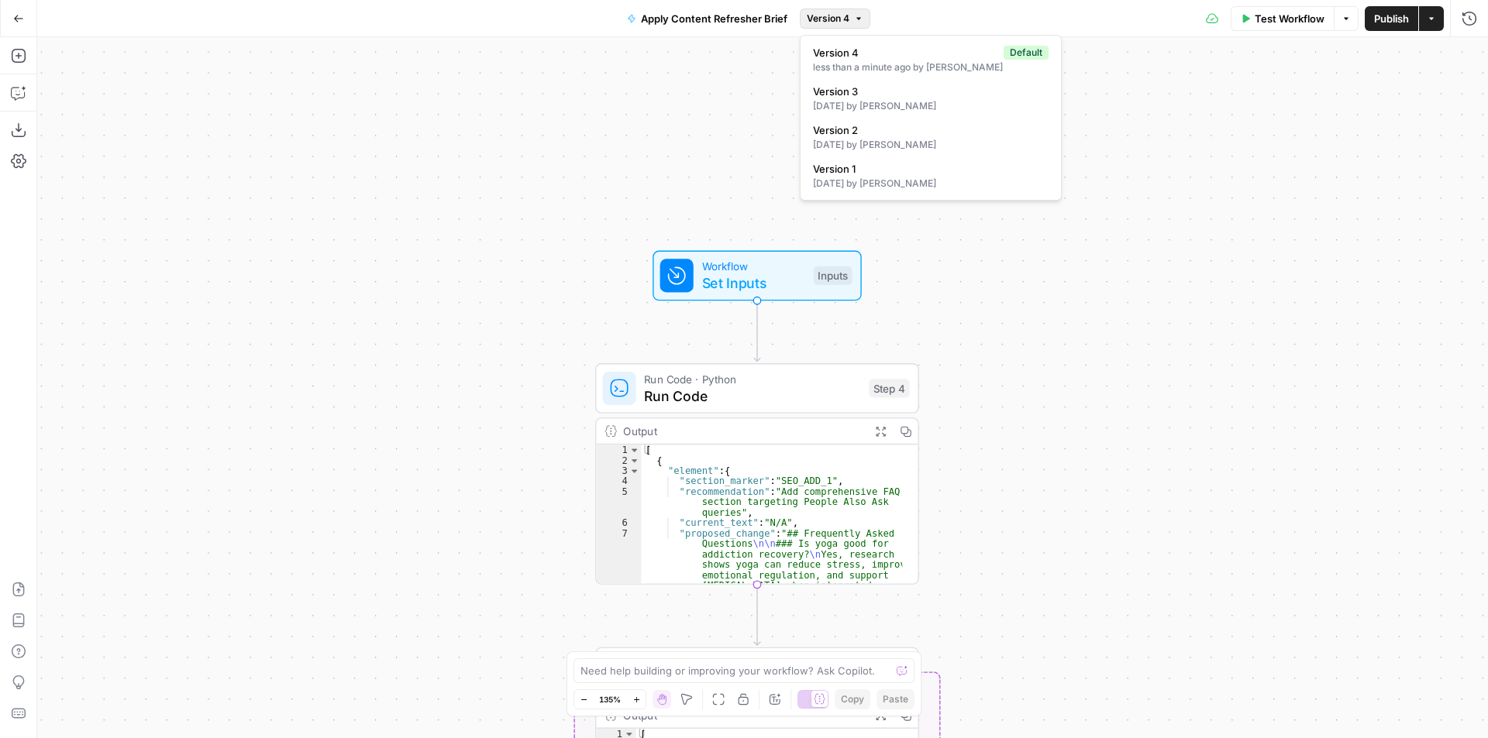
drag, startPoint x: 1151, startPoint y: 344, endPoint x: 1154, endPoint y: 387, distance: 42.7
click at [1151, 344] on div "Workflow Set Inputs Inputs Run Code · Python Run Code Step 4 Output Expand Outp…" at bounding box center [762, 387] width 1451 height 701
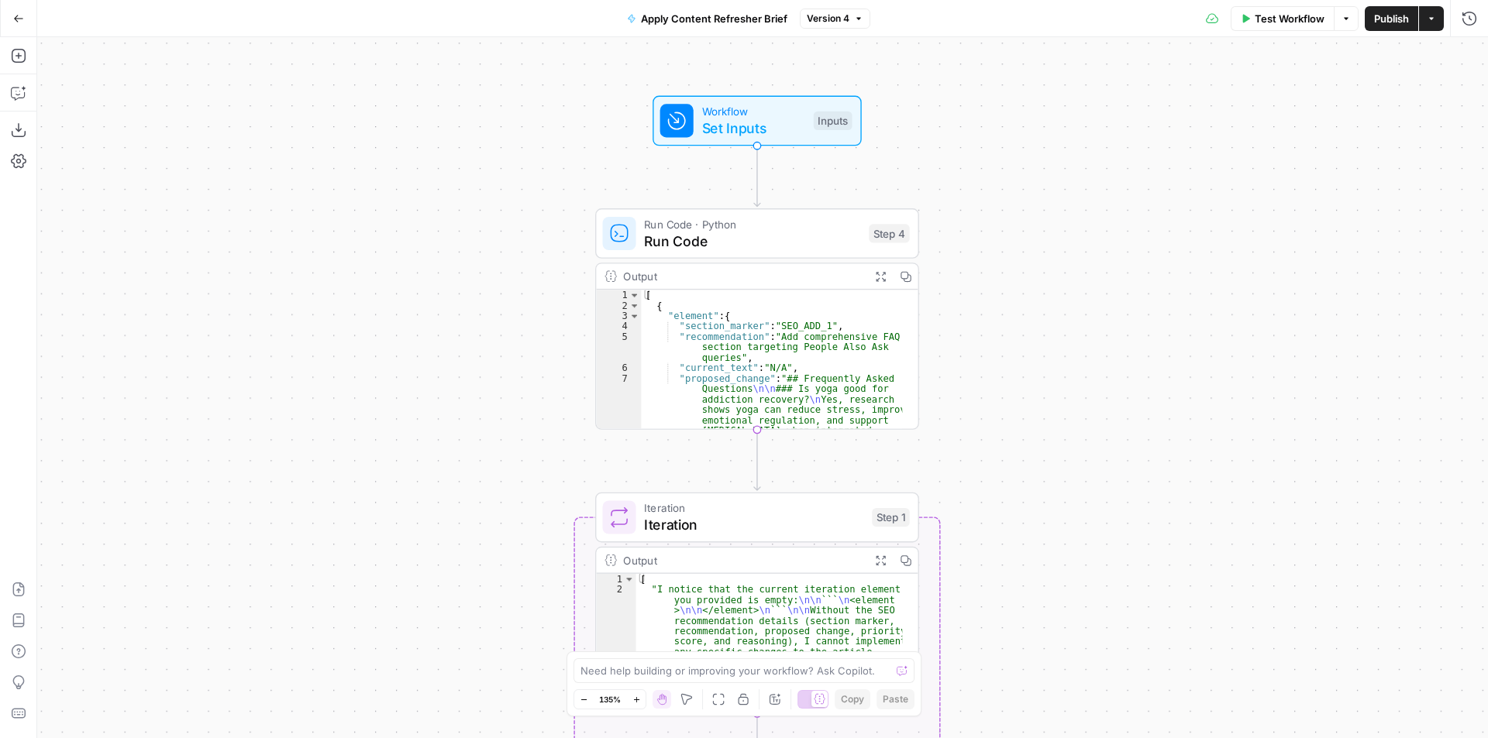
click at [19, 20] on icon "button" at bounding box center [18, 18] width 11 height 11
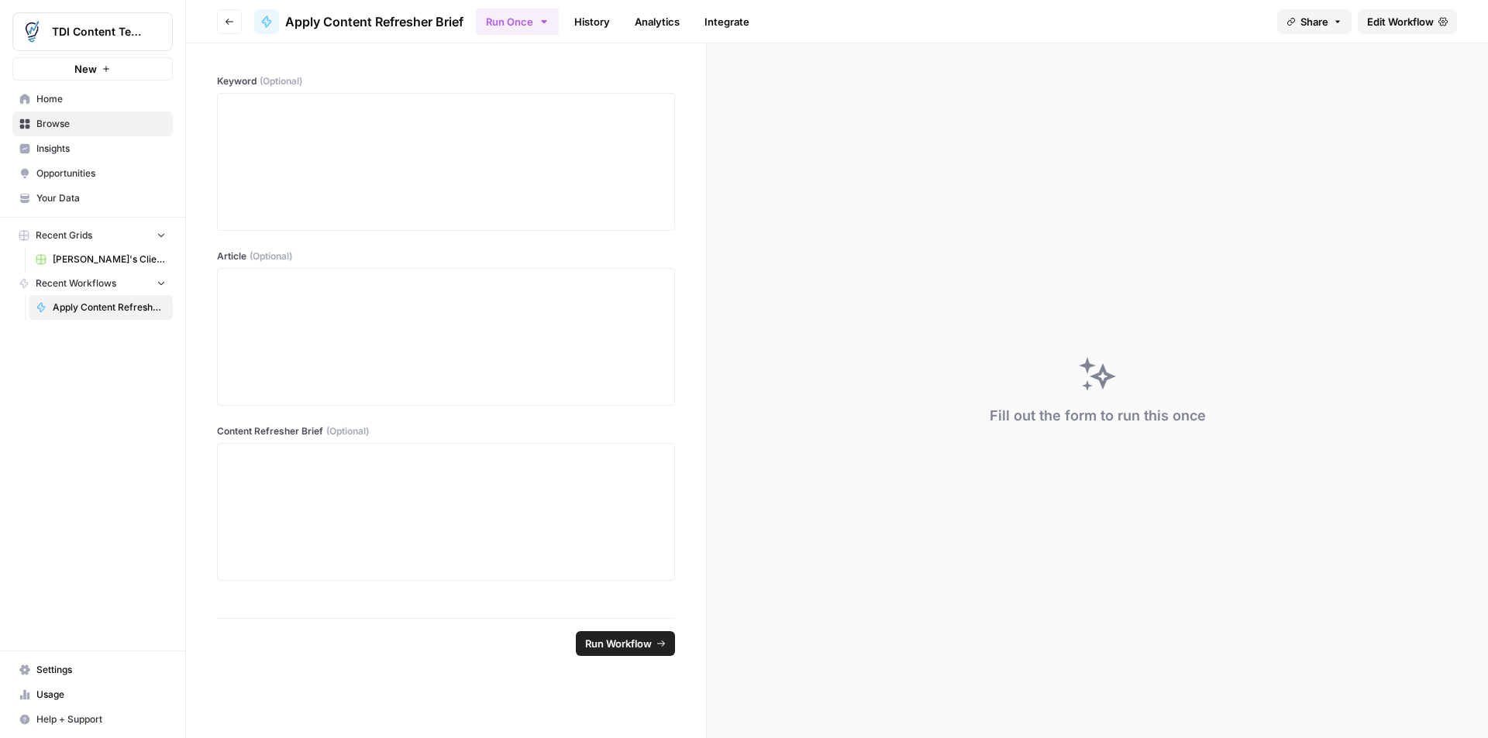
click at [84, 308] on span "Apply Content Refresher Brief" at bounding box center [109, 308] width 113 height 14
click at [231, 19] on icon "button" at bounding box center [229, 21] width 9 height 9
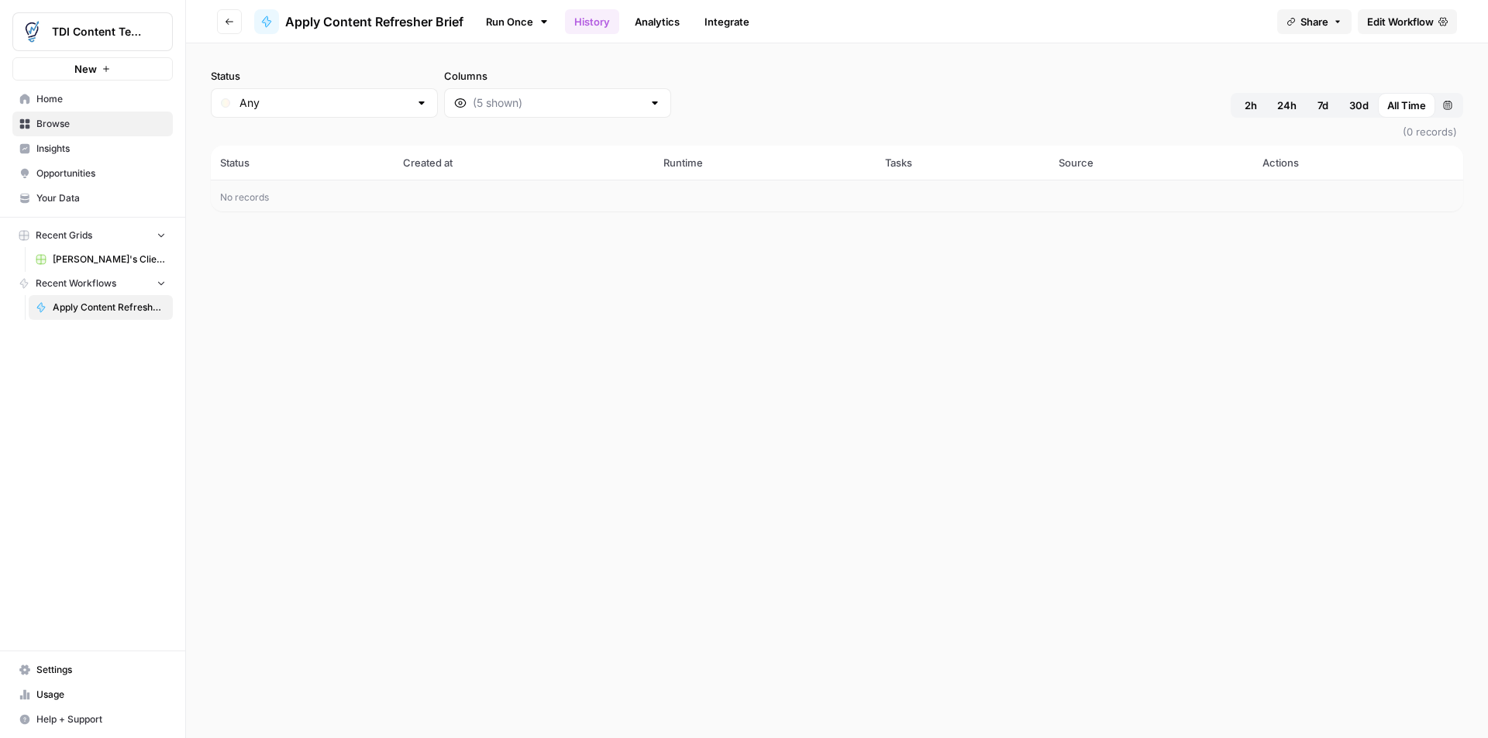
click at [228, 19] on icon "button" at bounding box center [229, 22] width 8 height 6
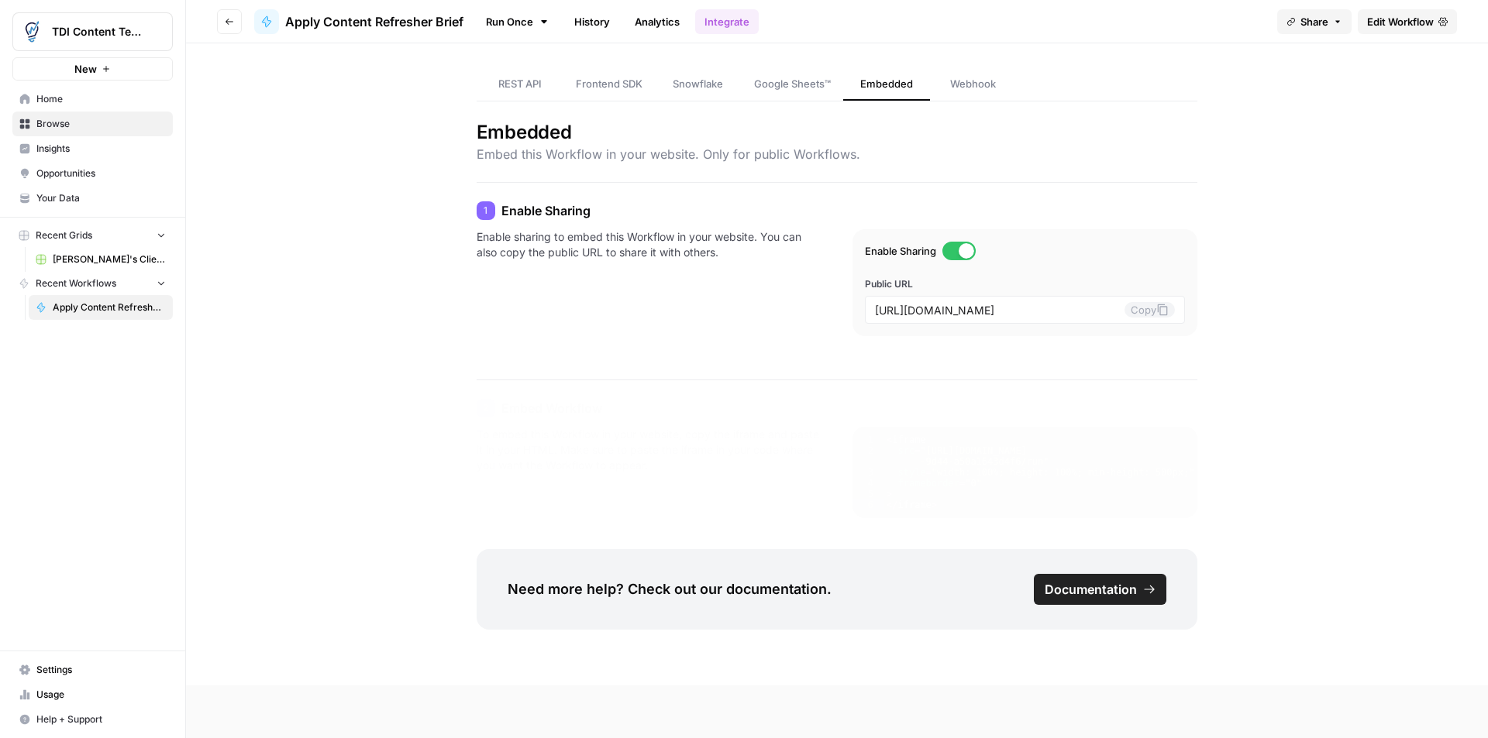
click at [223, 22] on button "Go back" at bounding box center [229, 21] width 25 height 25
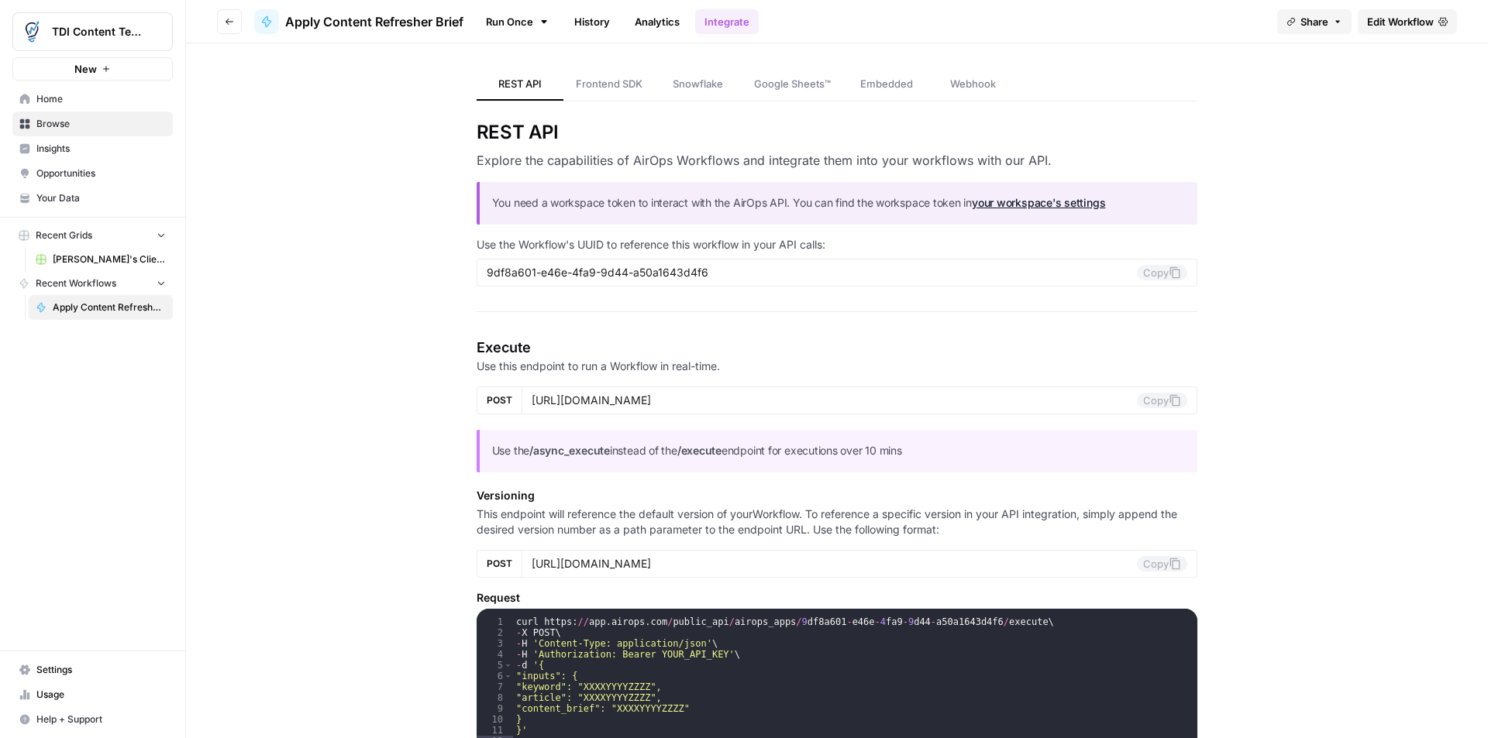
click at [229, 19] on icon "button" at bounding box center [229, 21] width 9 height 9
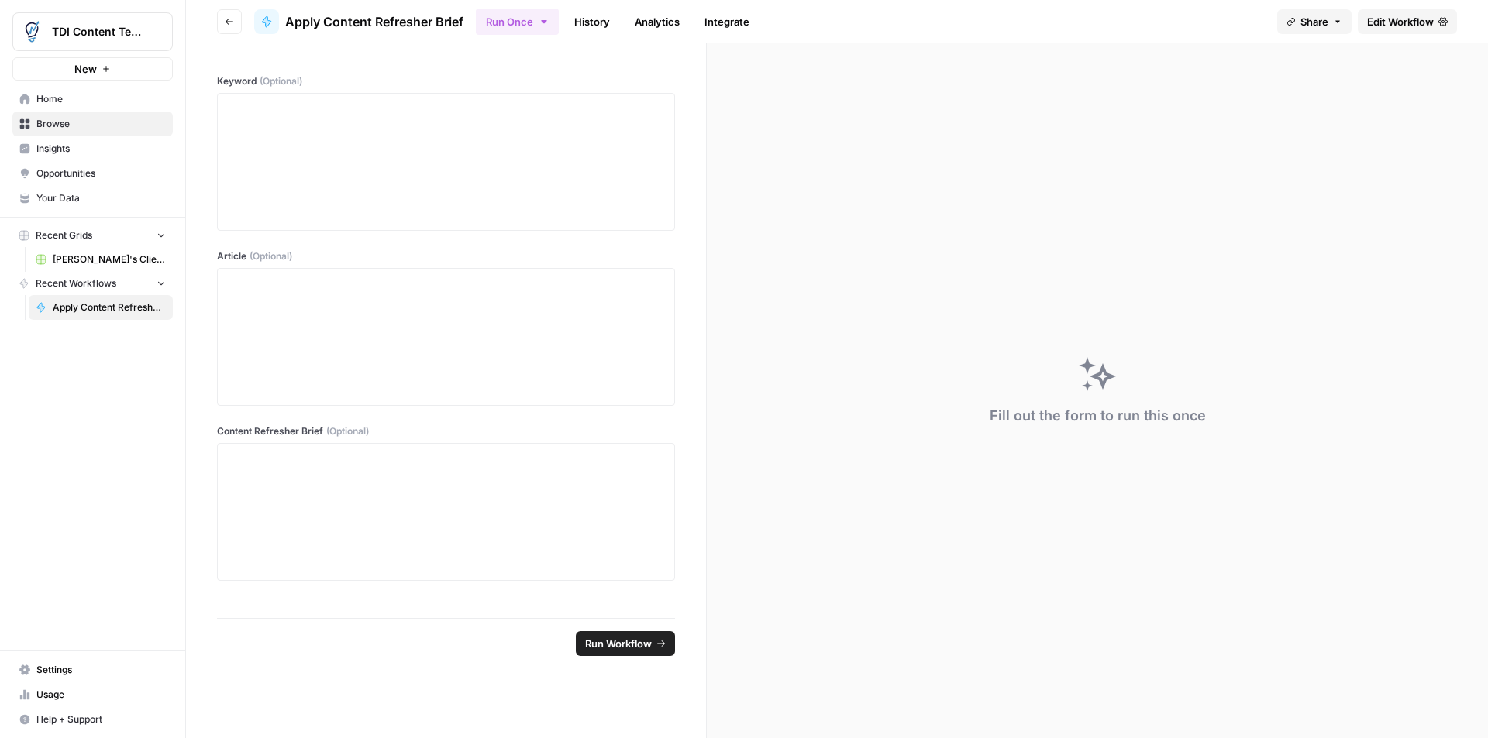
click at [84, 132] on link "Browse" at bounding box center [92, 124] width 160 height 25
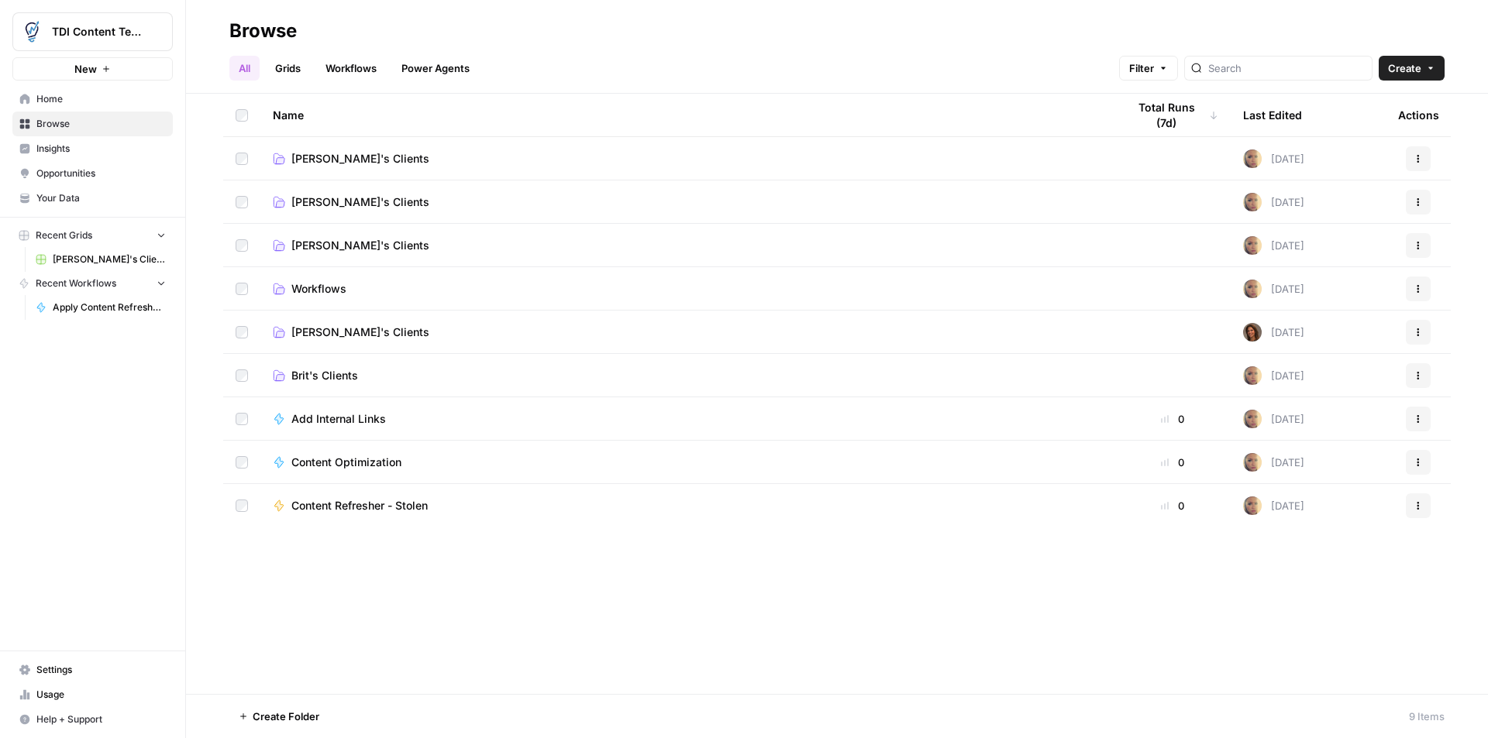
click at [323, 330] on span "[PERSON_NAME]'s Clients" at bounding box center [360, 332] width 138 height 15
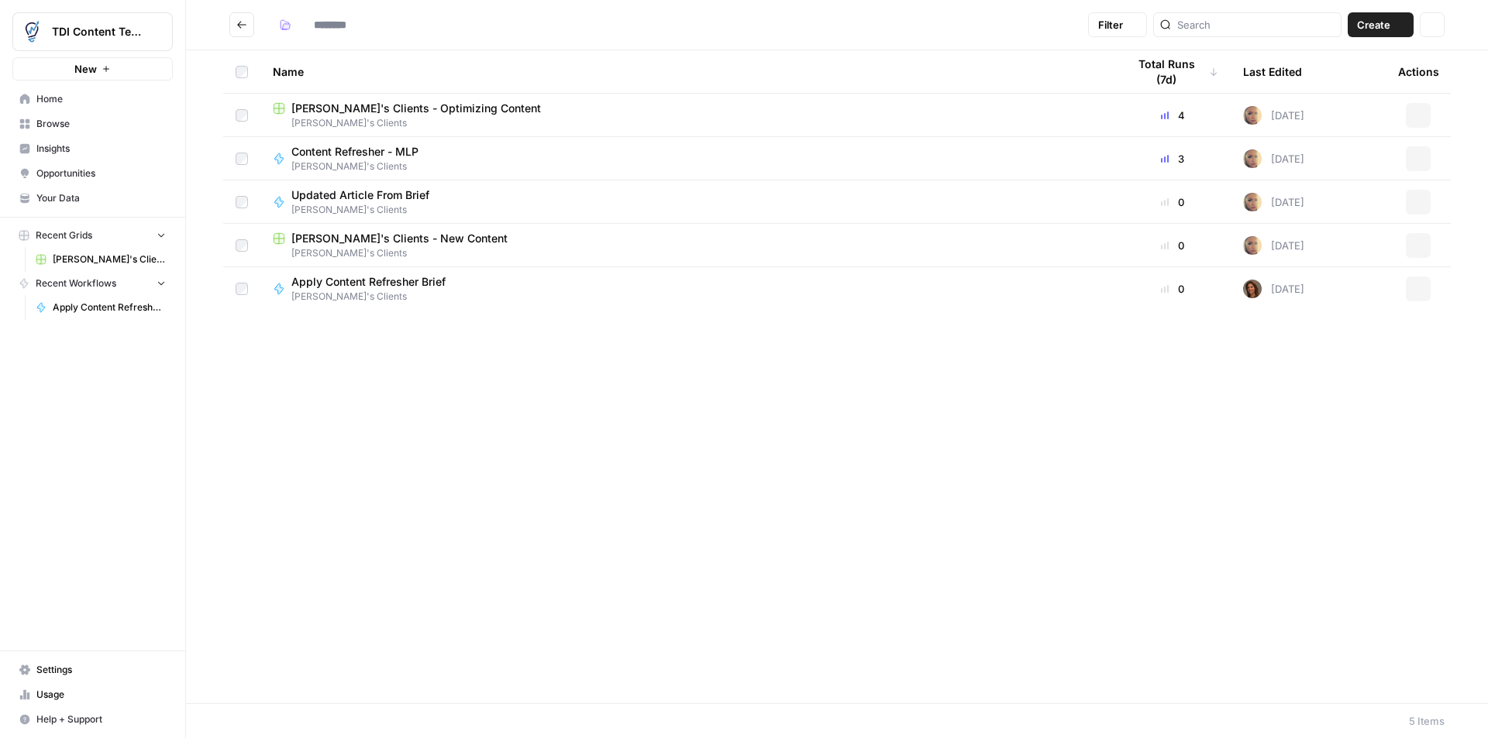
type input "**********"
click at [387, 286] on span "Apply Content Refresher Brief" at bounding box center [368, 281] width 154 height 15
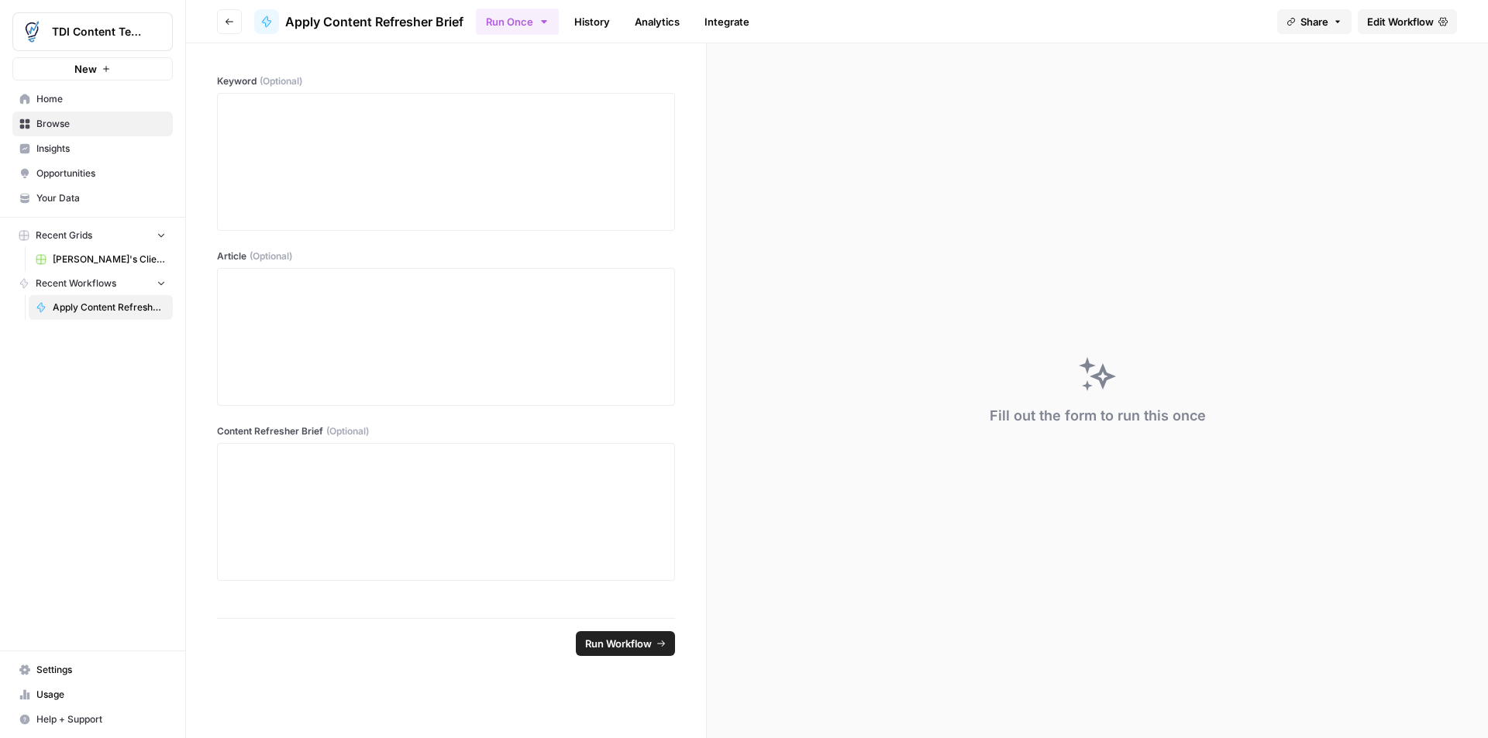
click at [718, 26] on link "Integrate" at bounding box center [727, 21] width 64 height 25
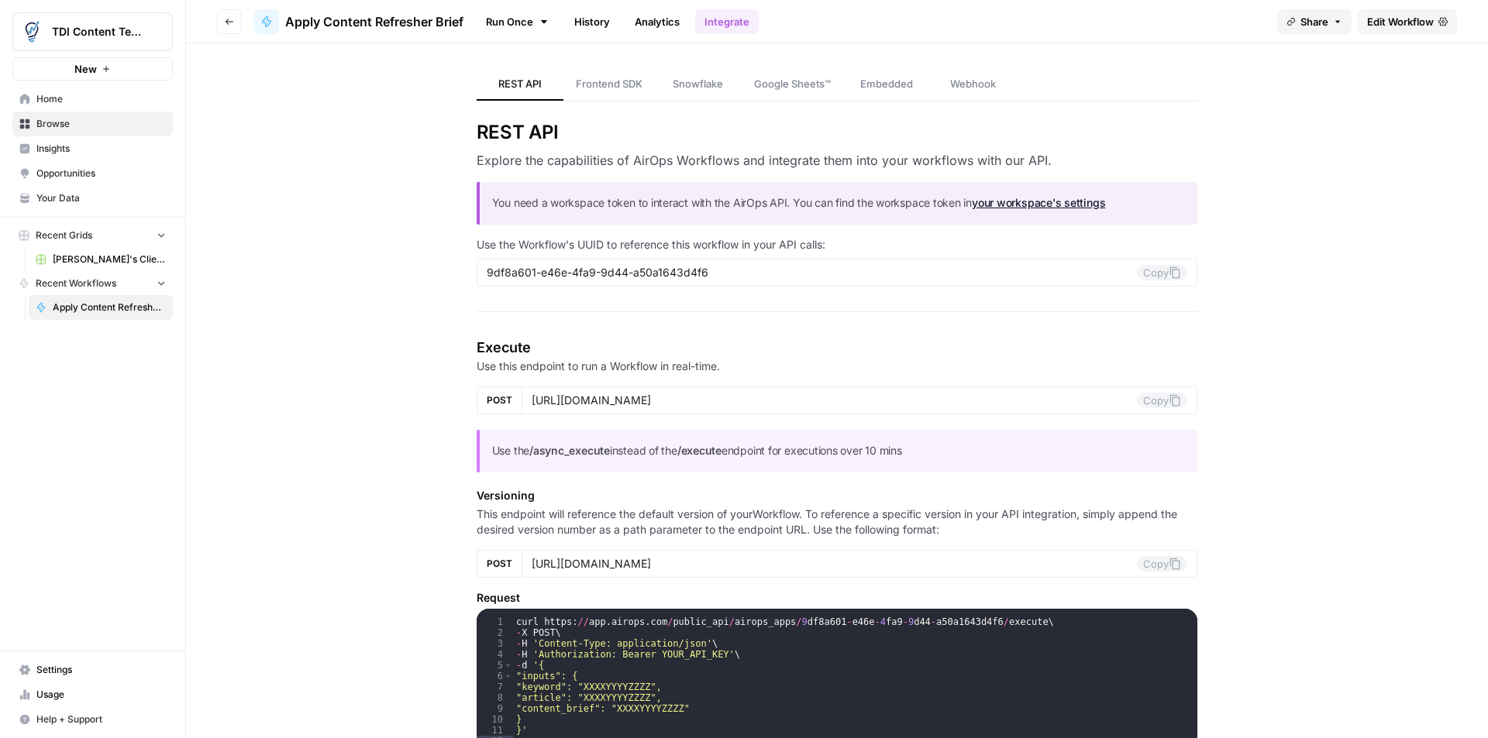
click at [587, 22] on link "History" at bounding box center [592, 21] width 54 height 25
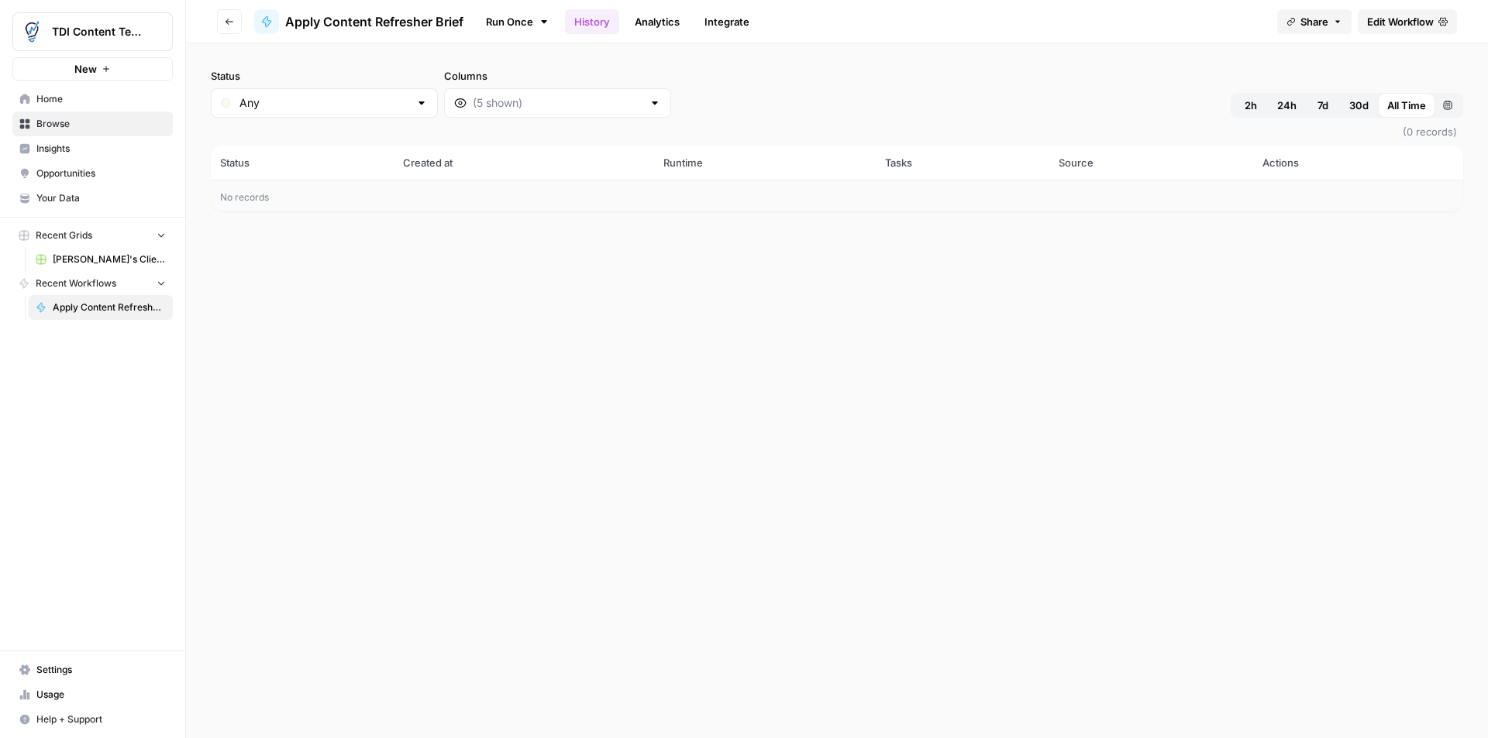
click at [654, 22] on link "Analytics" at bounding box center [657, 21] width 64 height 25
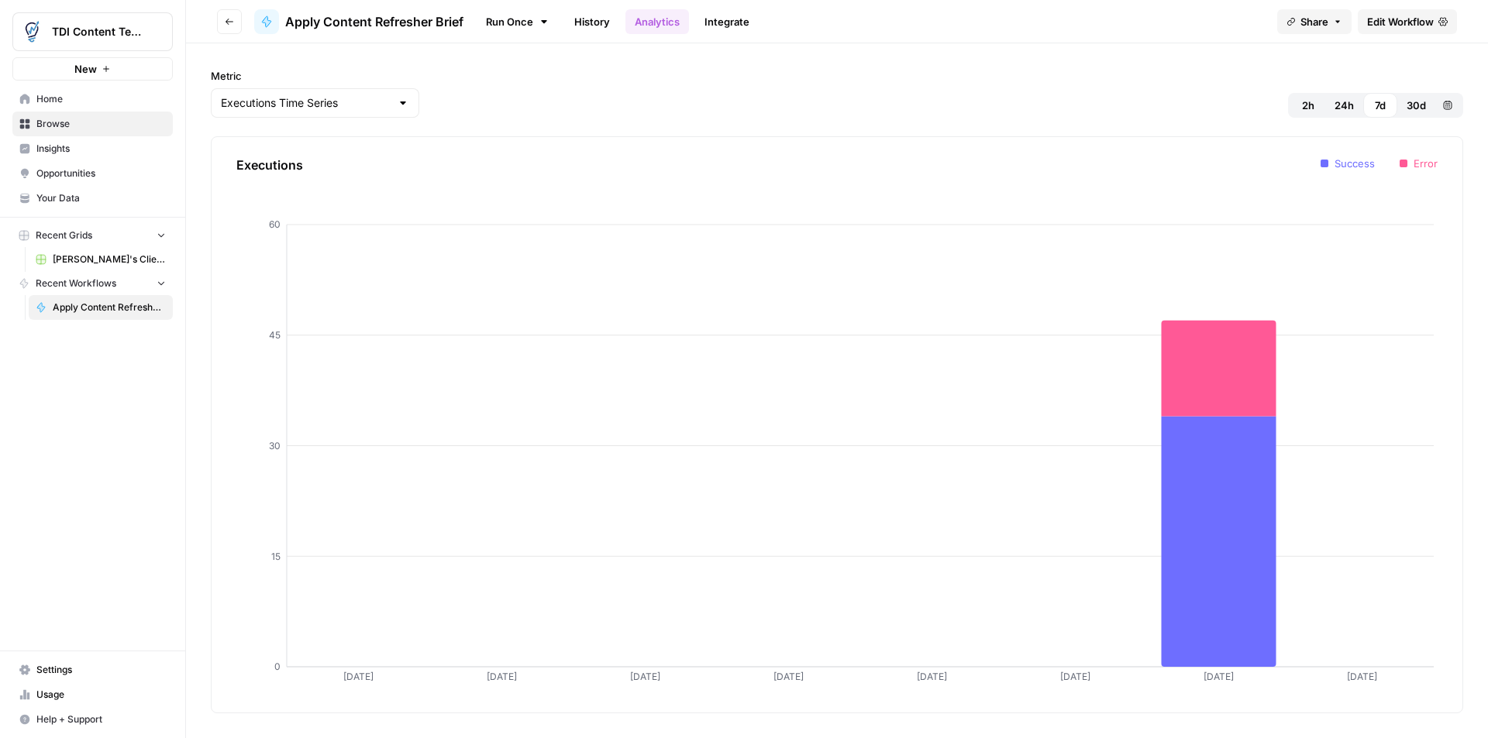
click at [515, 13] on link "Run Once" at bounding box center [517, 22] width 83 height 26
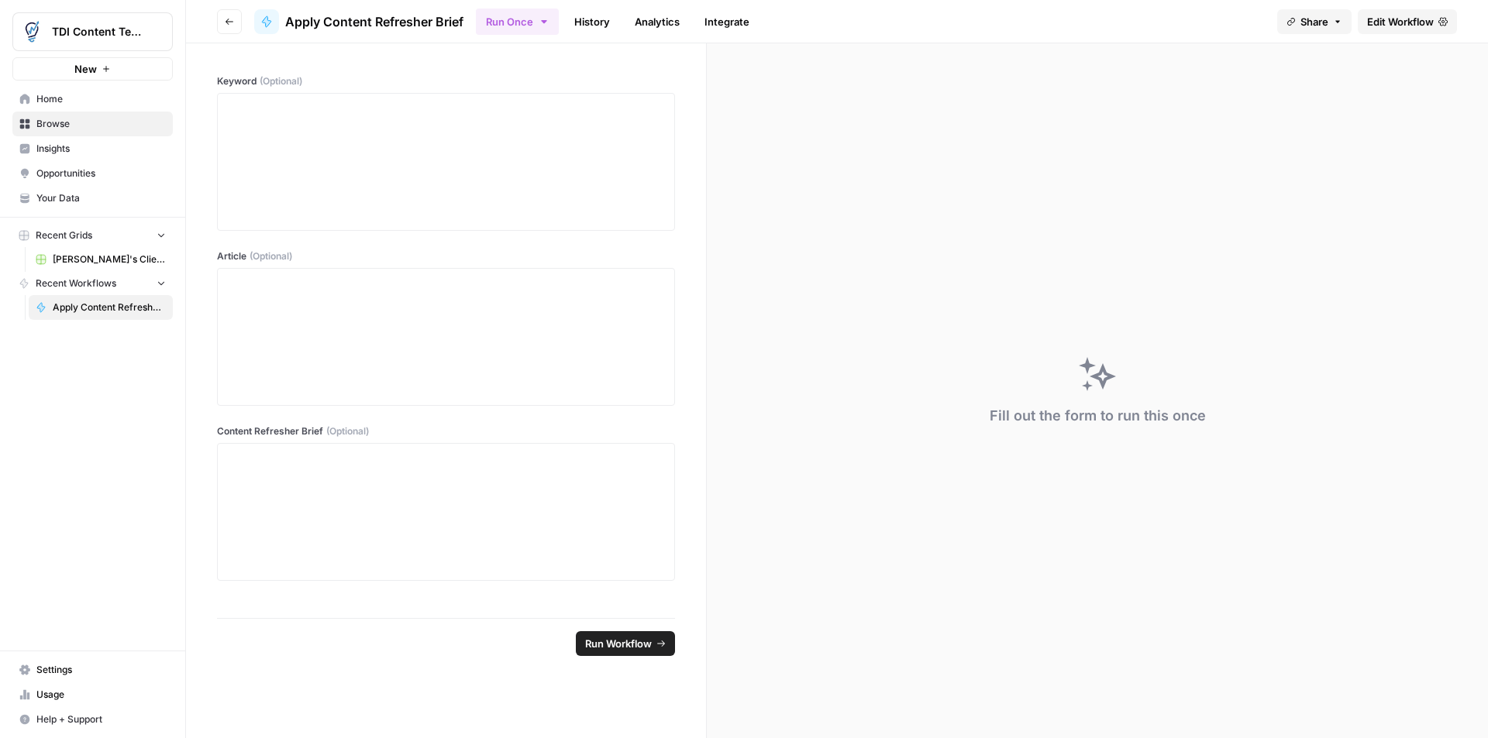
click at [1381, 20] on span "Edit Workflow" at bounding box center [1400, 21] width 67 height 15
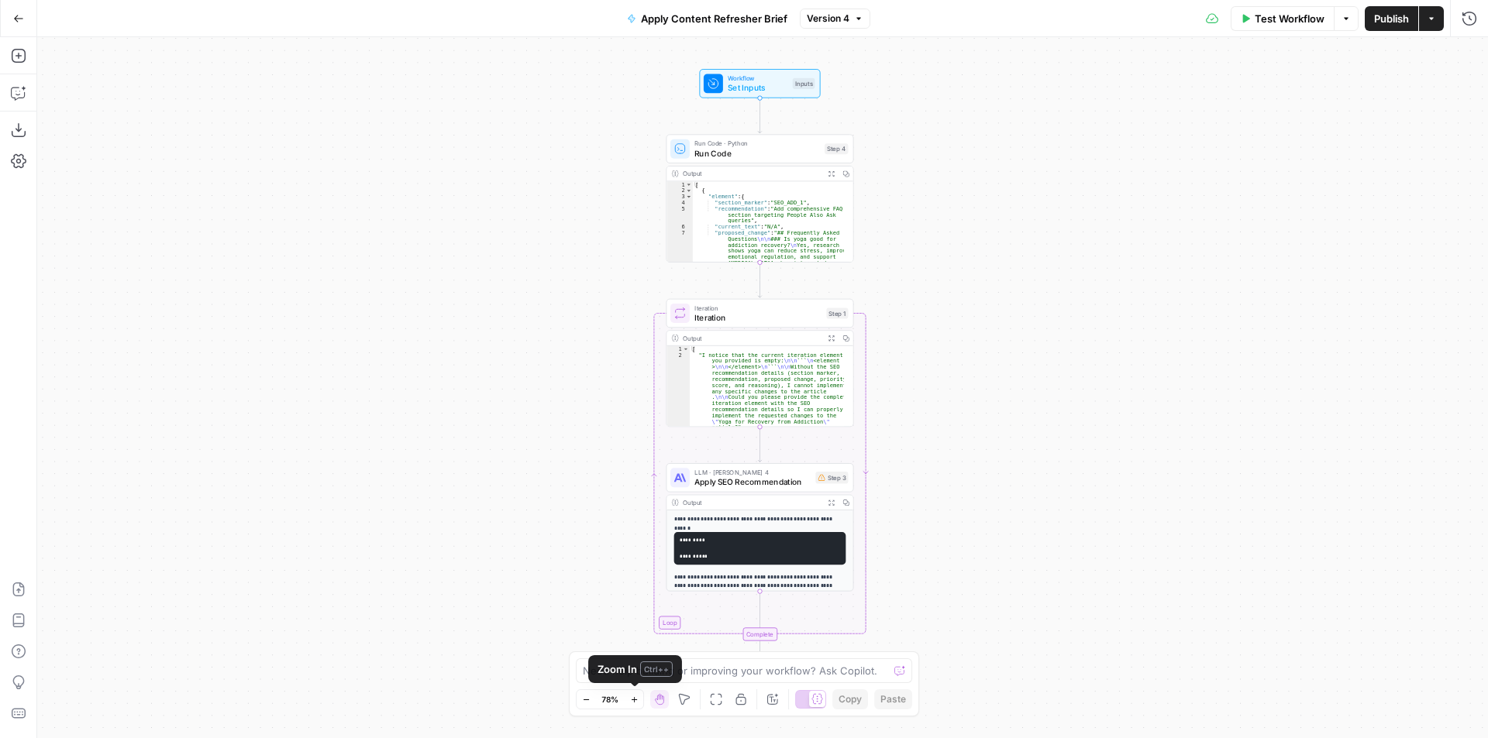
click at [635, 700] on icon "button" at bounding box center [633, 699] width 5 height 5
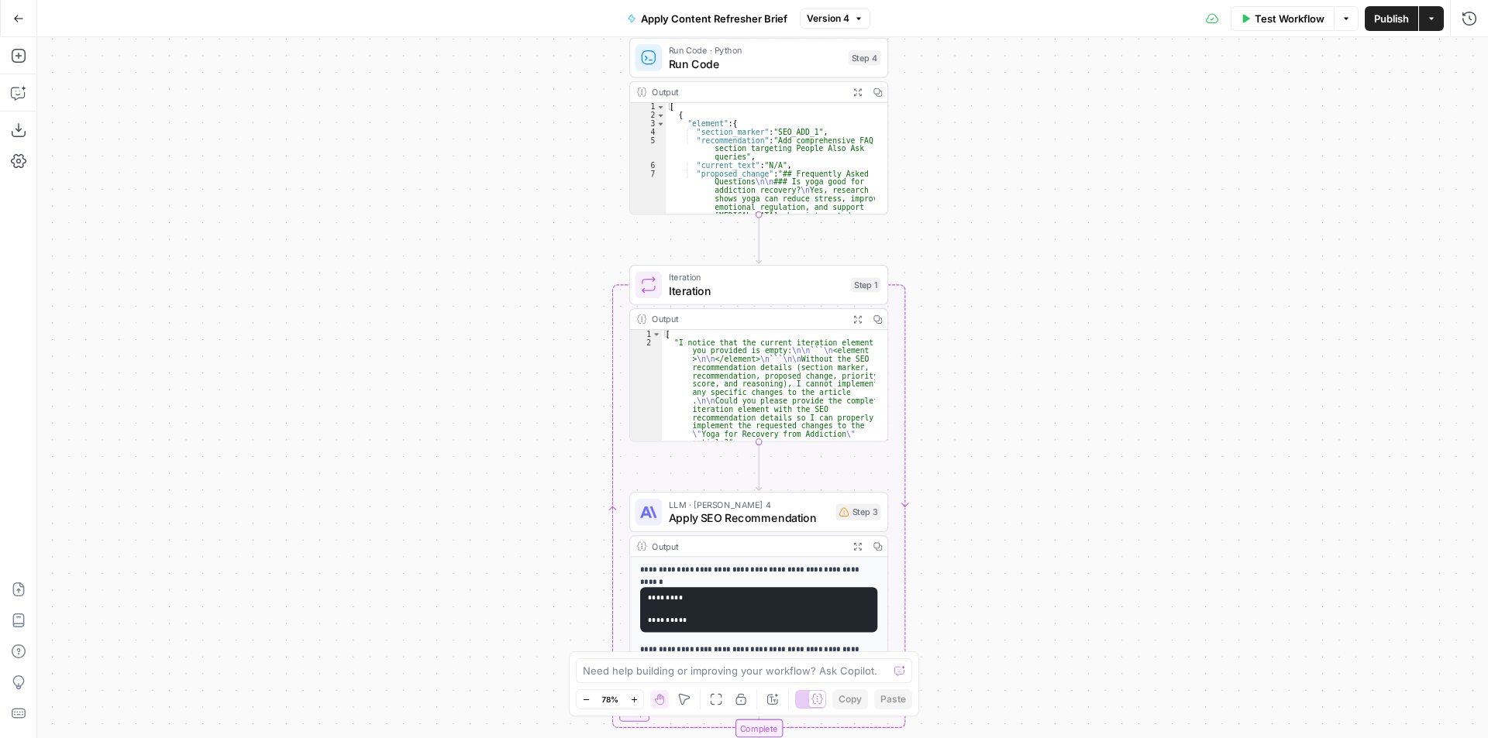
click at [635, 700] on icon "button" at bounding box center [633, 699] width 5 height 5
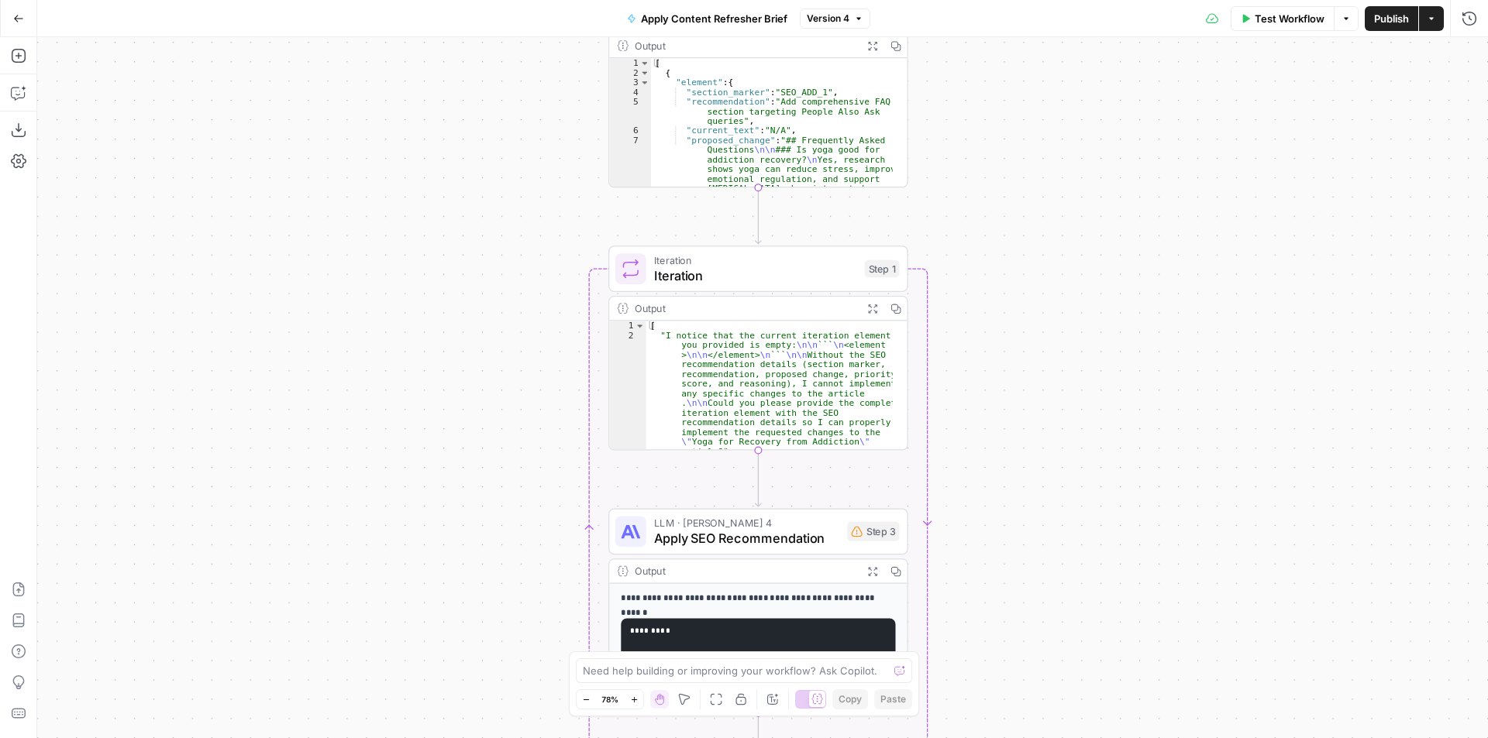
click at [635, 700] on icon "button" at bounding box center [633, 699] width 5 height 5
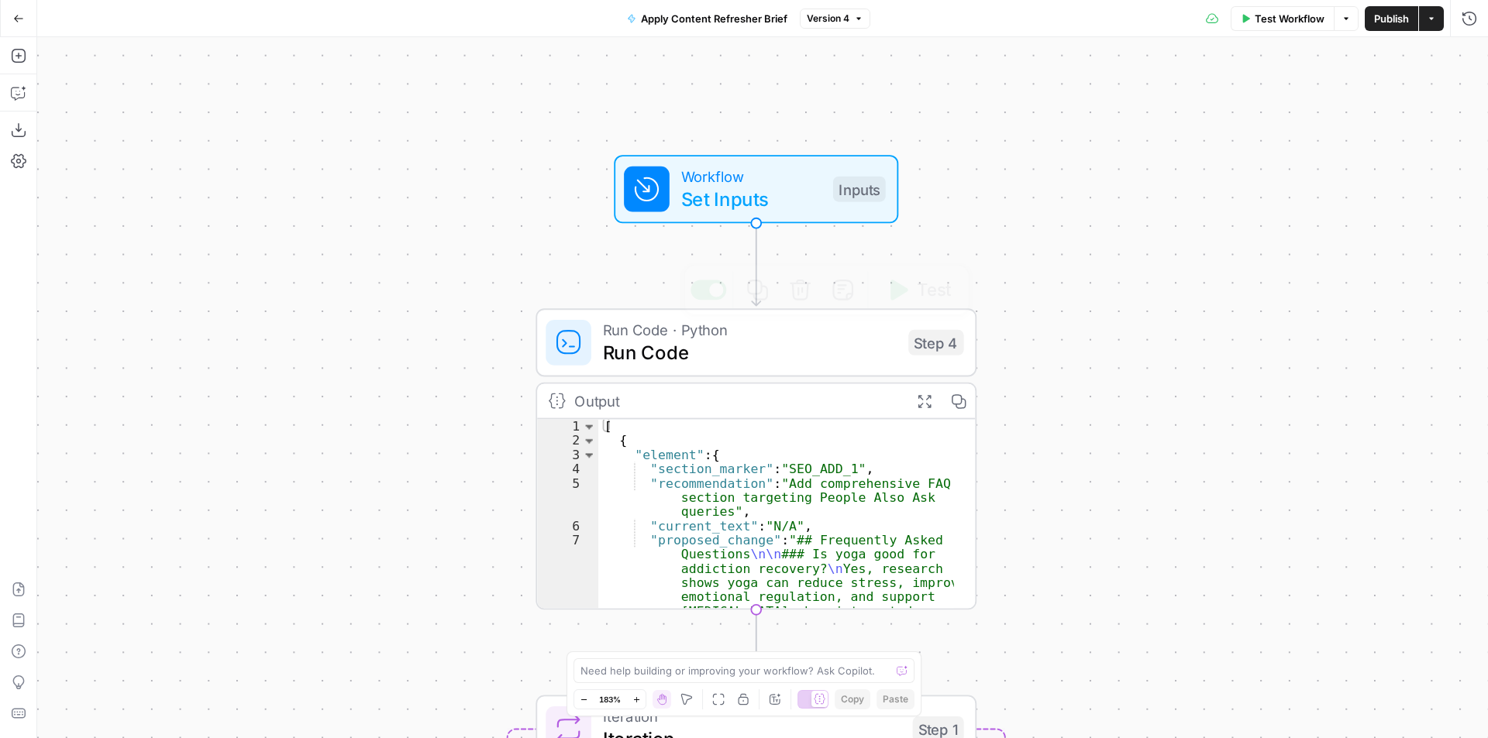
click at [804, 349] on span "Run Code" at bounding box center [750, 353] width 294 height 29
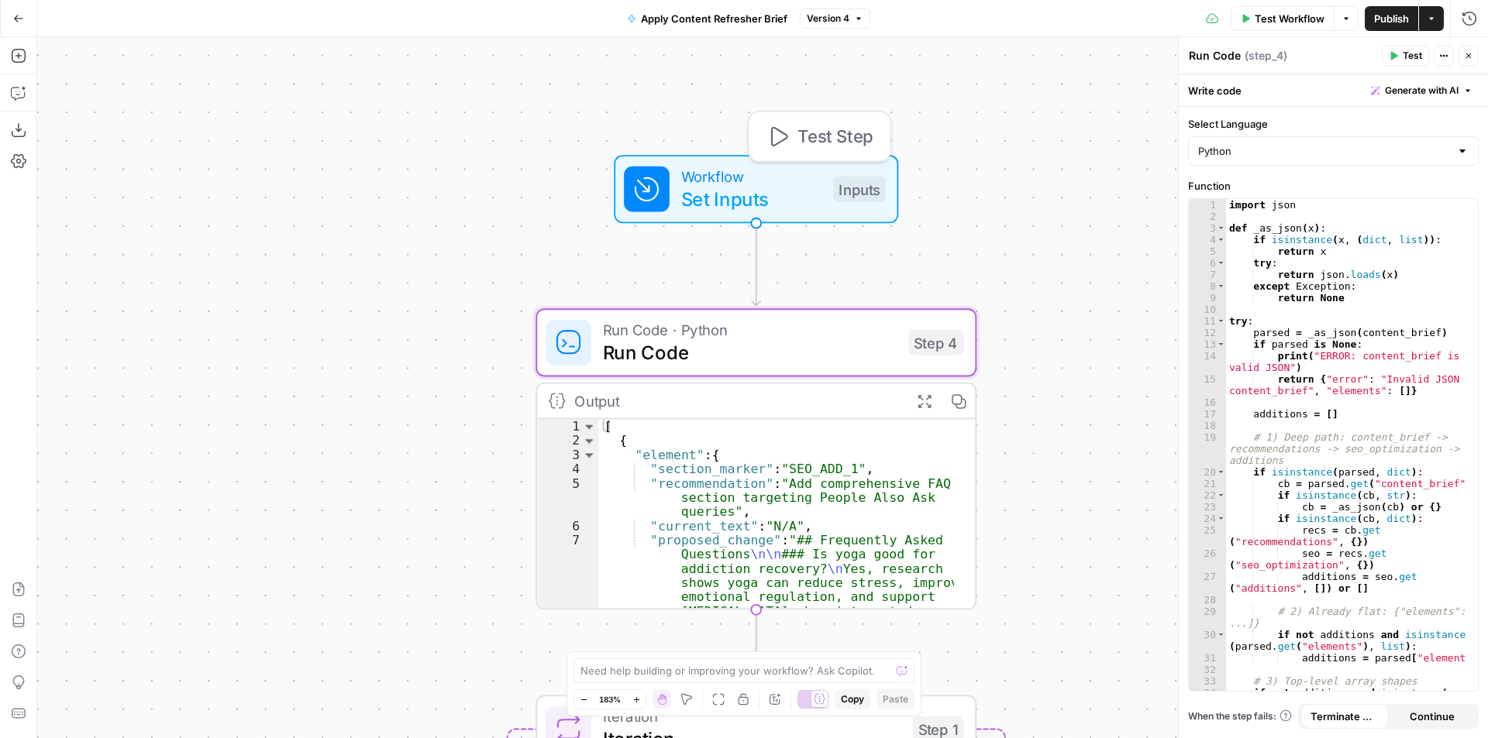
click at [801, 197] on span "Set Inputs" at bounding box center [751, 199] width 141 height 29
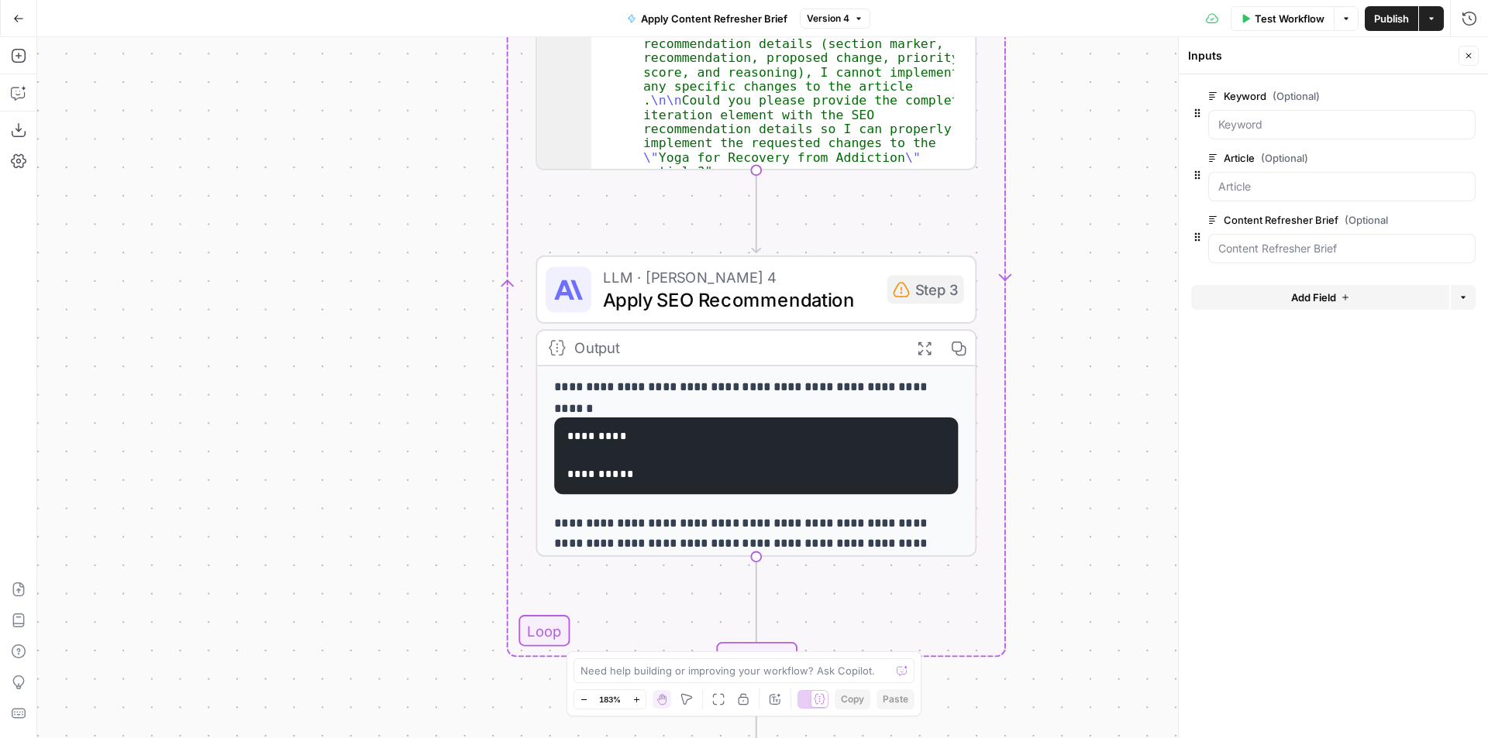
click at [777, 287] on span "Apply SEO Recommendation" at bounding box center [739, 299] width 273 height 29
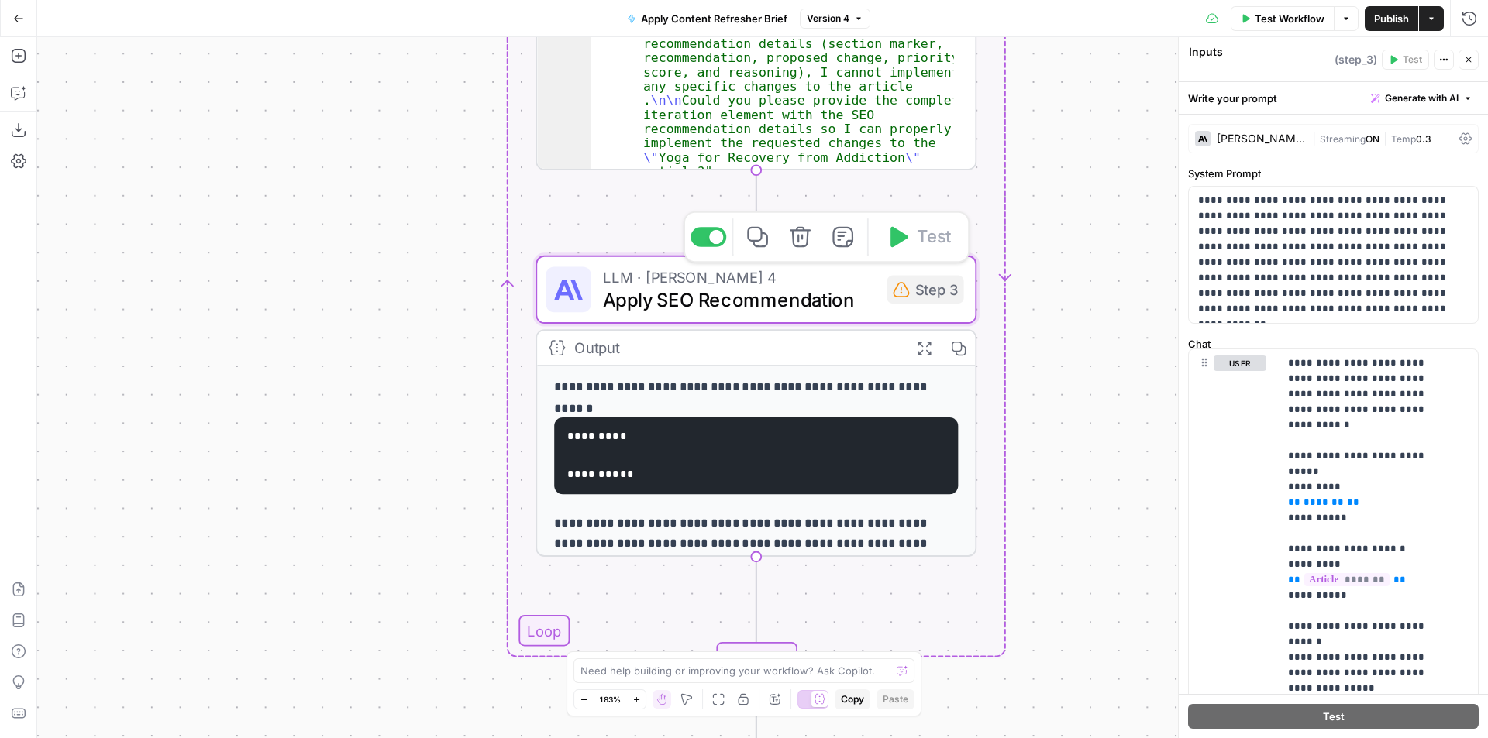
type textarea "Apply SEO Recommendation"
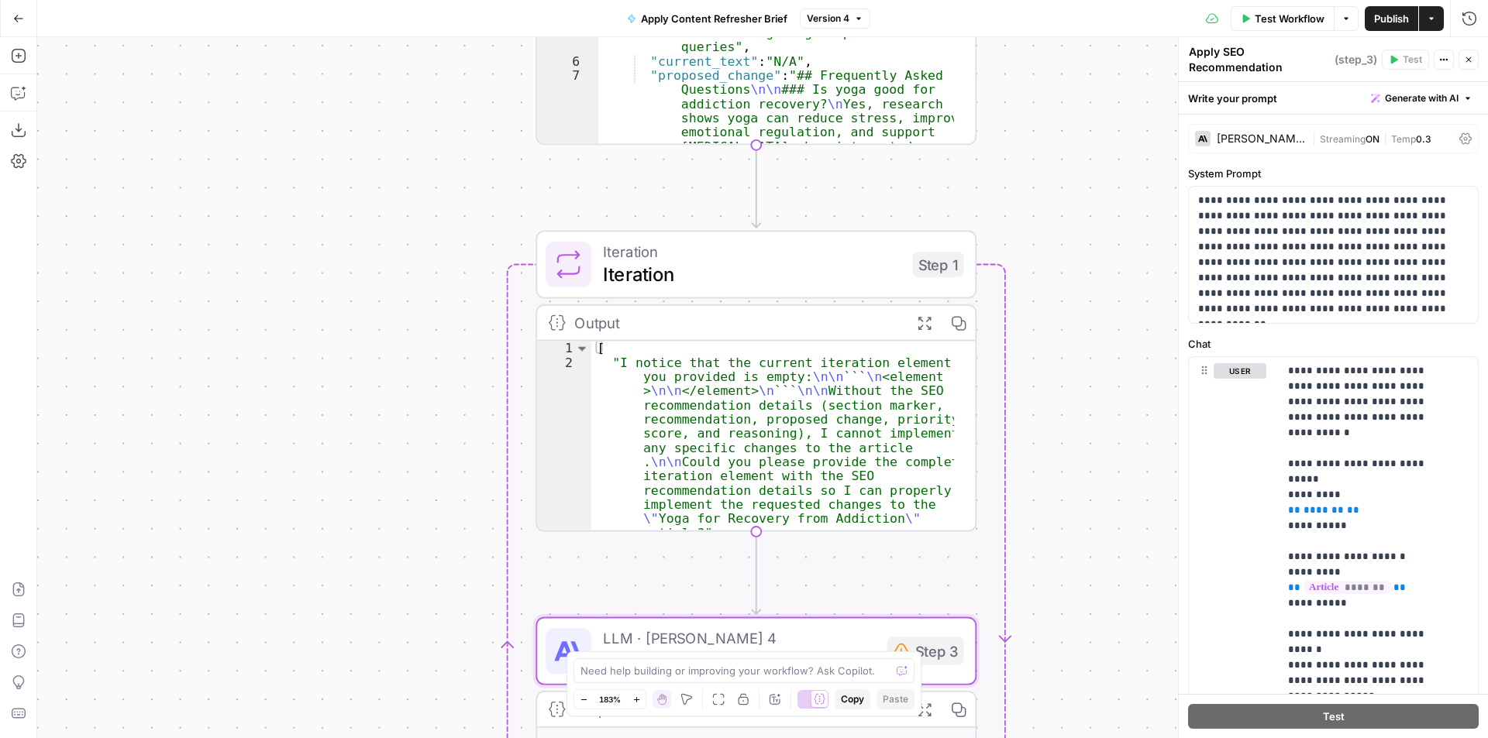
click at [803, 272] on span "Iteration" at bounding box center [752, 274] width 298 height 29
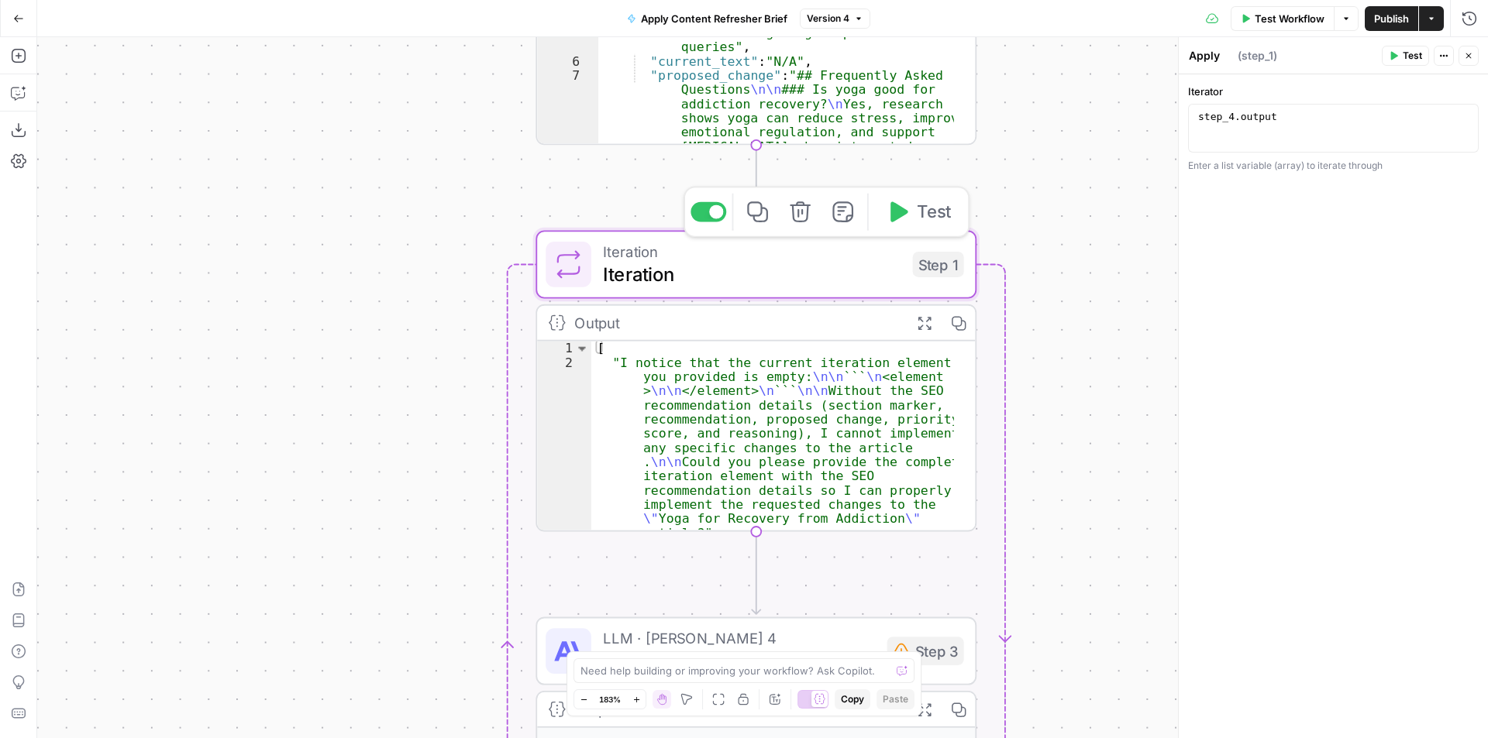
type textarea "Iteration"
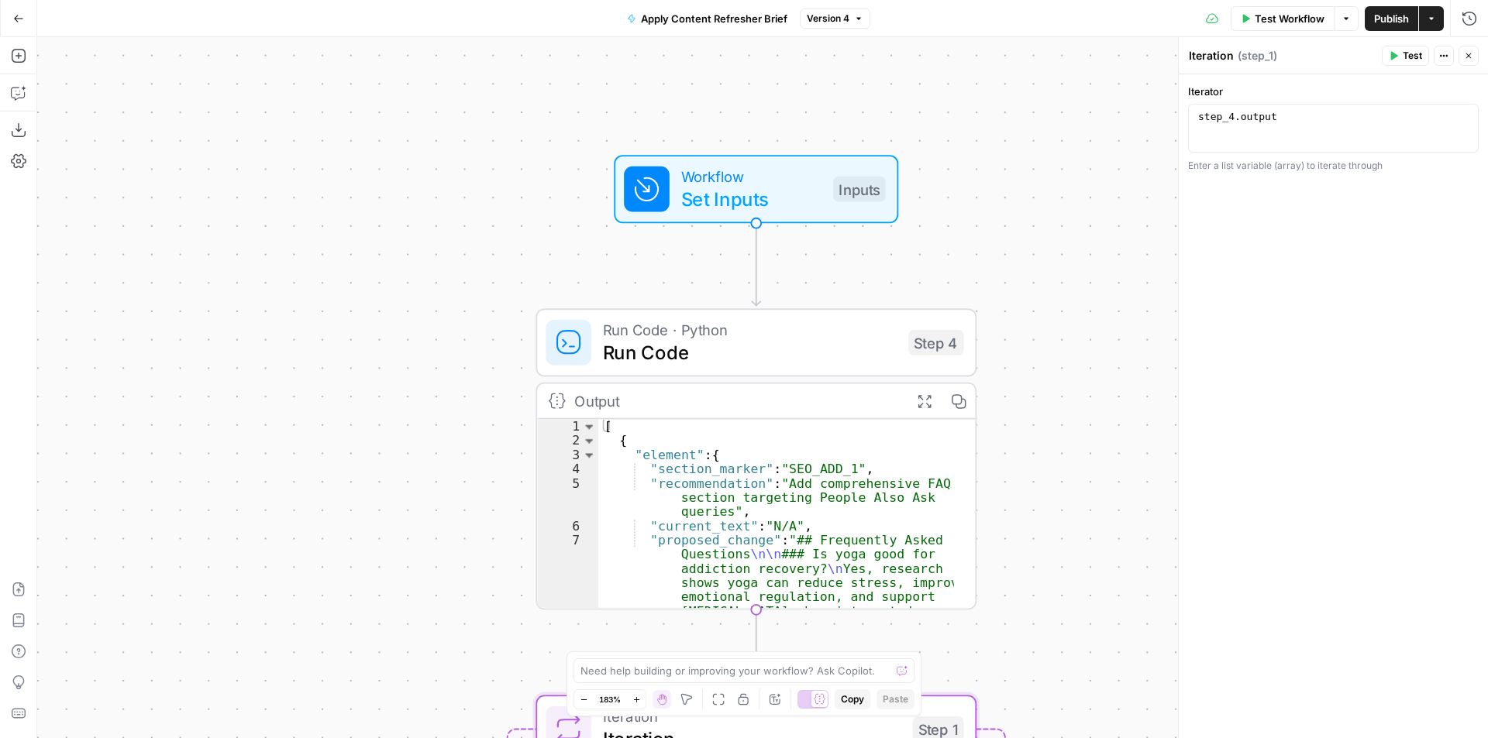
click at [773, 333] on span "Run Code · Python" at bounding box center [750, 329] width 294 height 22
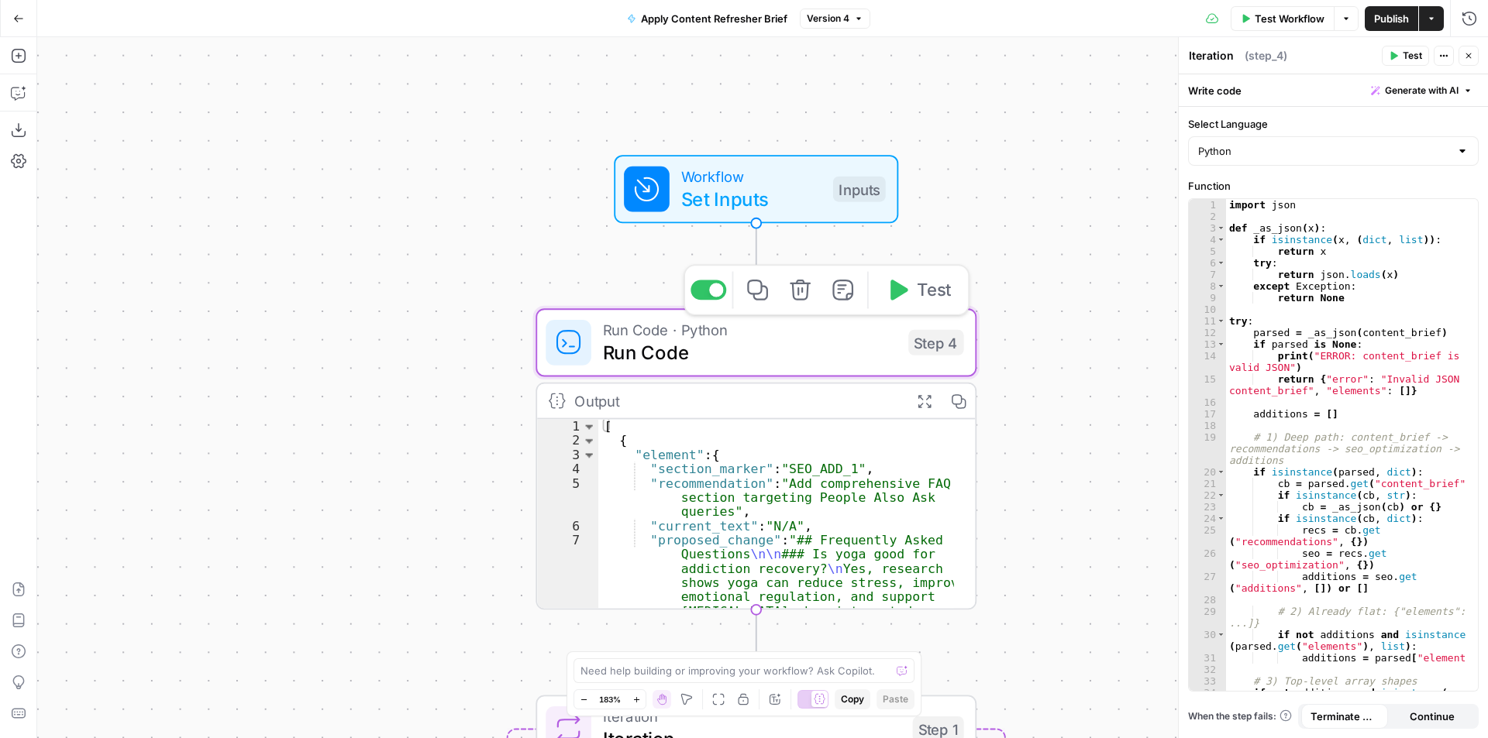
type textarea "Run Code"
click at [763, 190] on span "Set Inputs" at bounding box center [751, 199] width 141 height 29
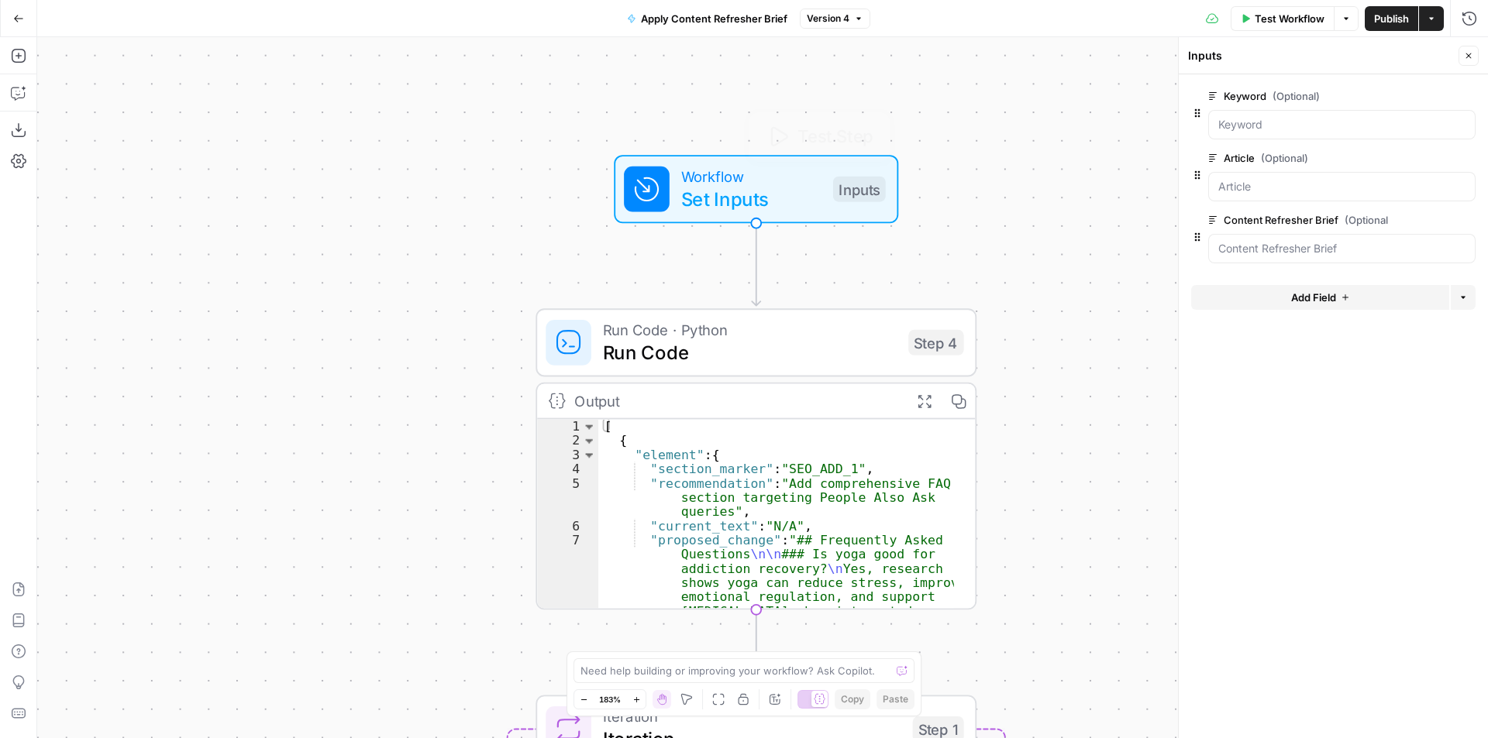
click at [780, 188] on span "Set Inputs" at bounding box center [751, 199] width 141 height 29
click at [774, 138] on icon "button" at bounding box center [777, 137] width 22 height 22
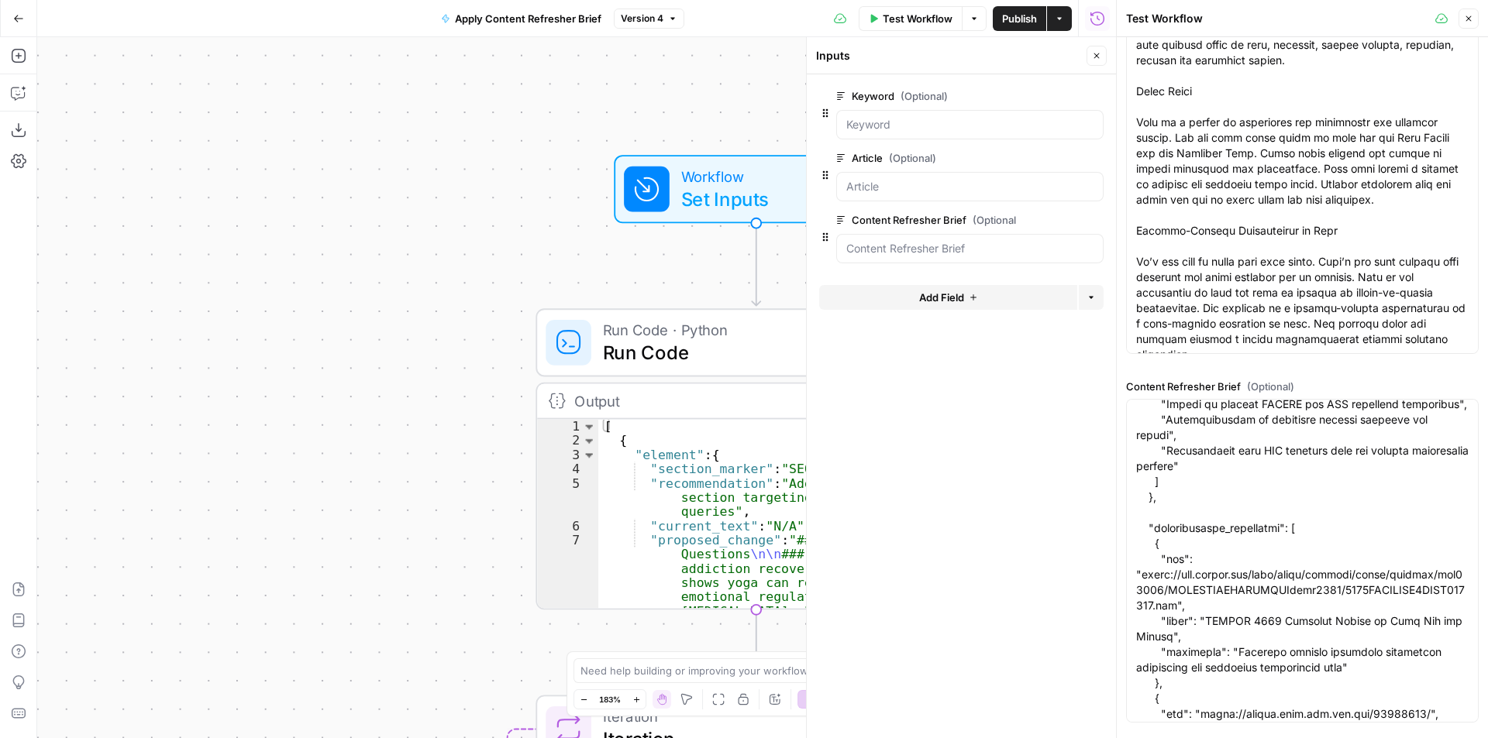
scroll to position [6094, 0]
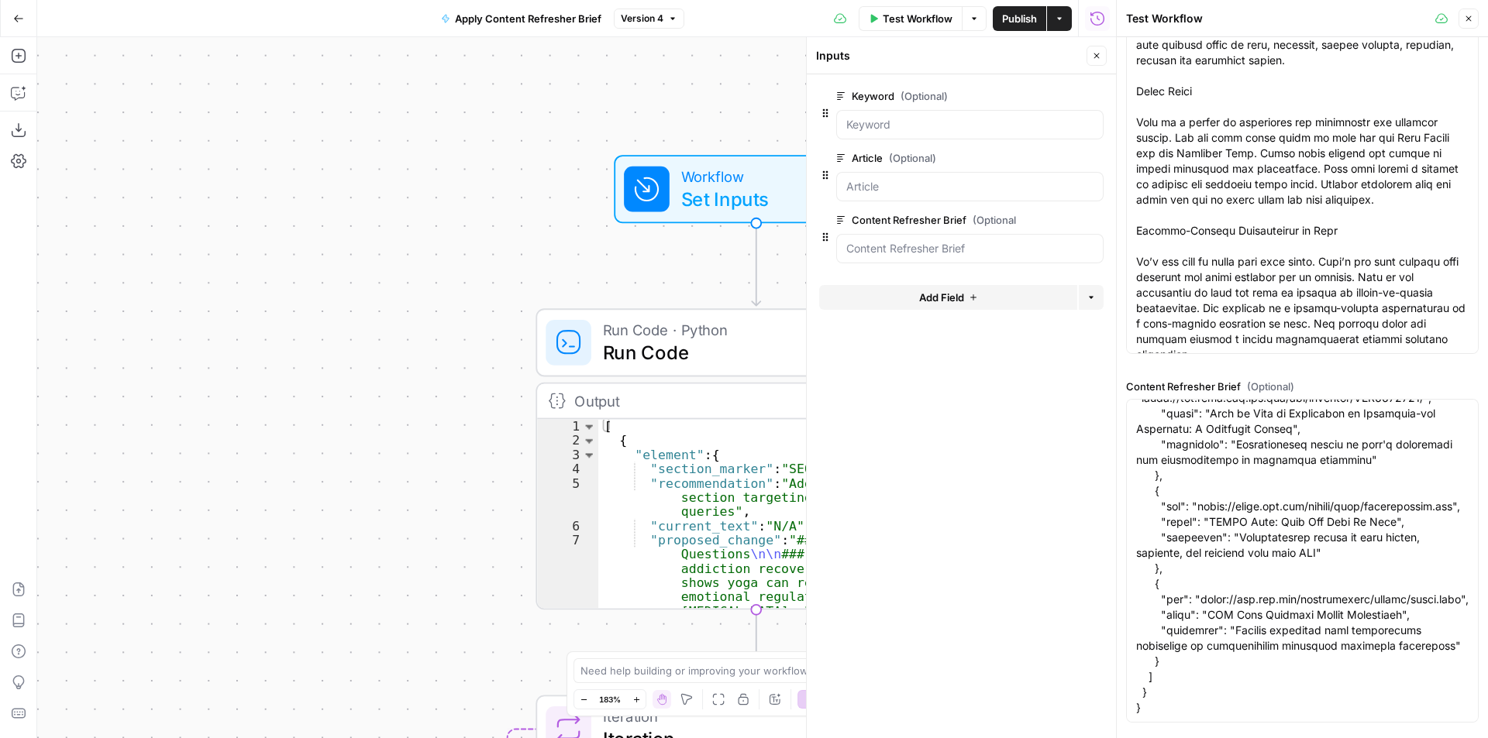
click at [1470, 18] on icon "button" at bounding box center [1468, 18] width 9 height 9
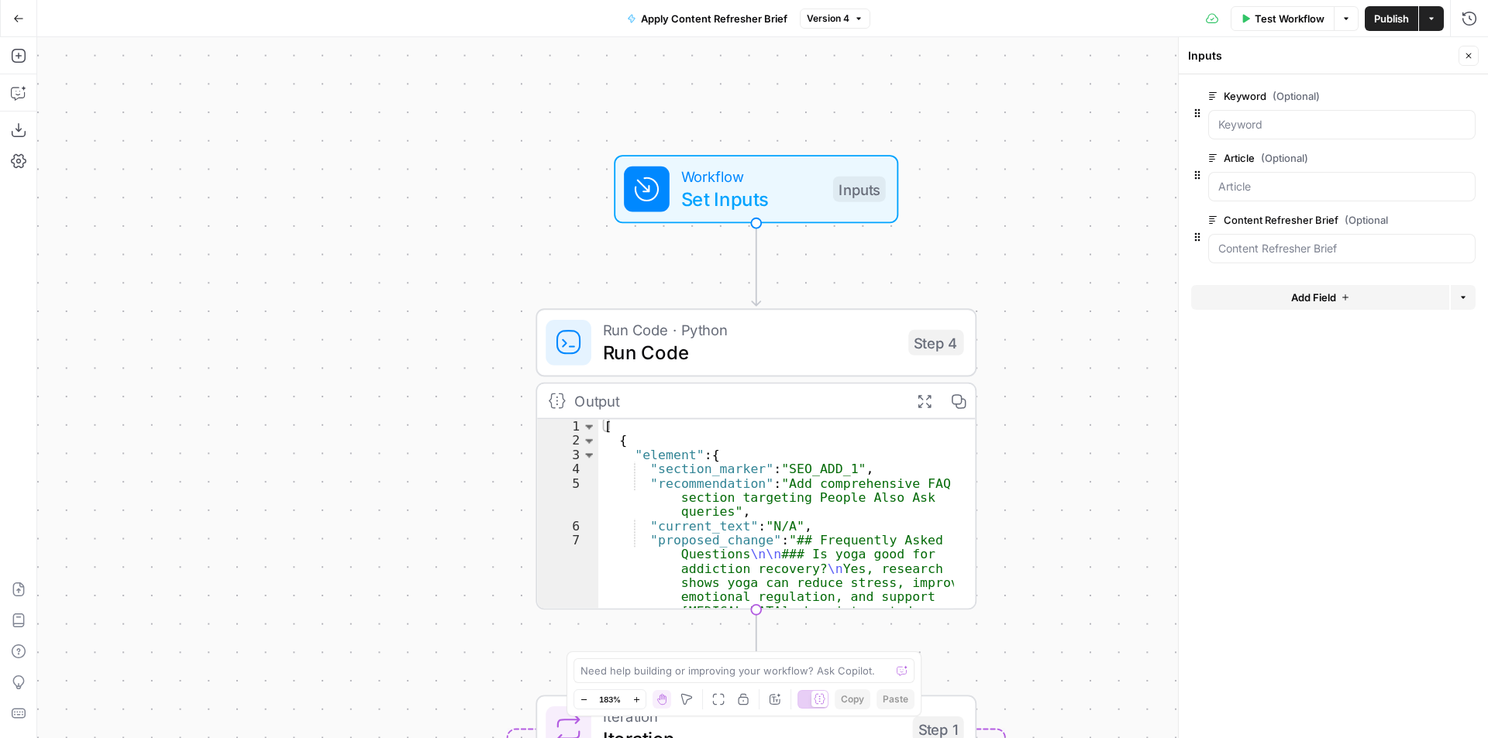
click at [1284, 18] on span "Test Workflow" at bounding box center [1290, 18] width 70 height 15
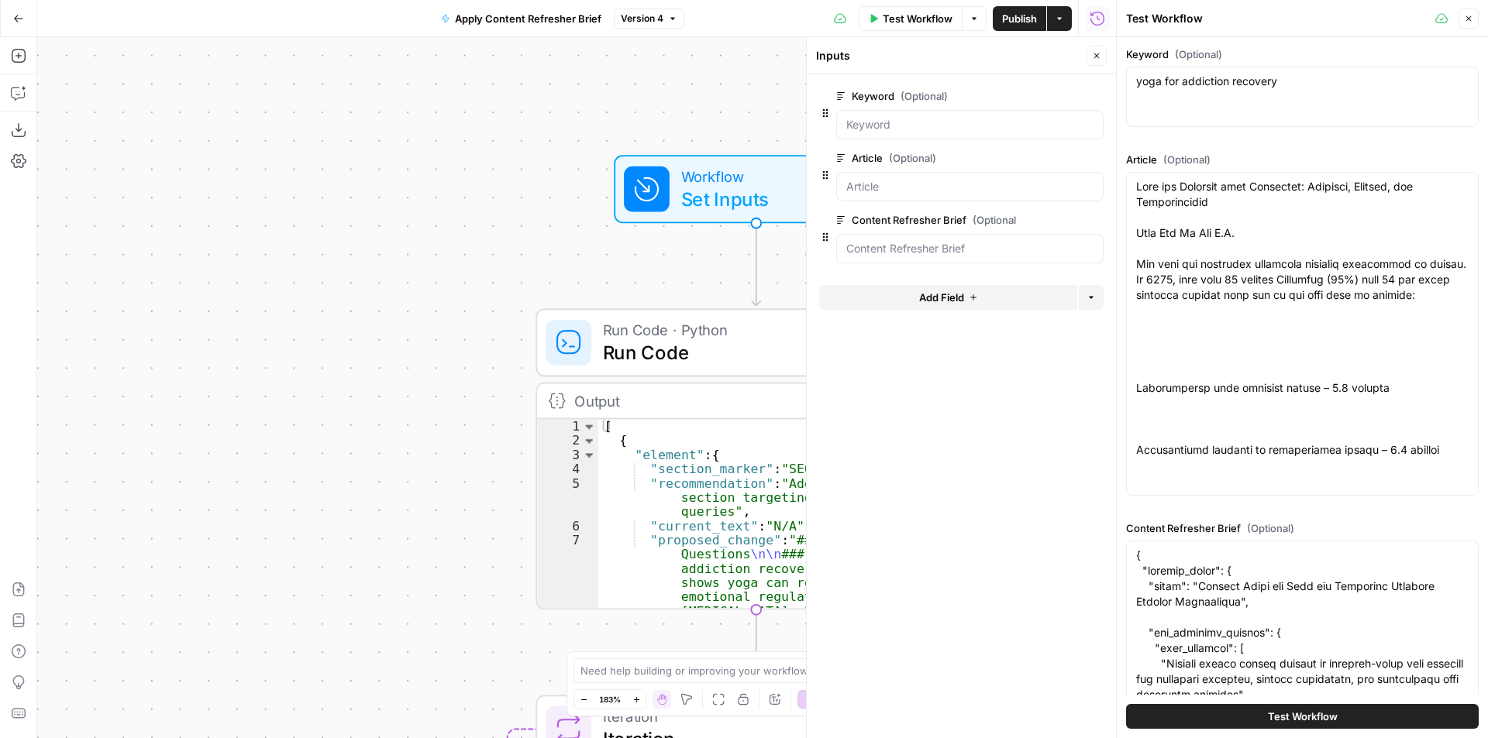
click at [1255, 711] on button "Test Workflow" at bounding box center [1302, 716] width 353 height 25
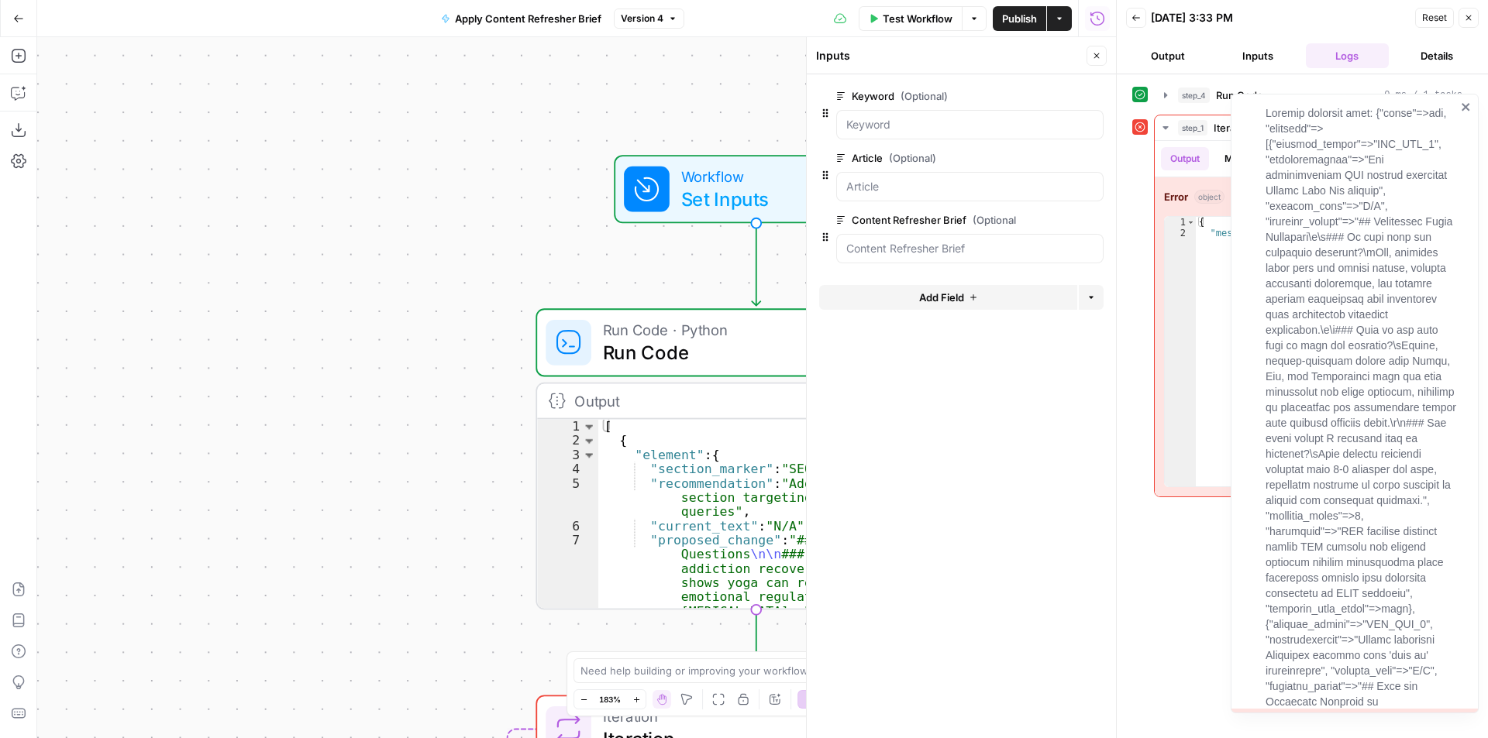
click at [1464, 107] on icon "close" at bounding box center [1466, 107] width 11 height 12
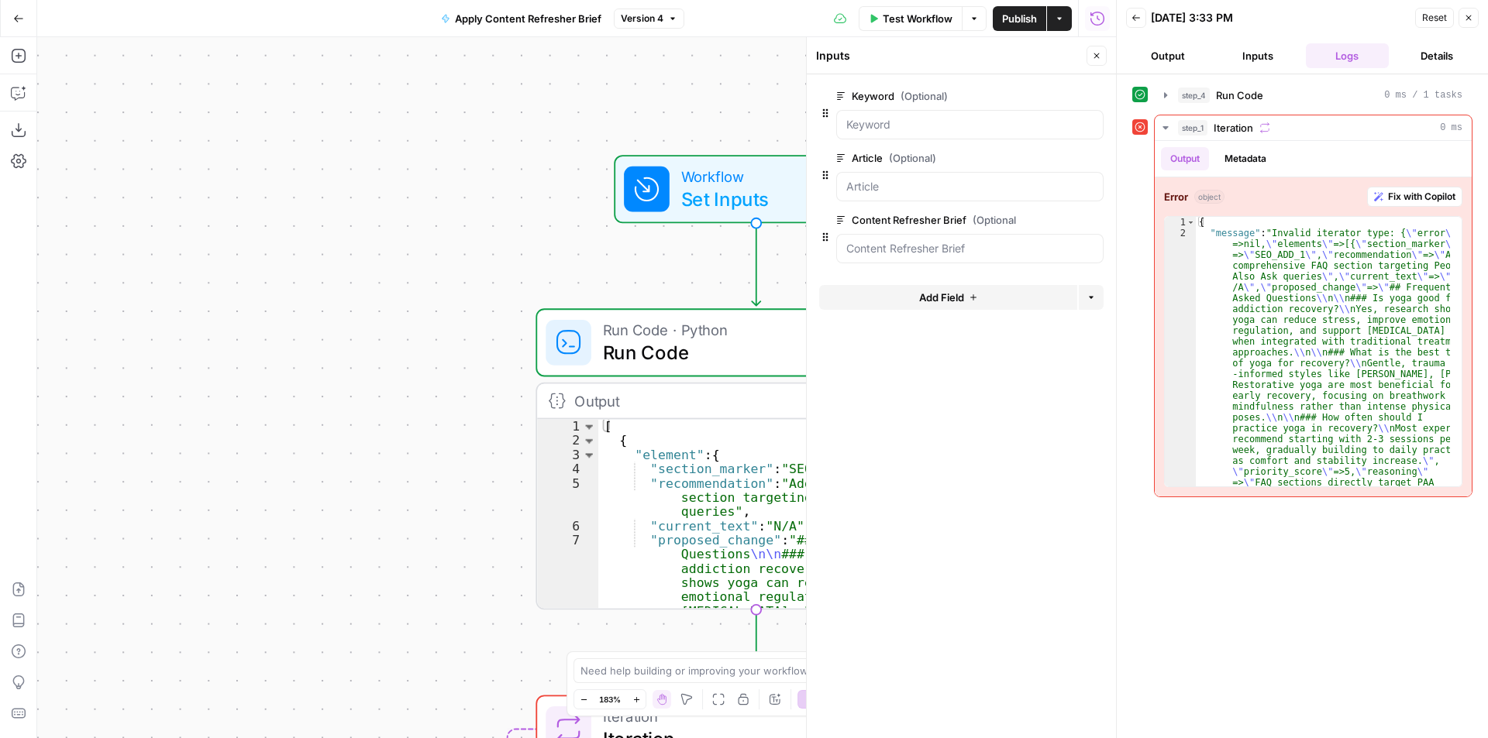
click at [1468, 17] on icon "button" at bounding box center [1468, 17] width 9 height 9
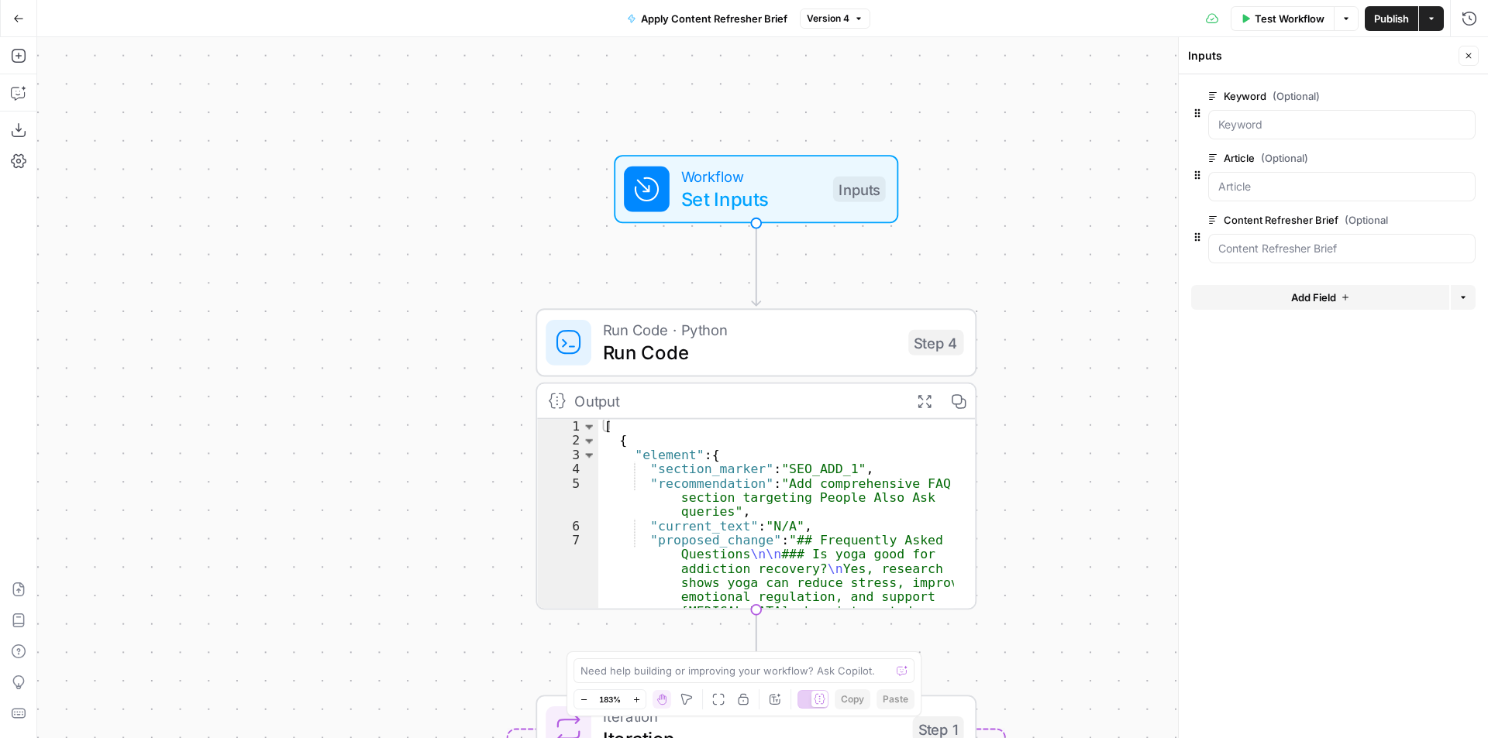
click at [1317, 298] on span "Add Field" at bounding box center [1313, 297] width 45 height 15
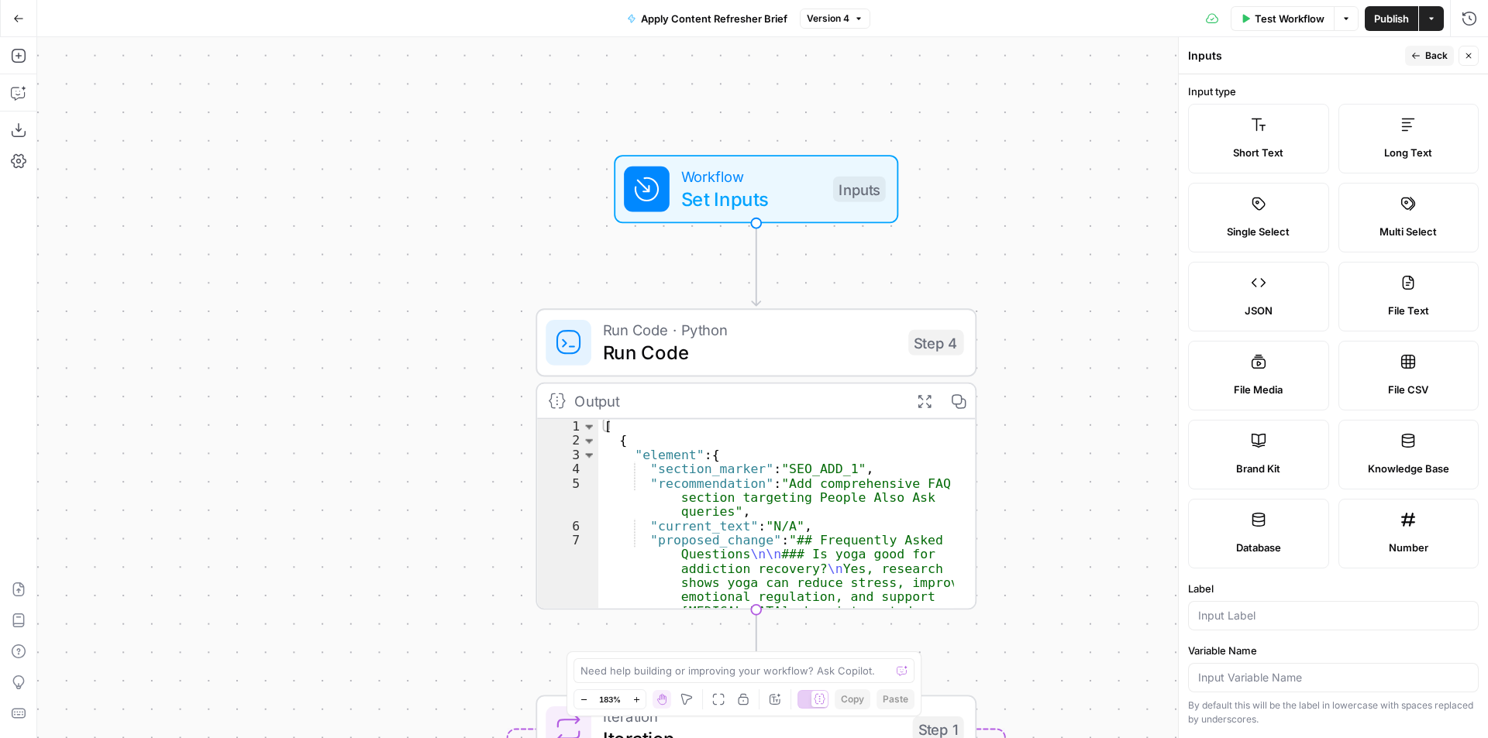
click at [1257, 296] on label "JSON" at bounding box center [1258, 297] width 141 height 70
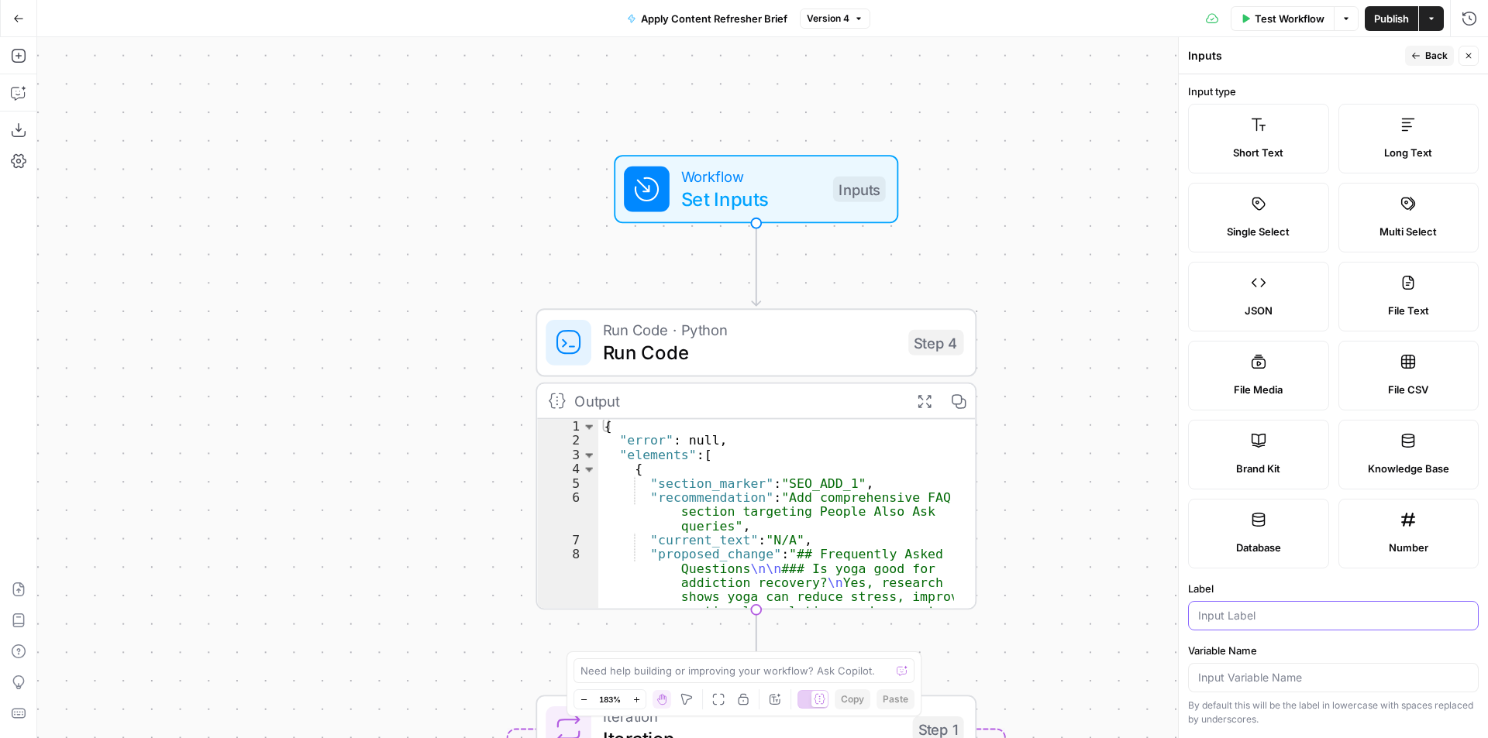
click at [1355, 620] on input "Label" at bounding box center [1333, 615] width 270 height 15
